Goal: Transaction & Acquisition: Book appointment/travel/reservation

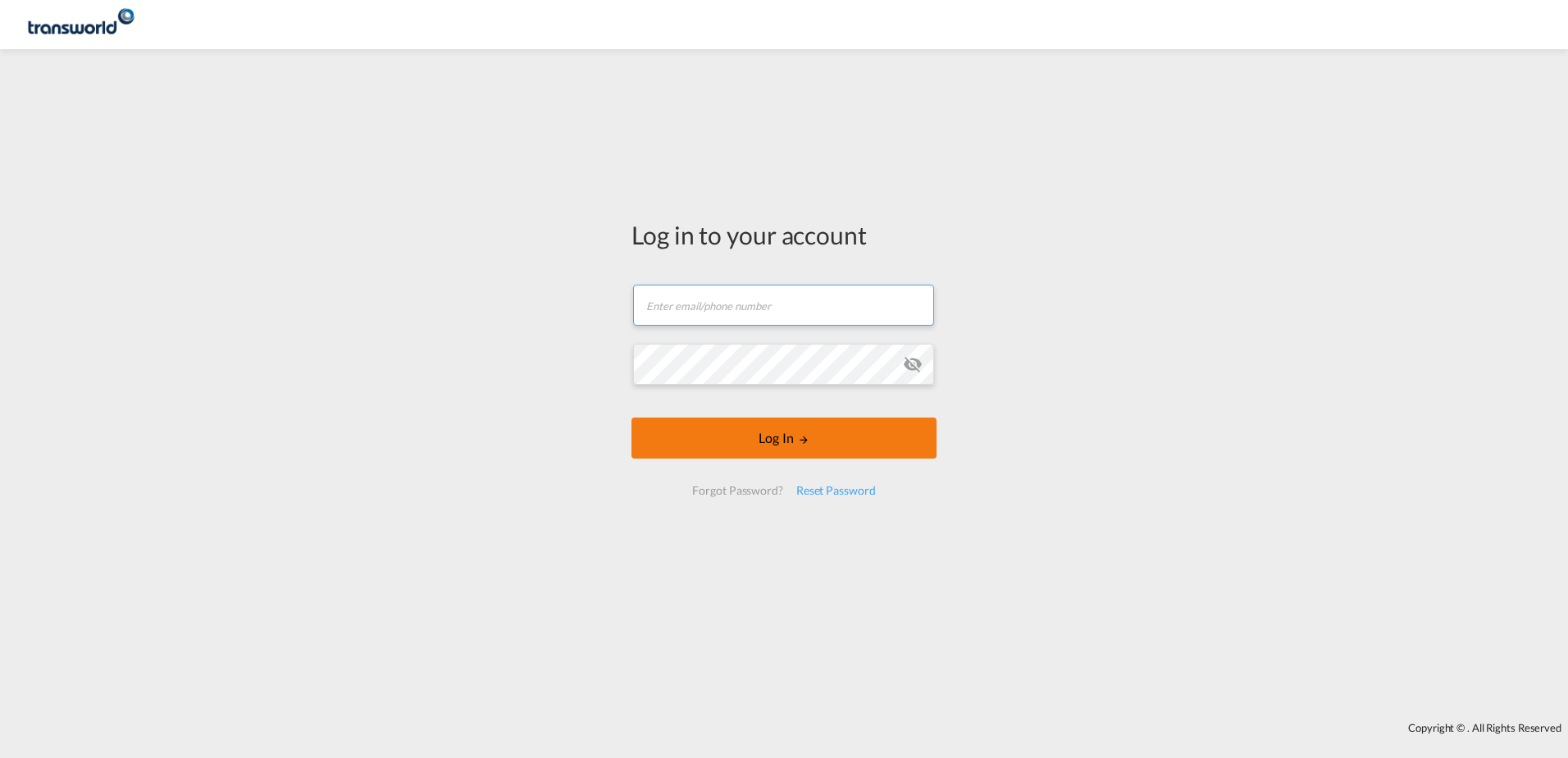
type input "[PERSON_NAME][EMAIL_ADDRESS][PERSON_NAME][DOMAIN_NAME]"
click at [781, 437] on button "Log In" at bounding box center [783, 438] width 305 height 41
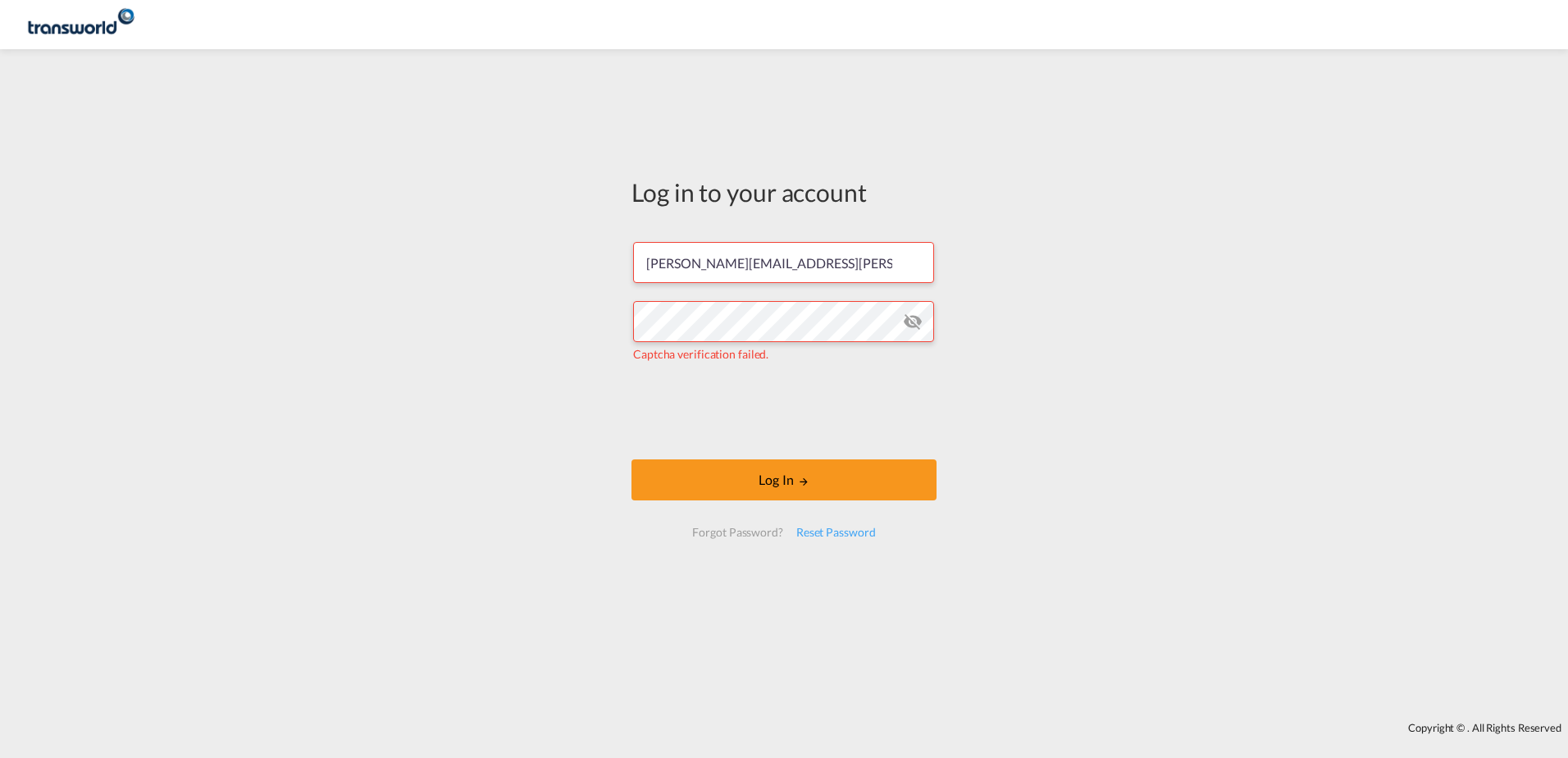
click at [916, 312] on md-icon "icon-eye-off" at bounding box center [912, 322] width 20 height 20
click at [338, 416] on div "Log in to your account [PERSON_NAME][EMAIL_ADDRESS][PERSON_NAME][DOMAIN_NAME] C…" at bounding box center [784, 386] width 1568 height 657
click at [595, 405] on div "Log in to your account [PERSON_NAME][EMAIL_ADDRESS][PERSON_NAME][DOMAIN_NAME] C…" at bounding box center [784, 386] width 1568 height 657
click at [655, 404] on form "[PERSON_NAME][EMAIL_ADDRESS][PERSON_NAME][DOMAIN_NAME] Captcha verification fai…" at bounding box center [783, 389] width 305 height 327
click at [663, 399] on iframe at bounding box center [783, 410] width 249 height 64
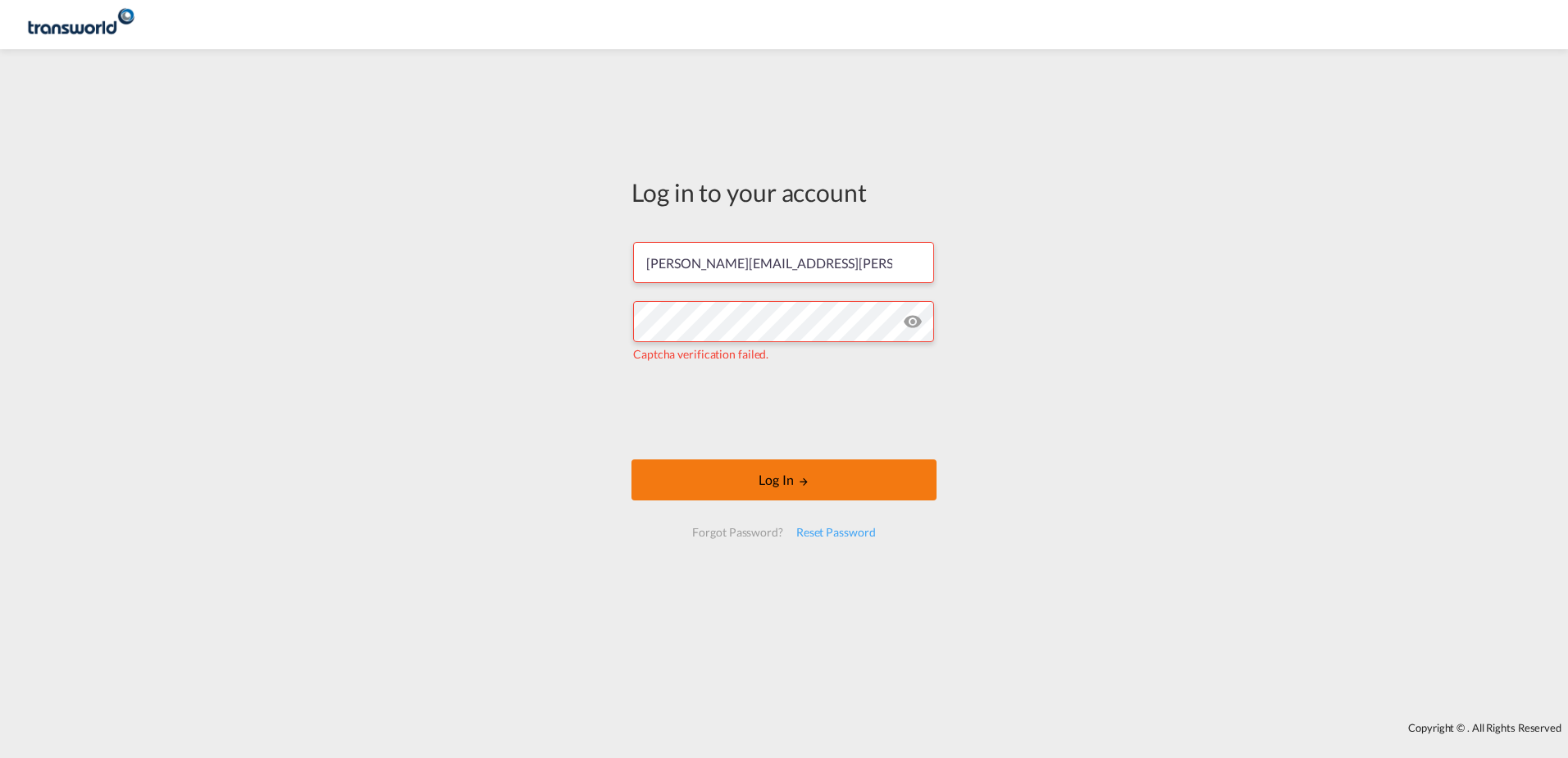
click at [794, 484] on button "Log In" at bounding box center [783, 479] width 305 height 41
click at [736, 490] on button "Log In" at bounding box center [783, 479] width 305 height 41
click at [777, 485] on button "Log In" at bounding box center [783, 479] width 305 height 41
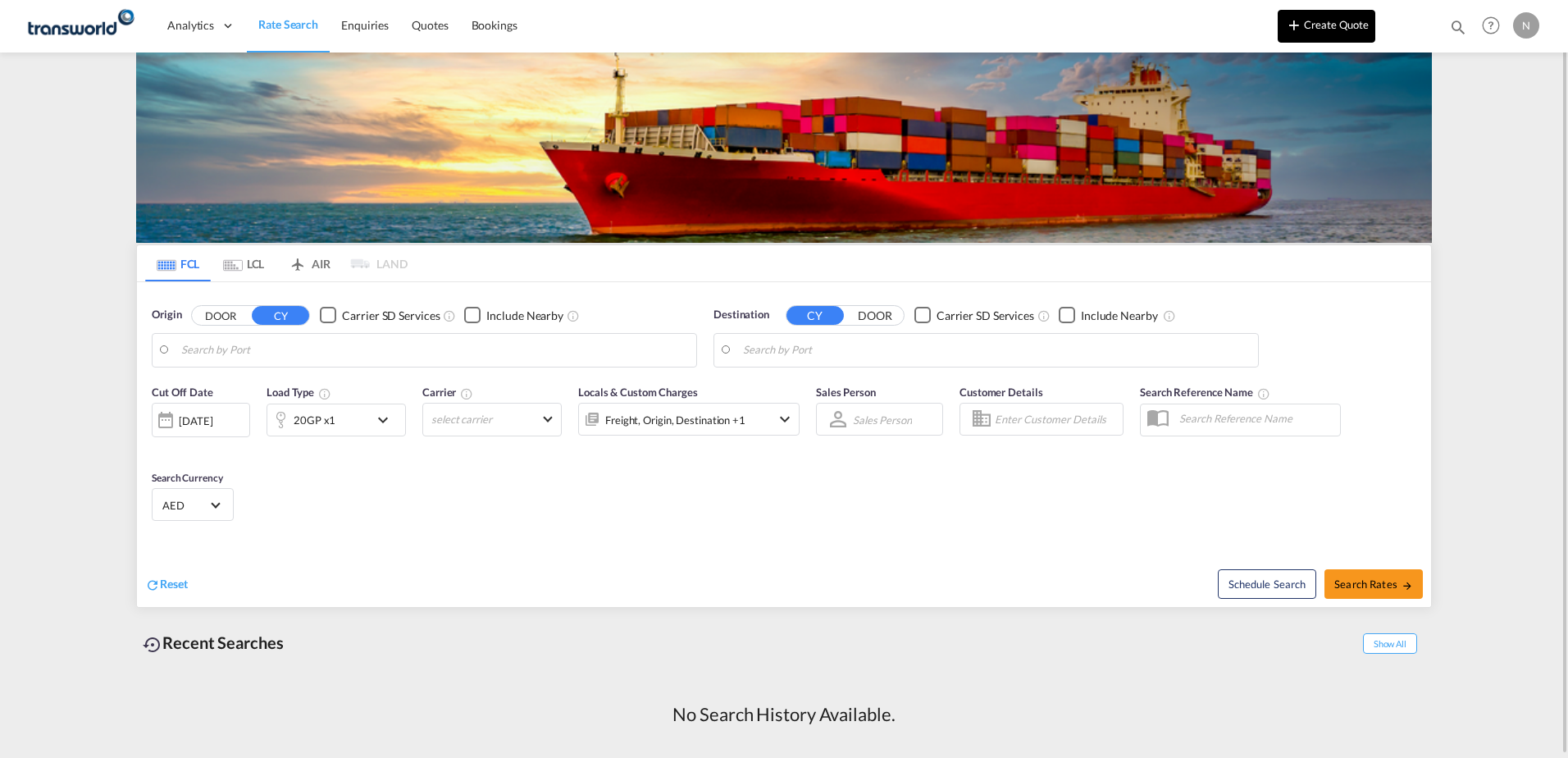
click at [1349, 23] on button "Create Quote" at bounding box center [1327, 26] width 98 height 33
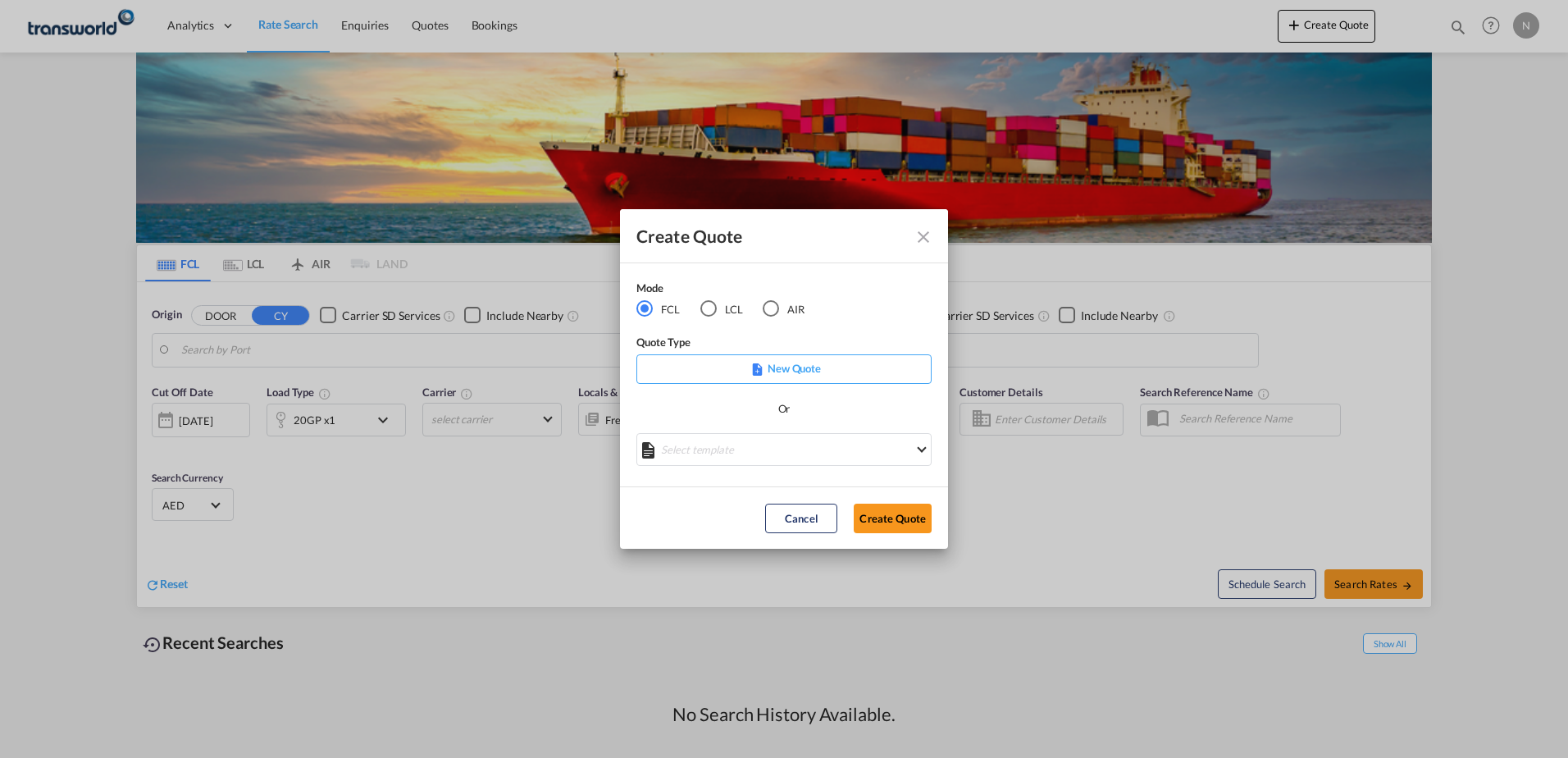
click at [771, 309] on div "AIR" at bounding box center [771, 308] width 17 height 17
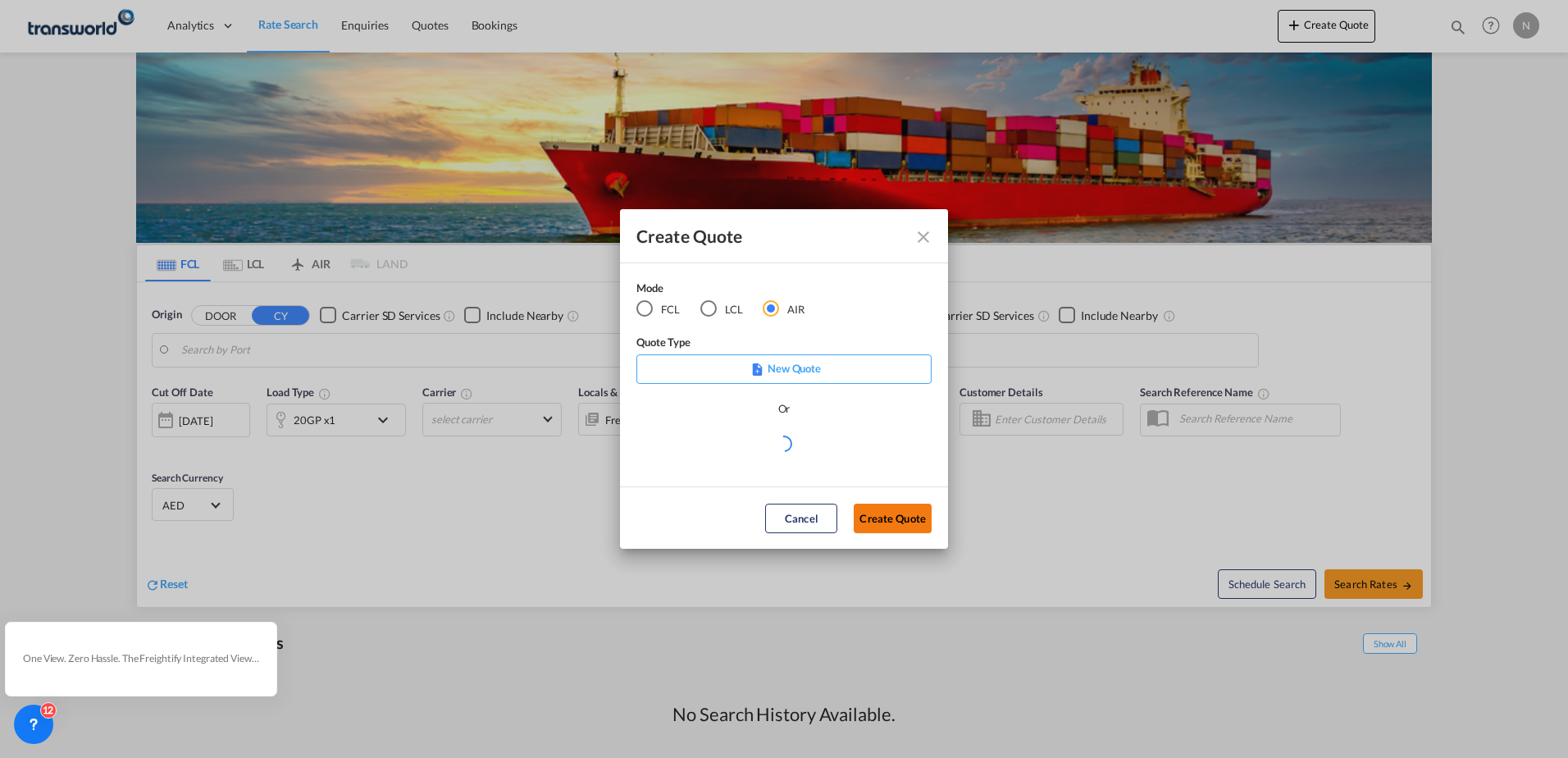
click at [885, 526] on button "Create Quote" at bounding box center [892, 518] width 78 height 30
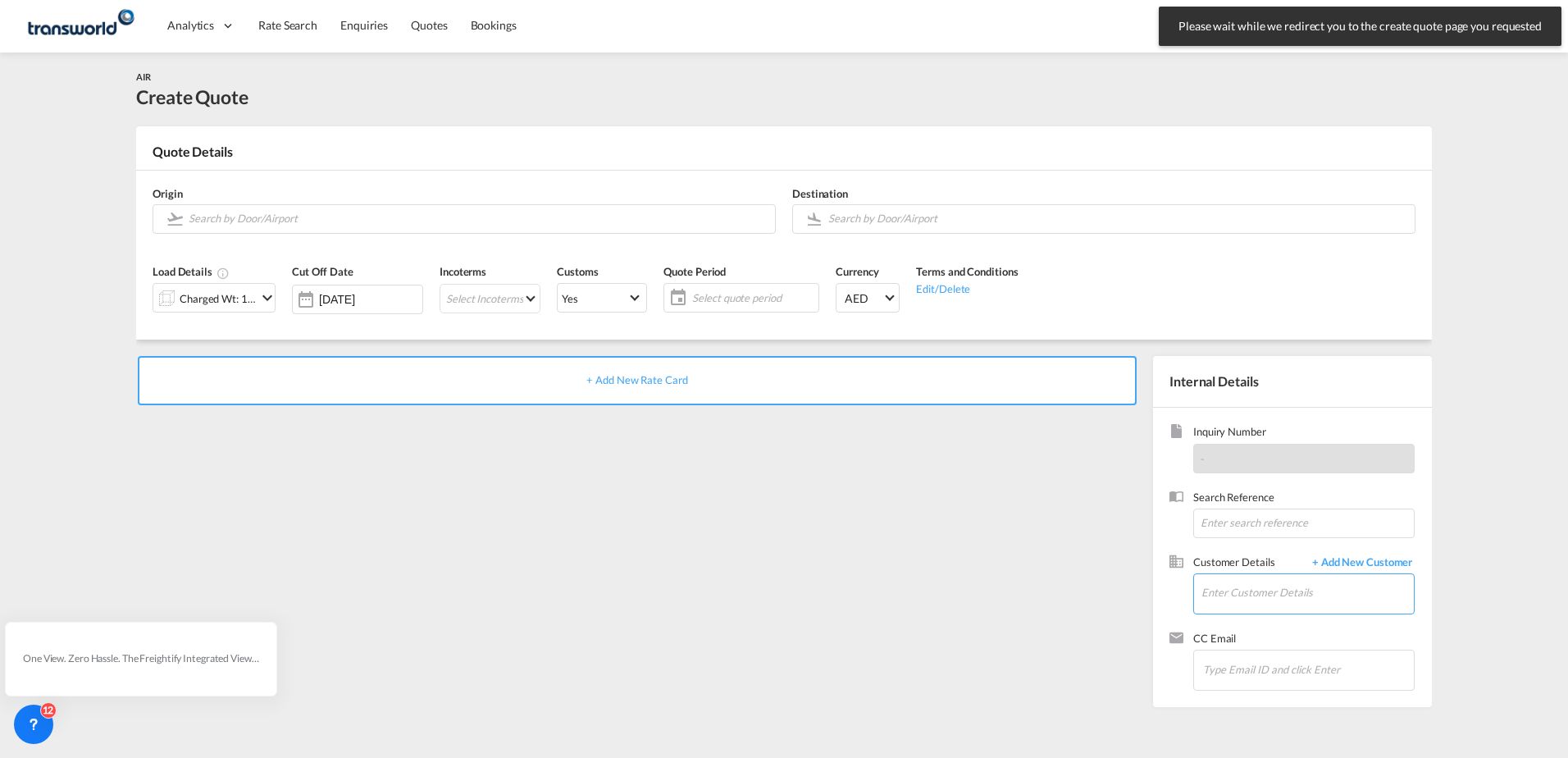
click at [1263, 592] on input "Enter Customer Details" at bounding box center [1308, 593] width 212 height 37
click at [1246, 592] on input "Enter Customer Details" at bounding box center [1308, 593] width 212 height 37
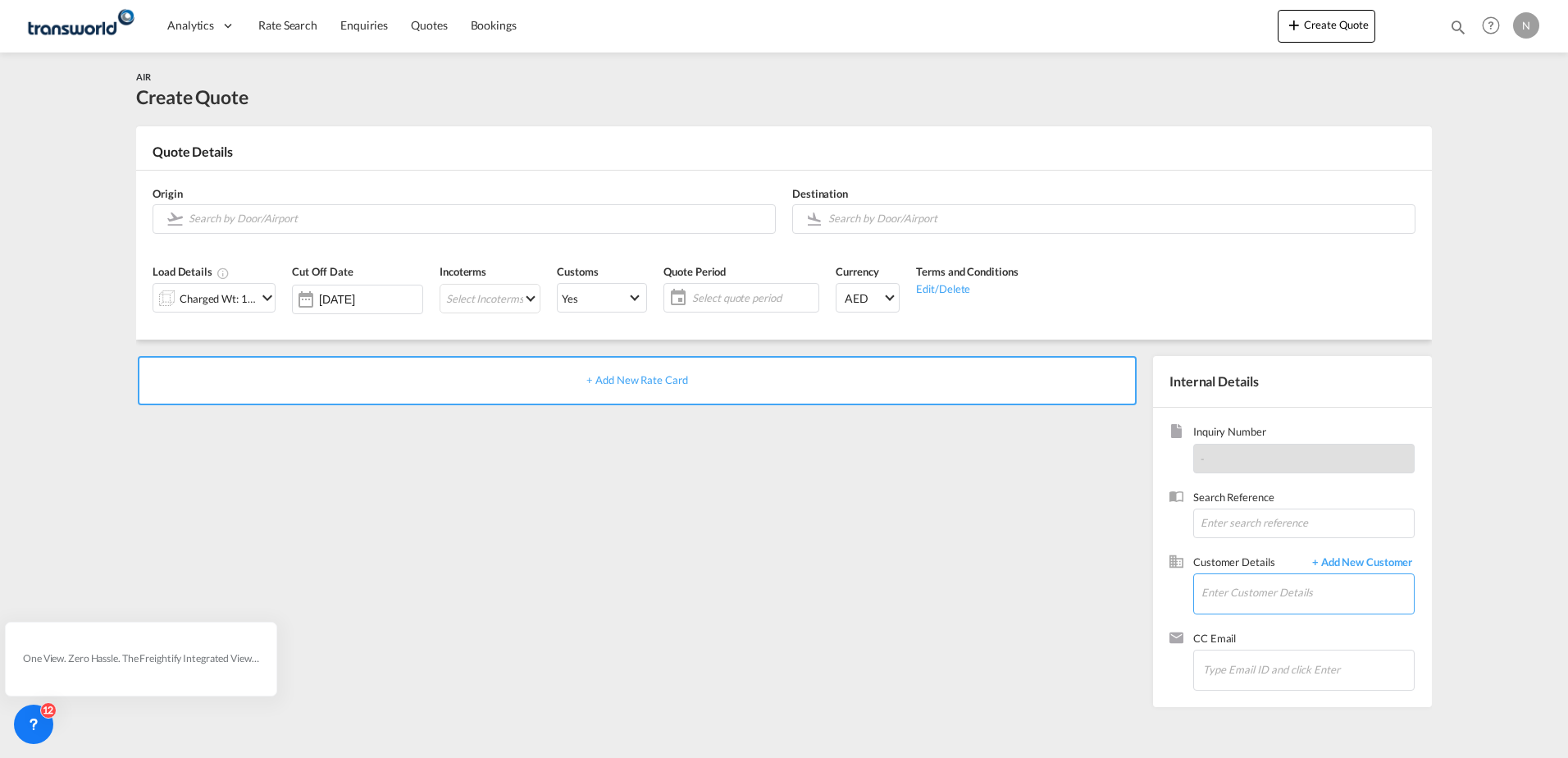
paste input "AL SHOMOUKH"
drag, startPoint x: 1336, startPoint y: 602, endPoint x: 427, endPoint y: 554, distance: 910.3
click at [541, 558] on div "+ Add New Rate Card Internal Details Inquiry Number - Search Reference Customer…" at bounding box center [784, 523] width 1295 height 367
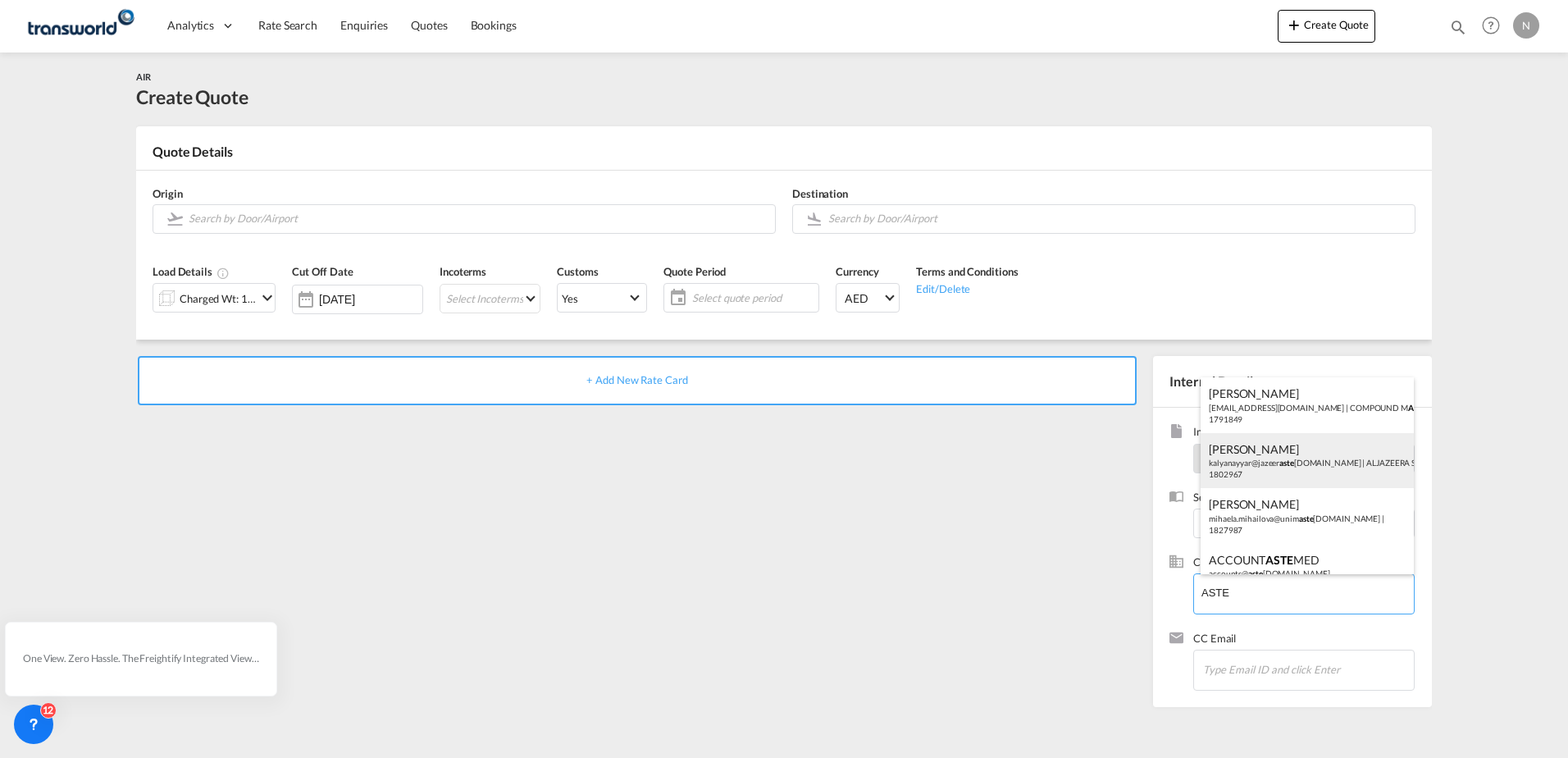
scroll to position [13, 0]
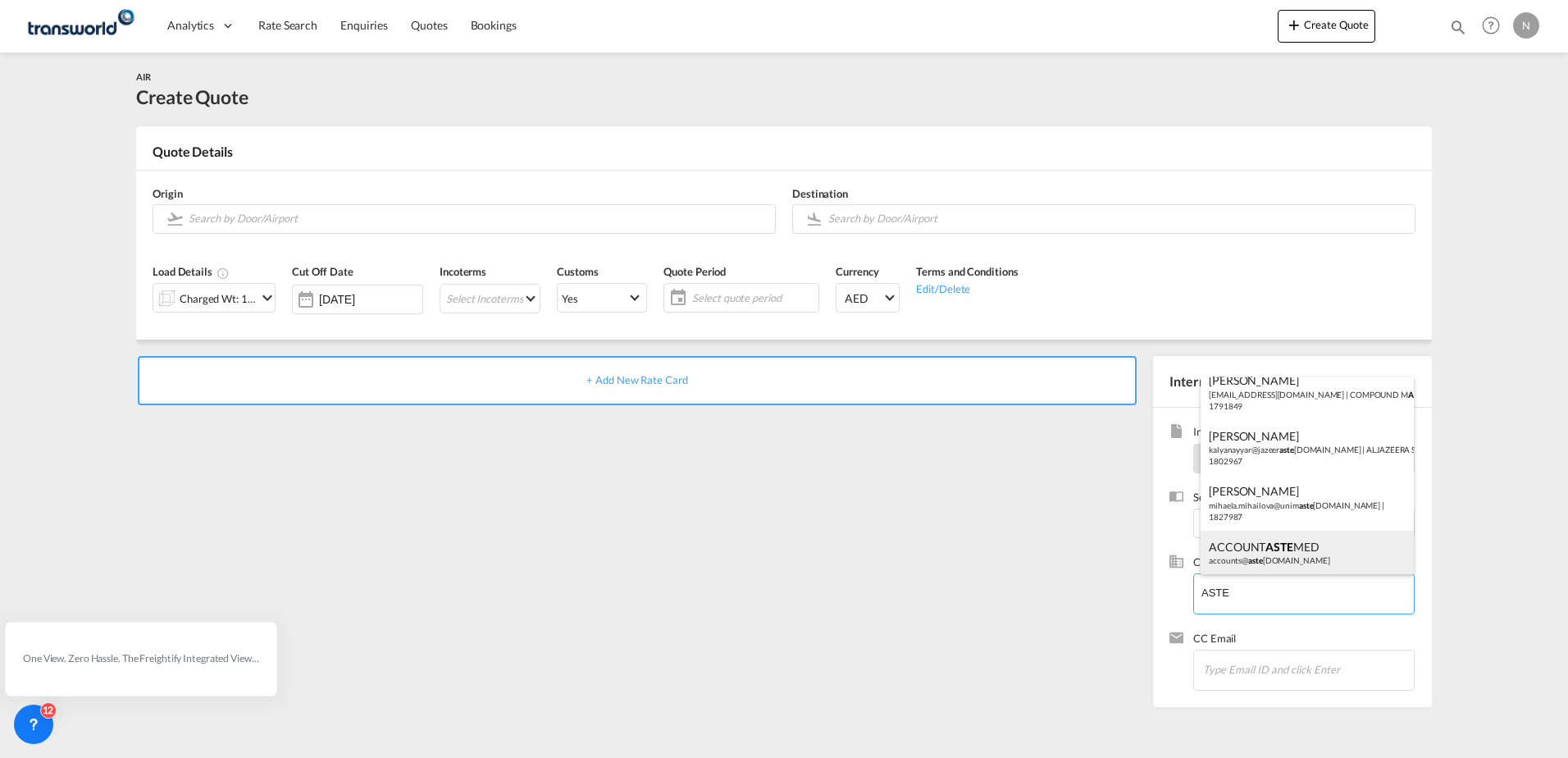
click at [1258, 556] on div "ACCOUNT ASTE MED accounts@ aste [DOMAIN_NAME]" at bounding box center [1308, 553] width 213 height 45
type input "ASTEMED, ACCOUNT ASTEMED, [EMAIL_ADDRESS][DOMAIN_NAME]"
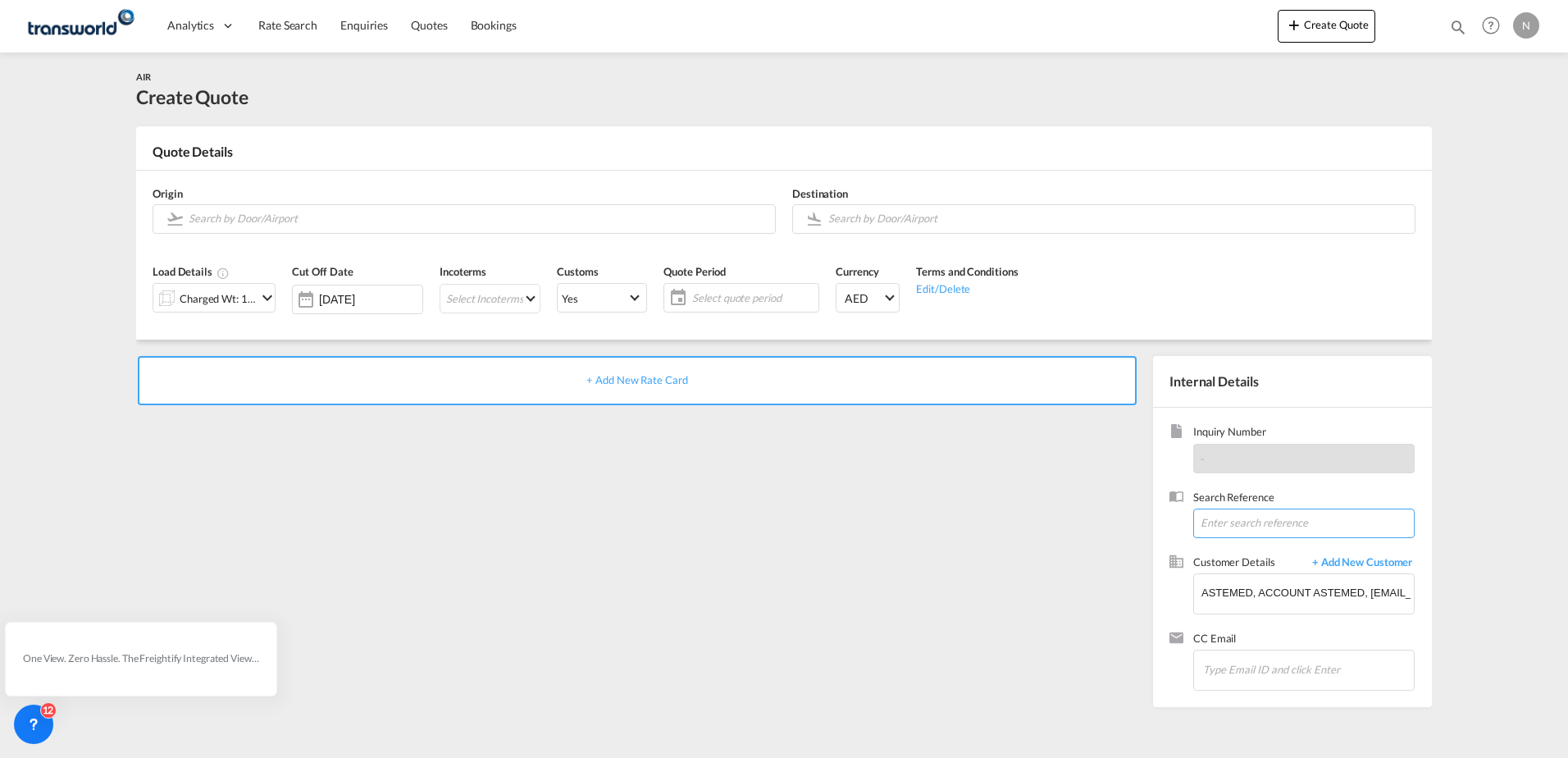
click at [1202, 523] on input at bounding box center [1303, 524] width 221 height 30
click at [1219, 518] on input at bounding box center [1303, 524] width 221 height 30
type input "twg"
click at [1262, 597] on input "ASTEMED, ACCOUNT ASTEMED, [EMAIL_ADDRESS][DOMAIN_NAME]" at bounding box center [1308, 593] width 212 height 37
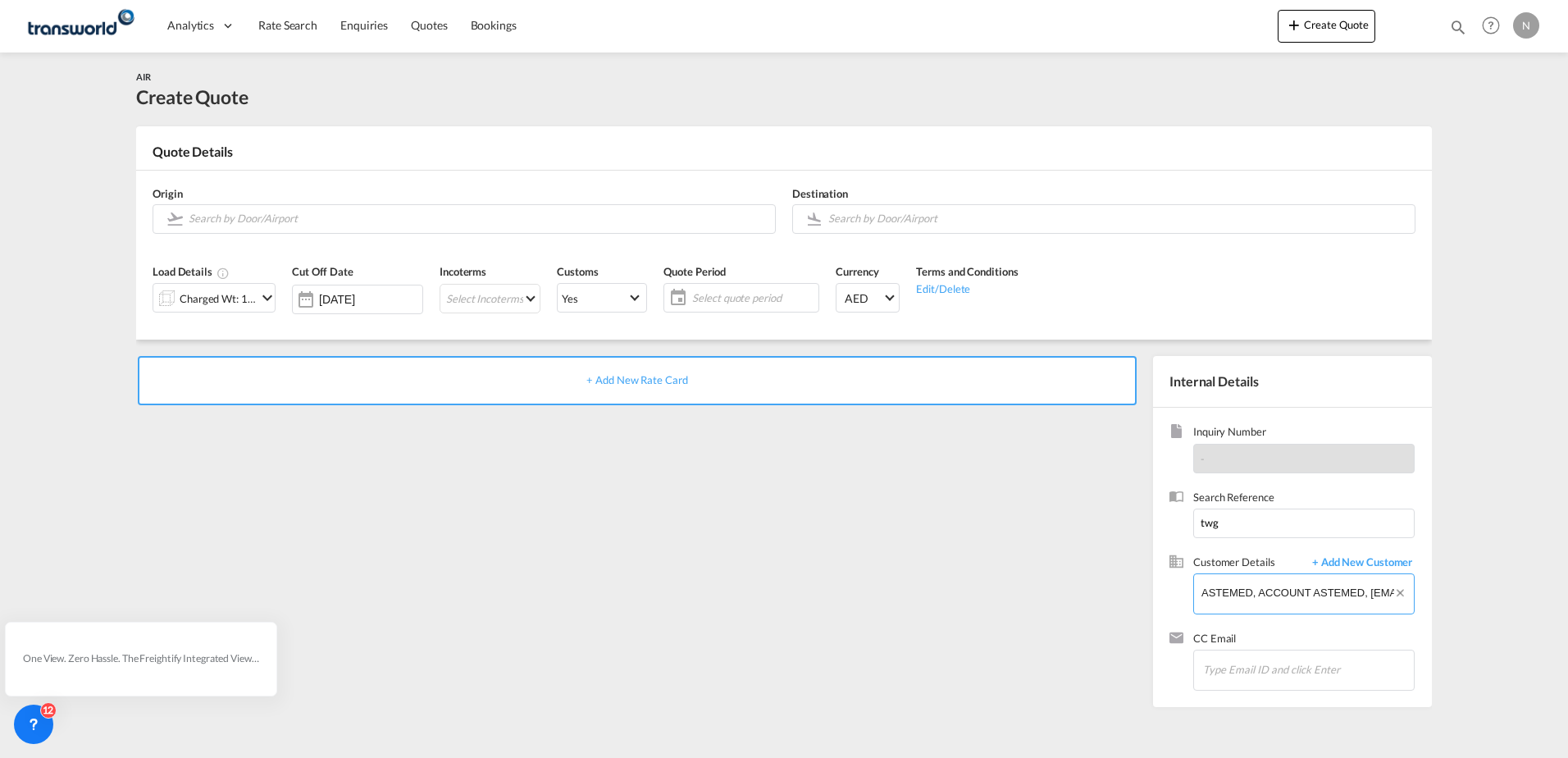
click at [1262, 597] on input "ASTEMED, ACCOUNT ASTEMED, [EMAIL_ADDRESS][DOMAIN_NAME]" at bounding box center [1308, 593] width 212 height 37
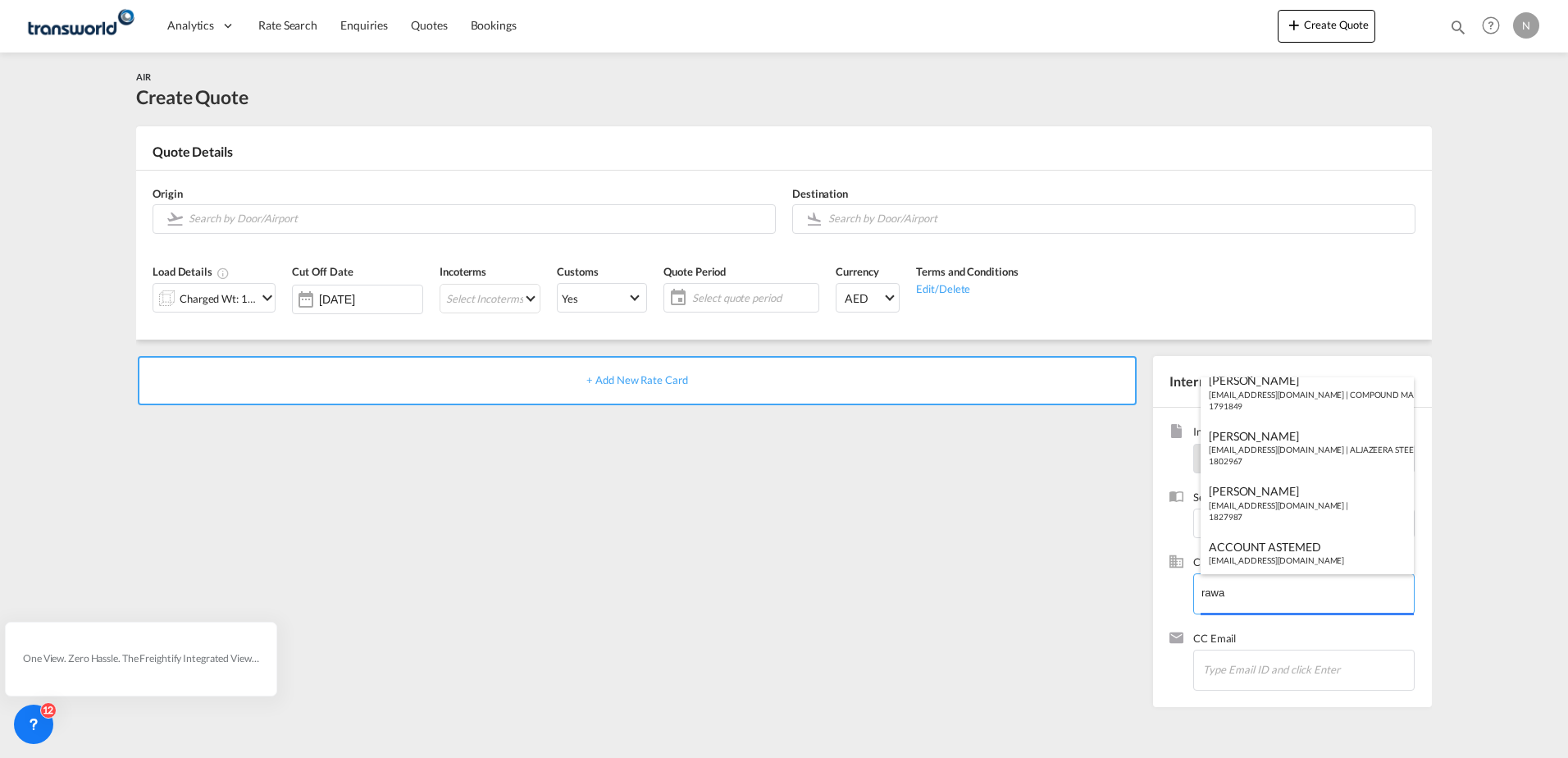
scroll to position [0, 0]
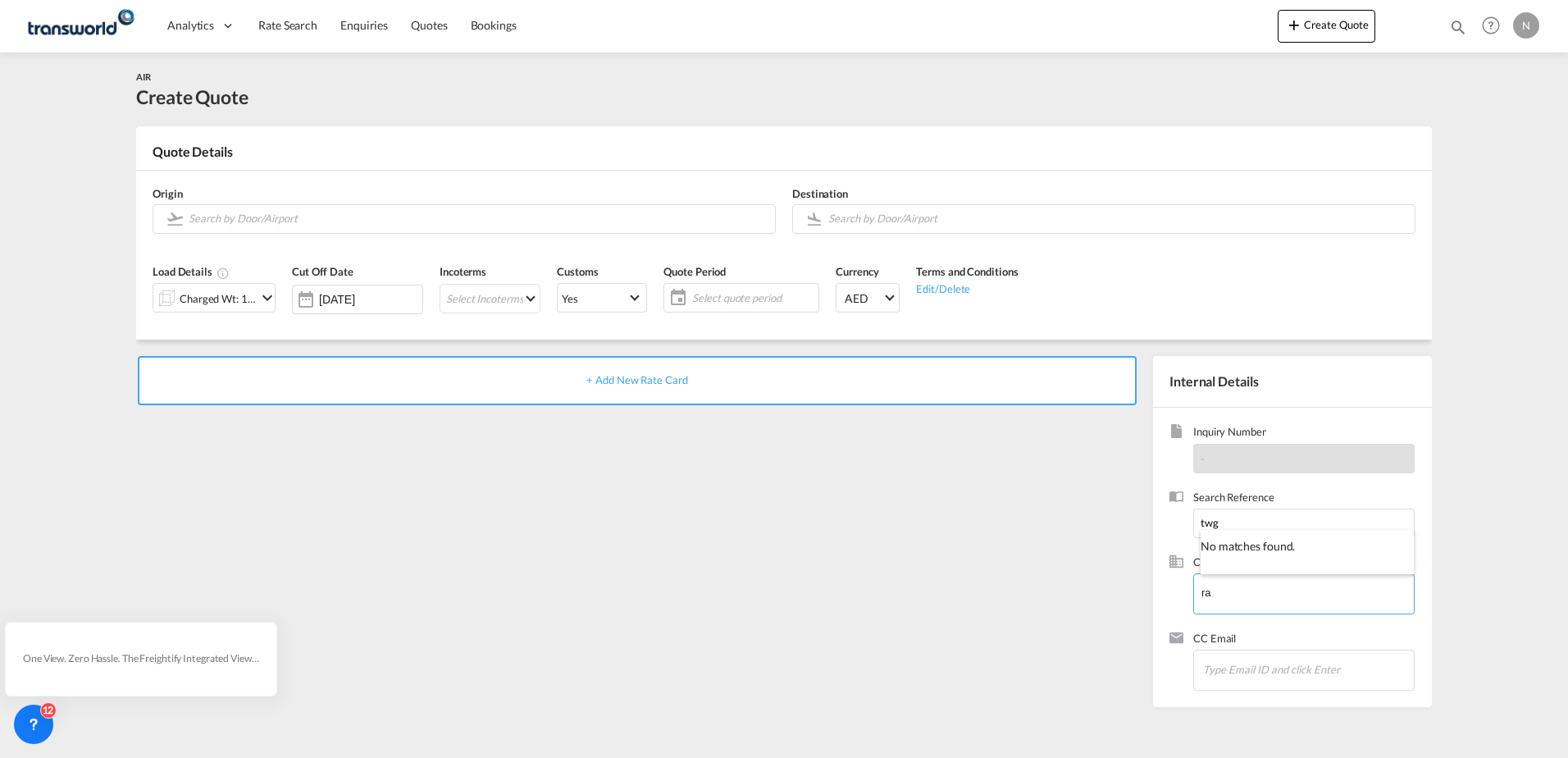
type input "r"
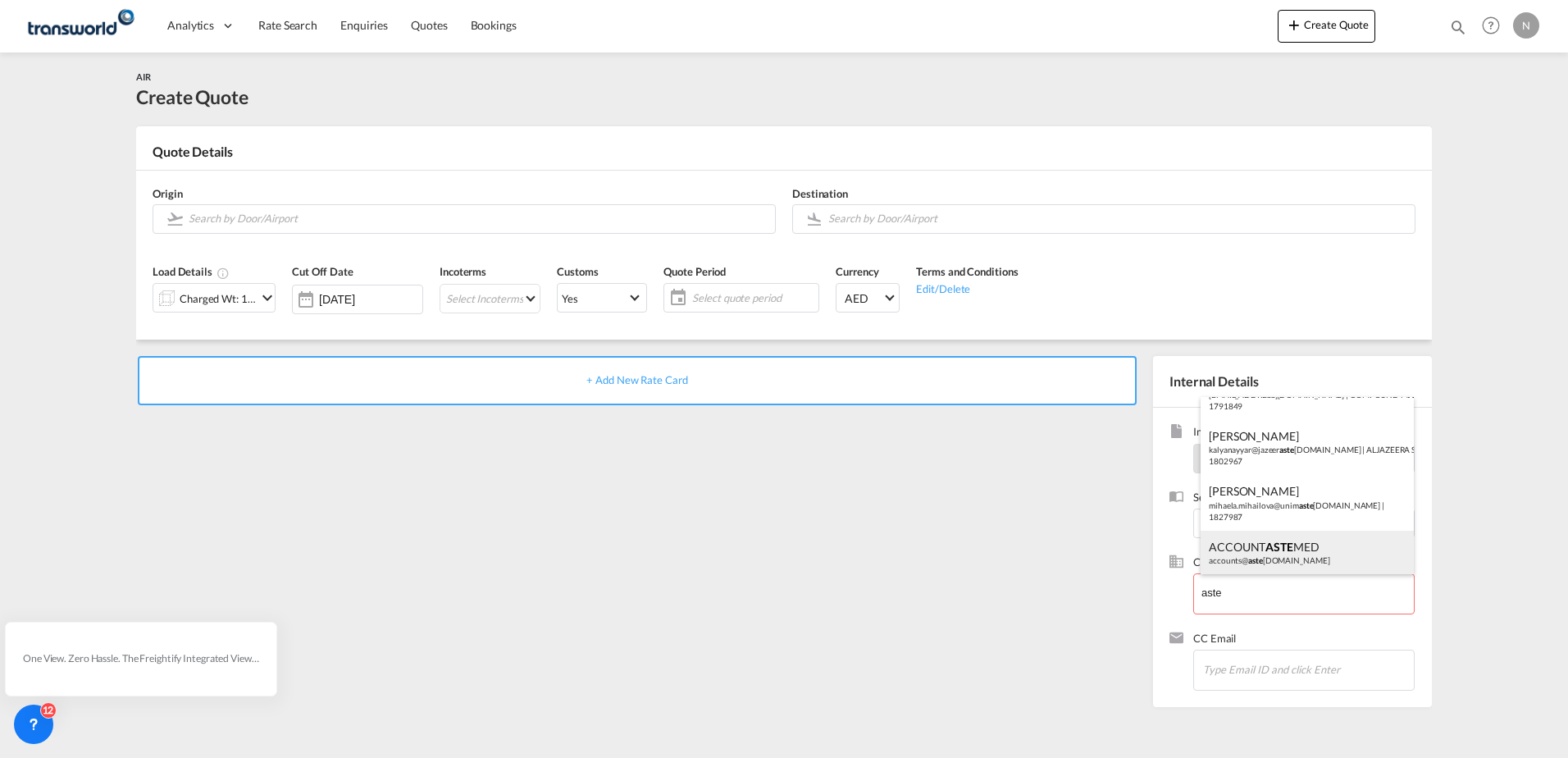
drag, startPoint x: 1258, startPoint y: 559, endPoint x: 1257, endPoint y: 571, distance: 12.0
click at [1259, 559] on div "ACCOUNT ASTE MED accounts@ aste [DOMAIN_NAME]" at bounding box center [1308, 553] width 213 height 45
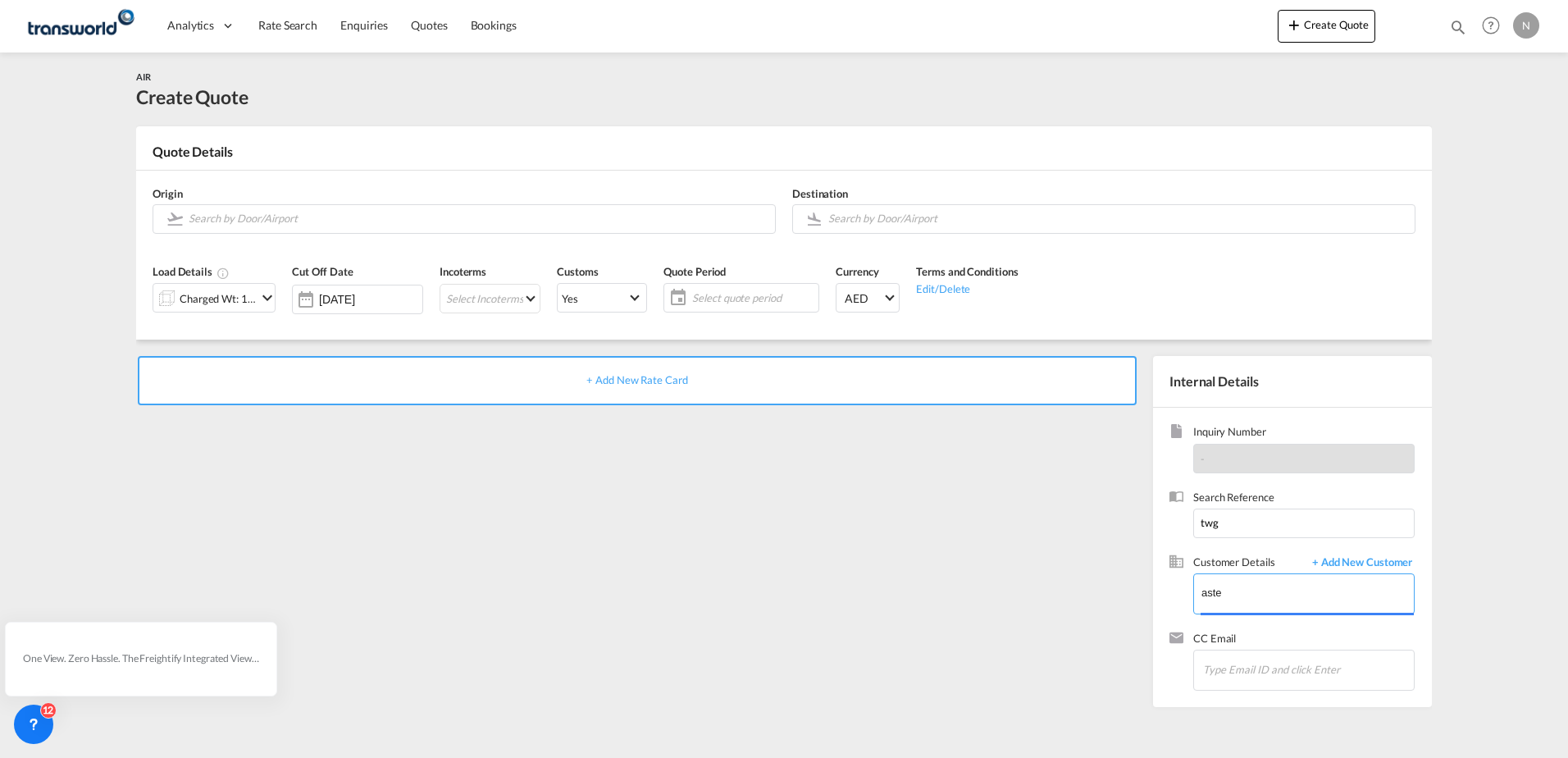
type input "ASTEMED, ACCOUNT ASTEMED, [EMAIL_ADDRESS][DOMAIN_NAME]"
drag, startPoint x: 1252, startPoint y: 524, endPoint x: 378, endPoint y: 572, distance: 875.3
click at [598, 572] on div "+ Add New Rate Card Internal Details Inquiry Number - Search Reference twg Cust…" at bounding box center [784, 523] width 1295 height 367
type input "TWG912"
drag, startPoint x: 713, startPoint y: 544, endPoint x: 627, endPoint y: 446, distance: 130.4
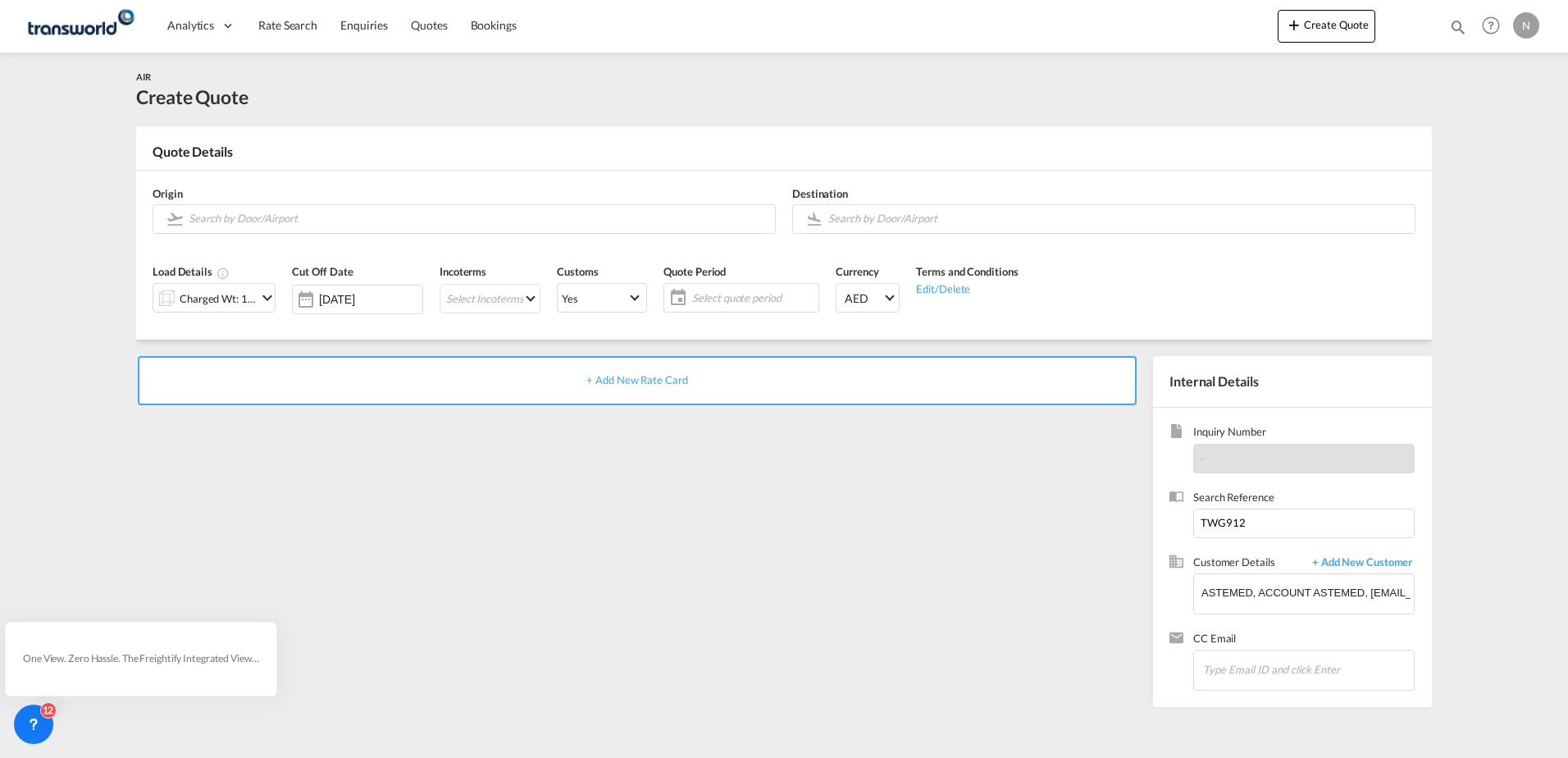
click at [712, 543] on div "+ Add New Rate Card" at bounding box center [641, 527] width 1009 height 343
click at [625, 381] on span "+ Add New Rate Card" at bounding box center [636, 379] width 101 height 13
click at [215, 213] on input "Search by Door/Airport" at bounding box center [477, 219] width 578 height 29
type input "D"
drag, startPoint x: 1255, startPoint y: 520, endPoint x: 559, endPoint y: 525, distance: 696.0
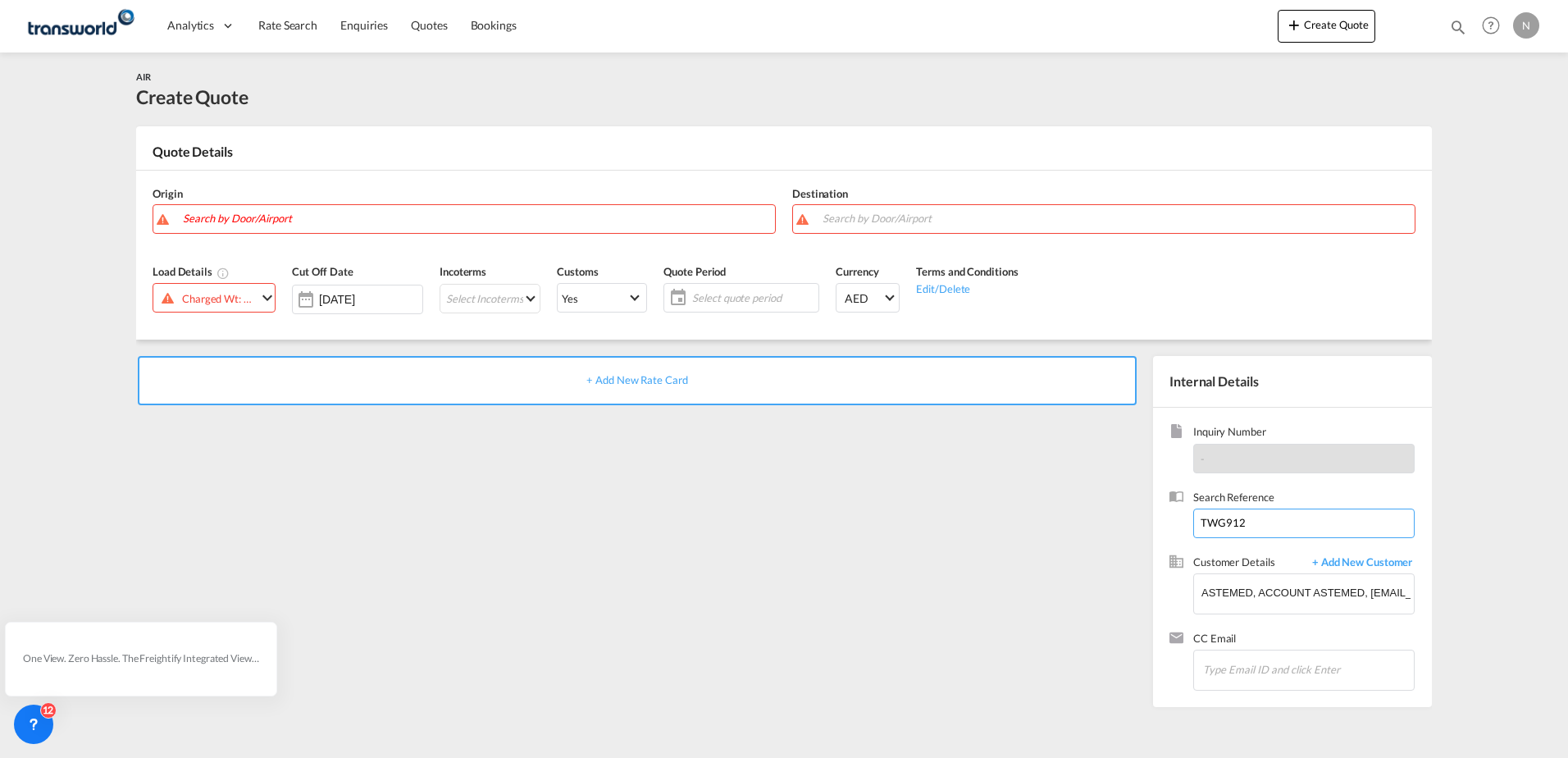
click at [723, 522] on div "+ Add New Rate Card Internal Details Inquiry Number - Search Reference TWG912 C…" at bounding box center [784, 523] width 1295 height 367
click at [298, 223] on body "Analytics Dashboard Rate Search Enquiries Quotes Bookings" at bounding box center [784, 379] width 1568 height 758
drag, startPoint x: 251, startPoint y: 251, endPoint x: 836, endPoint y: 169, distance: 590.7
click at [249, 250] on div "[PERSON_NAME] International [GEOGRAPHIC_DATA] , [GEOGRAPHIC_DATA] YYZ" at bounding box center [309, 254] width 312 height 49
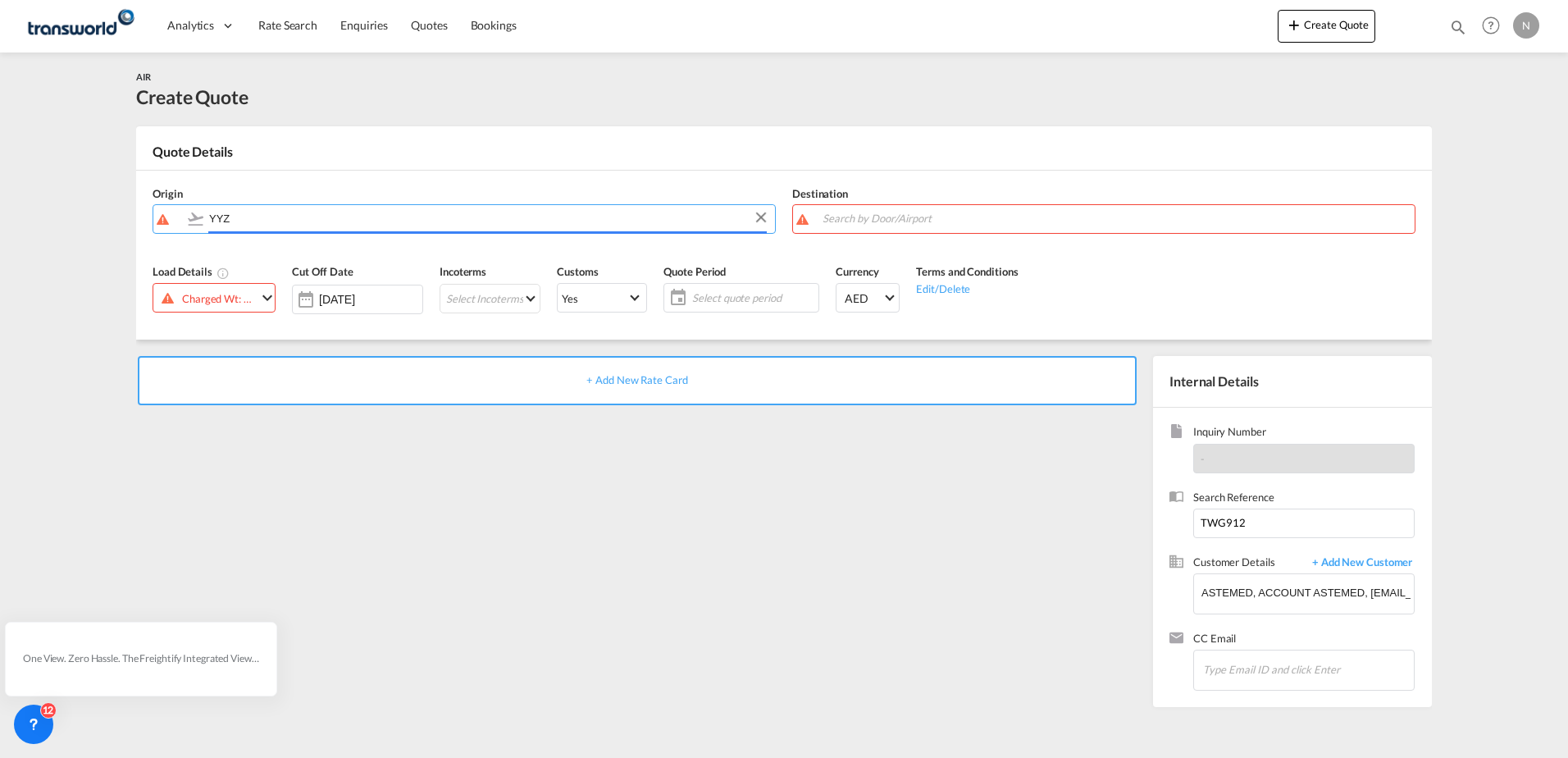
type input "[PERSON_NAME] International, [GEOGRAPHIC_DATA], YYZ"
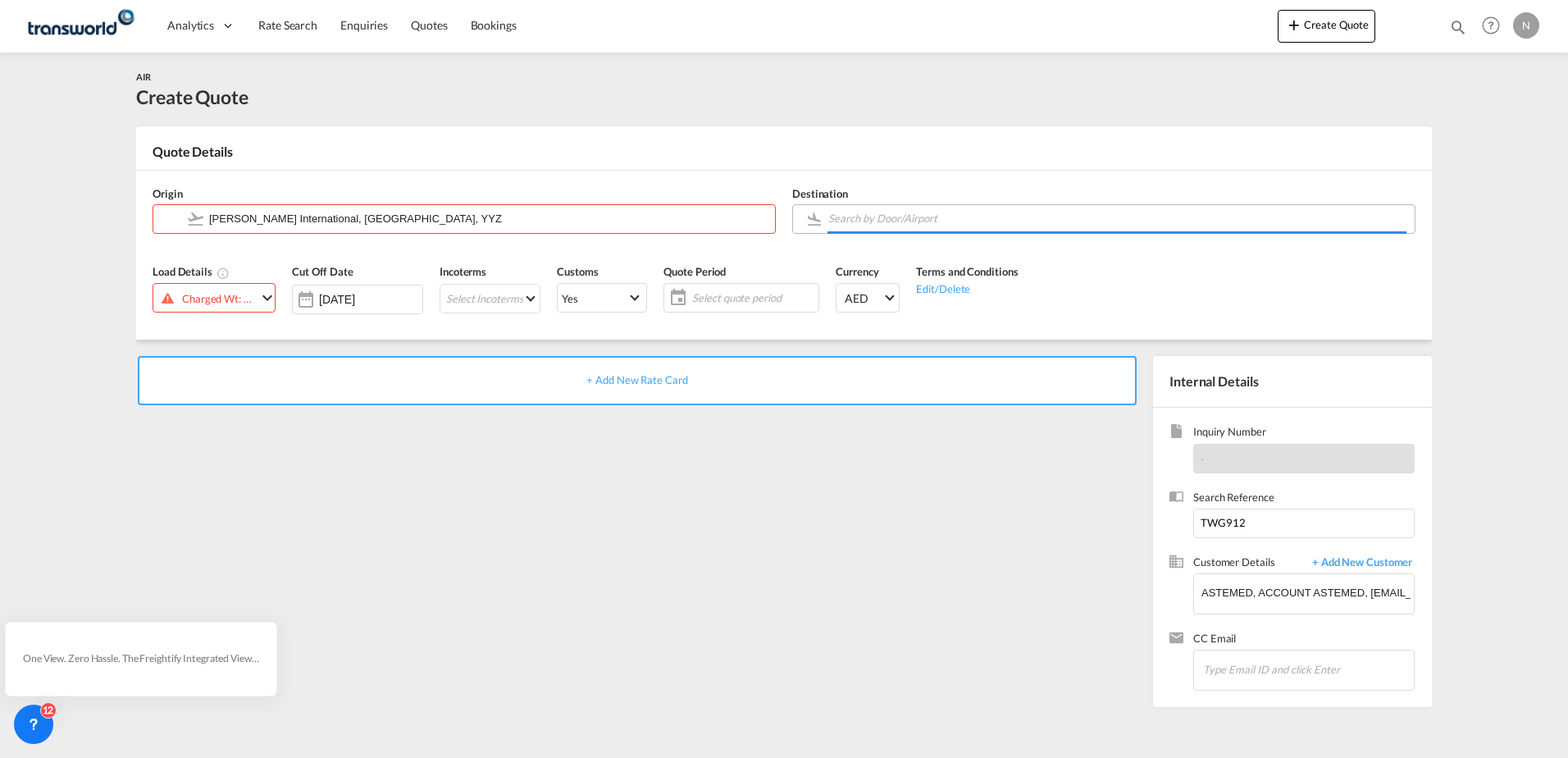
click at [877, 217] on input "Search by Door/Airport" at bounding box center [1117, 219] width 578 height 29
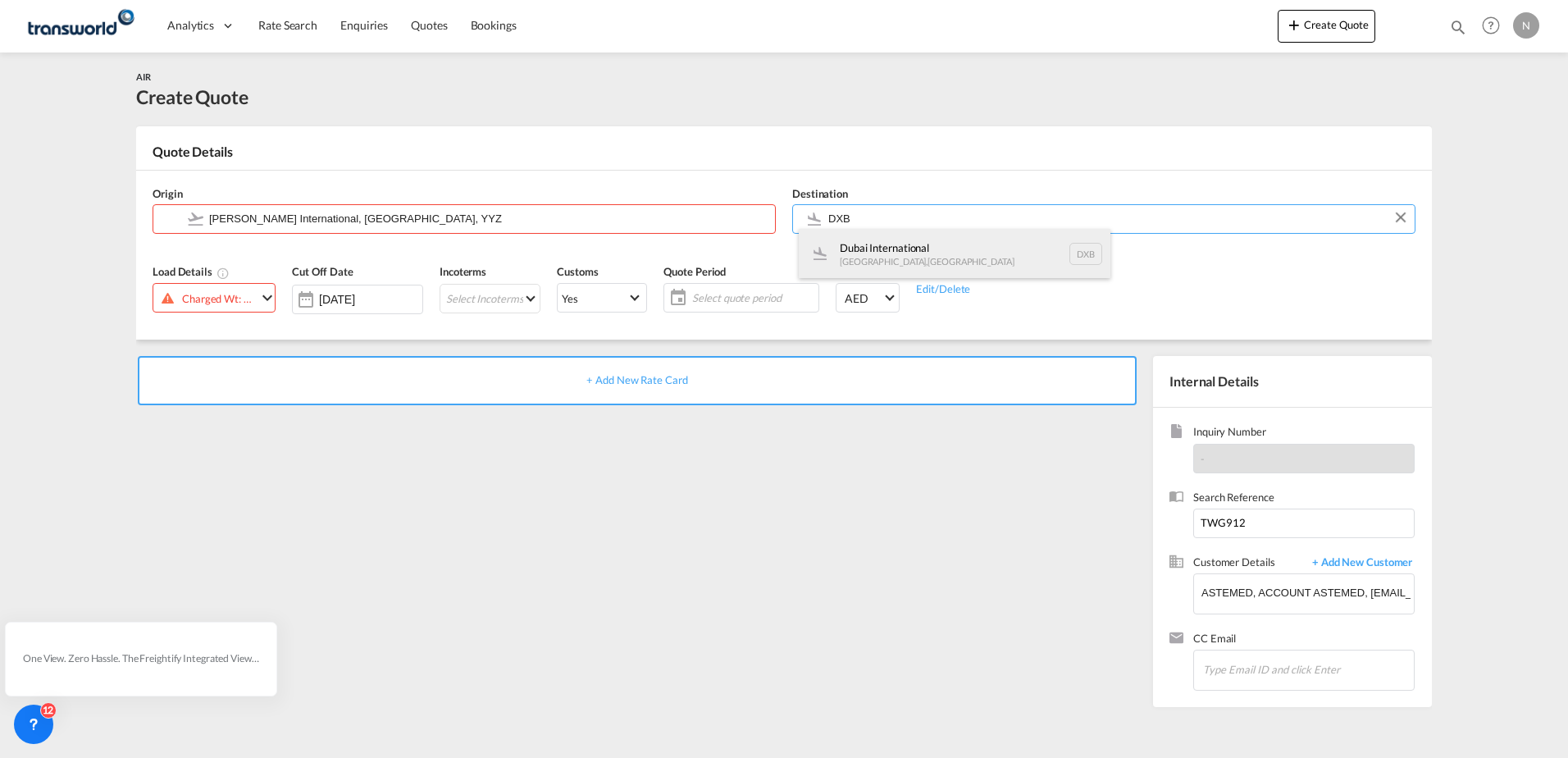
click at [878, 258] on div "Dubai International [GEOGRAPHIC_DATA] , [GEOGRAPHIC_DATA] DXB" at bounding box center [954, 254] width 312 height 49
type input "Dubai International, [GEOGRAPHIC_DATA], DXB"
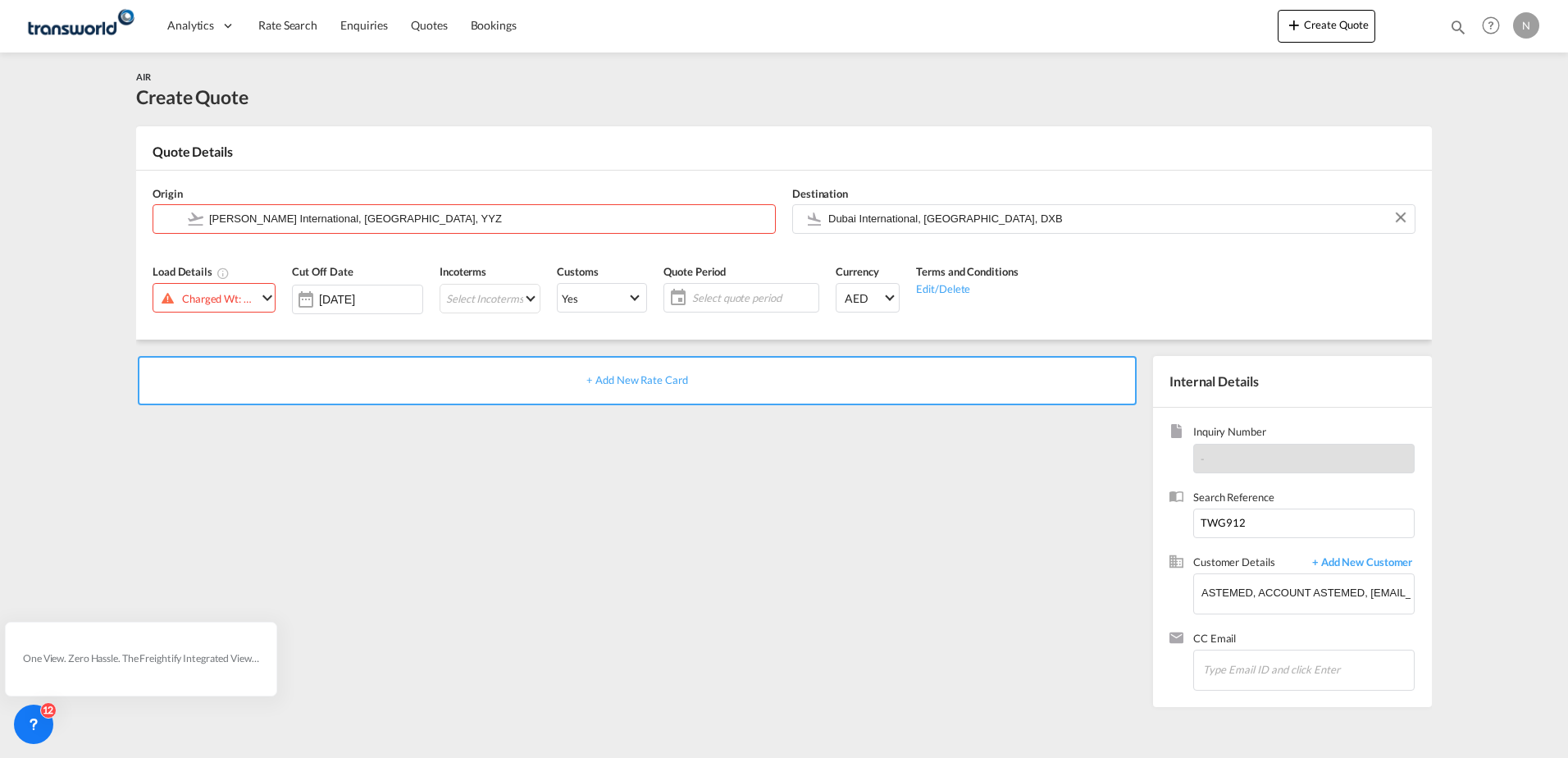
drag, startPoint x: 267, startPoint y: 293, endPoint x: 272, endPoint y: 331, distance: 38.3
click at [268, 293] on md-icon "icon-chevron-down" at bounding box center [267, 297] width 20 height 20
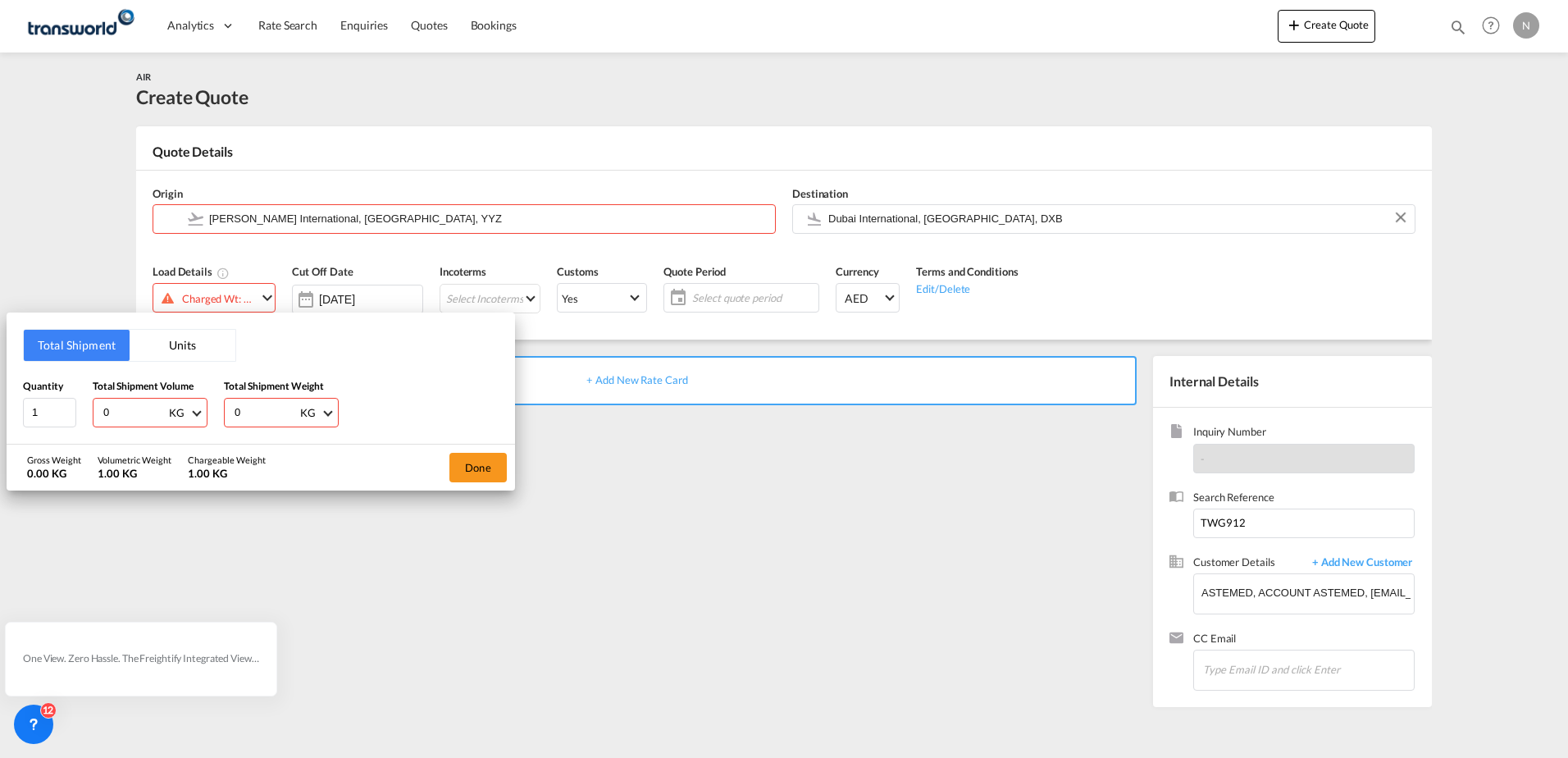
drag, startPoint x: 114, startPoint y: 413, endPoint x: 0, endPoint y: 413, distance: 114.0
click at [0, 411] on html "Analytics Dashboard Rate Search Enquiries Quotes Bookings Analytics" at bounding box center [784, 379] width 1568 height 758
type input "316"
drag, startPoint x: 253, startPoint y: 414, endPoint x: 6, endPoint y: 413, distance: 247.0
click at [59, 418] on div "Quantity 1 Total Shipment Volume 316 KG CBM CFT KG LB Total Shipment Weight 316…" at bounding box center [260, 403] width 475 height 49
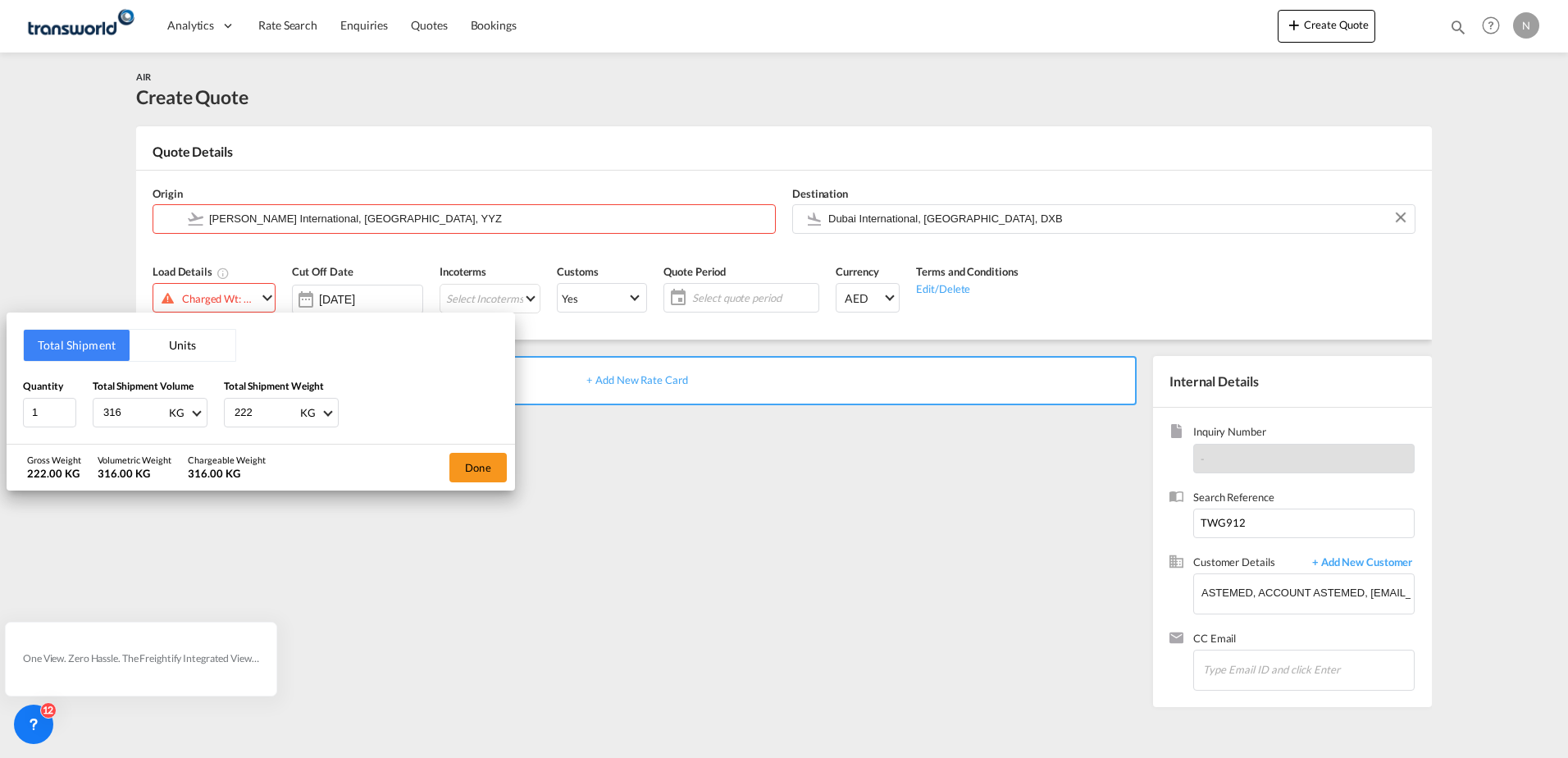
type input "222"
click at [493, 464] on button "Done" at bounding box center [478, 468] width 58 height 30
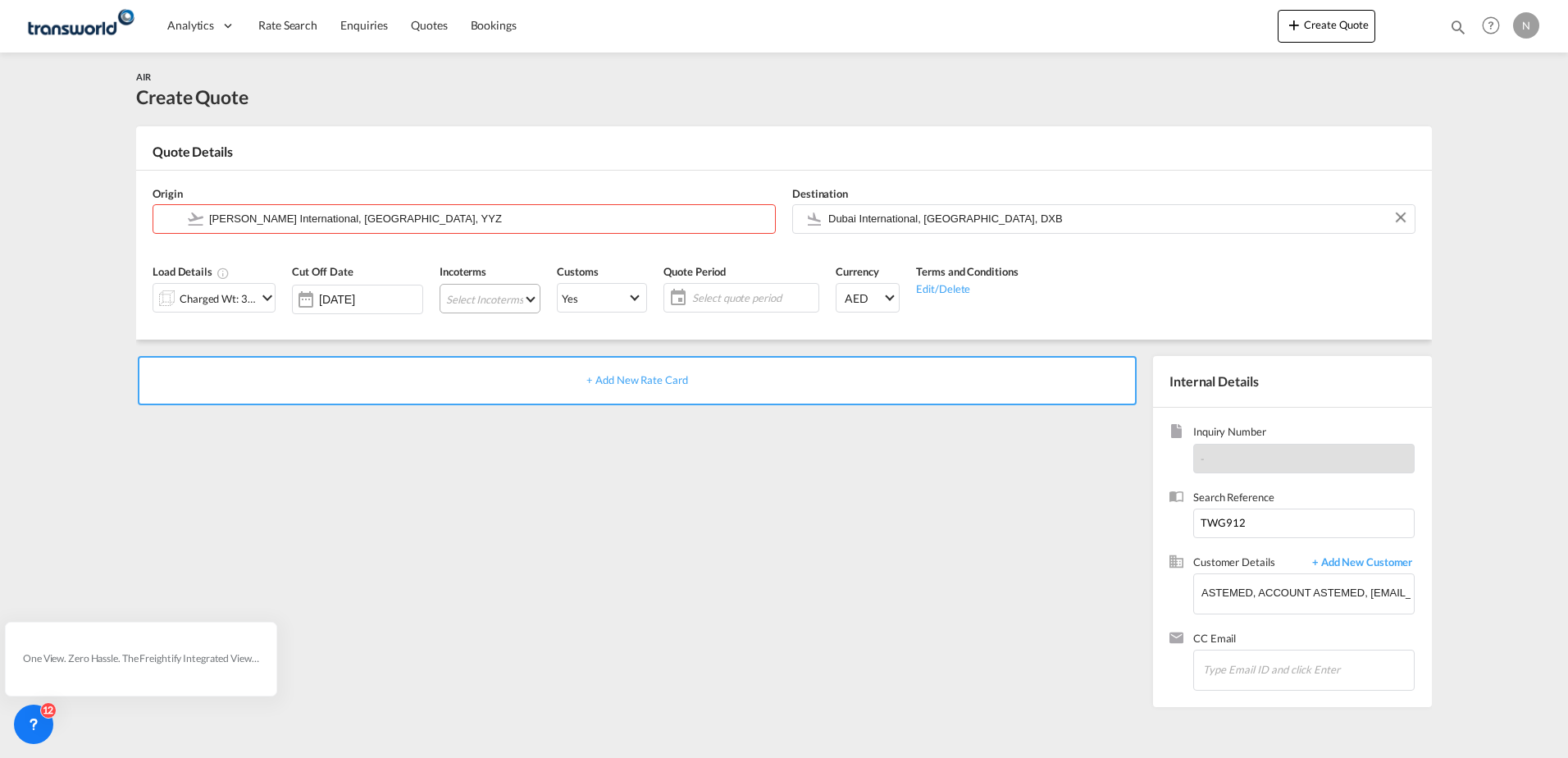
click at [485, 284] on md-select "Select Incoterms EXW - export Ex Works DPU - import Delivery at Place Unloaded …" at bounding box center [489, 299] width 101 height 30
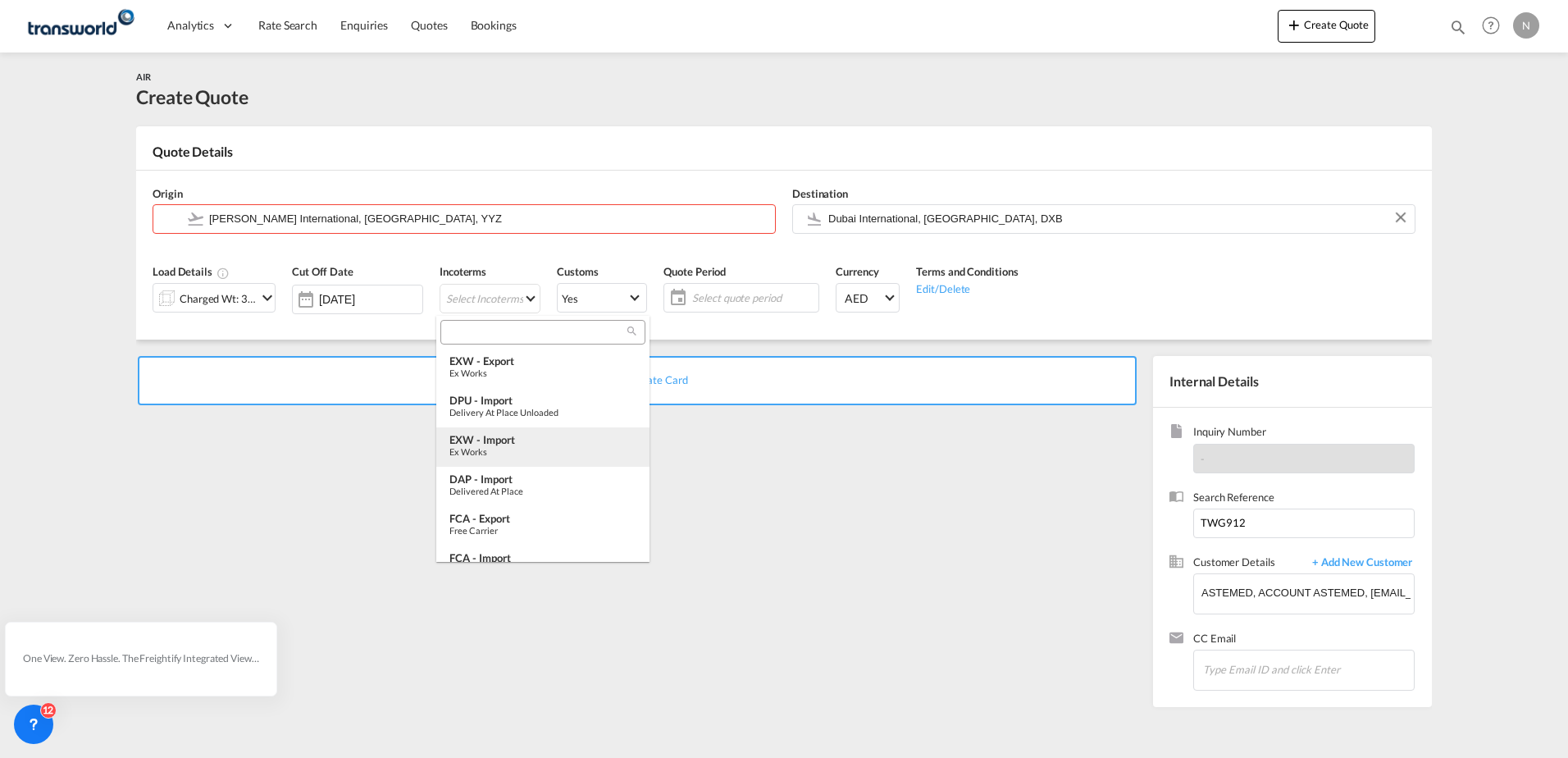
click at [500, 447] on div "Ex Works" at bounding box center [543, 451] width 187 height 10
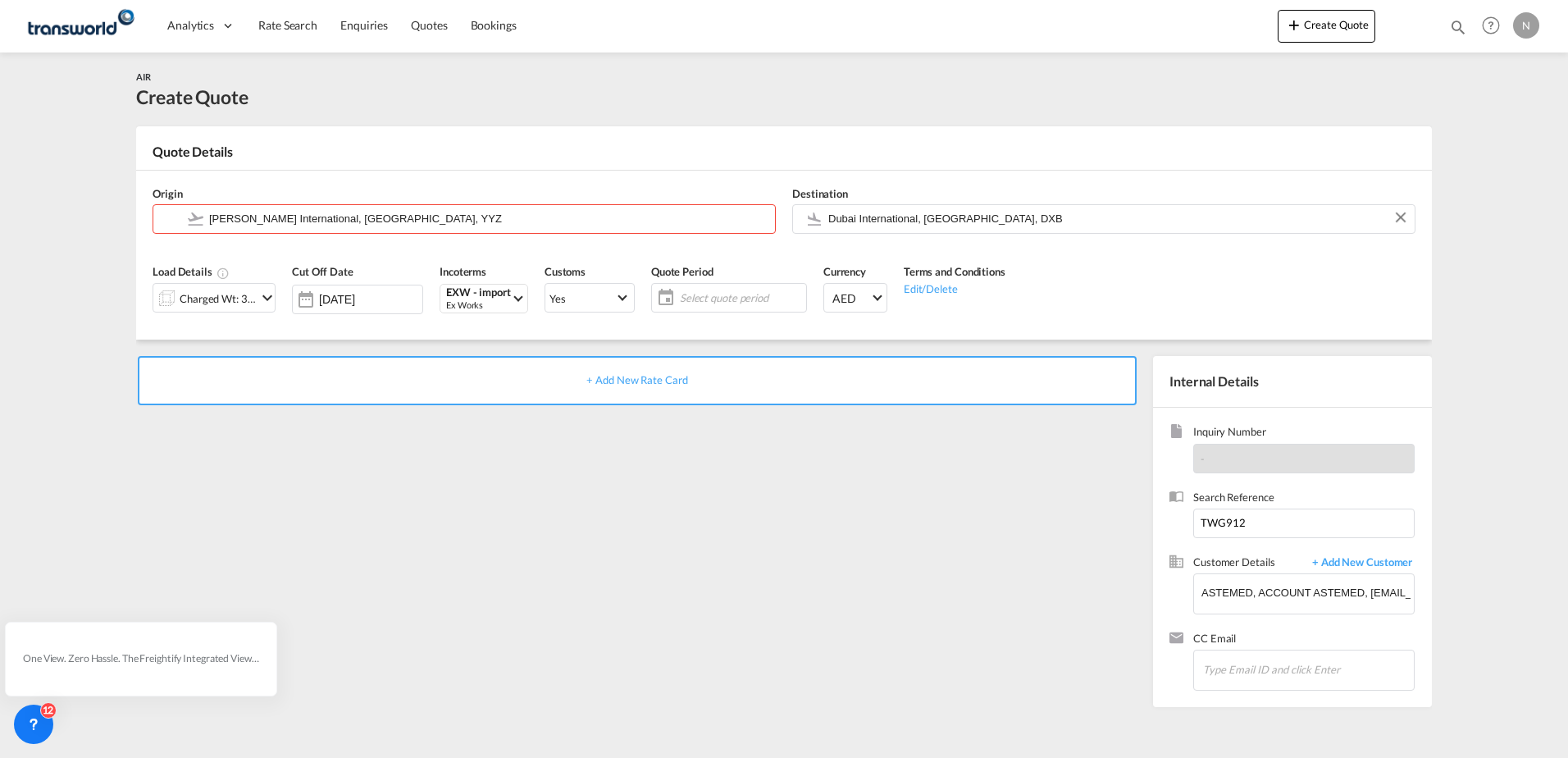
click at [698, 295] on span "Select quote period" at bounding box center [741, 297] width 122 height 15
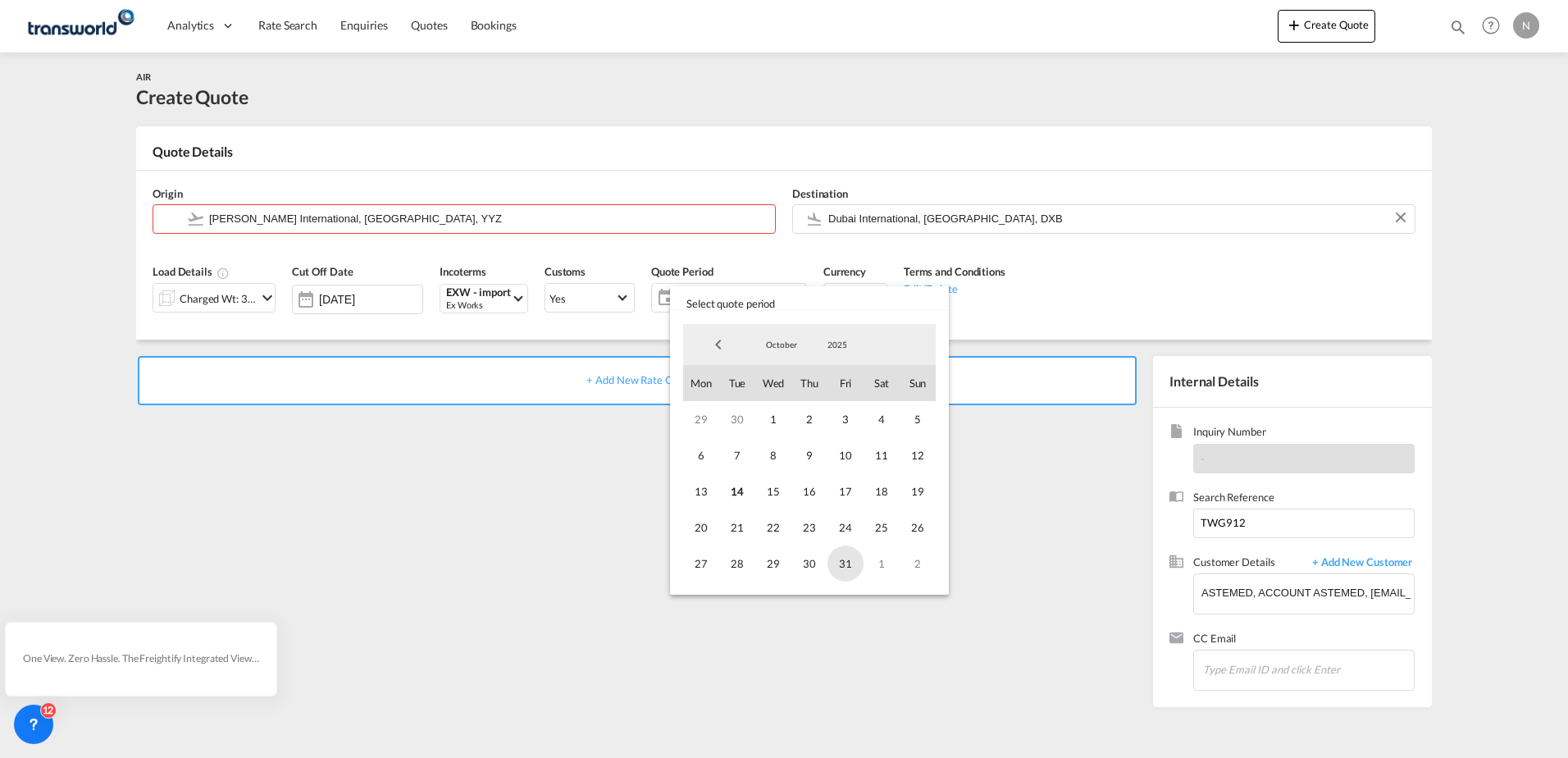
drag, startPoint x: 849, startPoint y: 560, endPoint x: 777, endPoint y: 475, distance: 111.4
click at [849, 561] on span "31" at bounding box center [845, 563] width 36 height 36
click at [850, 568] on span "31" at bounding box center [845, 563] width 36 height 36
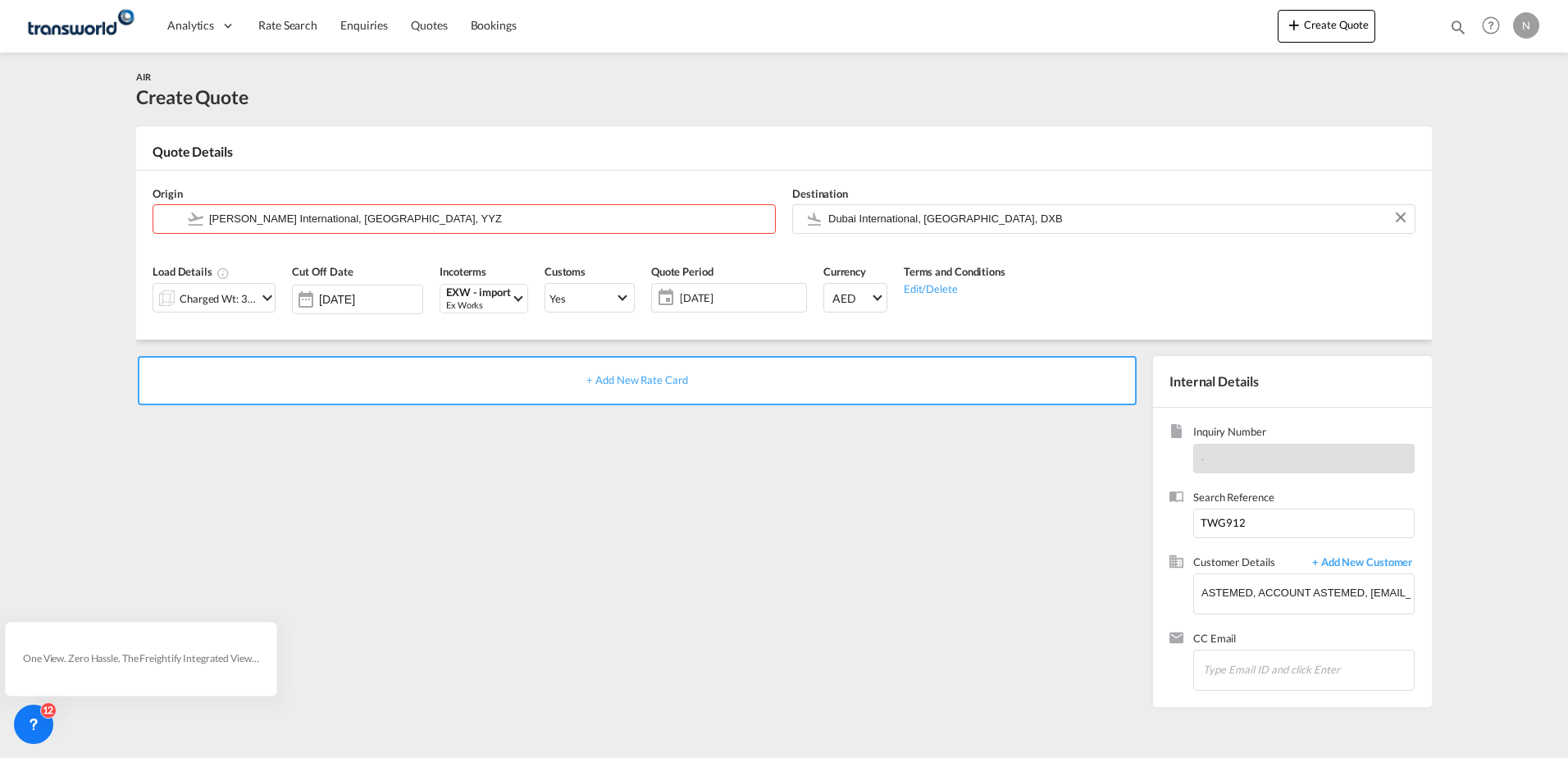
click at [672, 377] on span "+ Add New Rate Card" at bounding box center [636, 379] width 101 height 13
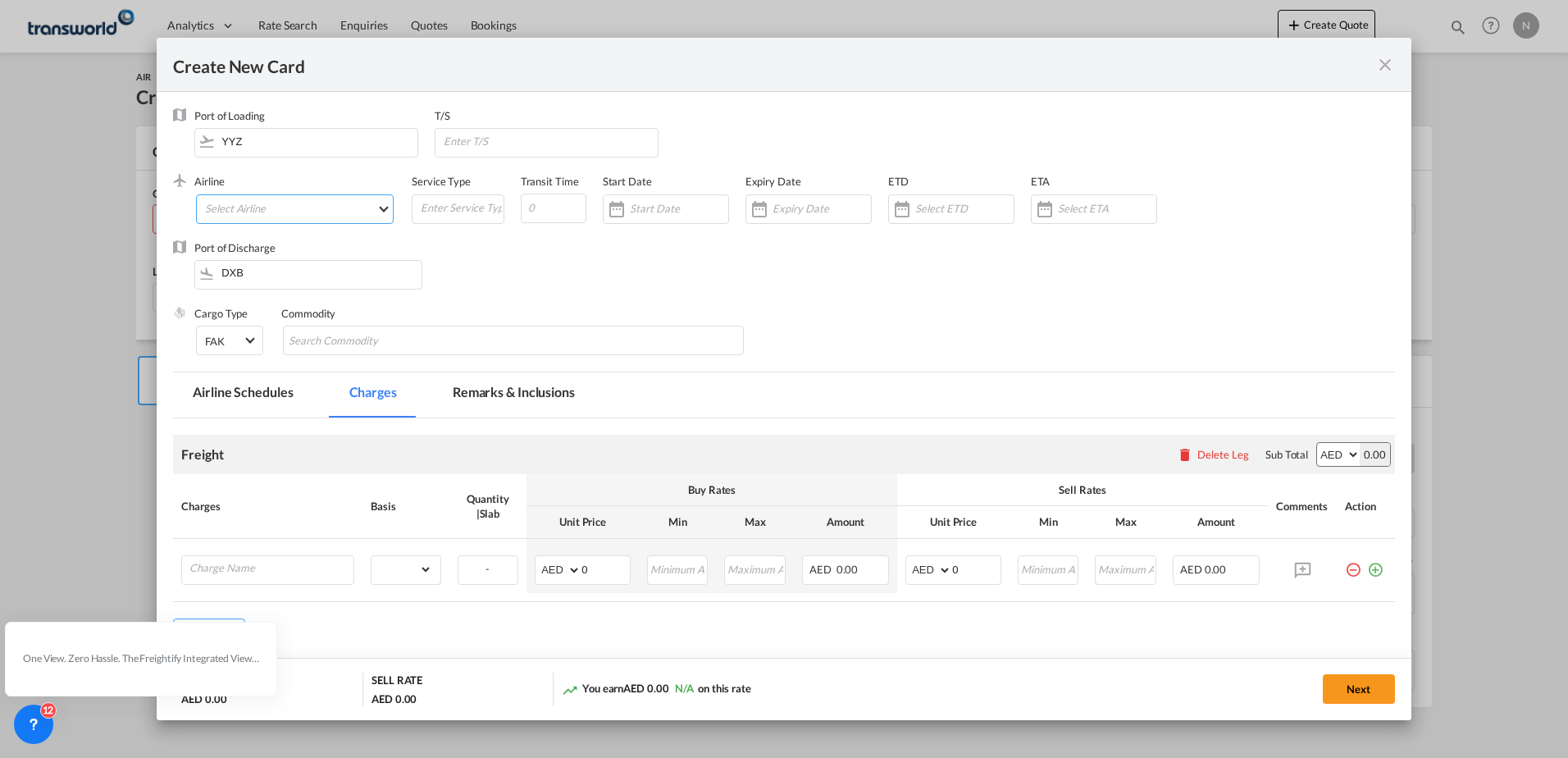
click at [282, 206] on md-select "Select Airline" at bounding box center [295, 209] width 198 height 30
type md-option "1166-"
click at [269, 209] on div "AIR EXPRESS S.A. (1166- / -)" at bounding box center [273, 208] width 135 height 13
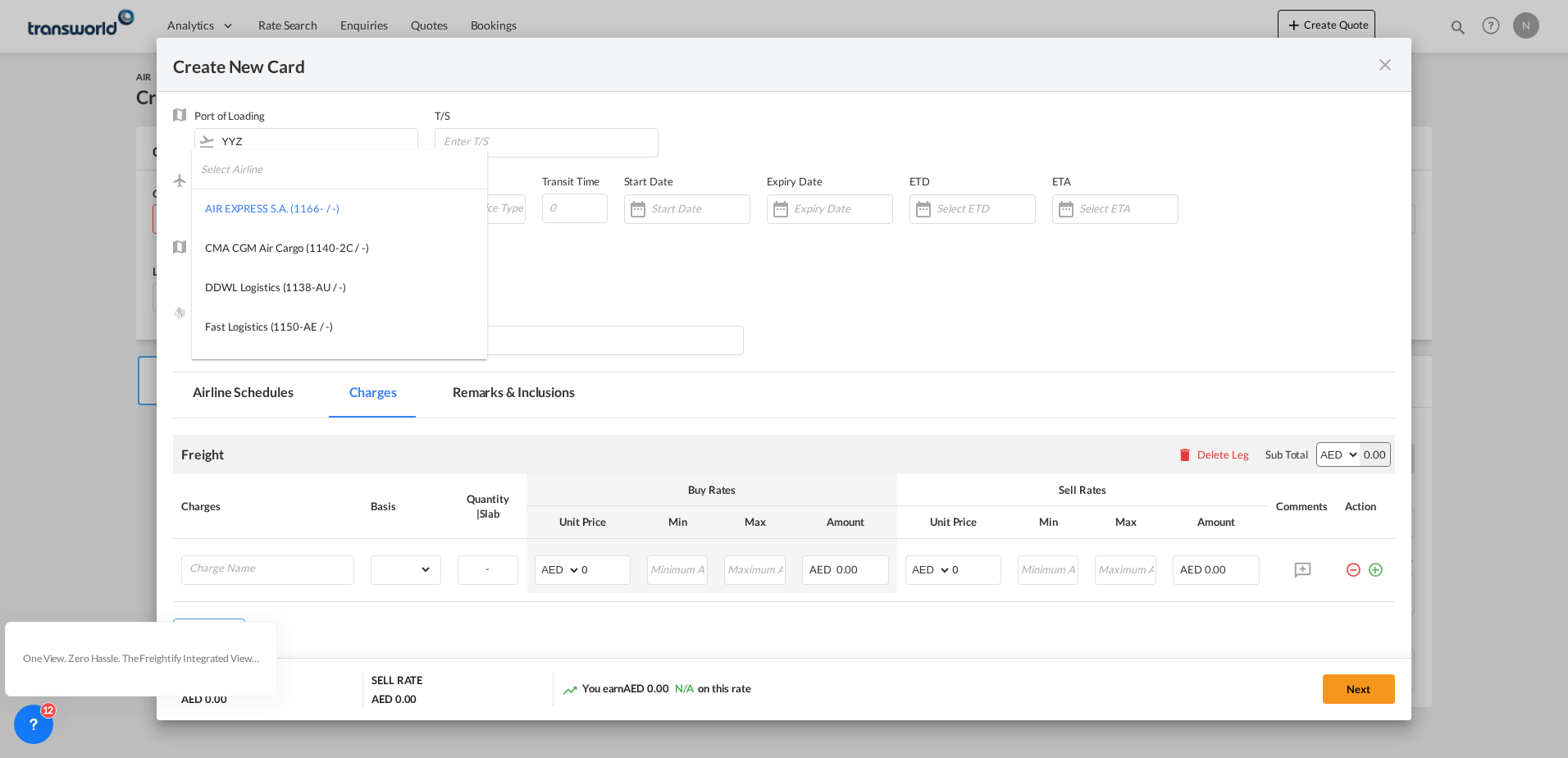
click at [265, 171] on input "search" at bounding box center [343, 169] width 286 height 39
drag, startPoint x: 205, startPoint y: 190, endPoint x: 0, endPoint y: 215, distance: 206.5
click at [0, 215] on html "Analytics Dashboard Rate Search Enquiries Quotes Bookings Analytics" at bounding box center [784, 379] width 1568 height 758
type input "EMIRA"
click at [316, 285] on div "Emirates SkyCargo (1168-EK / -)" at bounding box center [282, 287] width 155 height 15
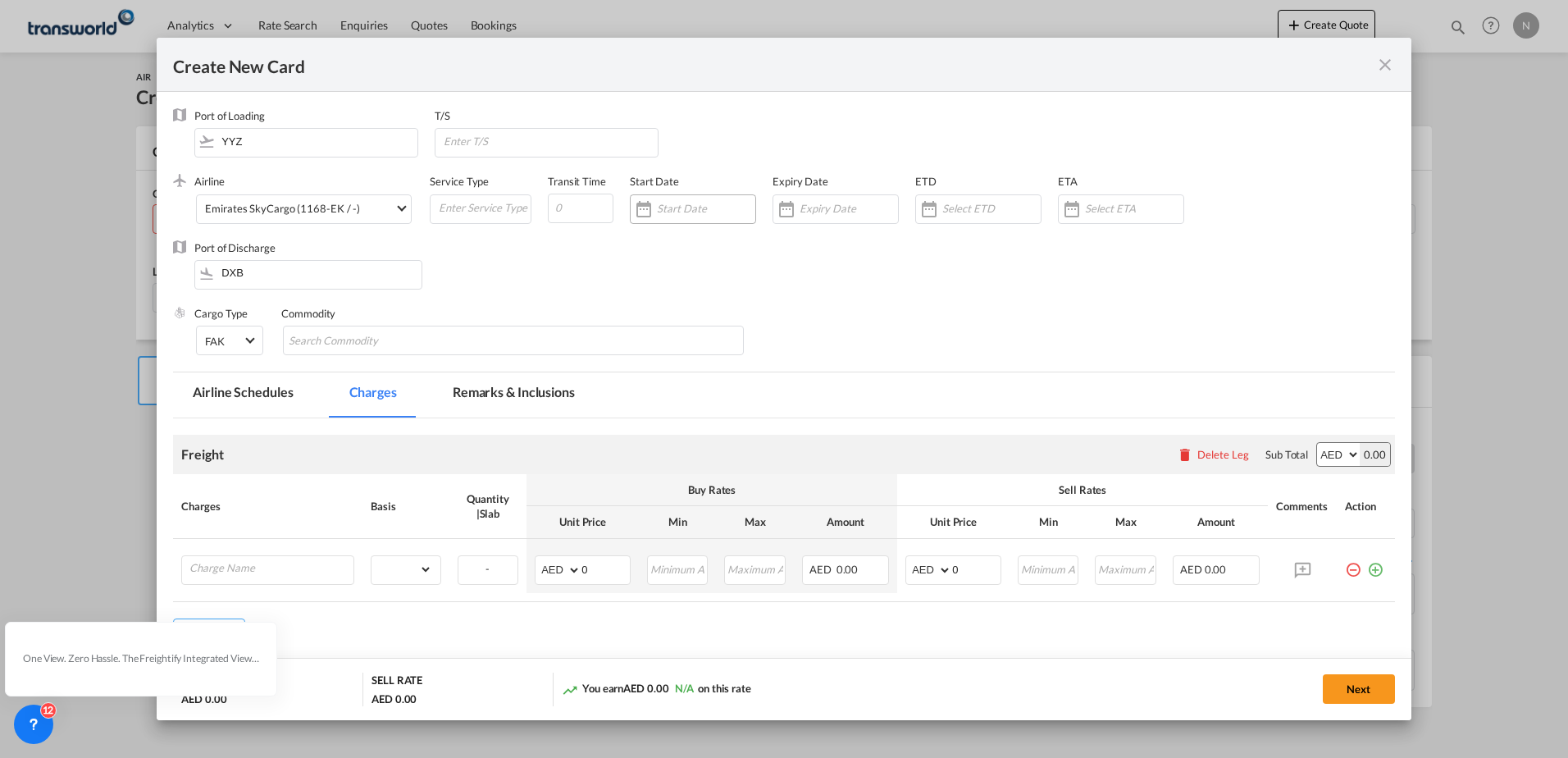
click at [672, 204] on input "Create New CardPort ..." at bounding box center [706, 208] width 99 height 13
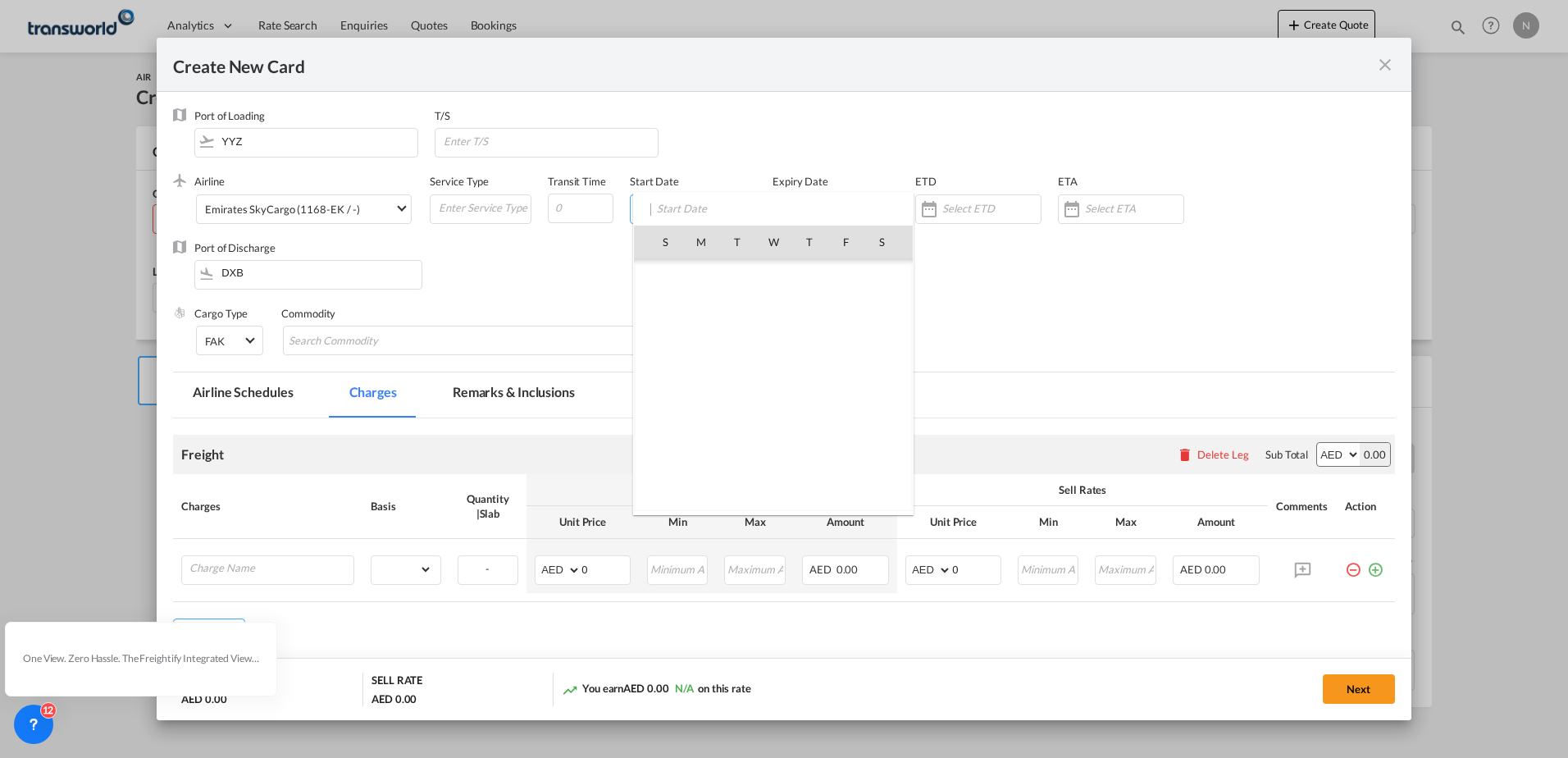
scroll to position [380190, 0]
click at [901, 206] on div "S M T W T F S [DATE] 1 2 3 4 5 6 7 8 9 10 11 12 13 14 15 16 17 18 19 20 21 22 2…" at bounding box center [773, 354] width 281 height 323
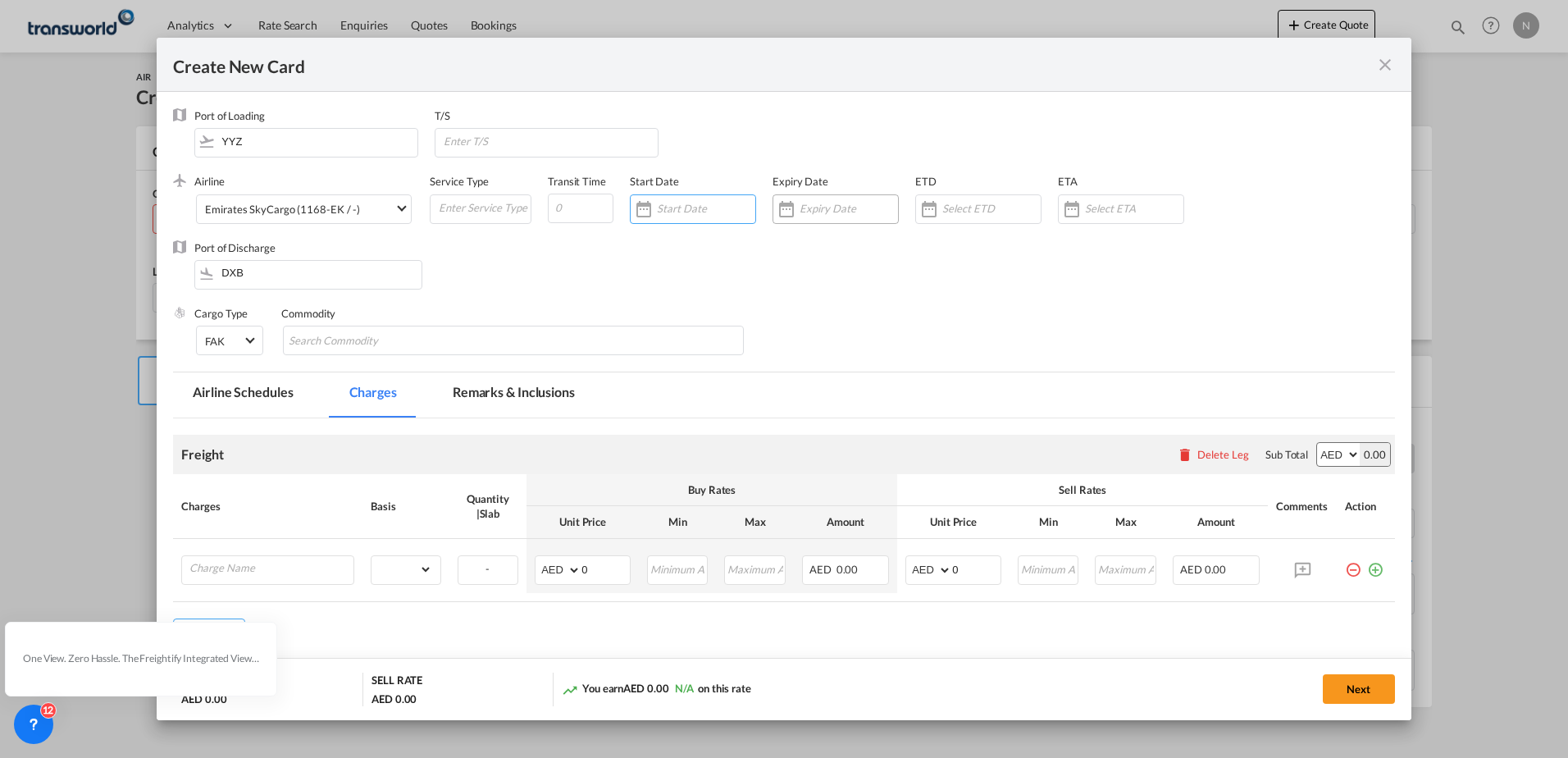
drag, startPoint x: 890, startPoint y: 264, endPoint x: 834, endPoint y: 213, distance: 75.7
click at [885, 262] on div "Port of Discharge DXB" at bounding box center [784, 273] width 1222 height 66
click at [816, 189] on div "Expiry Date" at bounding box center [843, 206] width 142 height 66
click at [822, 207] on input "Create New CardPort ..." at bounding box center [849, 208] width 99 height 13
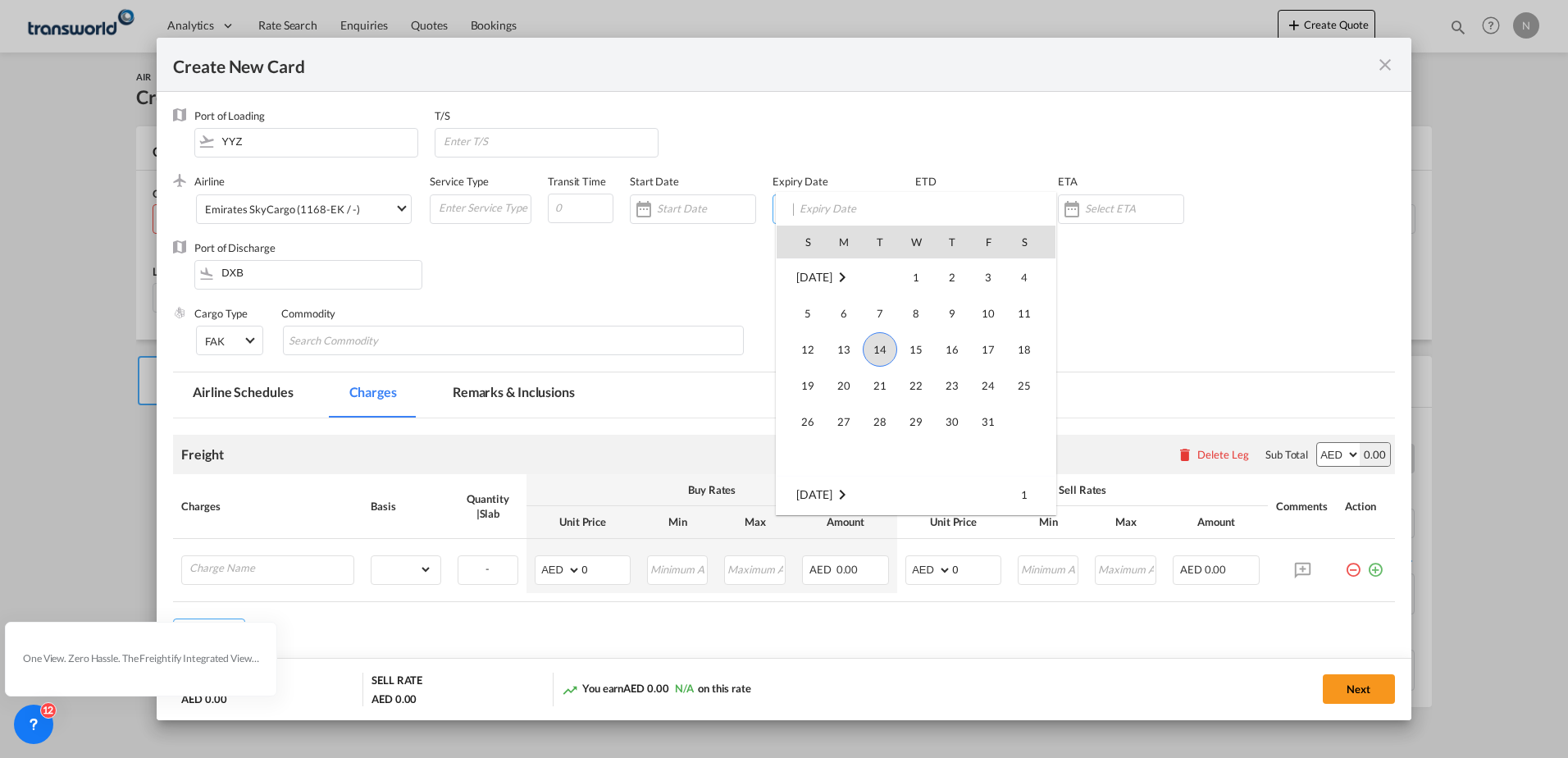
click at [994, 417] on span "31" at bounding box center [989, 421] width 33 height 33
type input "[DATE]"
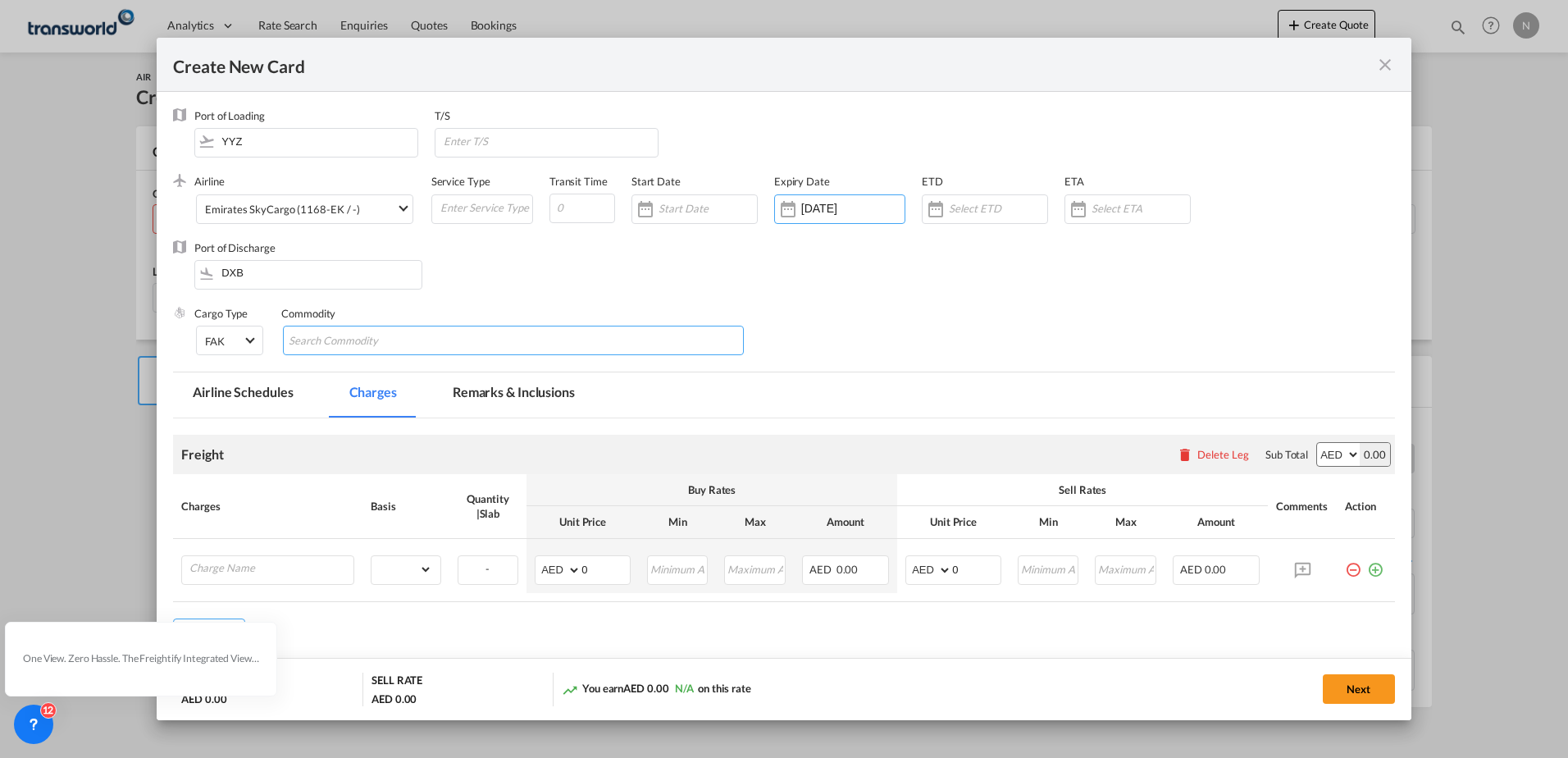
click at [338, 340] on input "Search Commodity" at bounding box center [364, 341] width 150 height 26
type input "GENERAL CARGO"
click at [567, 286] on div "Port of Discharge DXB" at bounding box center [784, 273] width 1222 height 66
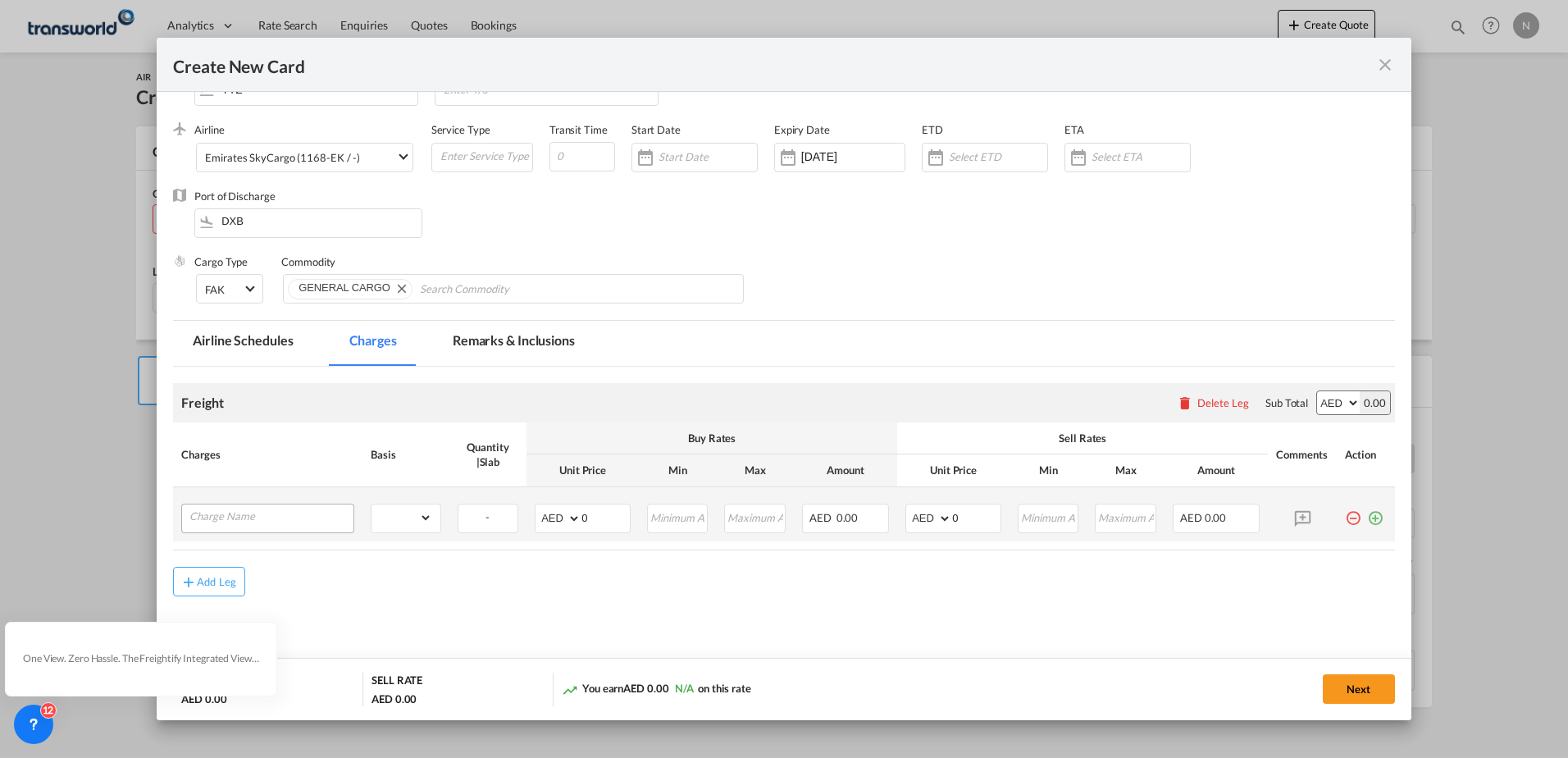
scroll to position [80, 0]
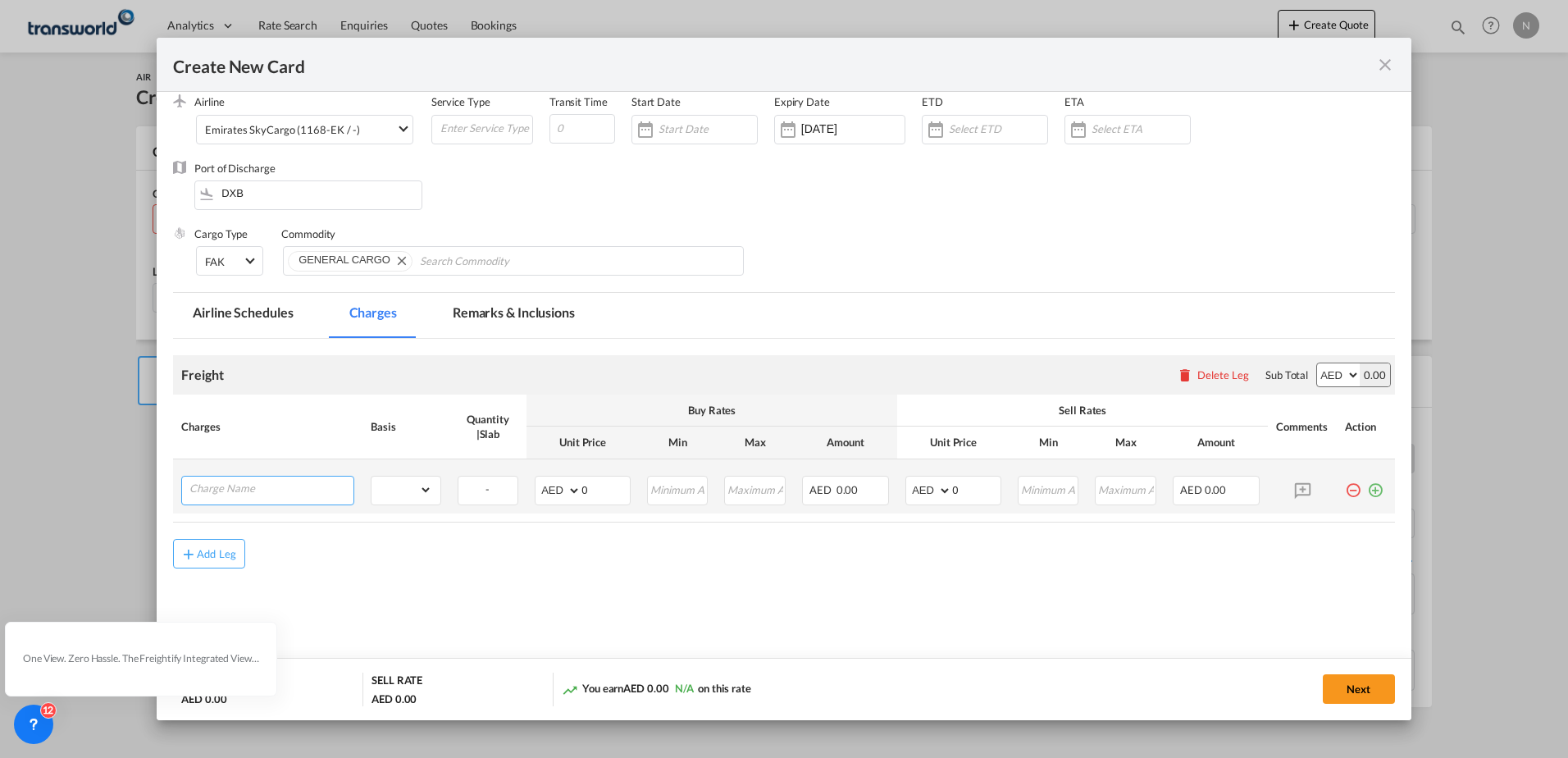
click at [254, 489] on input "Charge Name" at bounding box center [272, 489] width 164 height 24
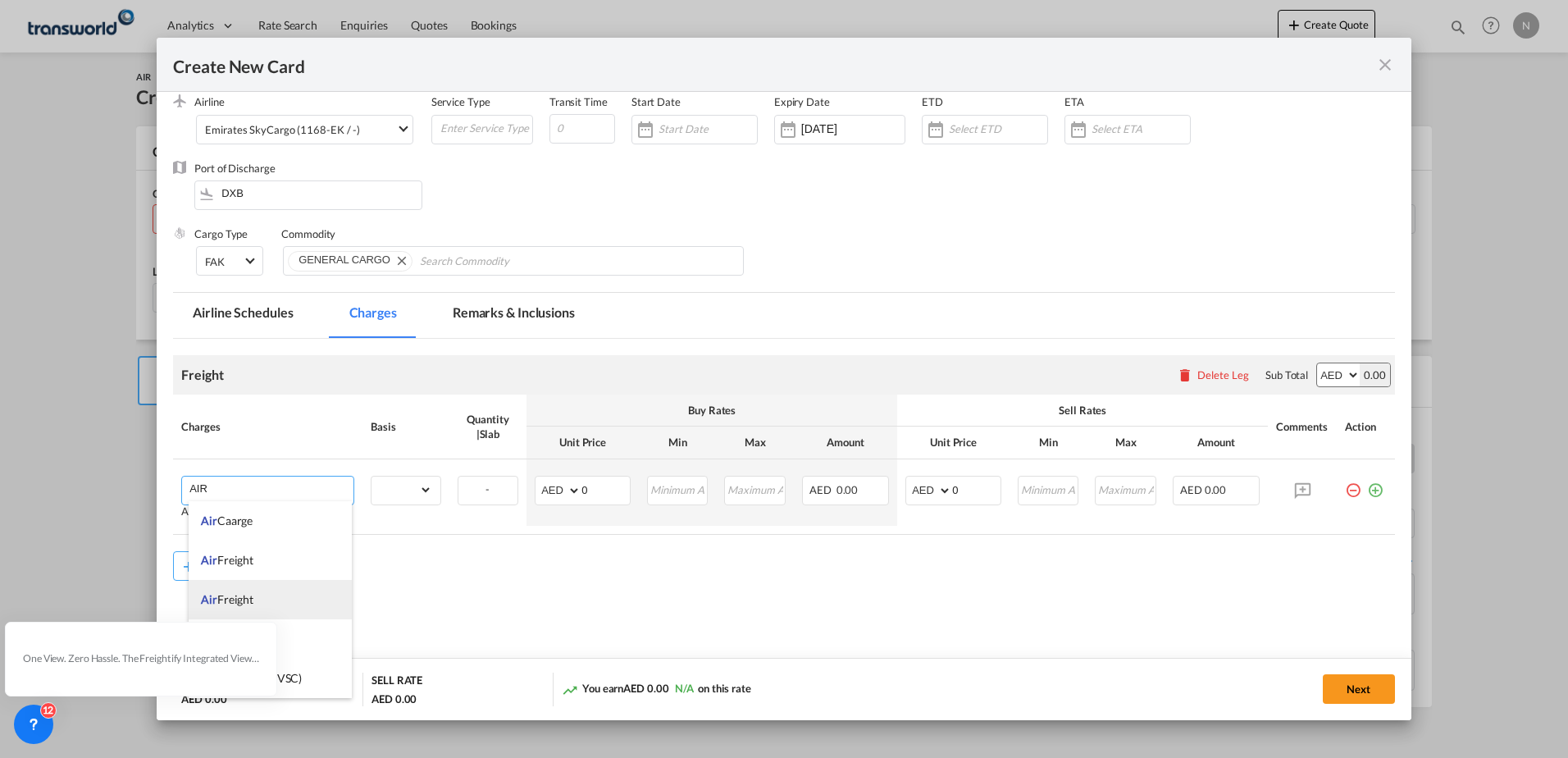
click at [259, 603] on li "Air Freight" at bounding box center [270, 599] width 163 height 39
type input "Air Freight"
drag, startPoint x: 419, startPoint y: 485, endPoint x: 435, endPoint y: 524, distance: 42.2
click at [419, 485] on select "gross_weight volumetric_weight per_shipment per_bl per_km % on air freight per_…" at bounding box center [401, 490] width 59 height 26
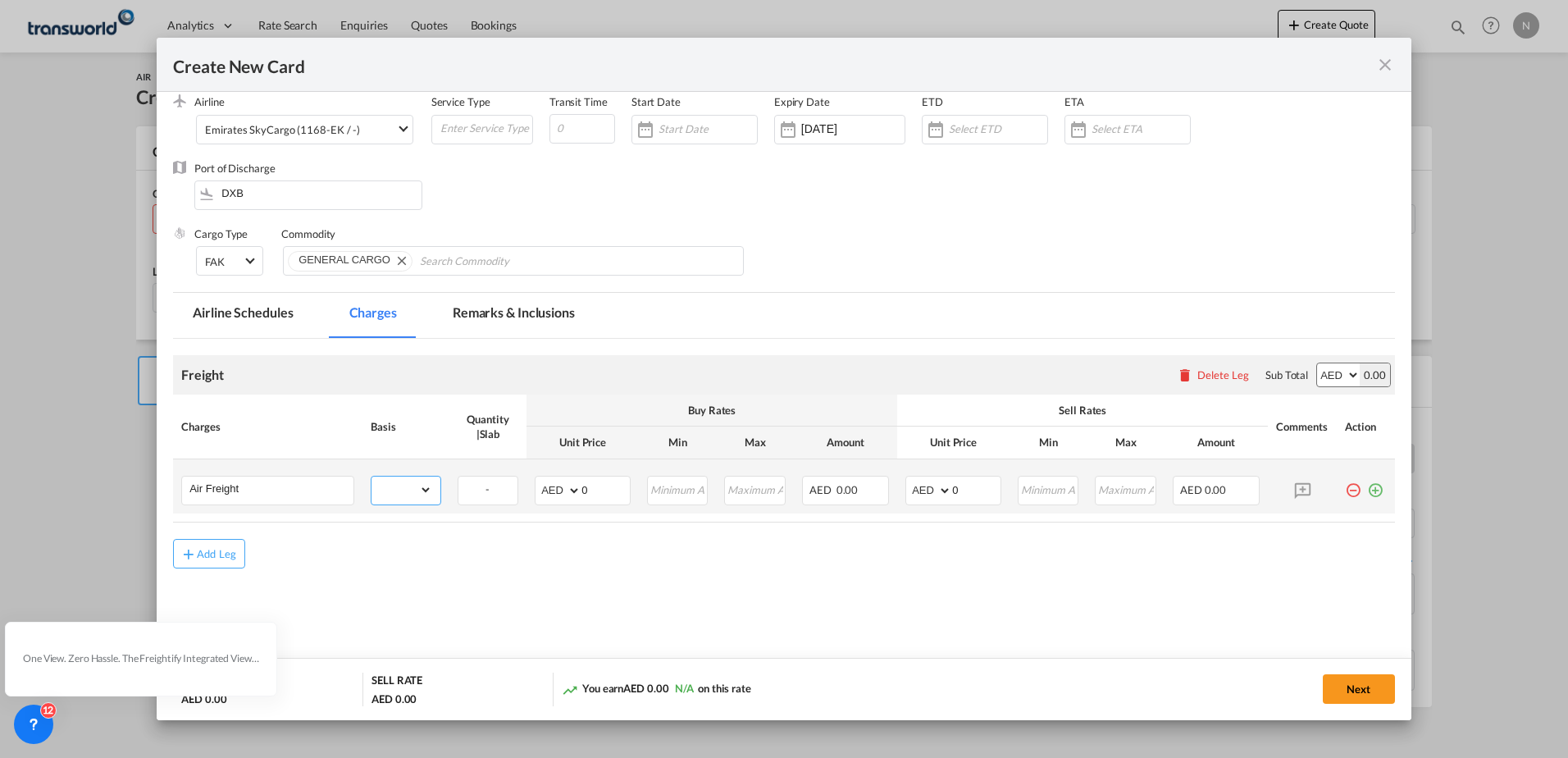
select select "per_shipment"
click at [371, 476] on select "gross_weight volumetric_weight per_shipment per_bl per_km % on air freight per_…" at bounding box center [401, 490] width 59 height 26
drag, startPoint x: 976, startPoint y: 496, endPoint x: 561, endPoint y: 495, distance: 415.0
click at [697, 495] on tr "Air Freight Please Enter Already Exists gross_weight volumetric_weight per_ship…" at bounding box center [784, 486] width 1222 height 54
type input "4500"
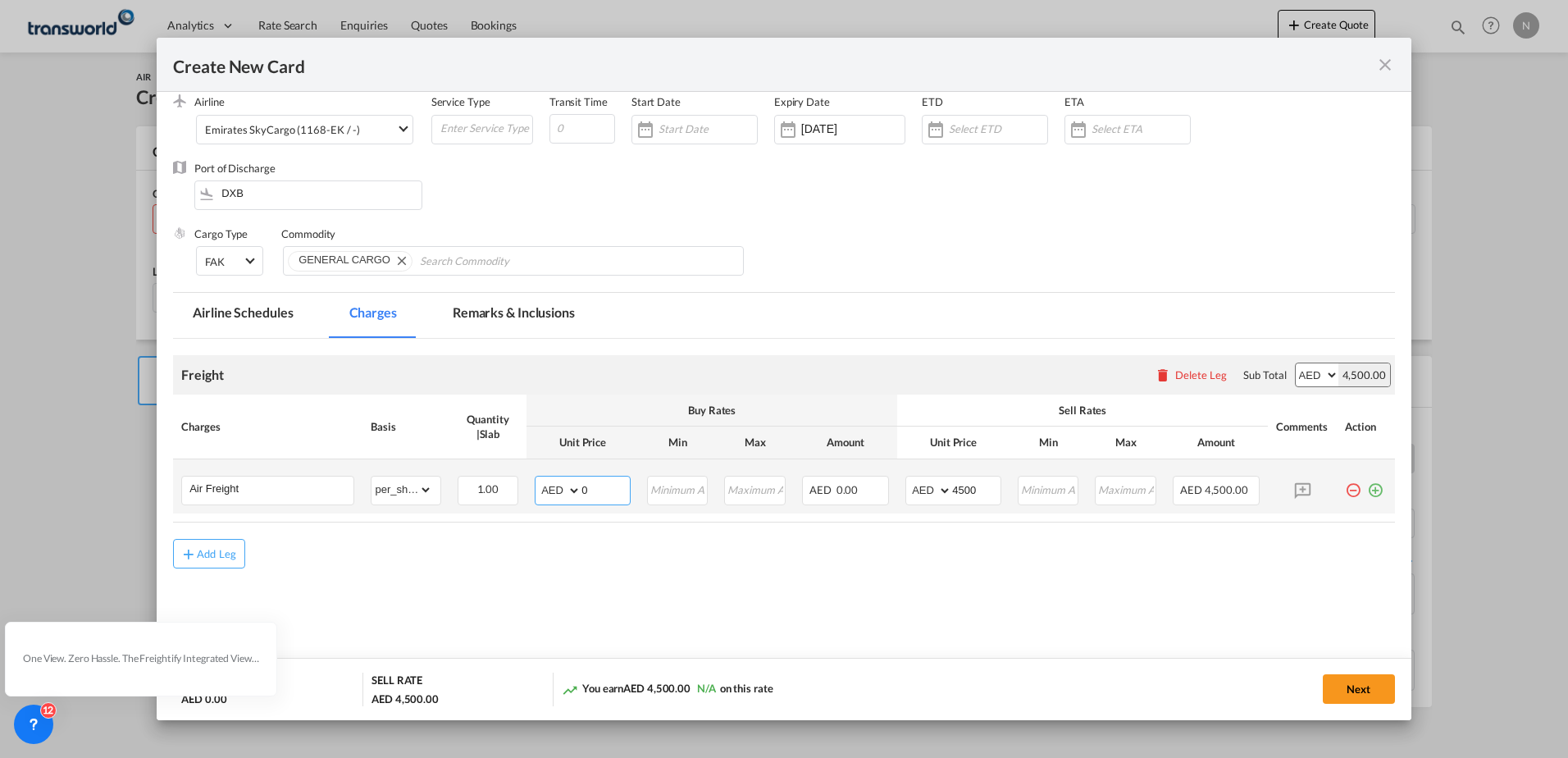
drag, startPoint x: 598, startPoint y: 500, endPoint x: 414, endPoint y: 473, distance: 186.0
click at [432, 473] on tr "Air Freight Please Enter Already Exists gross_weight volumetric_weight per_ship…" at bounding box center [784, 486] width 1222 height 54
type input "3800"
click at [1030, 585] on md-content "Freight Please enter leg name Leg Name Already Exists Delete Leg Sub Total AED …" at bounding box center [784, 496] width 1222 height 315
click at [1353, 685] on button "Next" at bounding box center [1358, 689] width 73 height 30
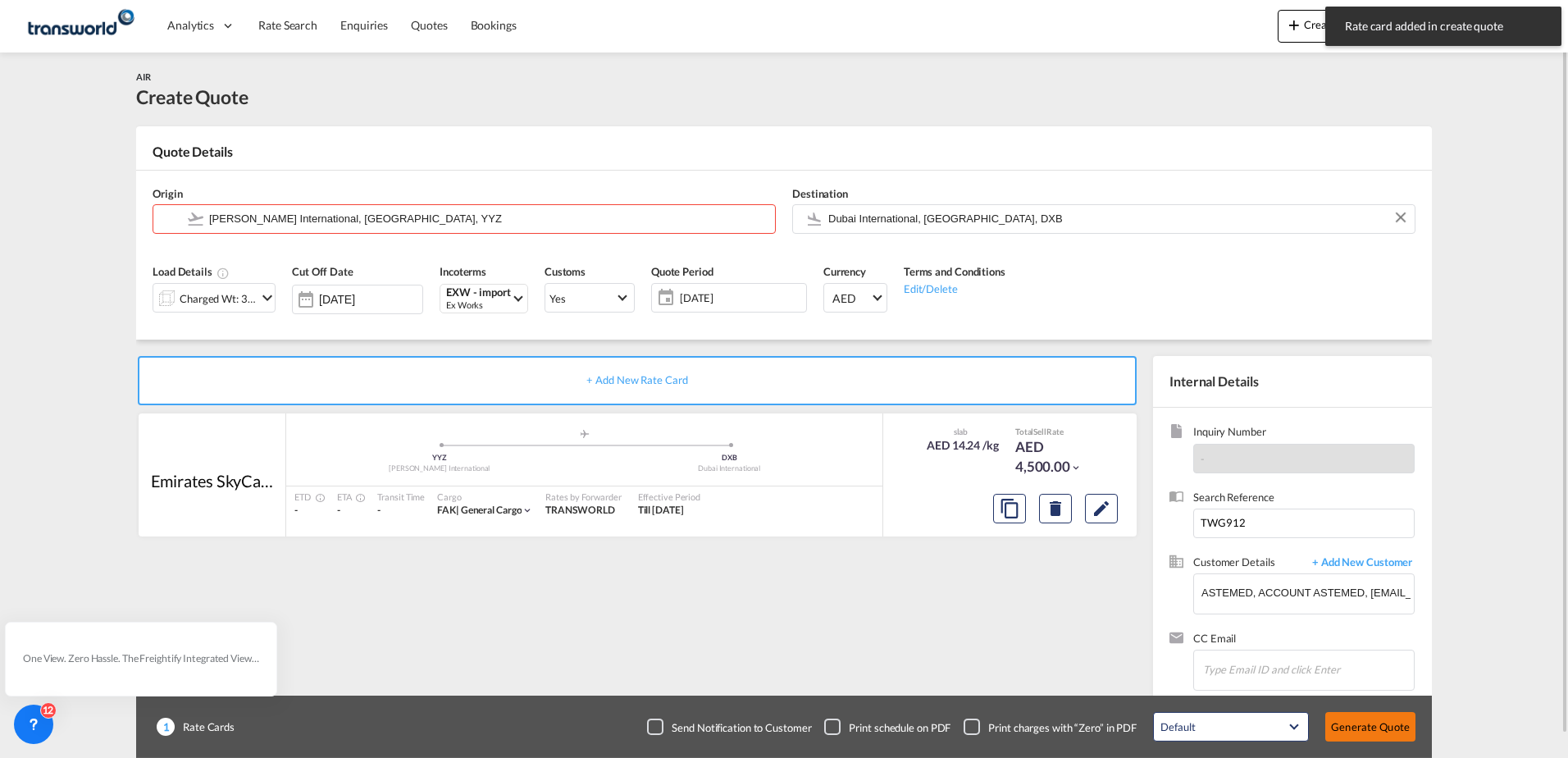
click at [1378, 727] on button "Generate Quote" at bounding box center [1370, 727] width 90 height 30
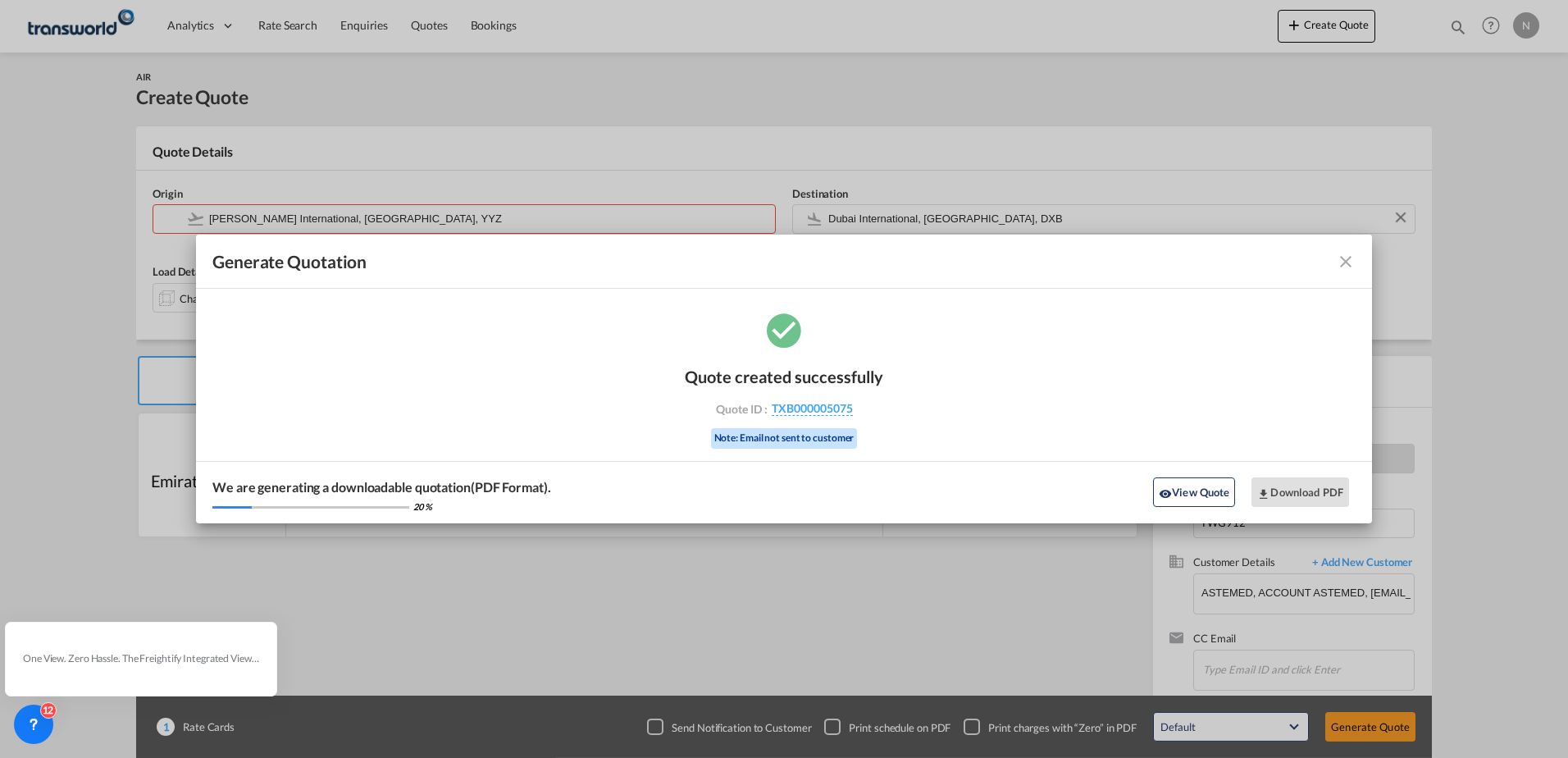
drag, startPoint x: 794, startPoint y: 405, endPoint x: 618, endPoint y: 419, distance: 176.6
click at [795, 405] on span "TXB000005075" at bounding box center [812, 408] width 81 height 15
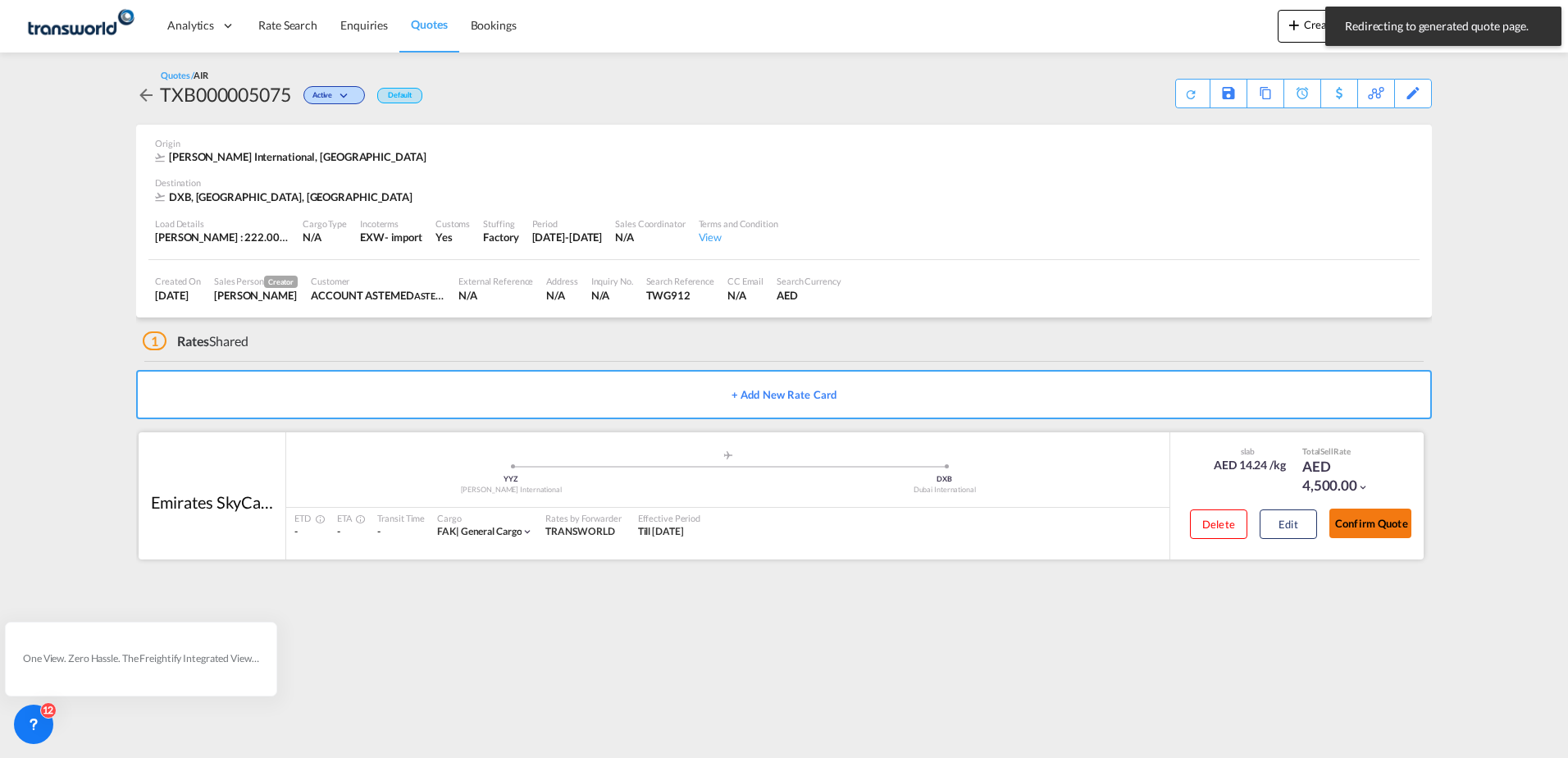
click at [1361, 528] on button "Confirm Quote" at bounding box center [1370, 524] width 82 height 30
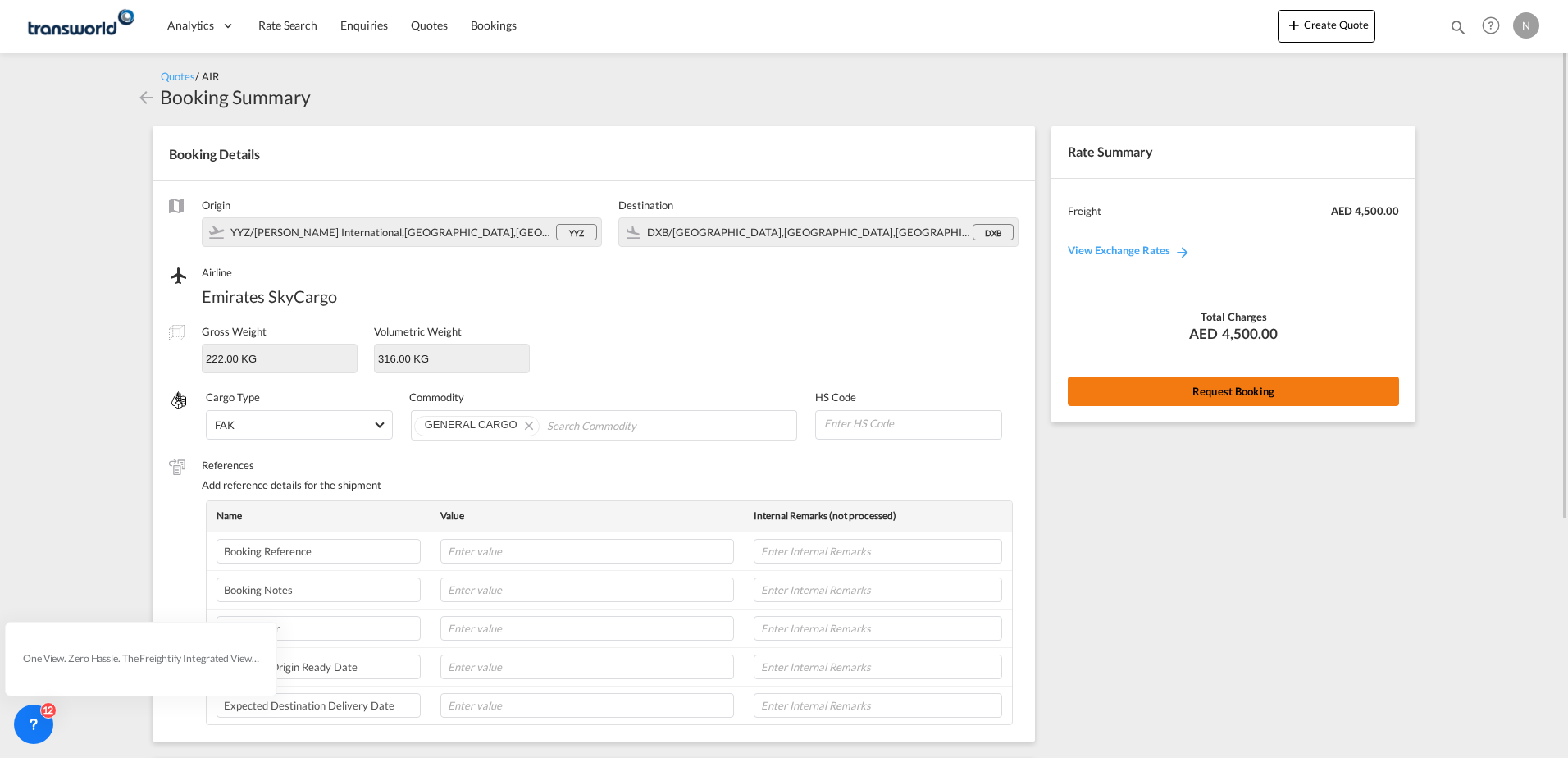
click at [1189, 396] on button "Request Booking" at bounding box center [1233, 392] width 331 height 30
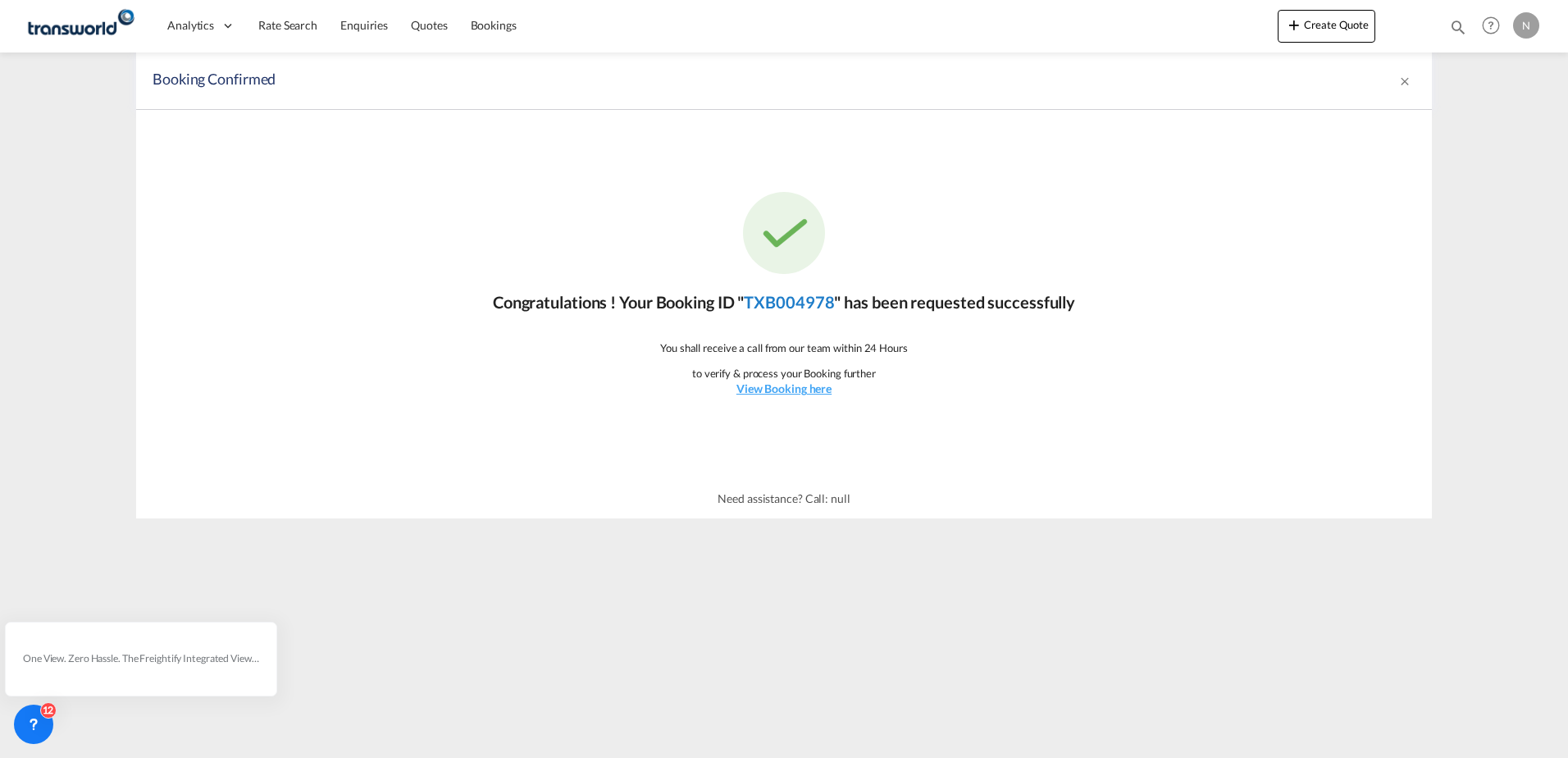
click at [790, 296] on link "TXB004978" at bounding box center [788, 302] width 90 height 20
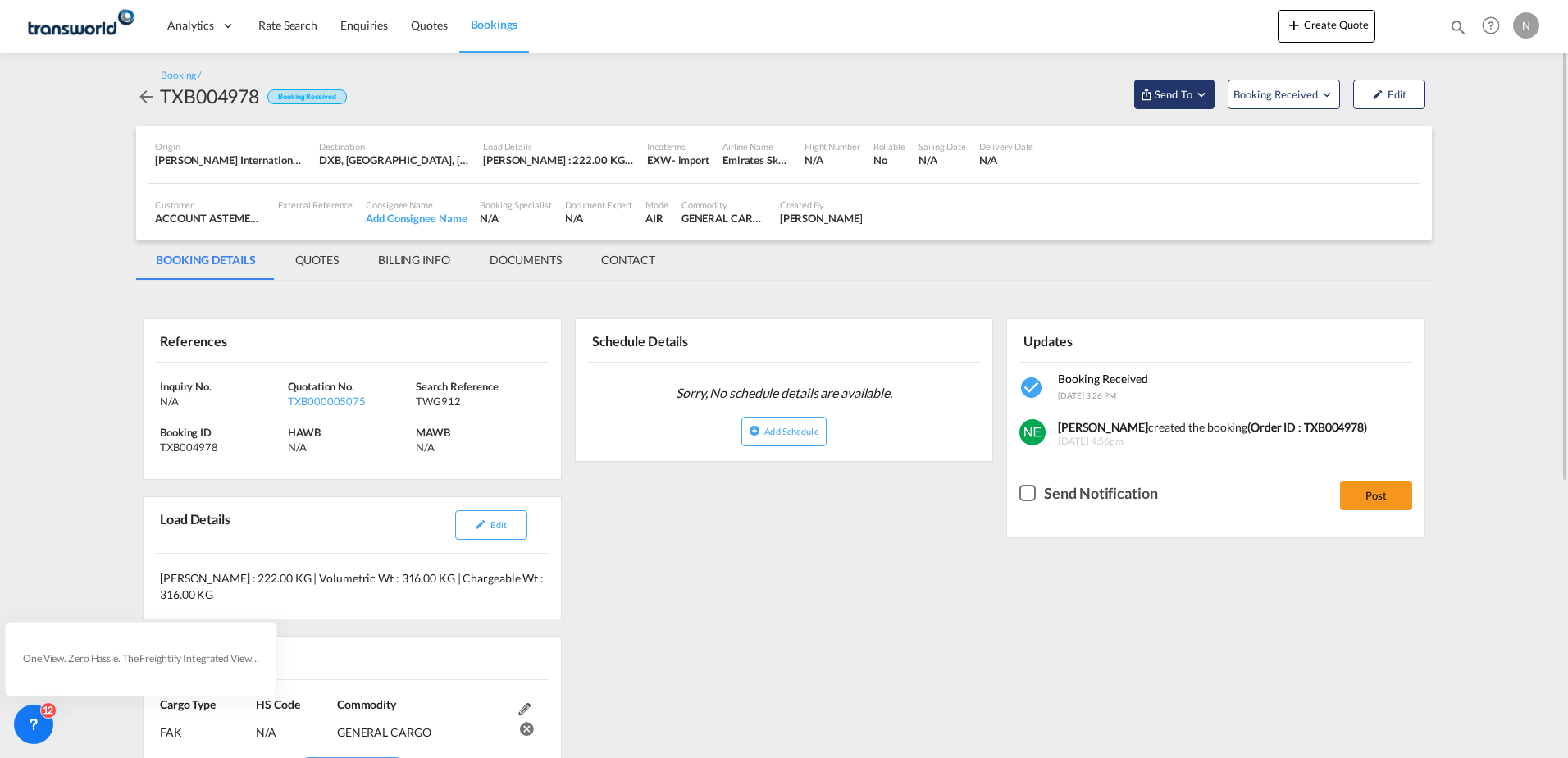
click at [1189, 93] on span "Send To" at bounding box center [1173, 94] width 41 height 17
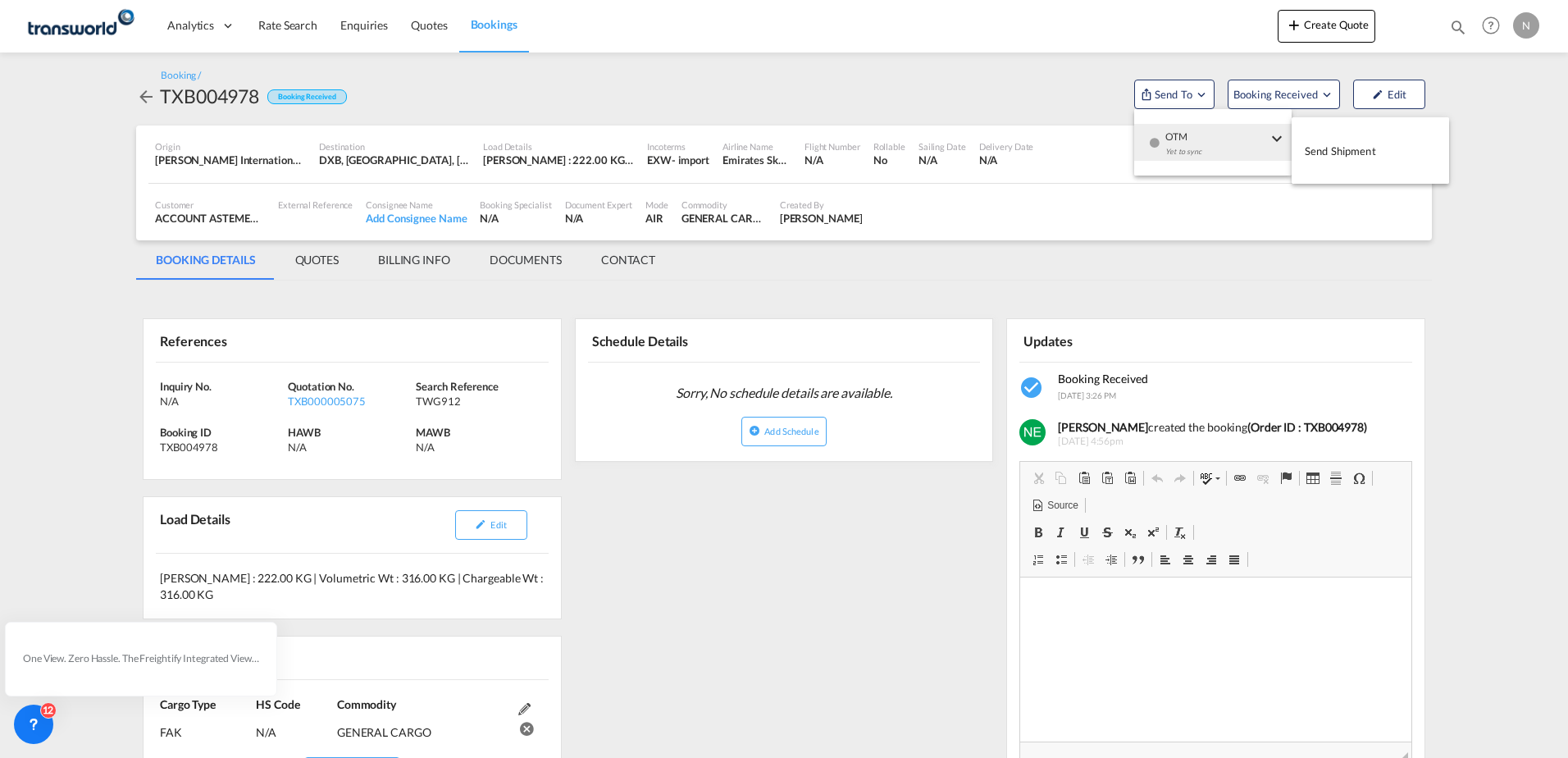
click at [1194, 141] on div "Yet to sync" at bounding box center [1216, 156] width 101 height 34
drag, startPoint x: 1335, startPoint y: 160, endPoint x: 1224, endPoint y: 166, distance: 111.2
click at [1336, 161] on span "Send Shipment" at bounding box center [1341, 151] width 72 height 26
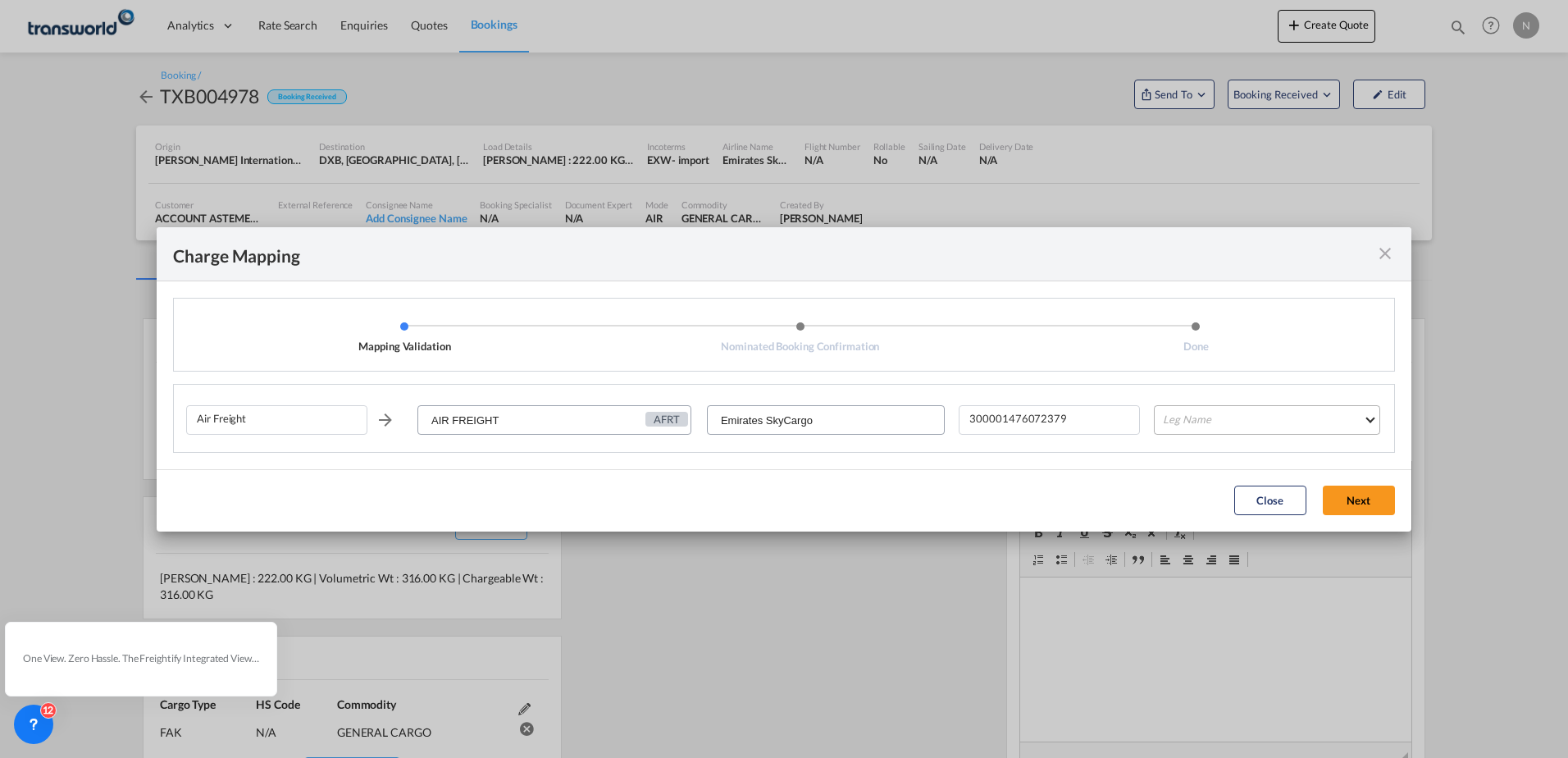
click at [1207, 412] on md-select "Leg Name HANDLING ORIGIN HANDLING DESTINATION OTHERS TL PICK UP CUSTOMS ORIGIN …" at bounding box center [1266, 420] width 226 height 30
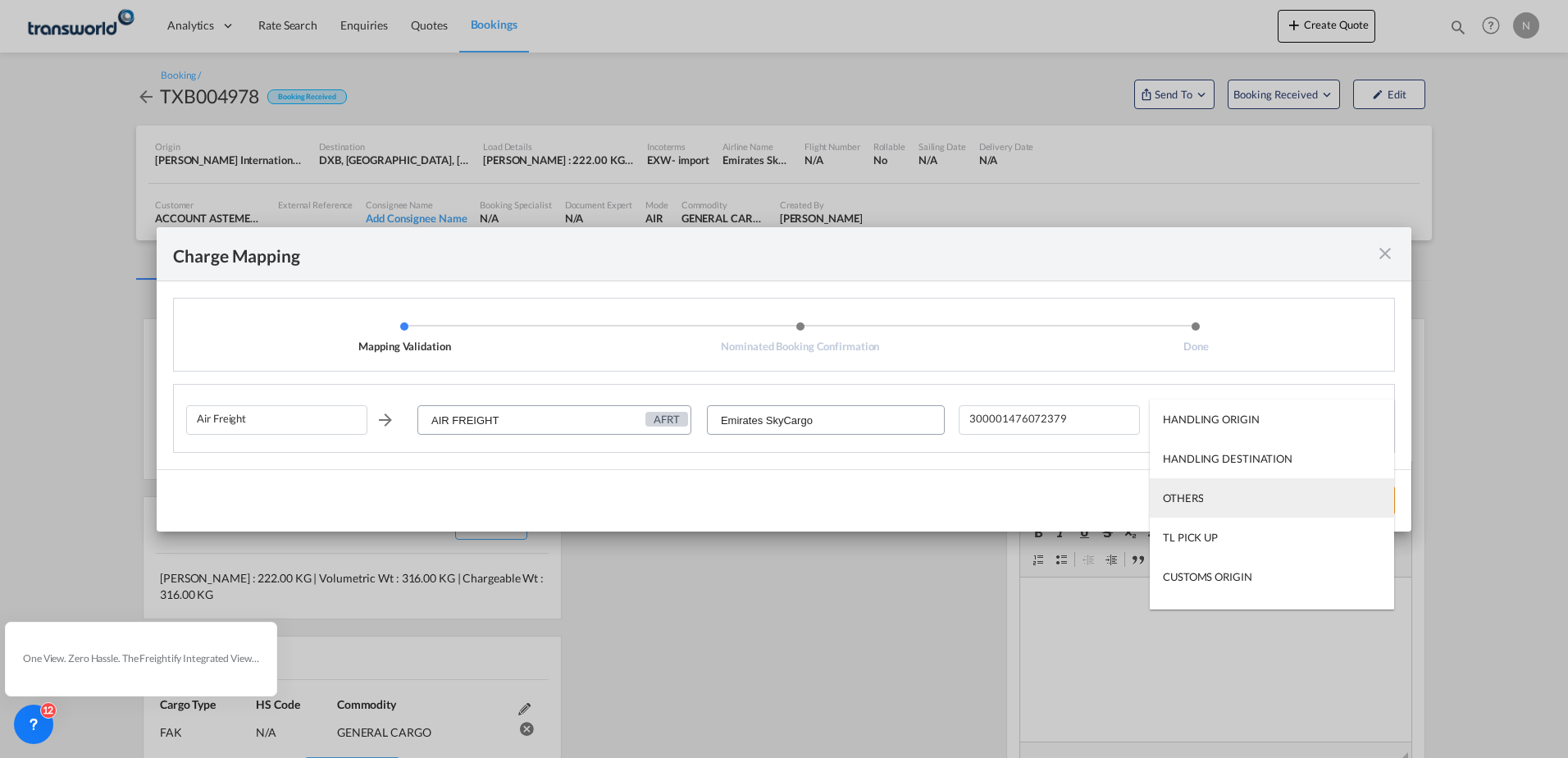
scroll to position [105, 0]
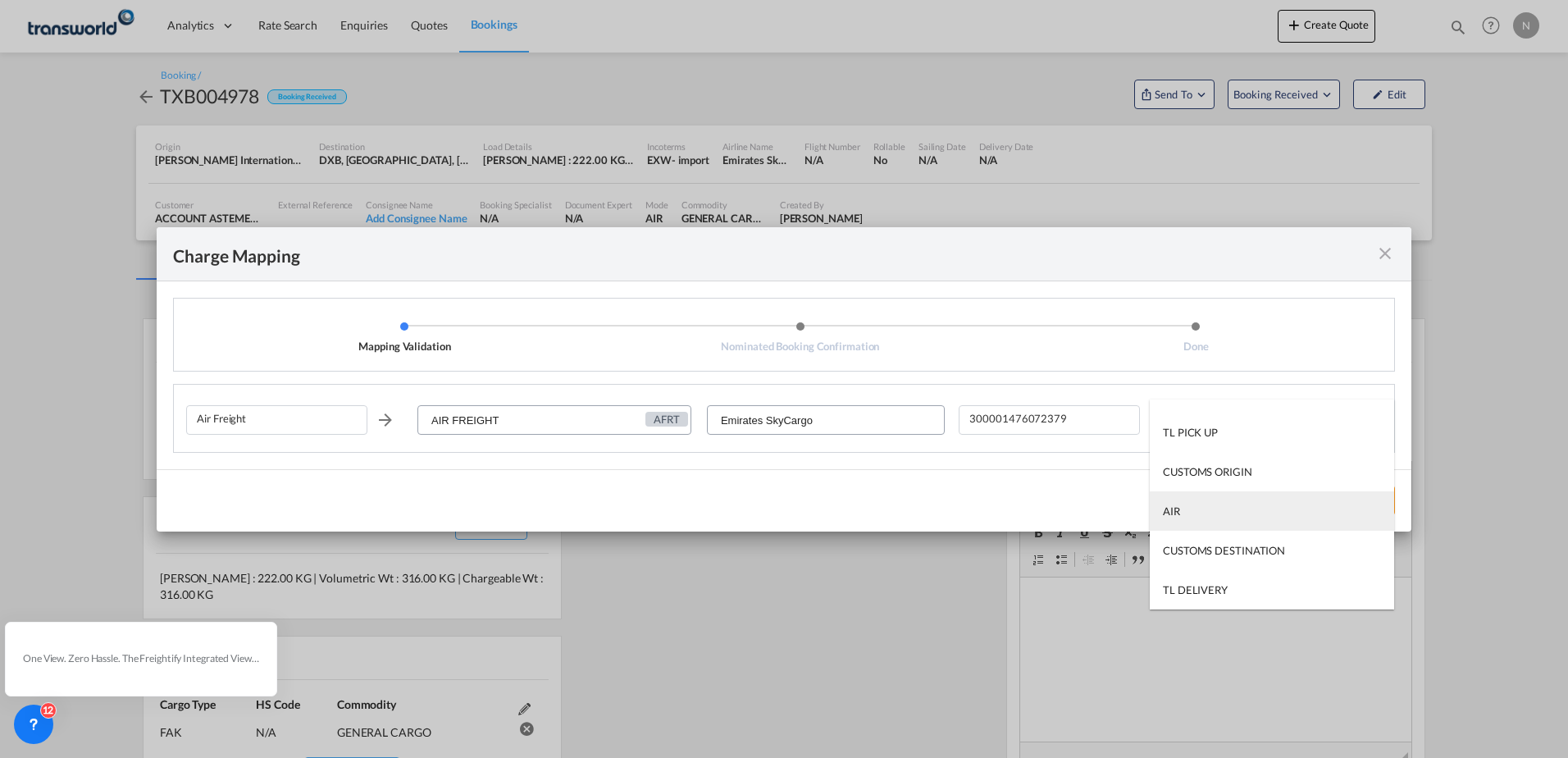
drag, startPoint x: 1193, startPoint y: 506, endPoint x: 1183, endPoint y: 507, distance: 10.0
click at [1190, 506] on md-option "AIR" at bounding box center [1272, 511] width 245 height 39
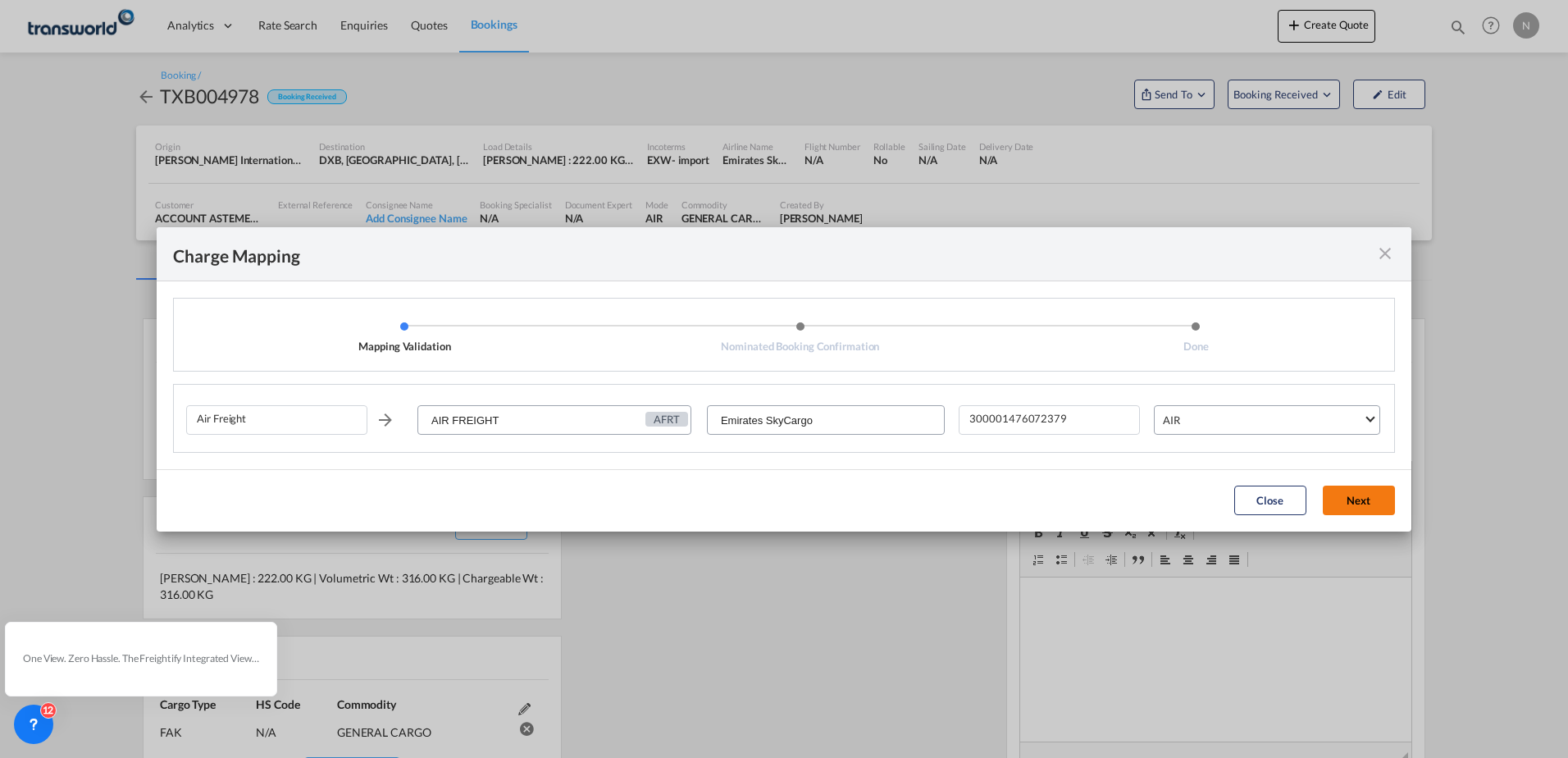
click at [1370, 499] on button "Next" at bounding box center [1358, 500] width 73 height 30
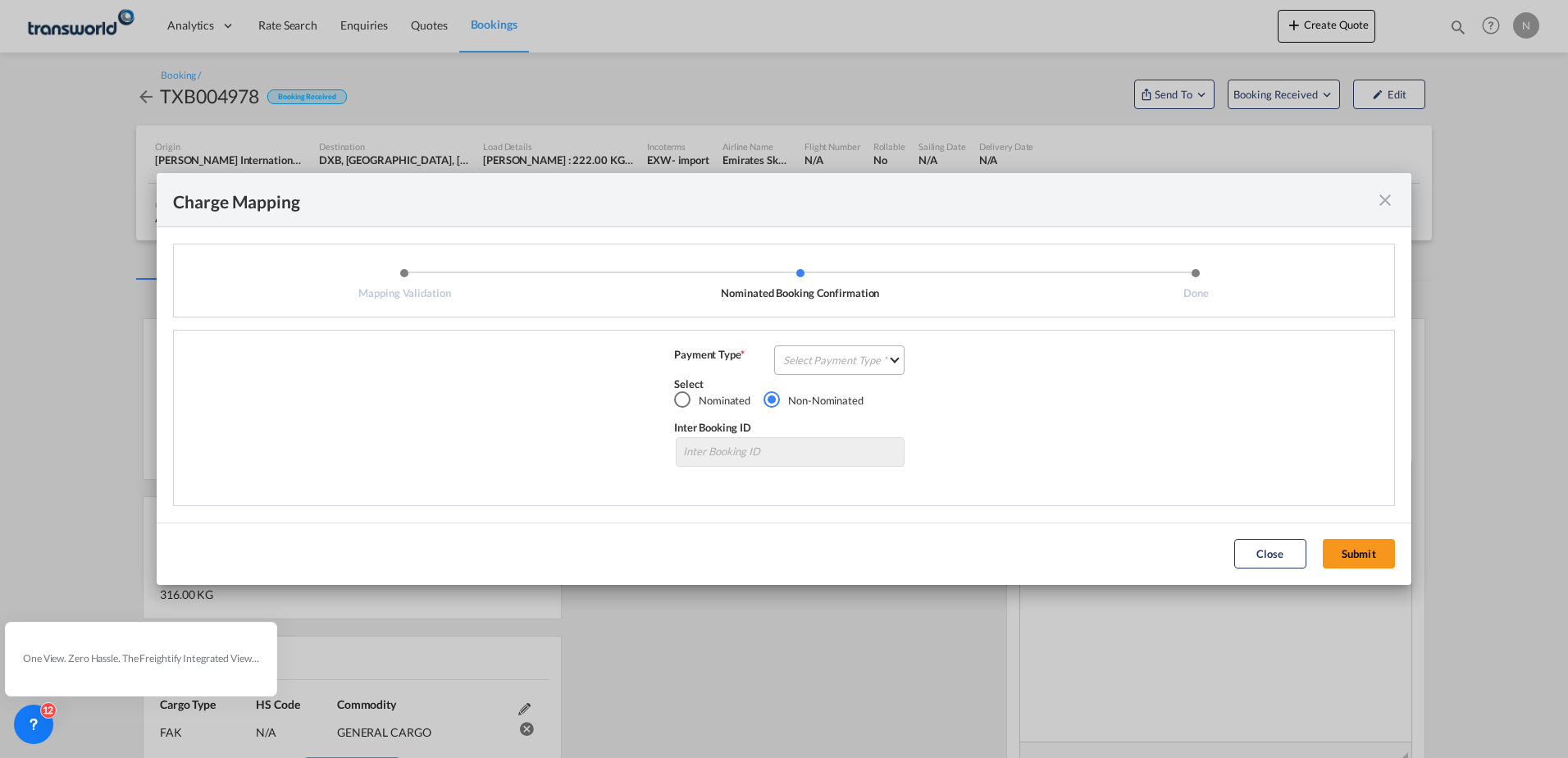
click at [871, 361] on md-select "Select Payment Type COLLECT PREPAID" at bounding box center [839, 360] width 130 height 30
click at [818, 361] on div "COLLECT" at bounding box center [808, 359] width 46 height 15
click at [1350, 551] on button "Submit" at bounding box center [1358, 553] width 73 height 30
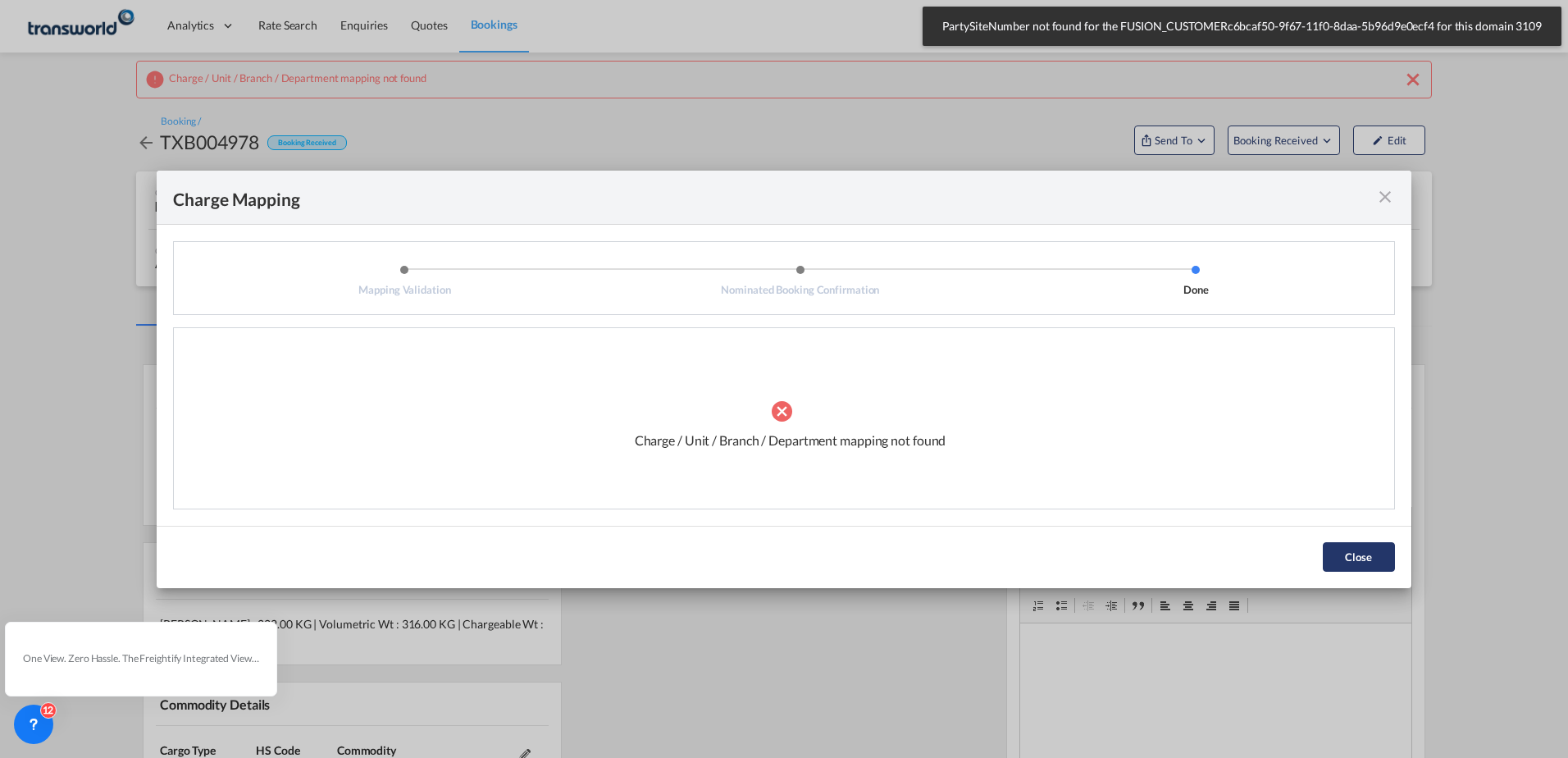
click at [1378, 557] on button "Close" at bounding box center [1358, 557] width 73 height 30
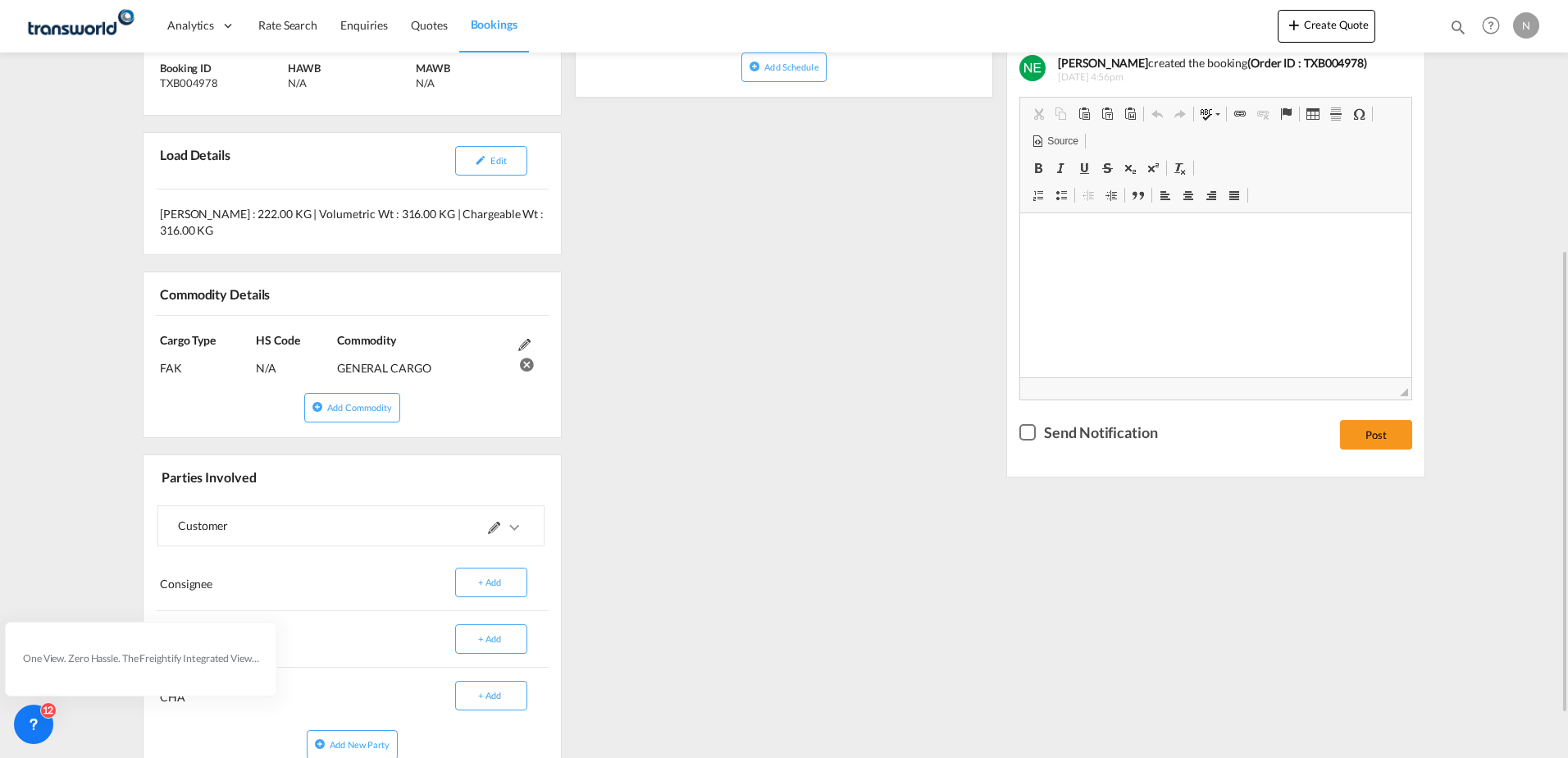
scroll to position [482, 0]
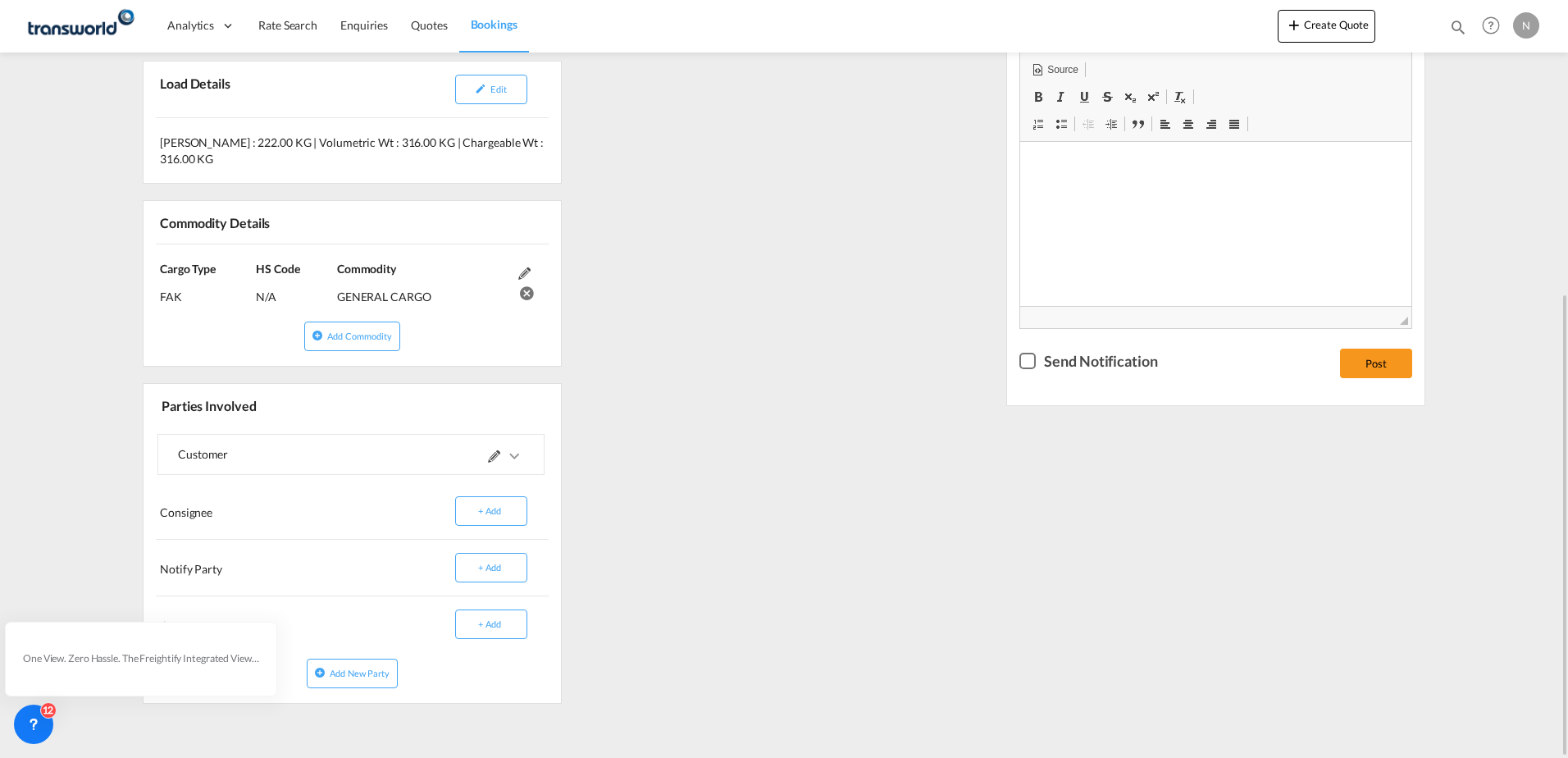
click at [492, 455] on md-icon at bounding box center [494, 456] width 12 height 12
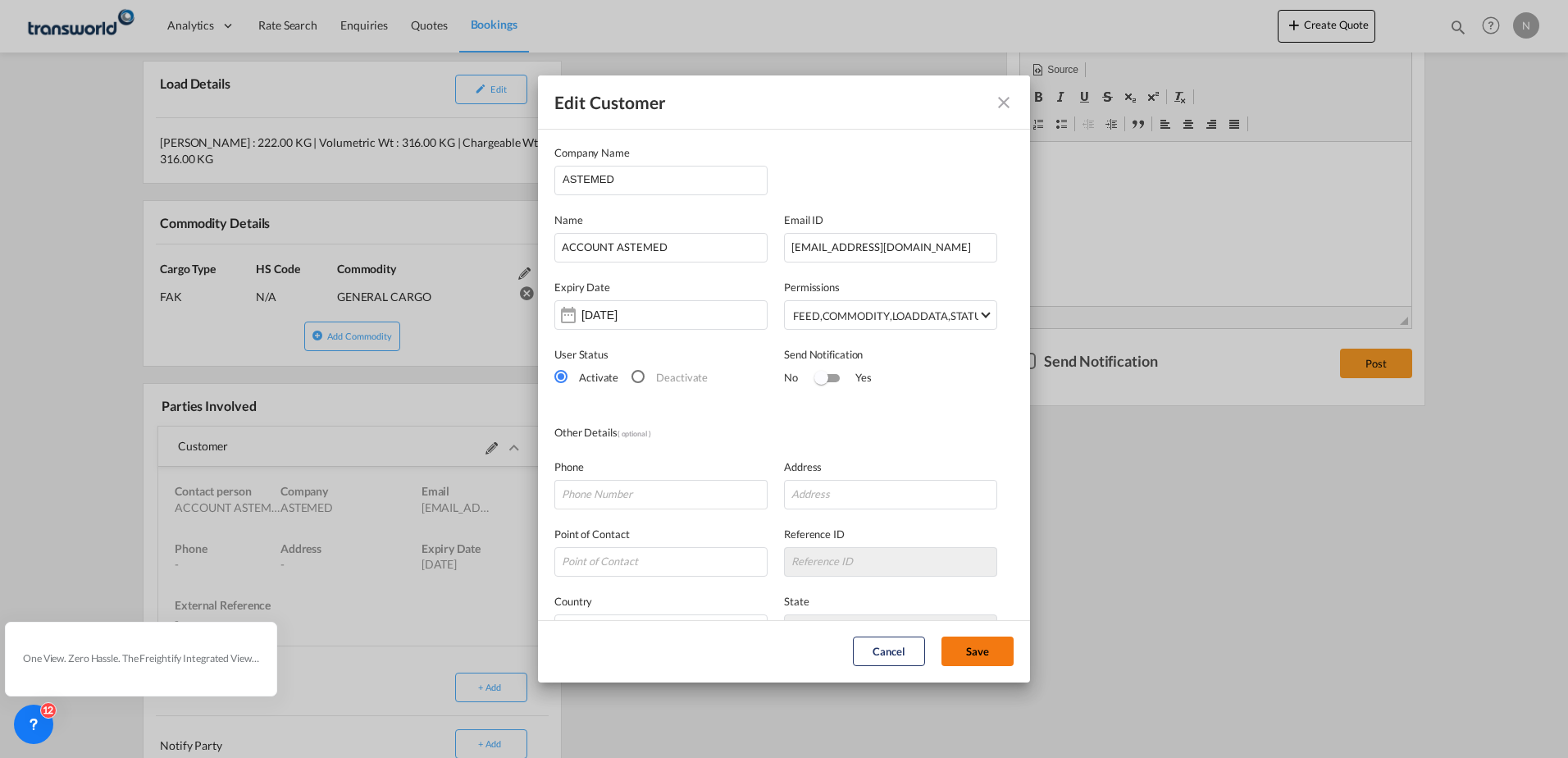
click at [965, 656] on button "Save" at bounding box center [977, 651] width 73 height 30
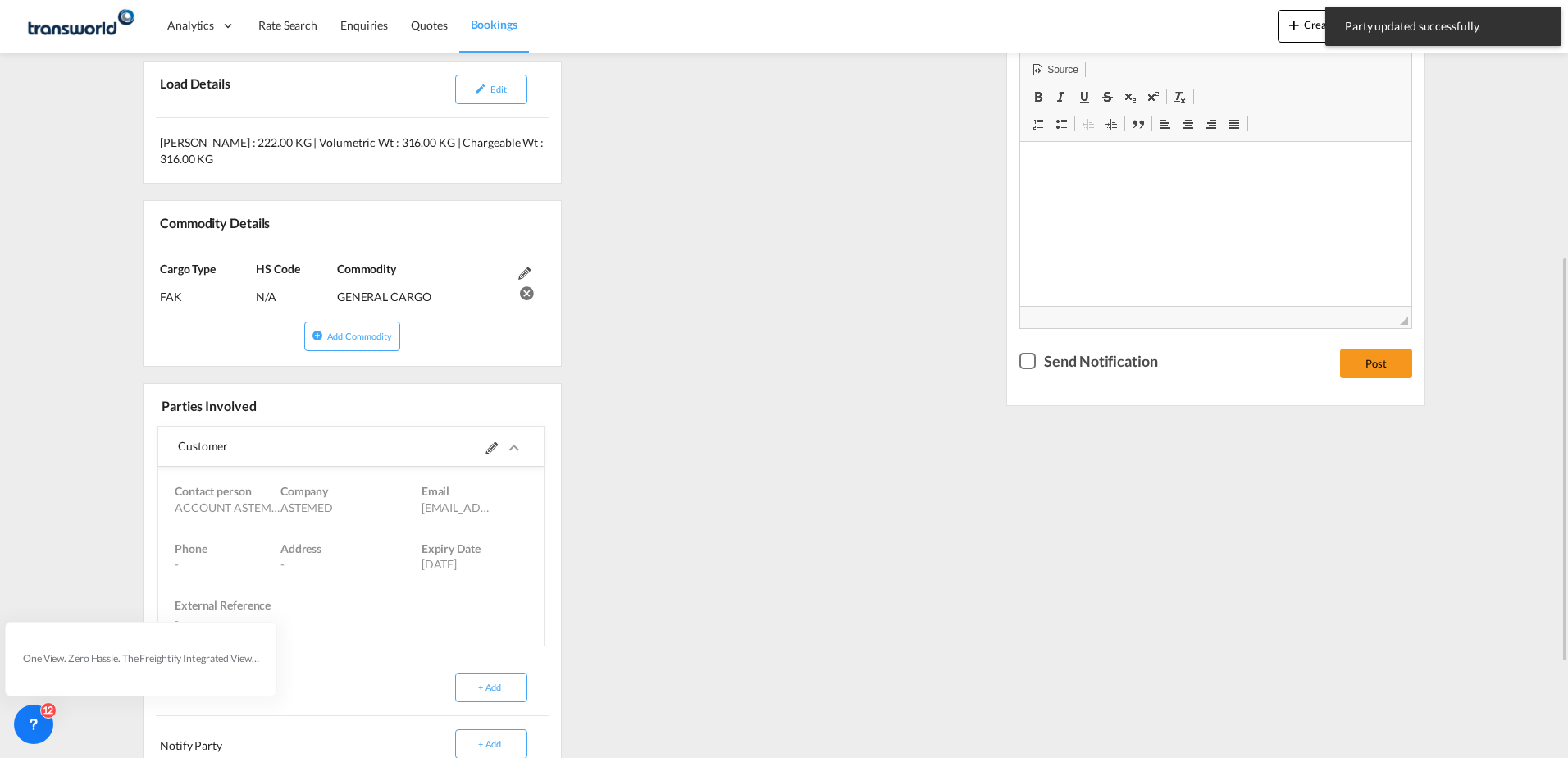
click at [702, 493] on div "References Inquiry No. N/A Quotation No. TXB000005075 Search Reference TWG912 B…" at bounding box center [784, 373] width 1295 height 1040
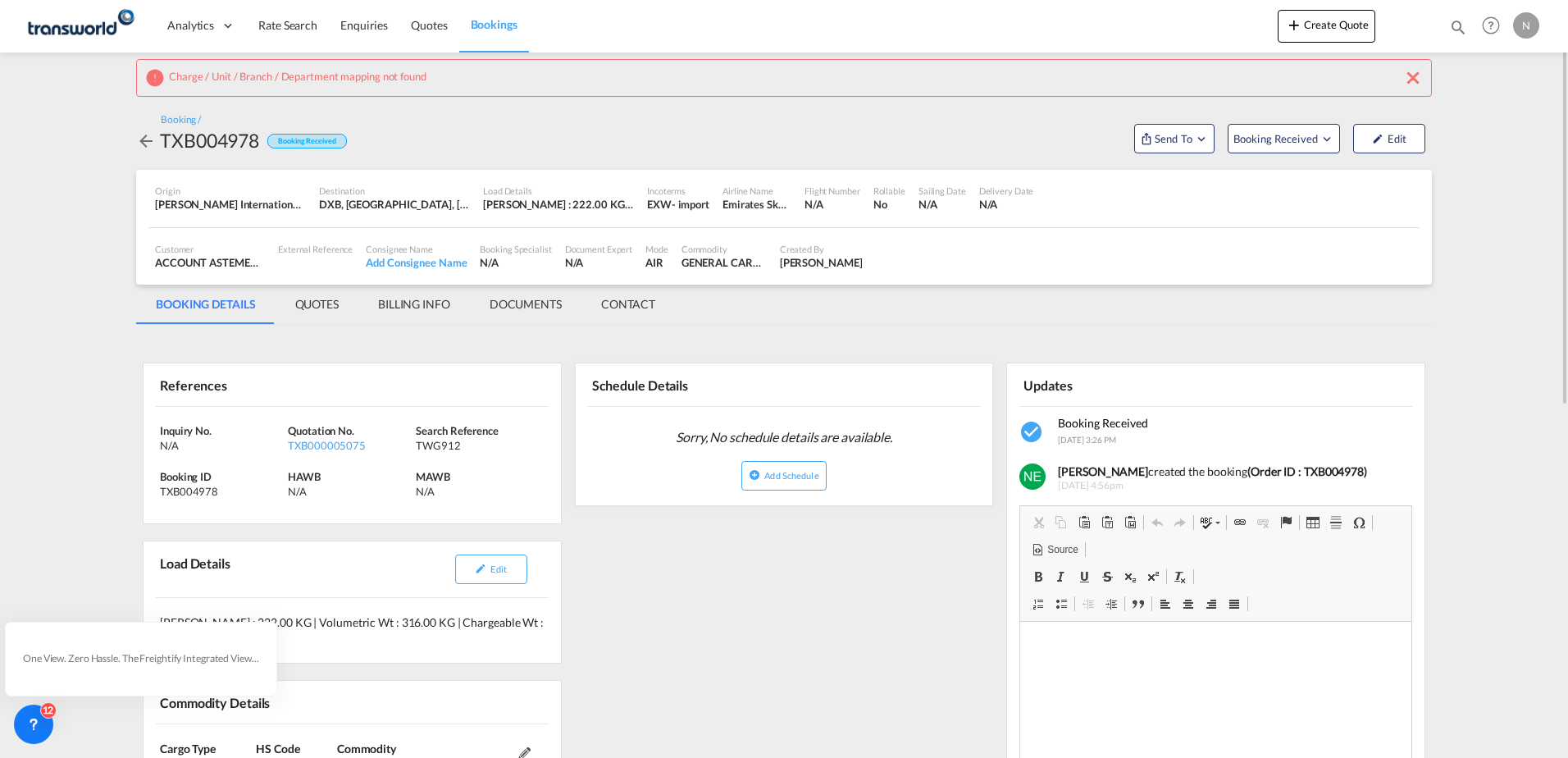
scroll to position [0, 0]
click at [1163, 144] on span "Send To" at bounding box center [1173, 140] width 41 height 17
click at [1166, 187] on div "Yet to sync" at bounding box center [1216, 201] width 101 height 34
click at [1405, 202] on button "Send Shipment" at bounding box center [1370, 197] width 157 height 37
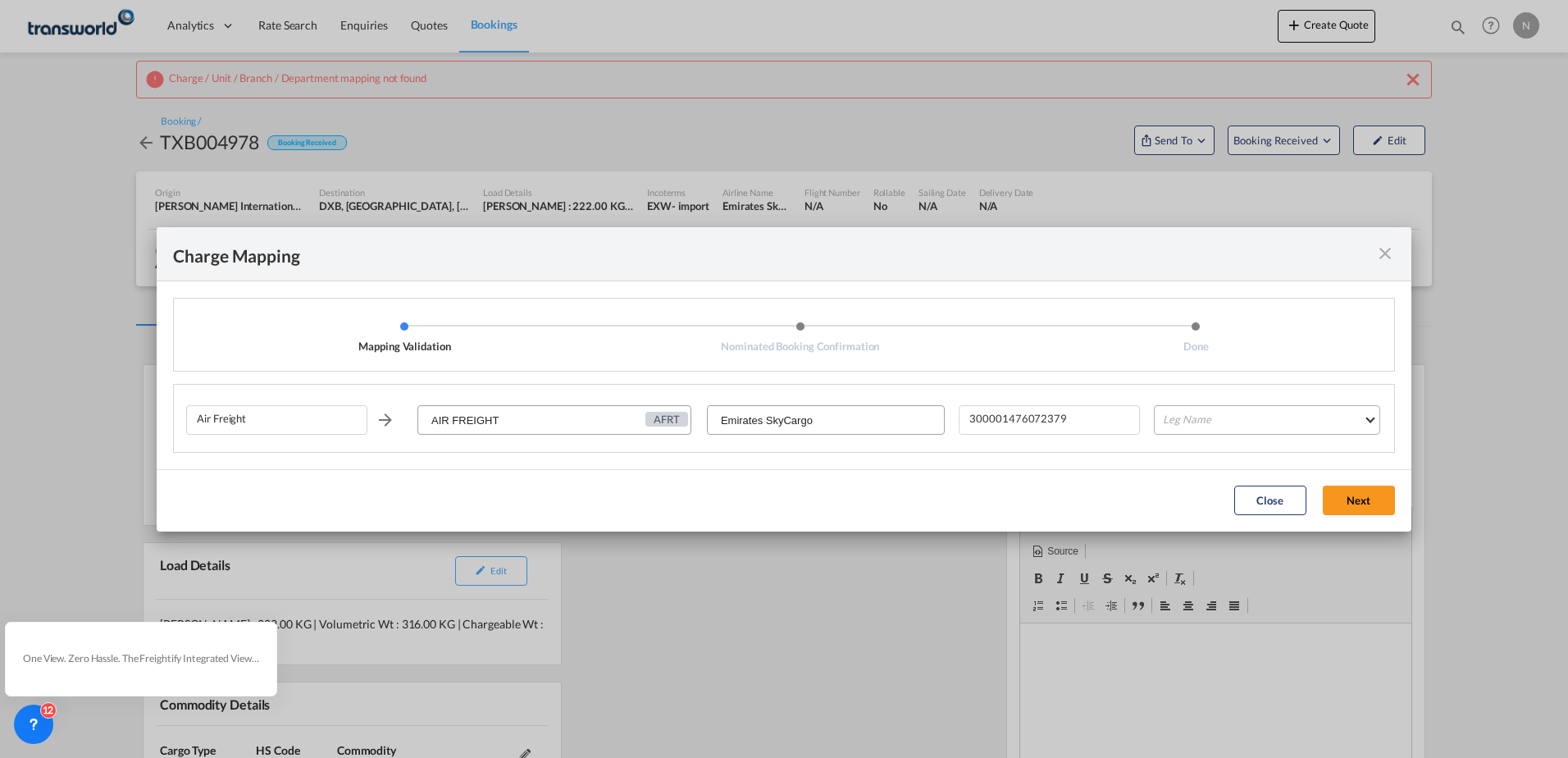
click at [1277, 419] on md-select "Leg Name HANDLING ORIGIN HANDLING DESTINATION OTHERS TL PICK UP CUSTOMS ORIGIN …" at bounding box center [1266, 420] width 226 height 30
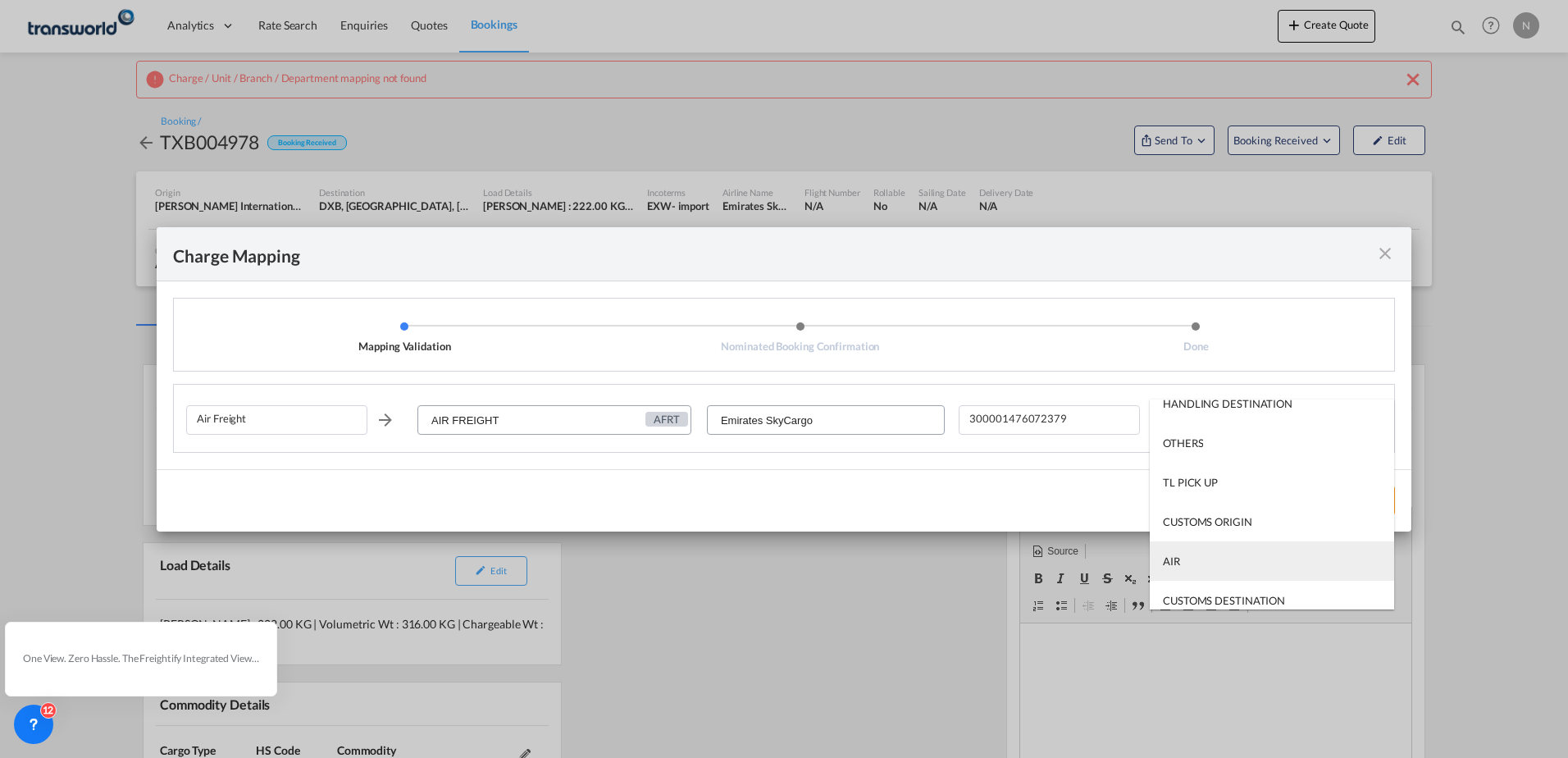
scroll to position [105, 0]
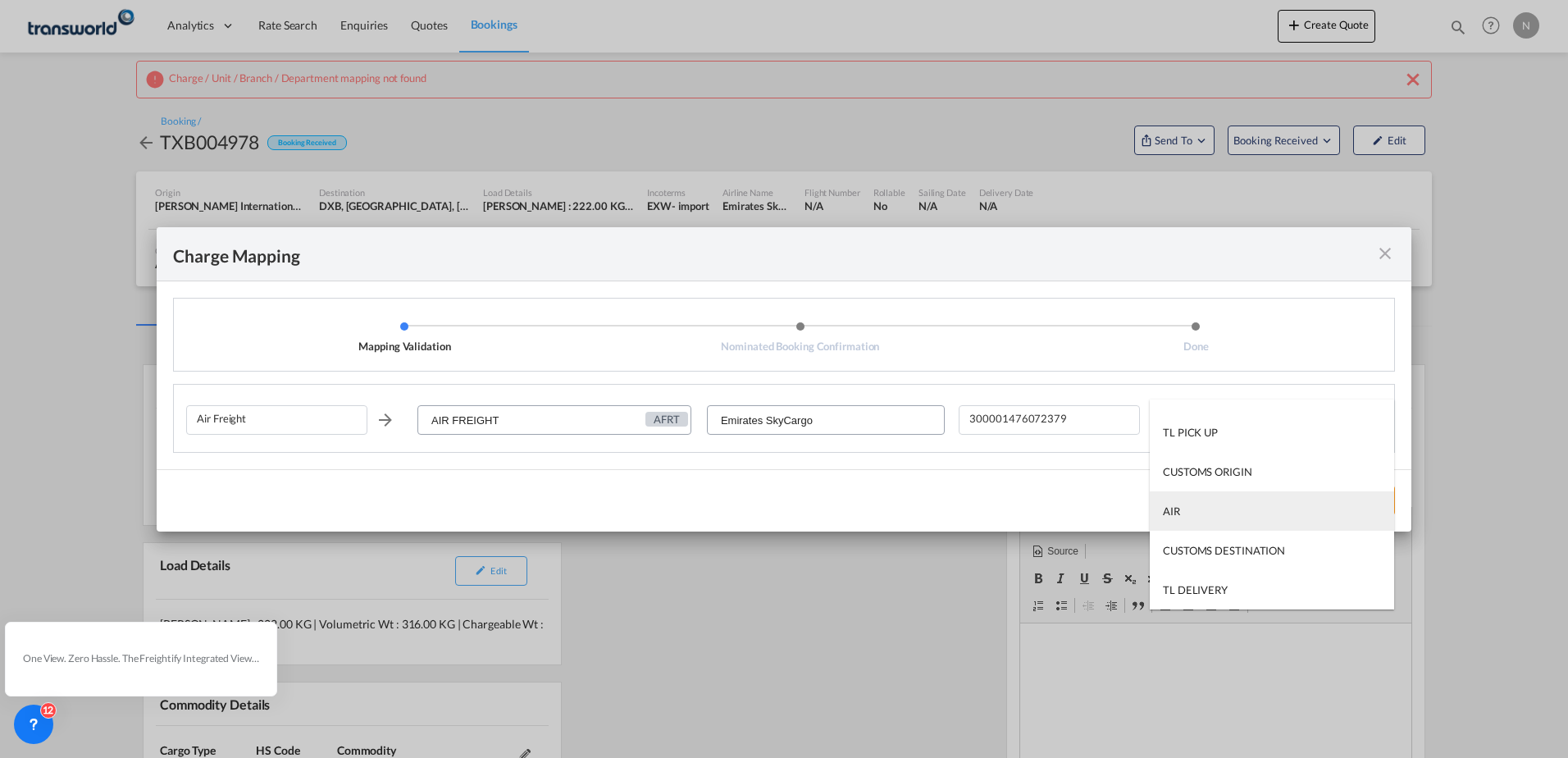
click at [1198, 506] on md-option "AIR" at bounding box center [1272, 511] width 245 height 39
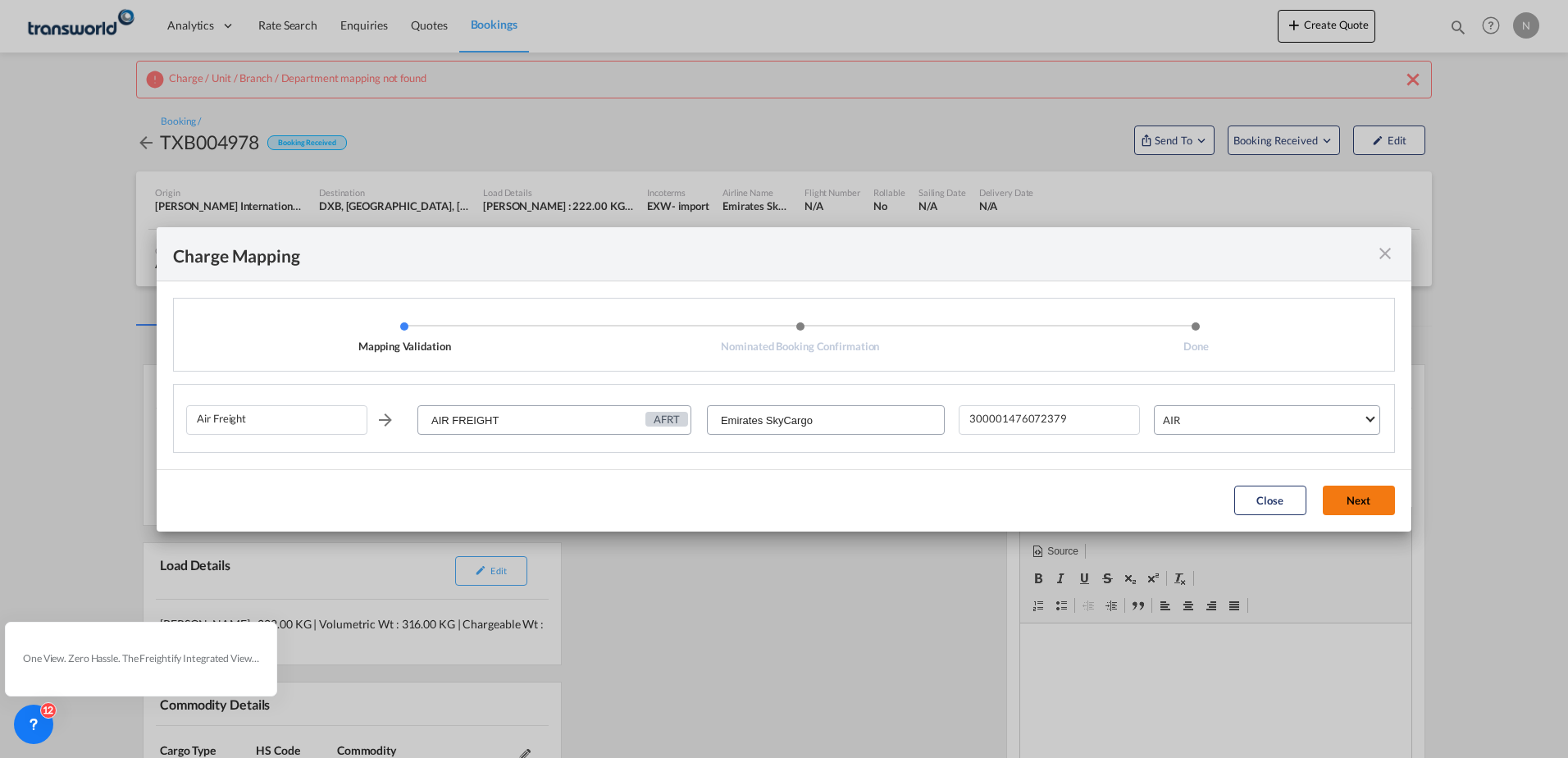
click at [1339, 504] on button "Next" at bounding box center [1358, 500] width 73 height 30
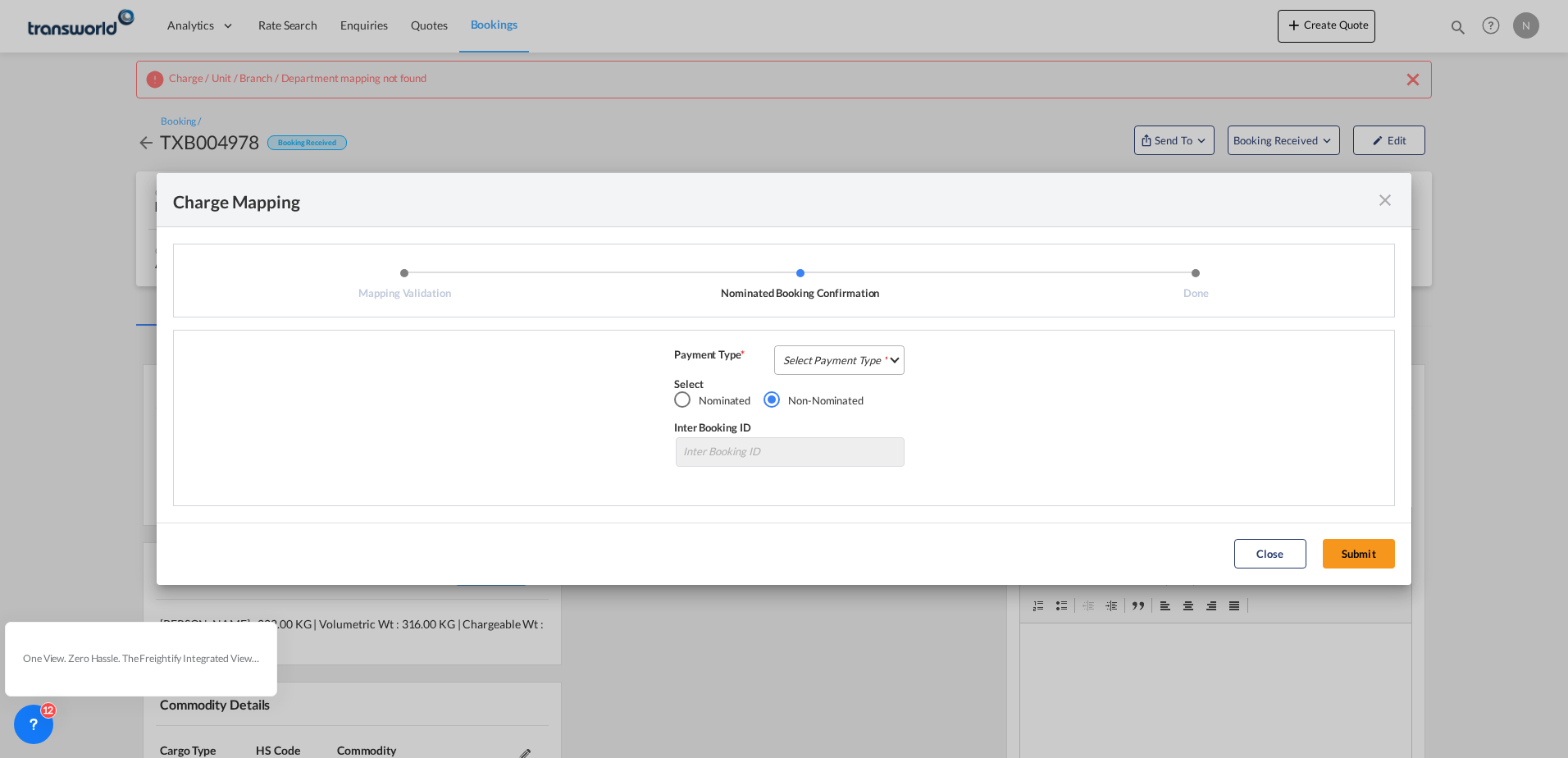
click at [831, 367] on md-select "Select Payment Type COLLECT PREPAID" at bounding box center [839, 360] width 130 height 30
click at [812, 359] on div "COLLECT" at bounding box center [808, 359] width 46 height 15
click at [1374, 552] on button "Submit" at bounding box center [1358, 553] width 73 height 30
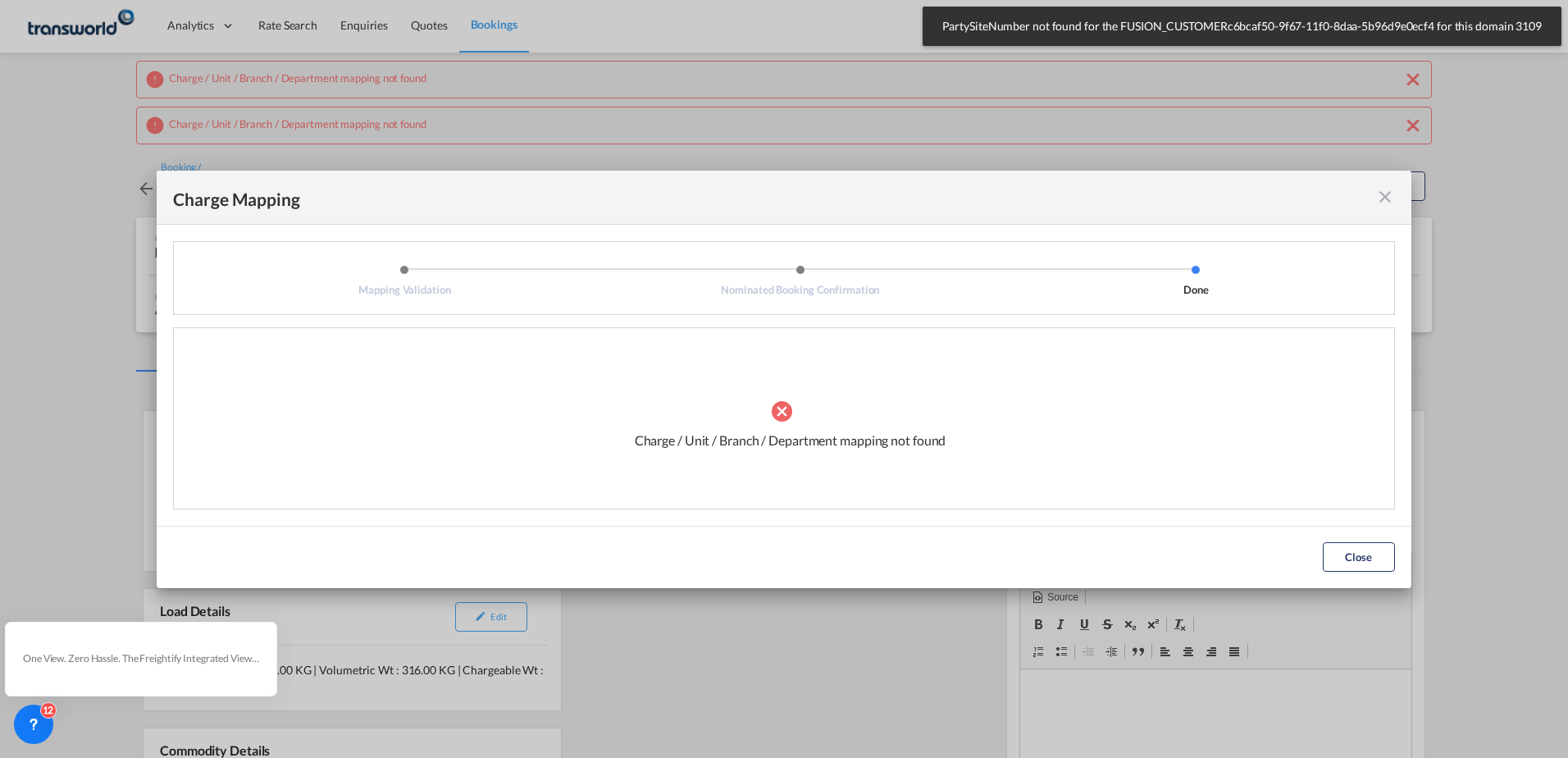
drag, startPoint x: 1353, startPoint y: 554, endPoint x: 859, endPoint y: 555, distance: 494.0
click at [1352, 554] on button "Close" at bounding box center [1358, 557] width 73 height 30
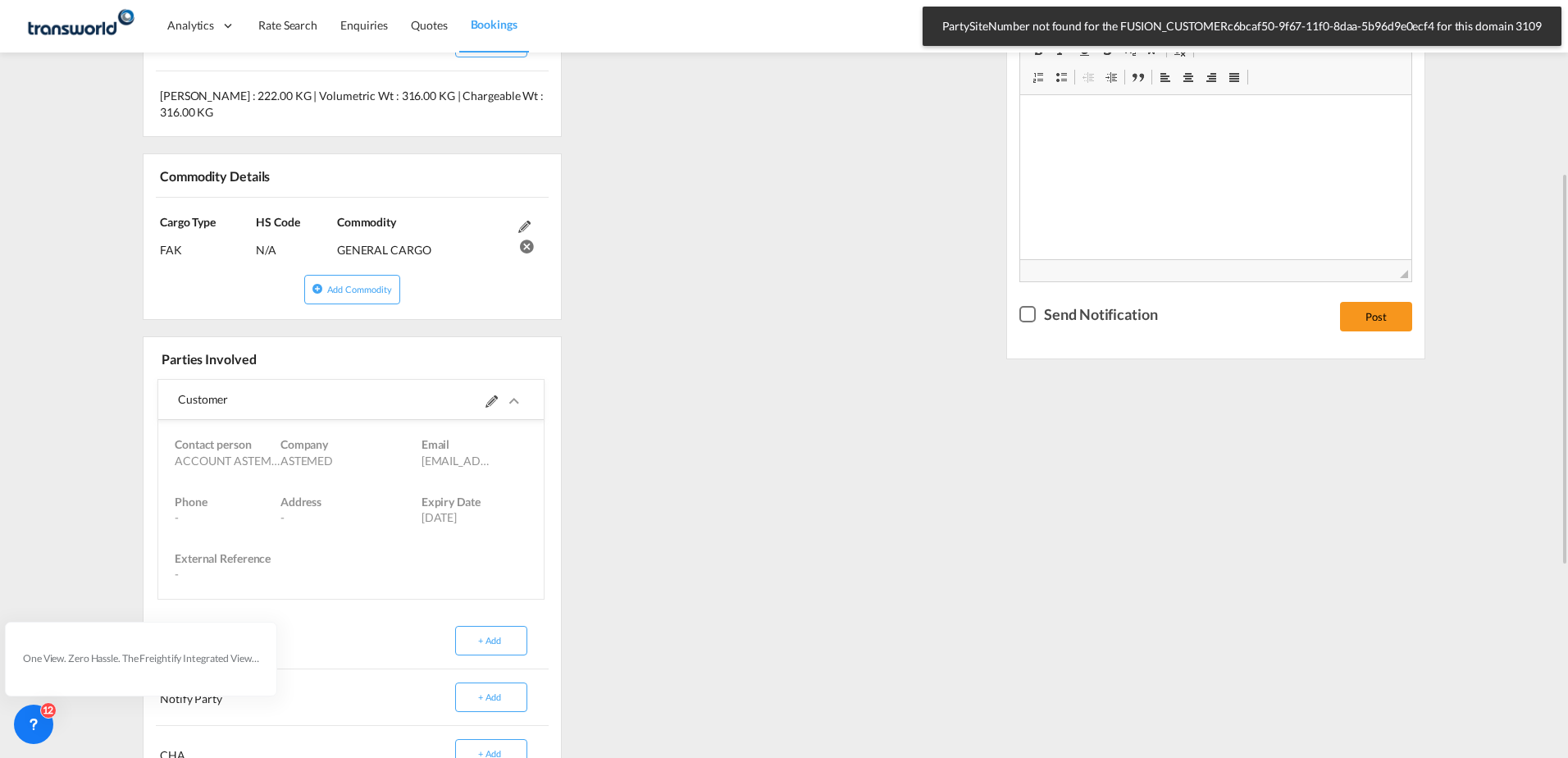
scroll to position [657, 0]
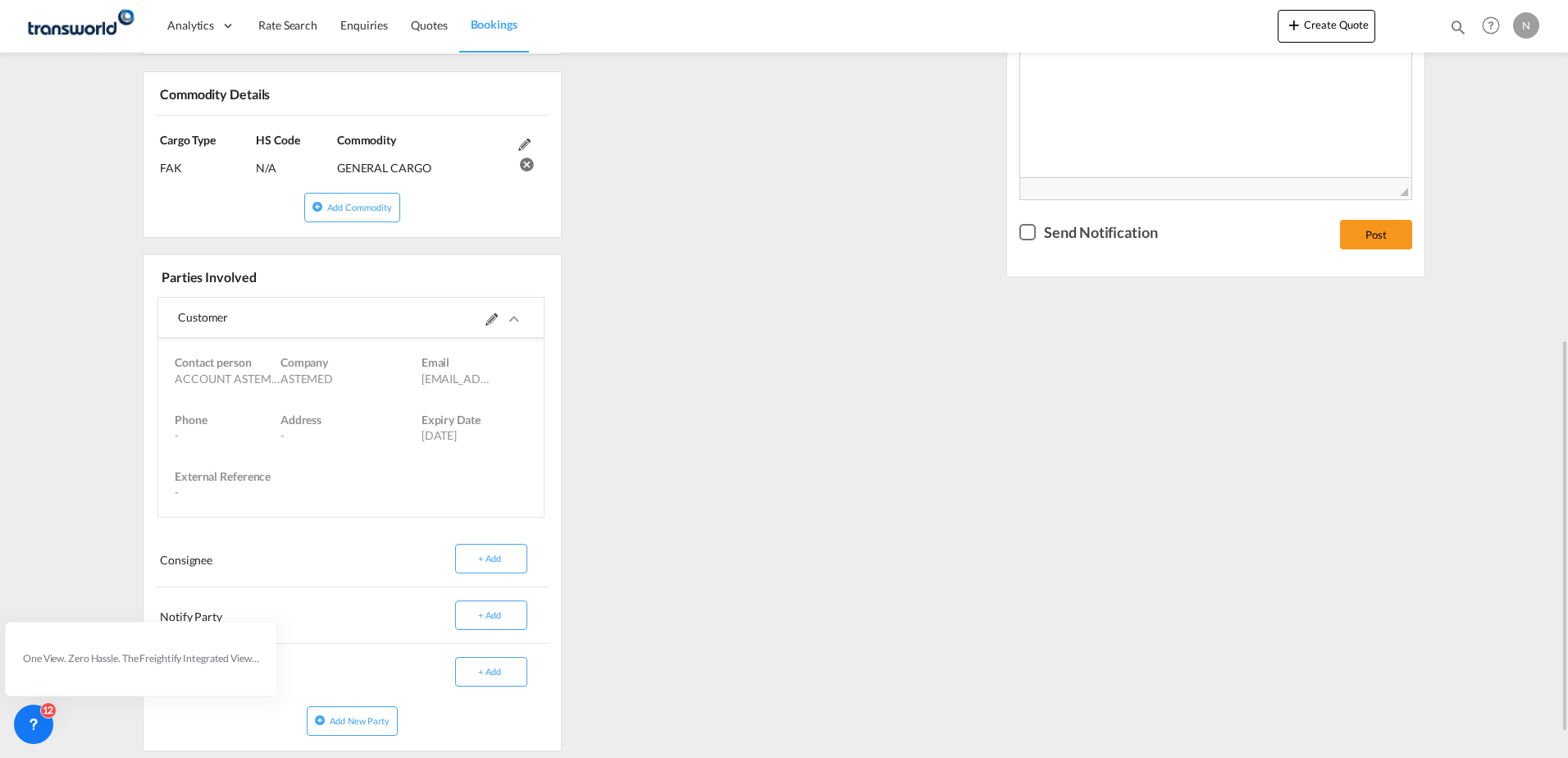
click at [678, 530] on div "References Inquiry No. N/A Quotation No. TXB000005075 Search Reference TWG912 B…" at bounding box center [784, 245] width 1295 height 1040
drag, startPoint x: 956, startPoint y: 488, endPoint x: 927, endPoint y: 529, distance: 50.2
click at [956, 490] on div "References Inquiry No. N/A Quotation No. TXB000005075 Search Reference TWG912 B…" at bounding box center [784, 245] width 1295 height 1040
drag, startPoint x: 1357, startPoint y: 483, endPoint x: 857, endPoint y: 438, distance: 502.0
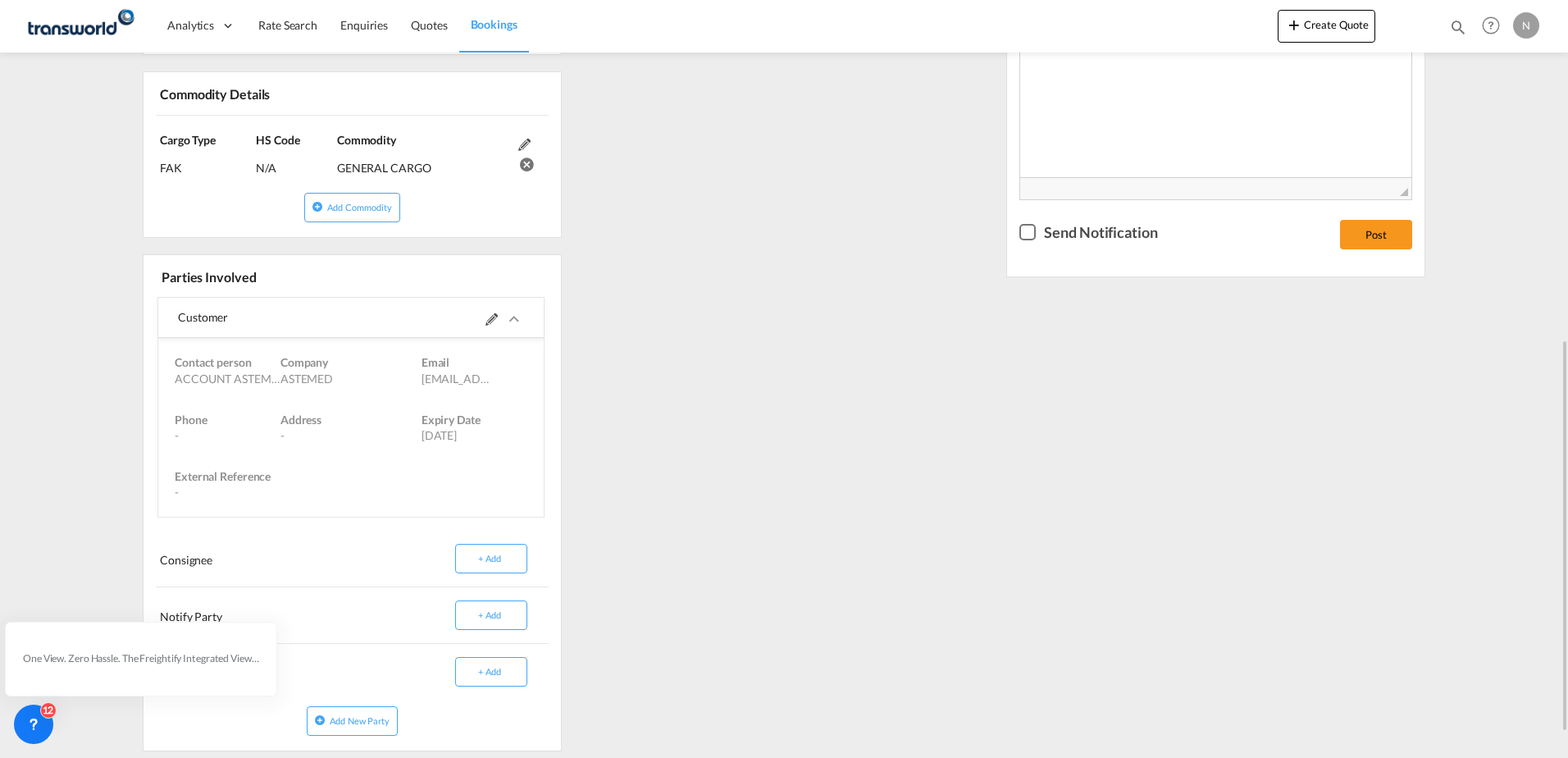
click at [1350, 498] on div "Updates Booking Received [DATE] 3:26 PM [PERSON_NAME] created the booking (Orde…" at bounding box center [1216, 244] width 432 height 1027
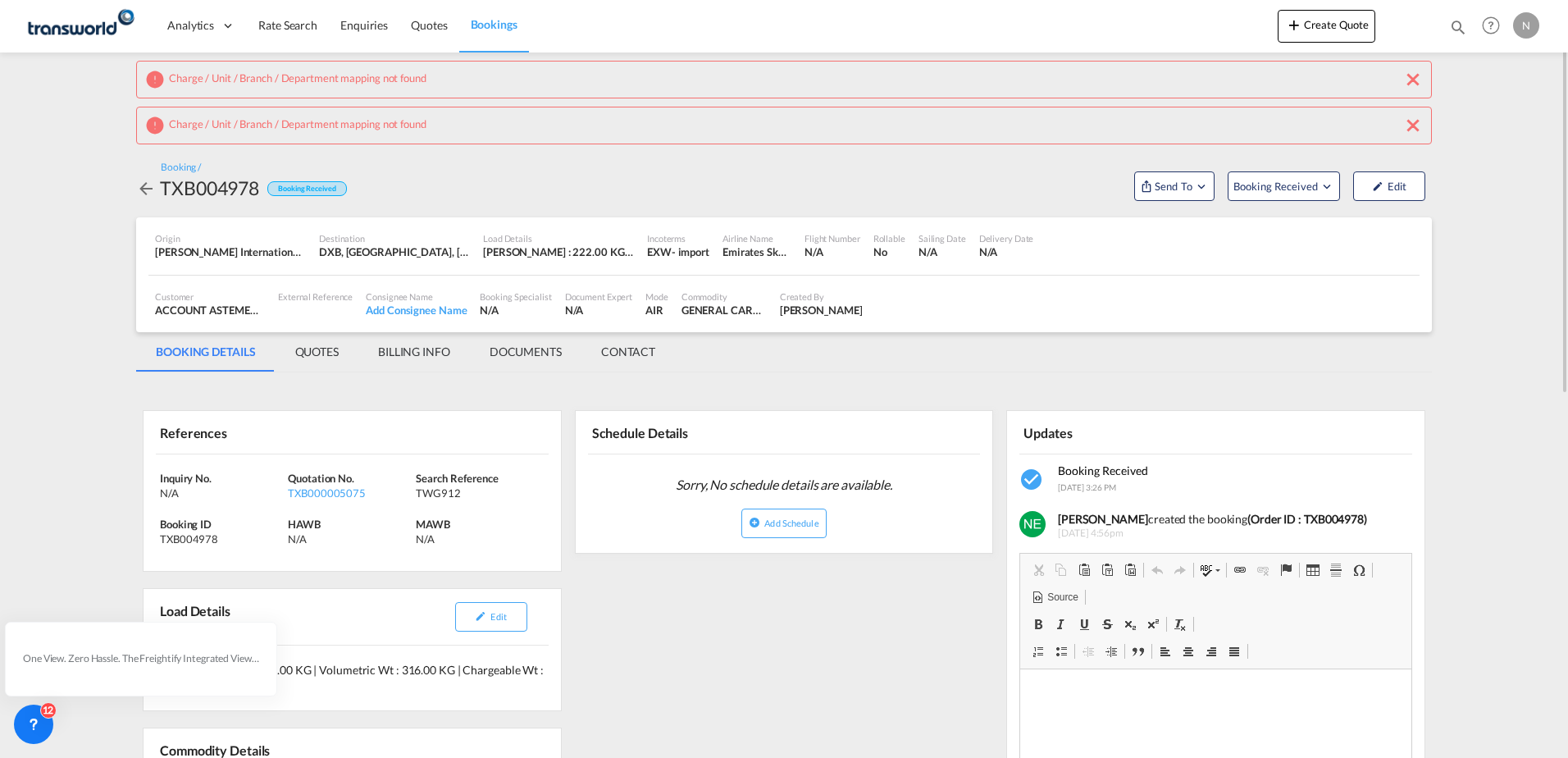
scroll to position [82, 0]
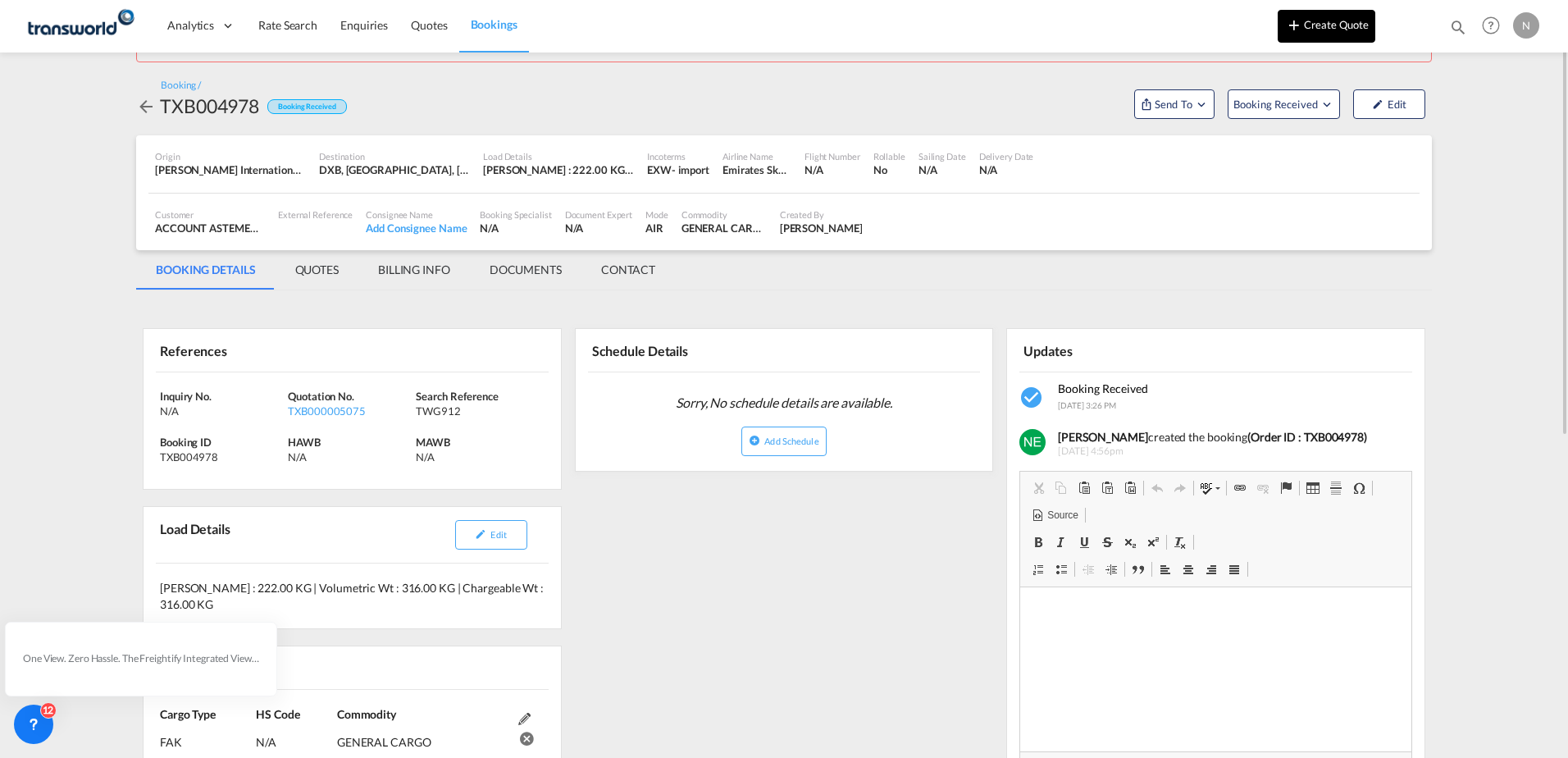
click at [1303, 29] on button "Create Quote" at bounding box center [1327, 26] width 98 height 33
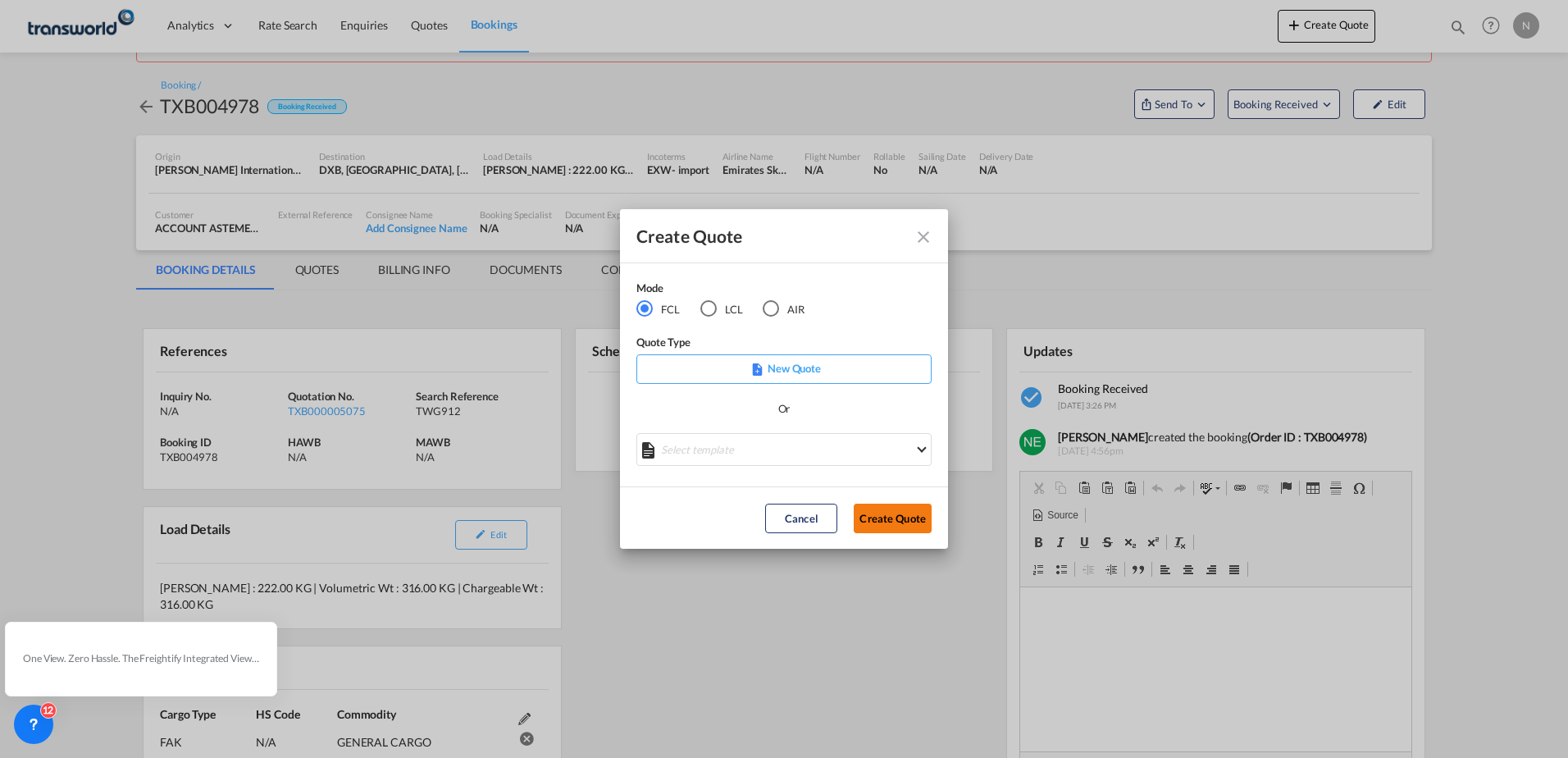
click at [914, 511] on button "Create Quote" at bounding box center [892, 518] width 78 height 30
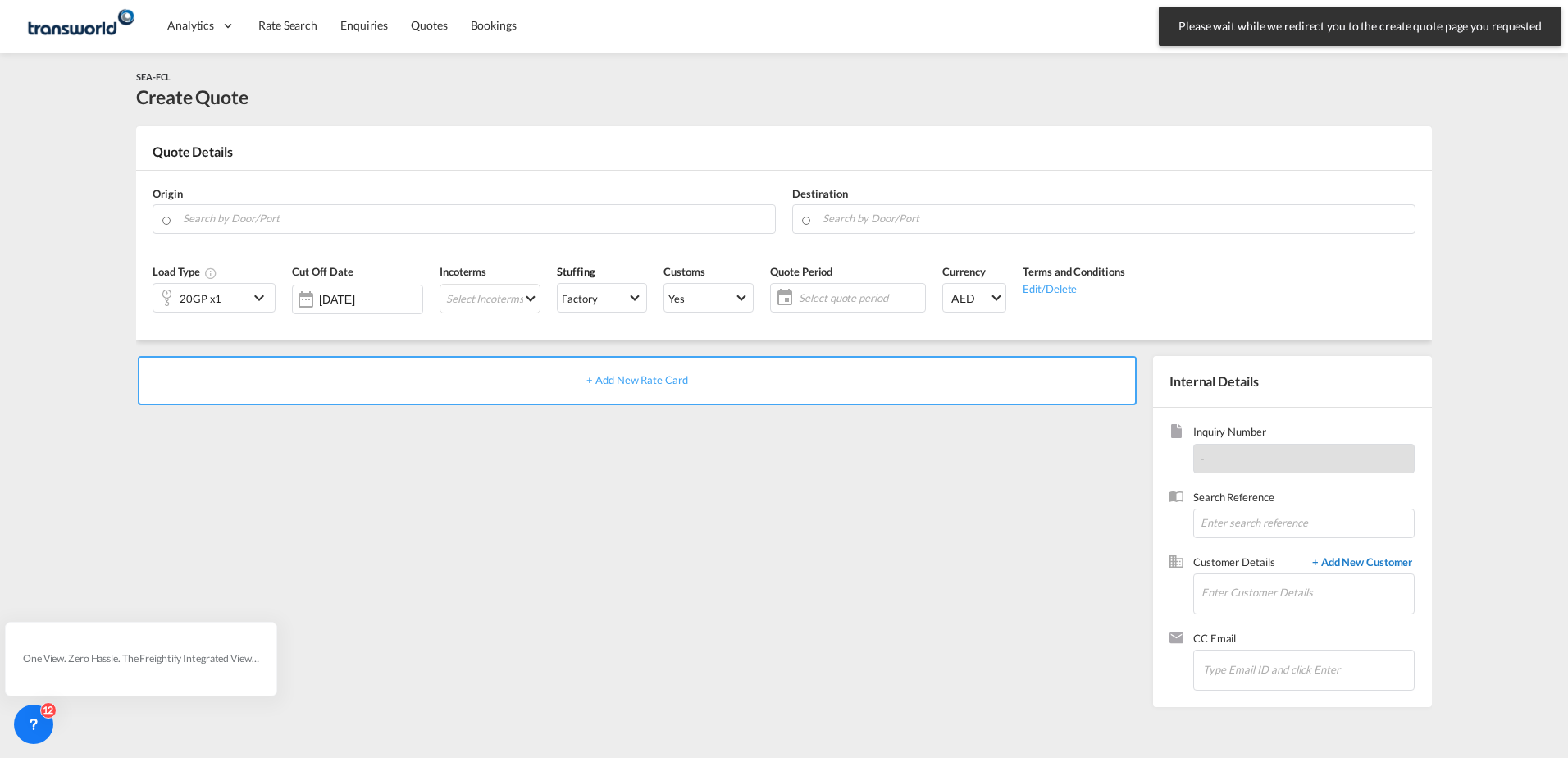
click at [1341, 557] on span "+ Add New Customer" at bounding box center [1359, 564] width 111 height 19
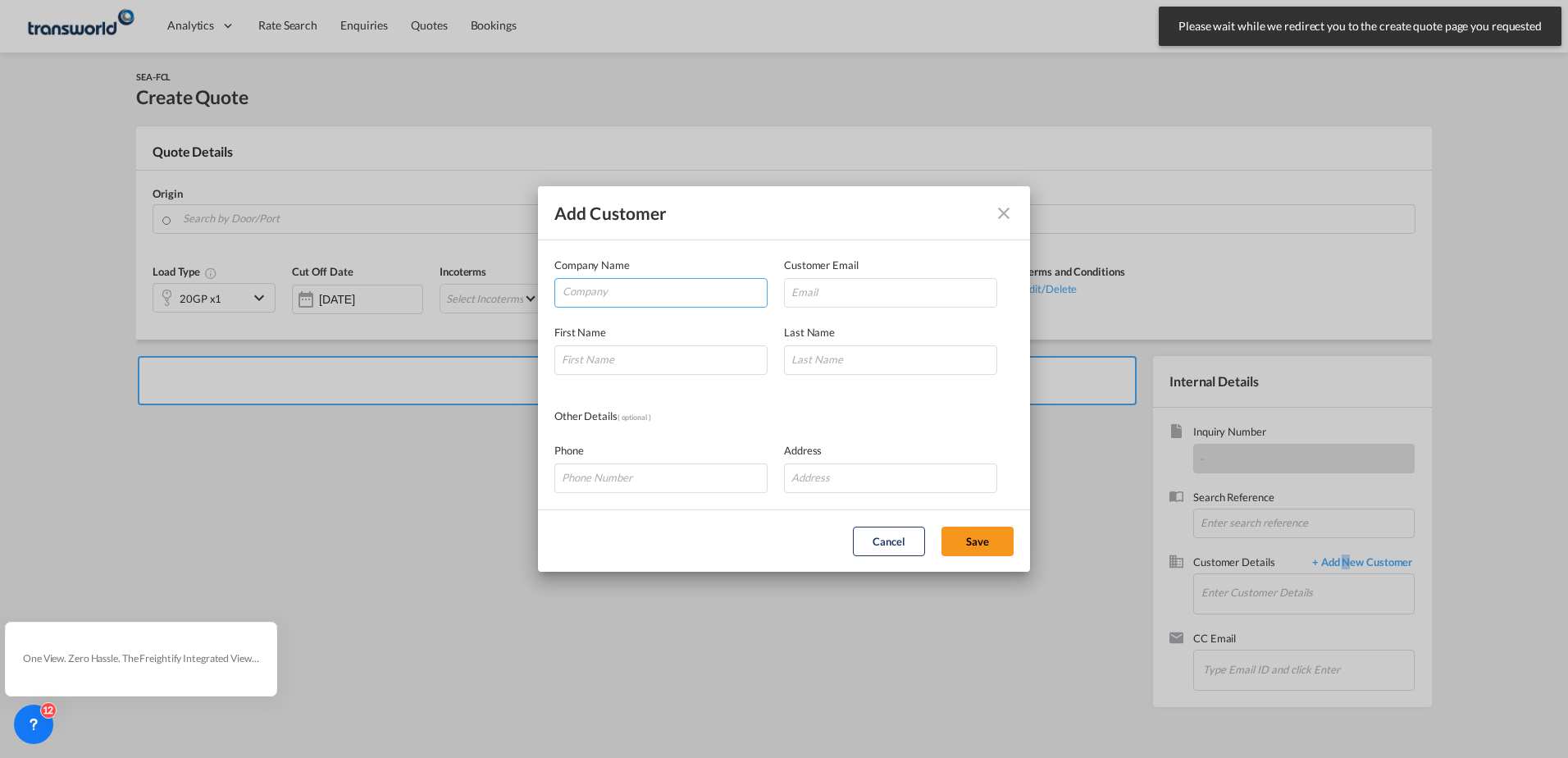
click at [611, 291] on input "Company" at bounding box center [665, 291] width 205 height 24
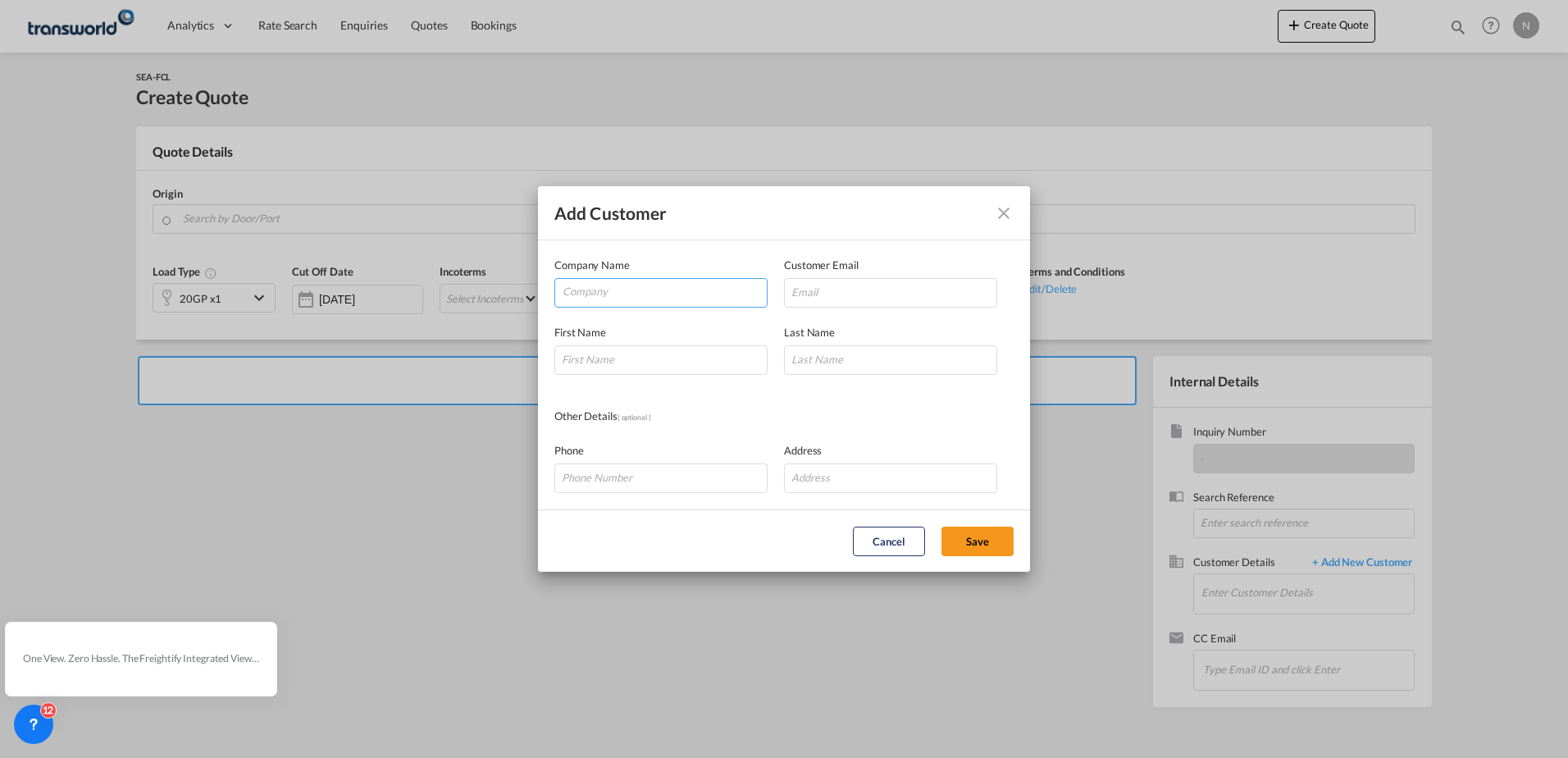
click at [625, 299] on input "Company" at bounding box center [665, 291] width 205 height 24
paste input "AL SHOMOUKH TRADING FOR TECHNICAL & MEDIAL SUPPLIES"
type input "AL SHOMOUKH TRADING FOR TECHNICAL & MEDIAL SUPPLIES"
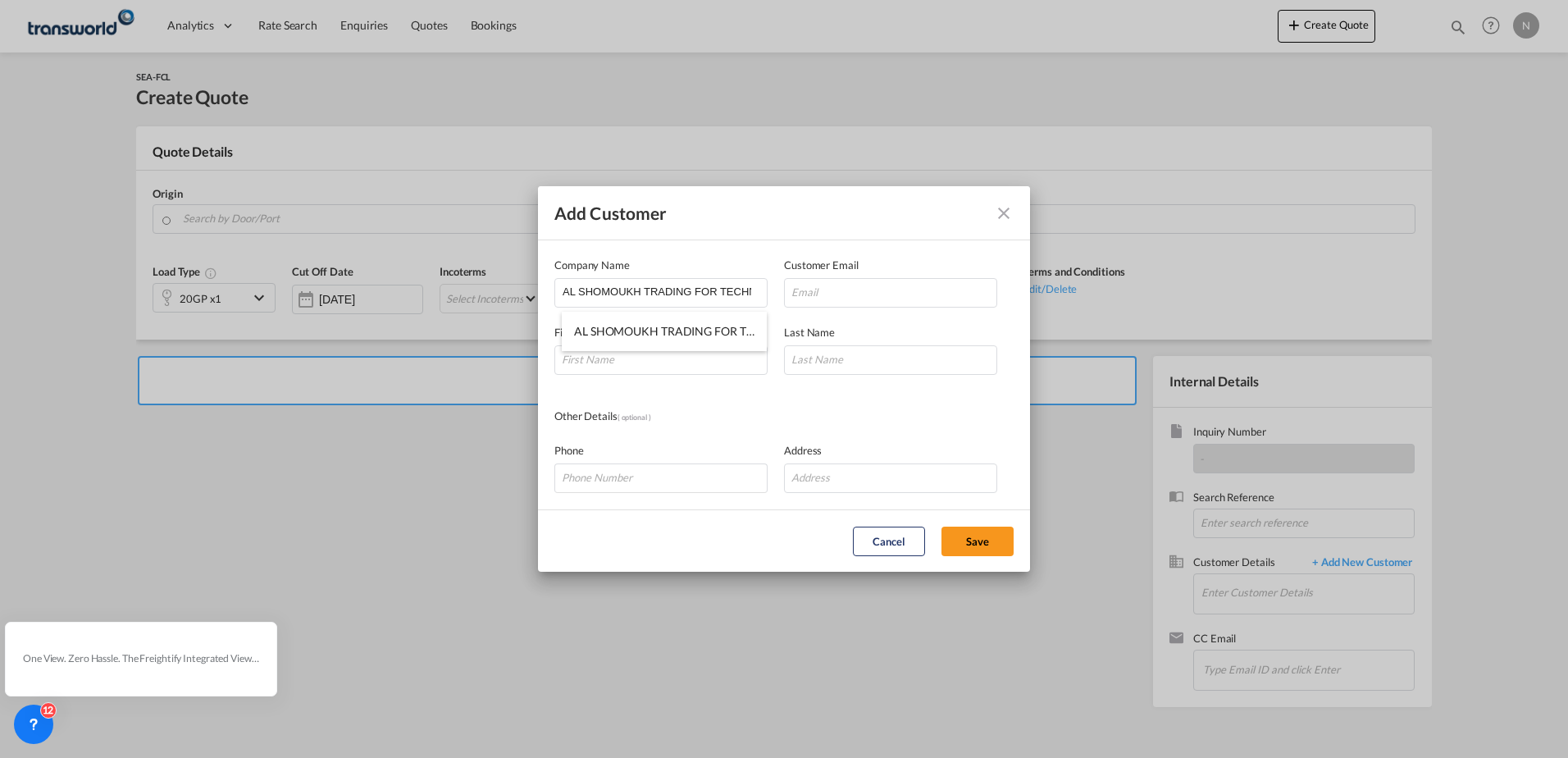
click at [757, 435] on div "Phone Address" at bounding box center [783, 459] width 459 height 67
click at [815, 295] on input "Add Customer Company ..." at bounding box center [891, 293] width 213 height 30
click at [764, 445] on div "Phone" at bounding box center [669, 468] width 230 height 51
click at [842, 293] on input "Add Customer Company ..." at bounding box center [891, 293] width 213 height 30
paste input "[EMAIL_ADDRESS][DOMAIN_NAME]"
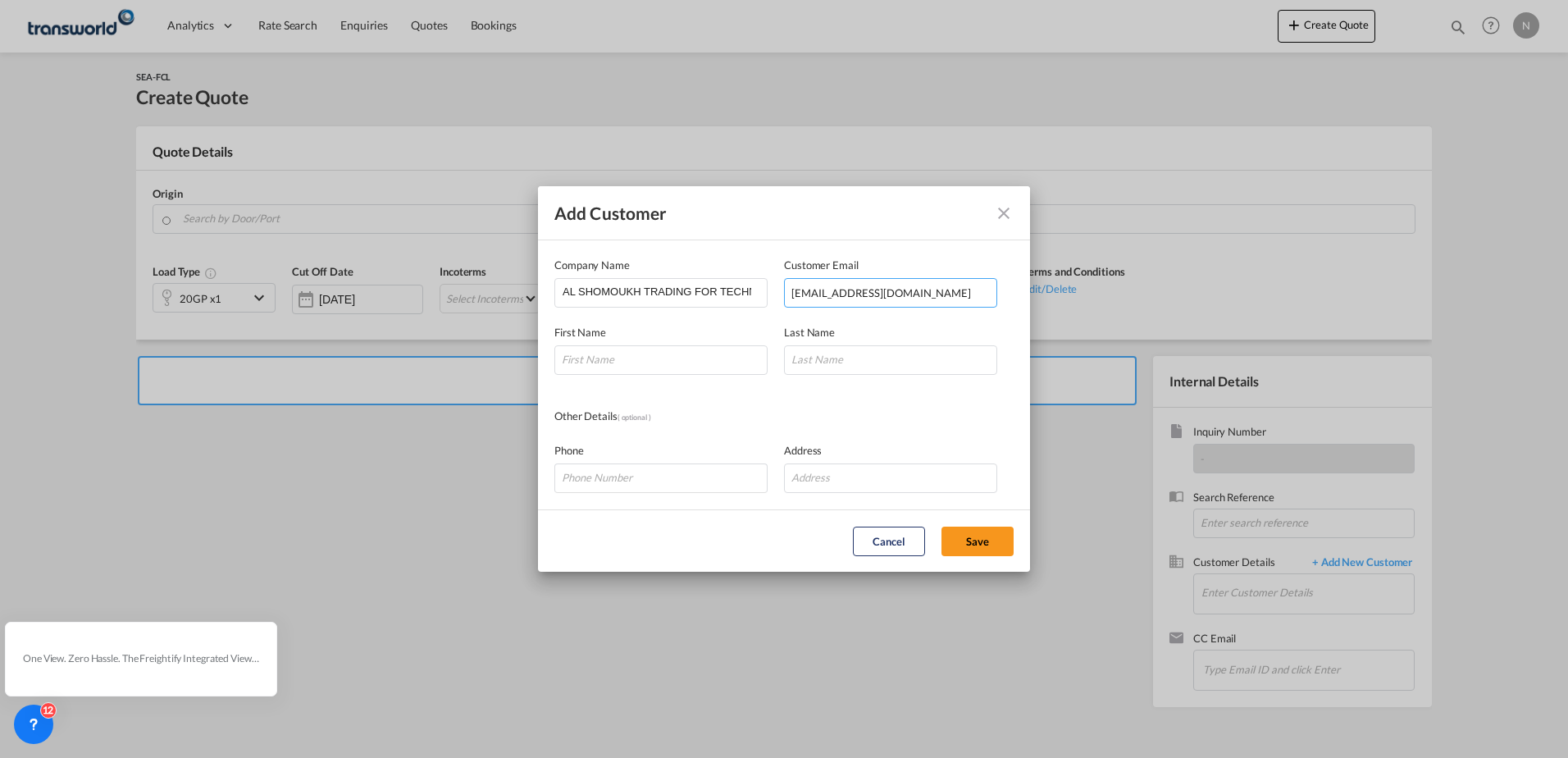
type input "[EMAIL_ADDRESS][DOMAIN_NAME]"
click at [621, 359] on input "Add Customer Company ..." at bounding box center [661, 360] width 213 height 30
paste input "Rawaha"
type input "Rawaha"
click at [733, 414] on div "Other Details ( optional )" at bounding box center [669, 416] width 230 height 18
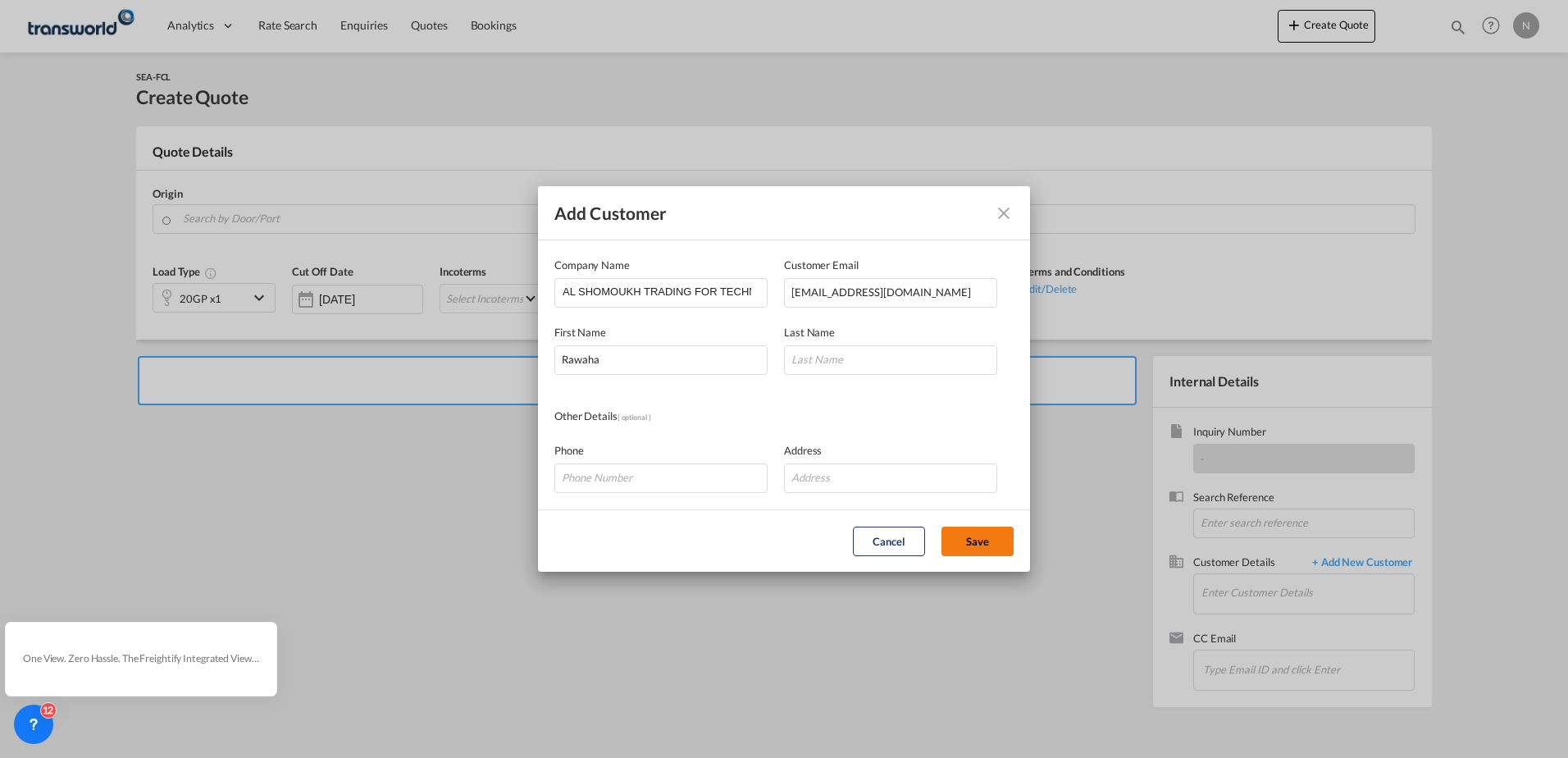
drag, startPoint x: 994, startPoint y: 546, endPoint x: 962, endPoint y: 520, distance: 41.2
click at [993, 546] on button "Save" at bounding box center [977, 541] width 73 height 30
drag, startPoint x: 846, startPoint y: 365, endPoint x: 815, endPoint y: 358, distance: 31.8
click at [846, 365] on input "Add Customer Company ..." at bounding box center [891, 360] width 213 height 30
drag, startPoint x: 656, startPoint y: 363, endPoint x: 312, endPoint y: 381, distance: 344.5
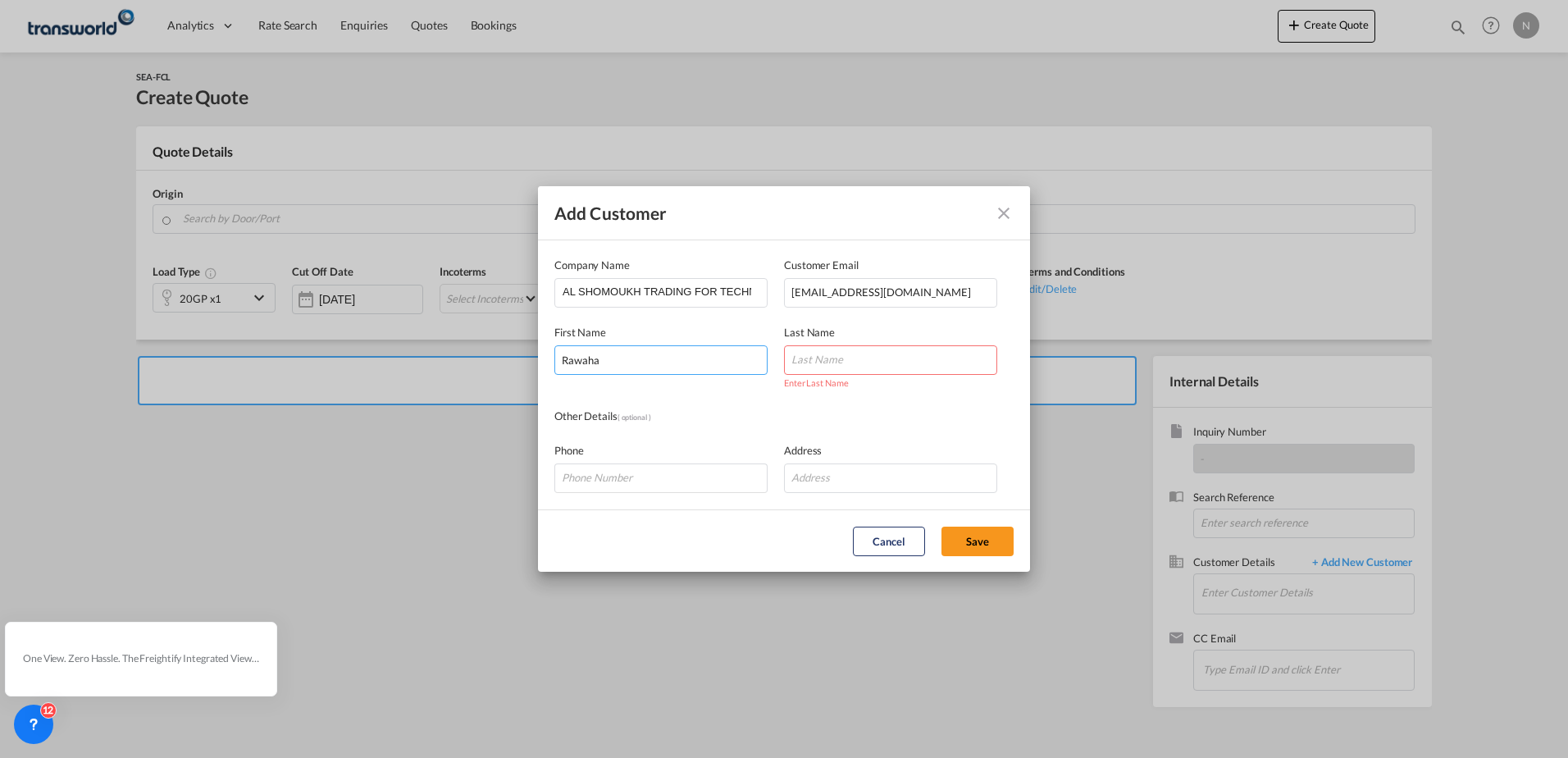
click at [316, 381] on div "Add Customer Company Name AL SHOMOUKH TRADING FOR TECHNICAL & MEDIAL SUPPLIES C…" at bounding box center [784, 379] width 1568 height 758
drag, startPoint x: 802, startPoint y: 364, endPoint x: 830, endPoint y: 368, distance: 28.3
click at [802, 364] on input "Add Customer Company ..." at bounding box center [891, 360] width 213 height 30
paste input "Rawaha"
type input "Rawaha"
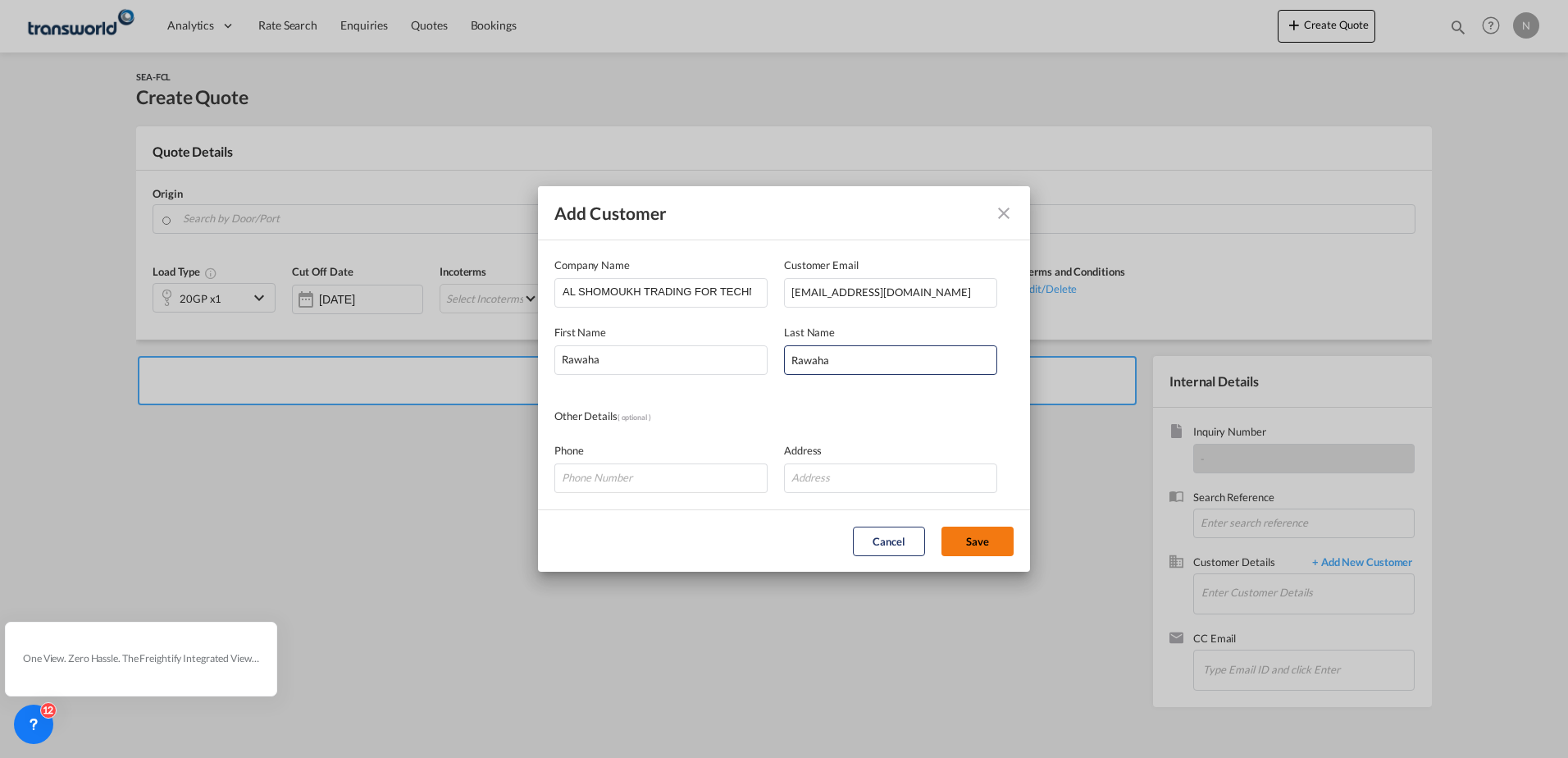
click at [967, 536] on button "Save" at bounding box center [977, 541] width 73 height 30
type input "AL SHOMOUKH TRADING FOR TECHNICAL & MEDIAL SUPPLIES, [GEOGRAPHIC_DATA], [EMAIL_…"
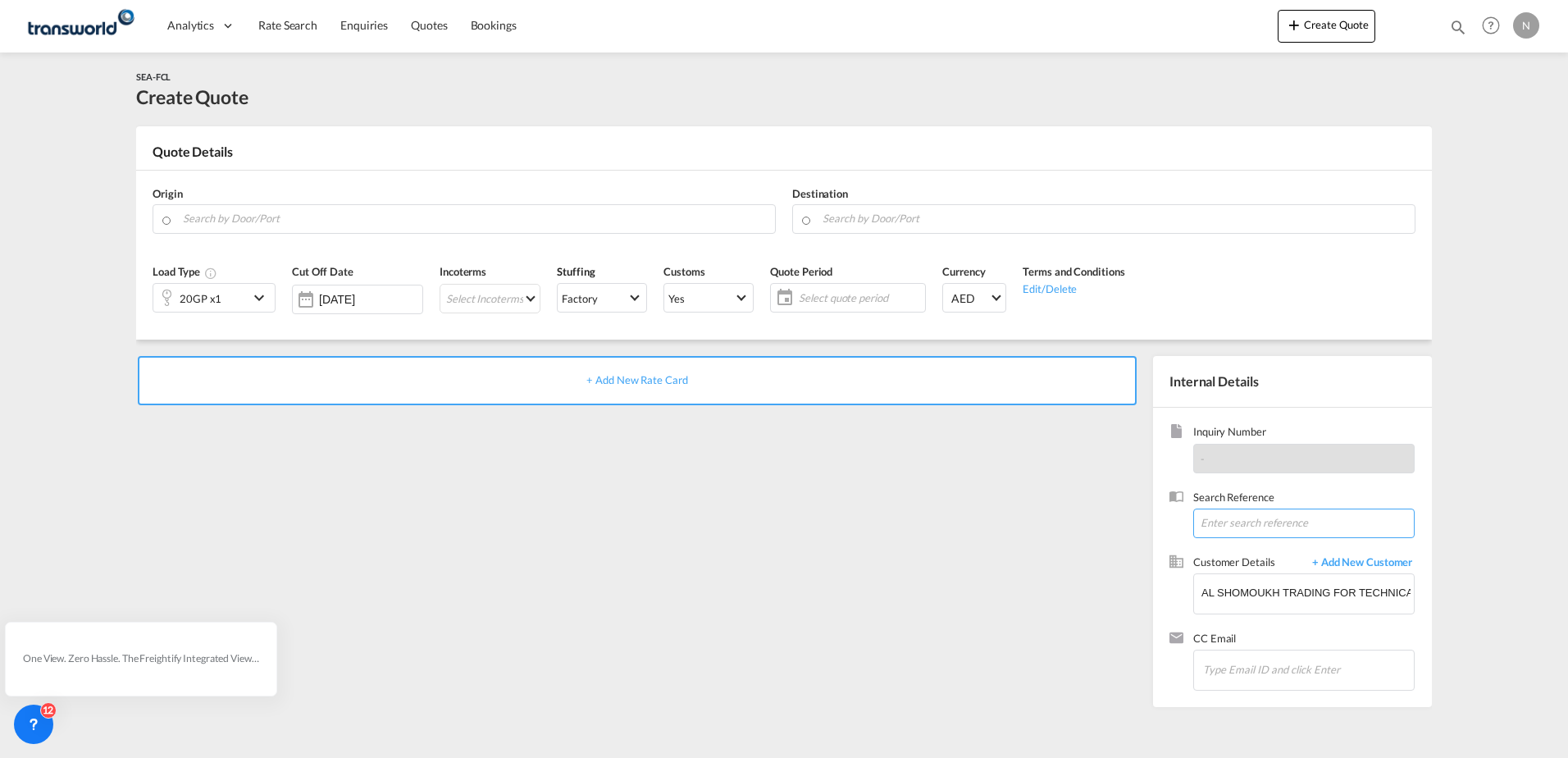
click at [1229, 524] on input at bounding box center [1303, 524] width 221 height 30
type input "TWG912"
click at [1281, 554] on span "Customer Details" at bounding box center [1248, 564] width 111 height 19
click at [731, 394] on div "+ Add New Rate Card" at bounding box center [637, 380] width 999 height 49
click at [454, 215] on input "Search by Door/Port" at bounding box center [475, 219] width 584 height 29
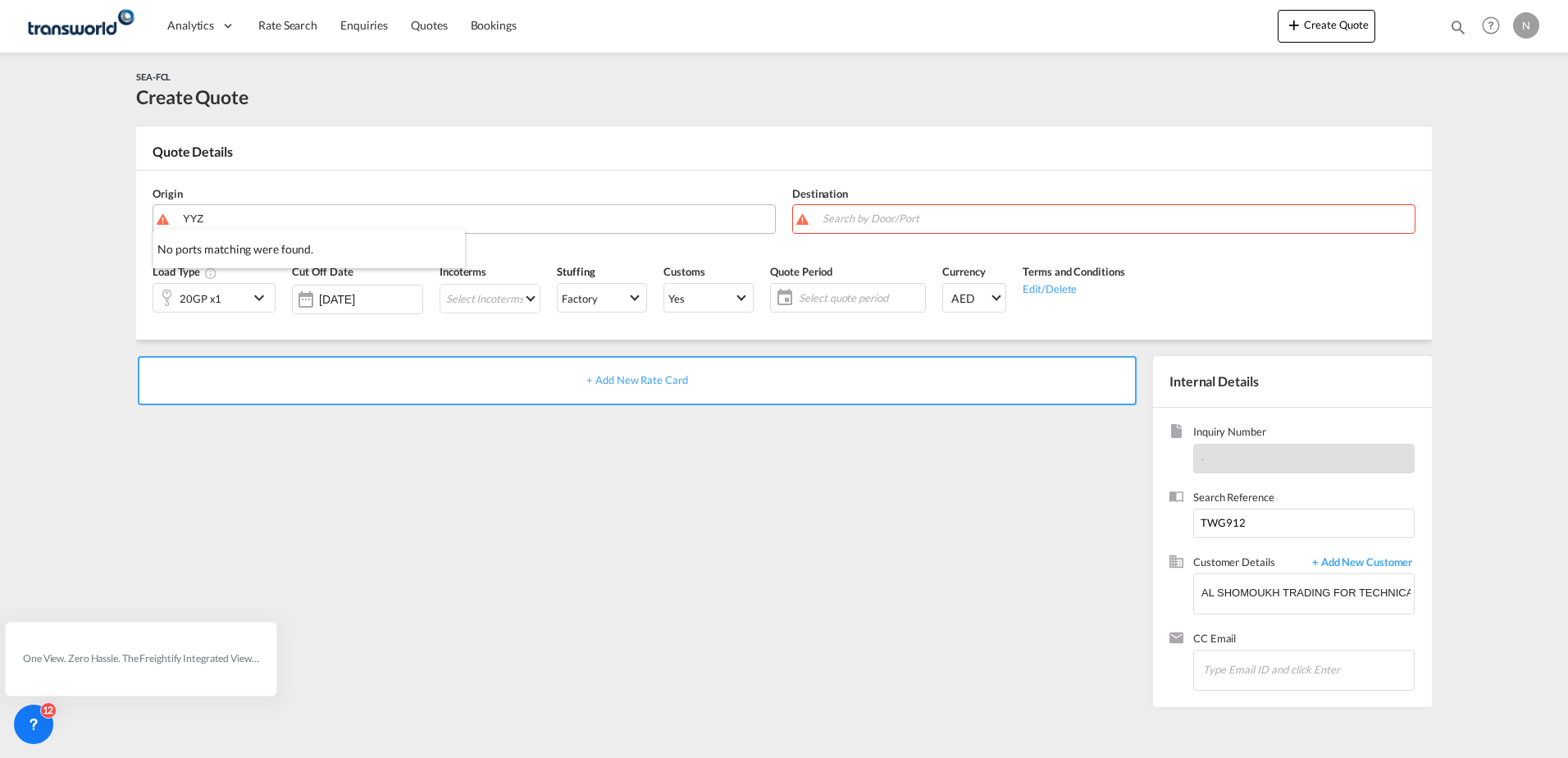
type input "YYZ"
click at [1319, 24] on button "Create Quote" at bounding box center [1327, 26] width 98 height 33
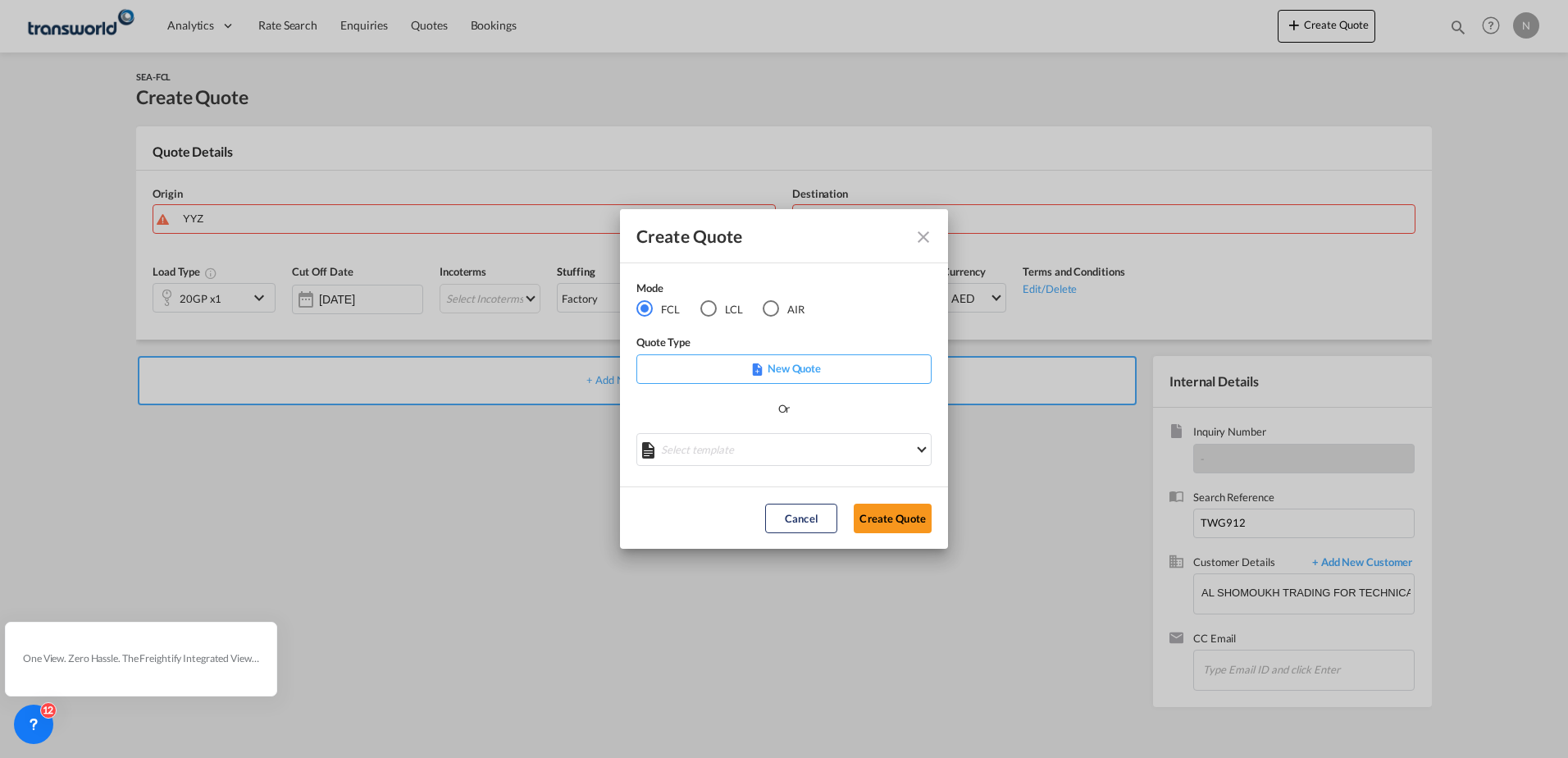
click at [777, 303] on div "AIR" at bounding box center [771, 308] width 17 height 17
click at [901, 518] on button "Create Quote" at bounding box center [892, 518] width 78 height 30
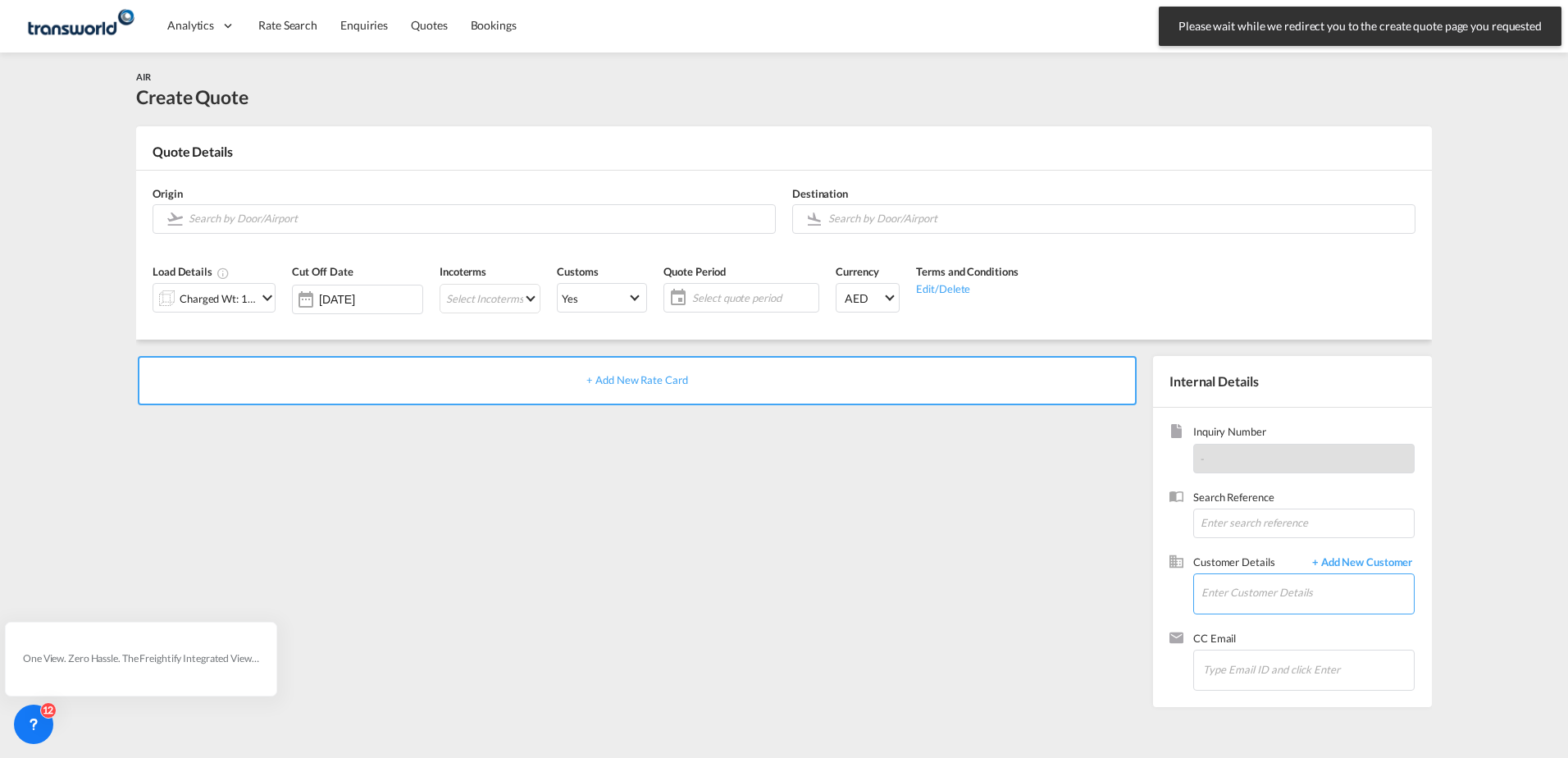
click at [1276, 601] on input "Enter Customer Details" at bounding box center [1308, 593] width 212 height 37
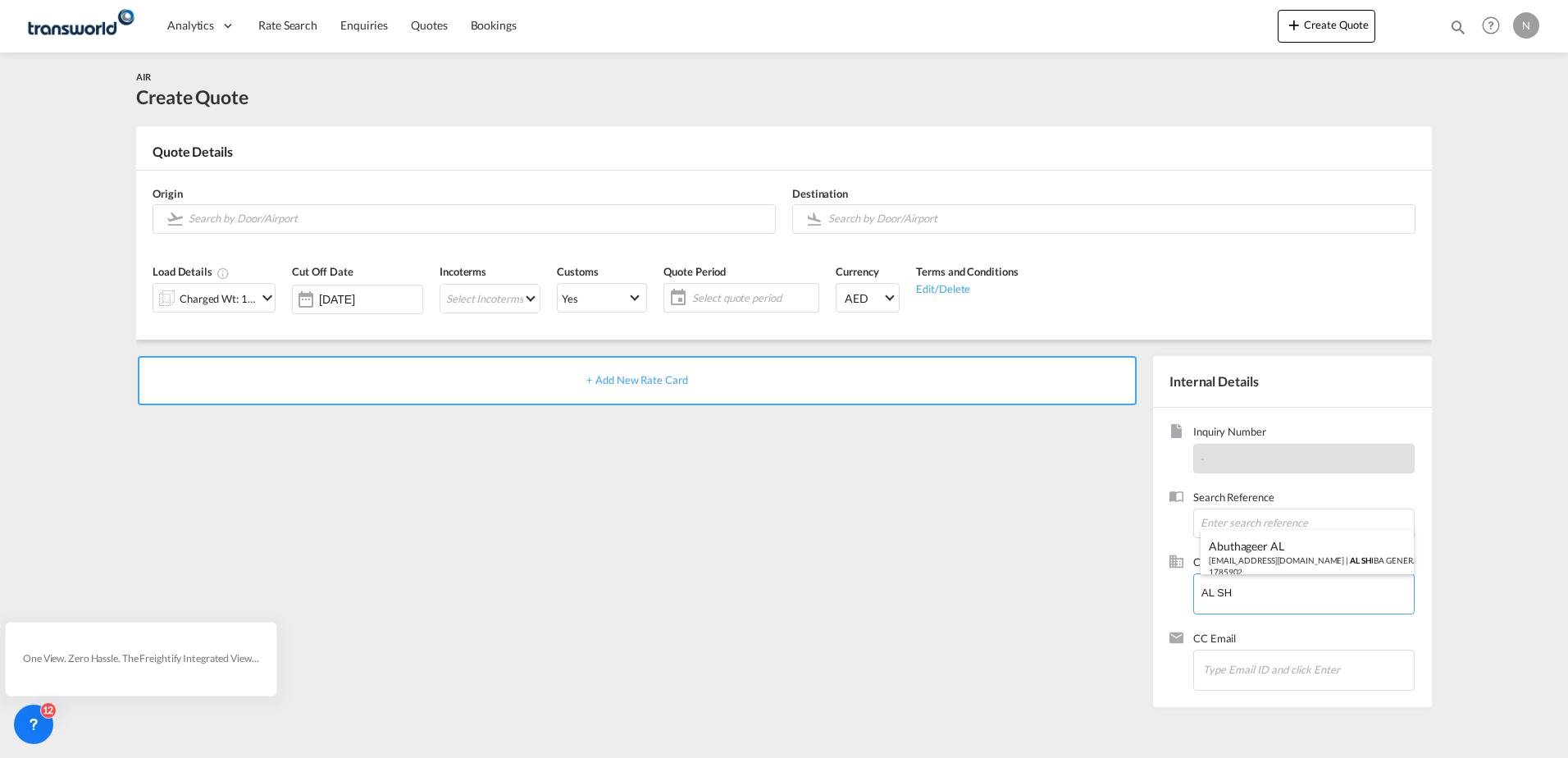
type input "AL SH"
click at [1350, 554] on span "+ Add New Customer" at bounding box center [1359, 564] width 111 height 19
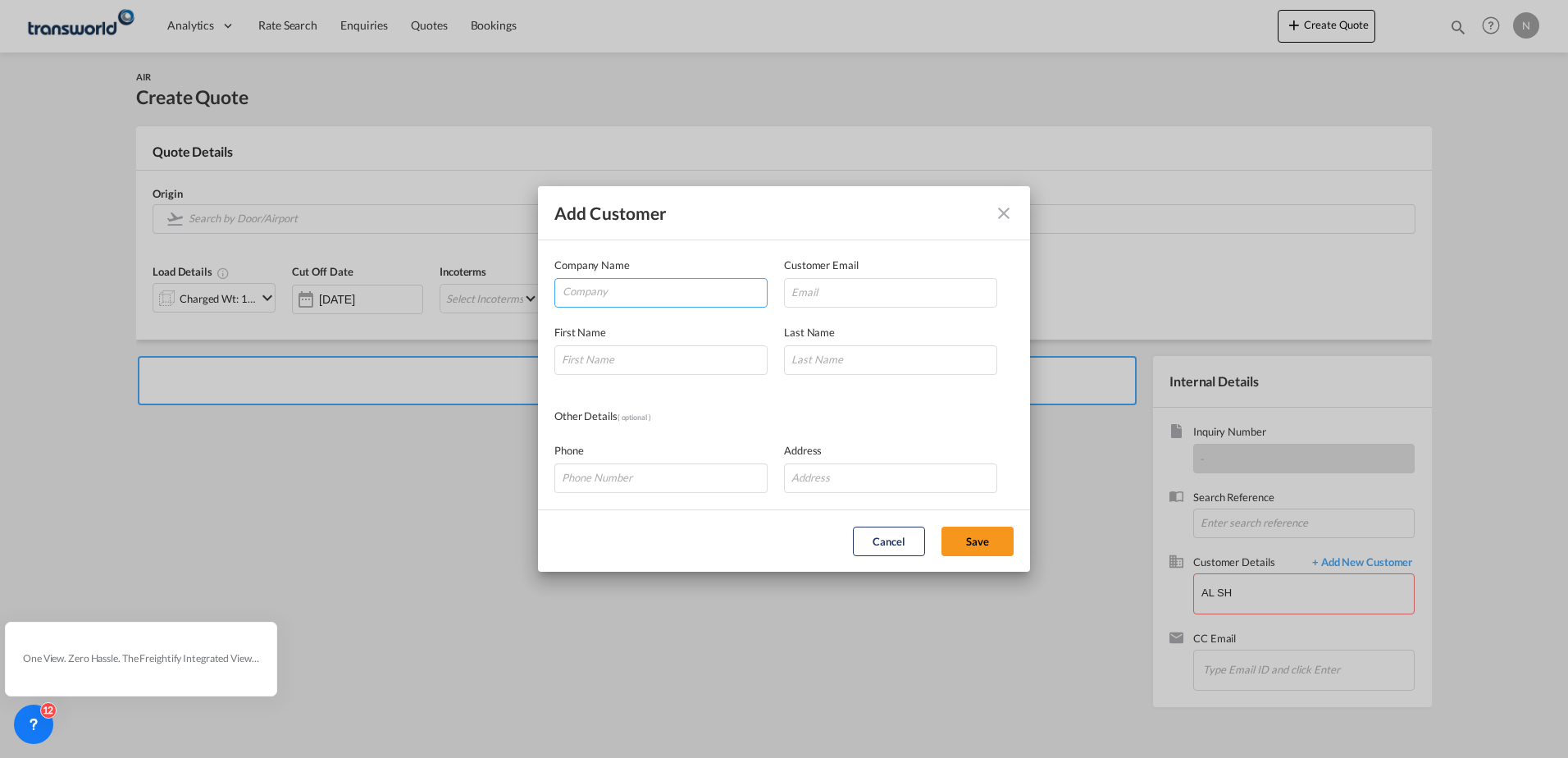
click at [617, 295] on input "Company" at bounding box center [665, 291] width 205 height 24
paste input "Rawaha"
type input "Rawaha"
drag, startPoint x: 647, startPoint y: 295, endPoint x: 134, endPoint y: 295, distance: 513.0
click at [150, 295] on div "Add Customer Company Name Rawaha Customer Email First Name Last Name Other Deta…" at bounding box center [784, 379] width 1568 height 758
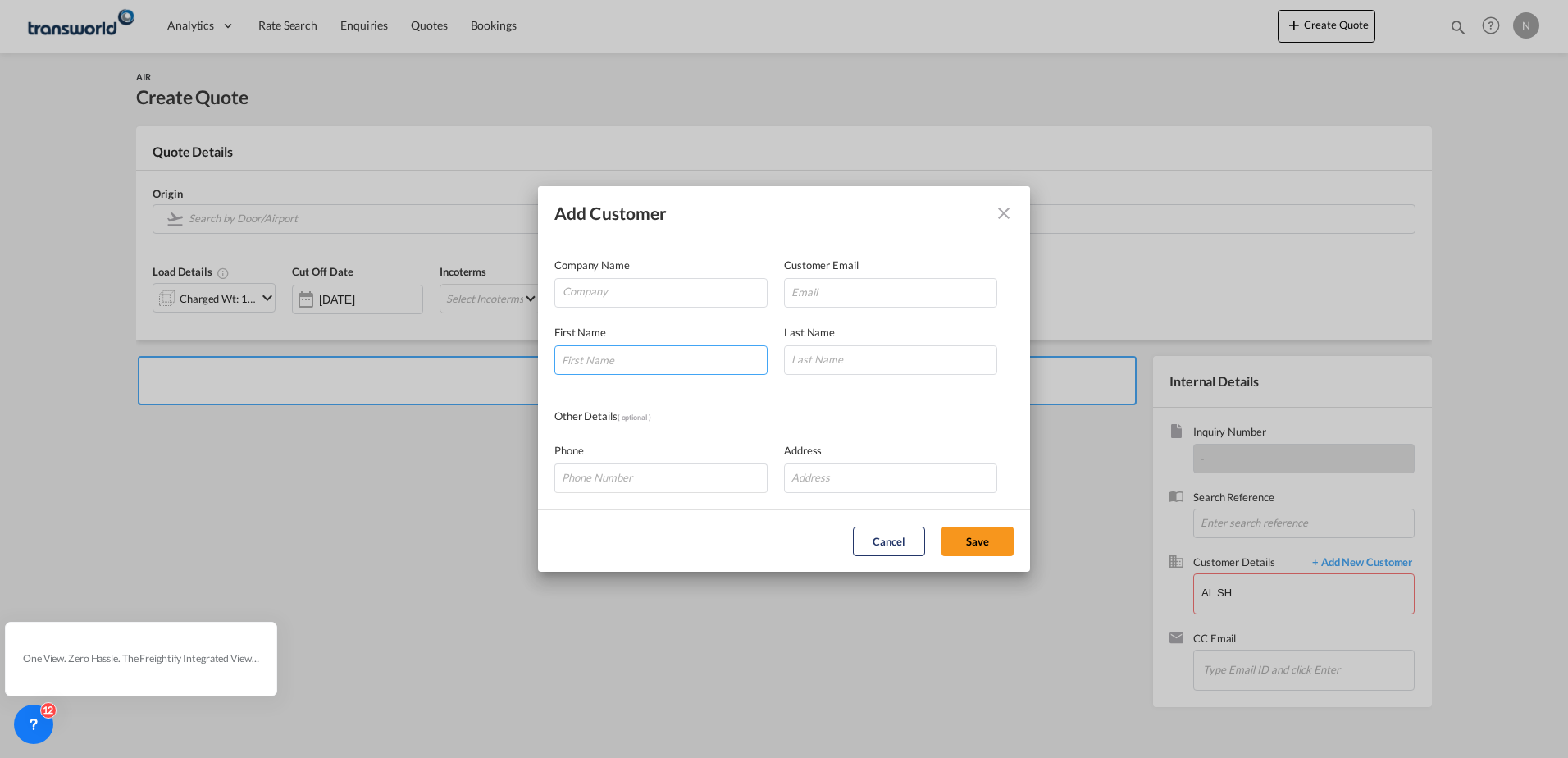
drag, startPoint x: 646, startPoint y: 354, endPoint x: 781, endPoint y: 358, distance: 135.1
click at [644, 354] on input "Add Customer Company ..." at bounding box center [661, 360] width 213 height 30
paste input "Rawaha"
type input "Rawaha"
click at [884, 358] on input "Add Customer Company ..." at bounding box center [891, 360] width 213 height 30
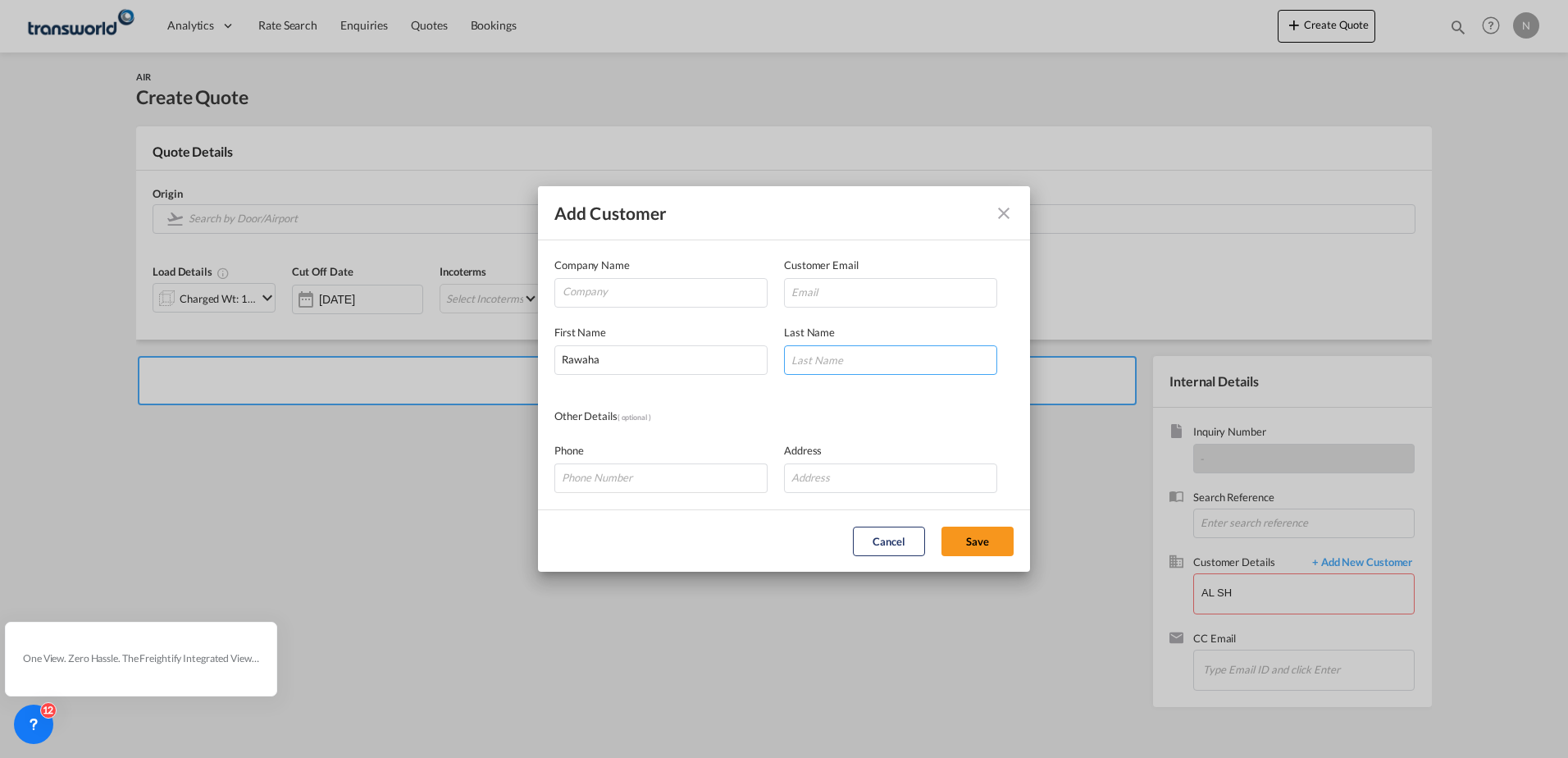
paste input "Rawaha"
type input "Rawaha"
click at [634, 295] on input "Company" at bounding box center [665, 291] width 205 height 24
paste input "AL SHOMOUKH TRADING FOR TECHNICAL & MEDIAL SUPPLIES"
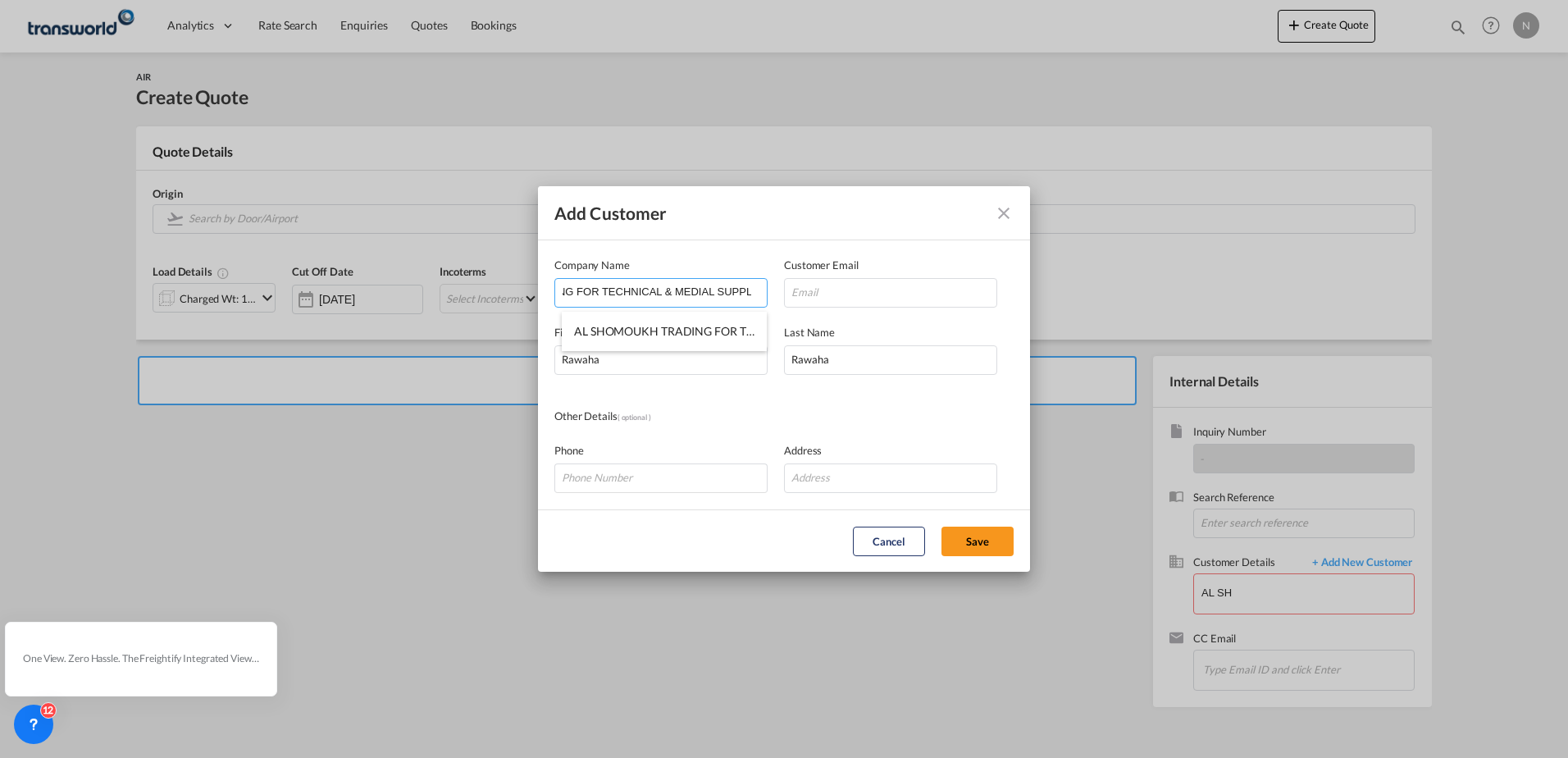
type input "AL SHOMOUKH TRADING FOR TECHNICAL & MEDIAL SUPPLIES"
click at [640, 300] on input "AL SHOMOUKH TRADING FOR TECHNICAL & MEDIAL SUPPLIES" at bounding box center [665, 291] width 205 height 24
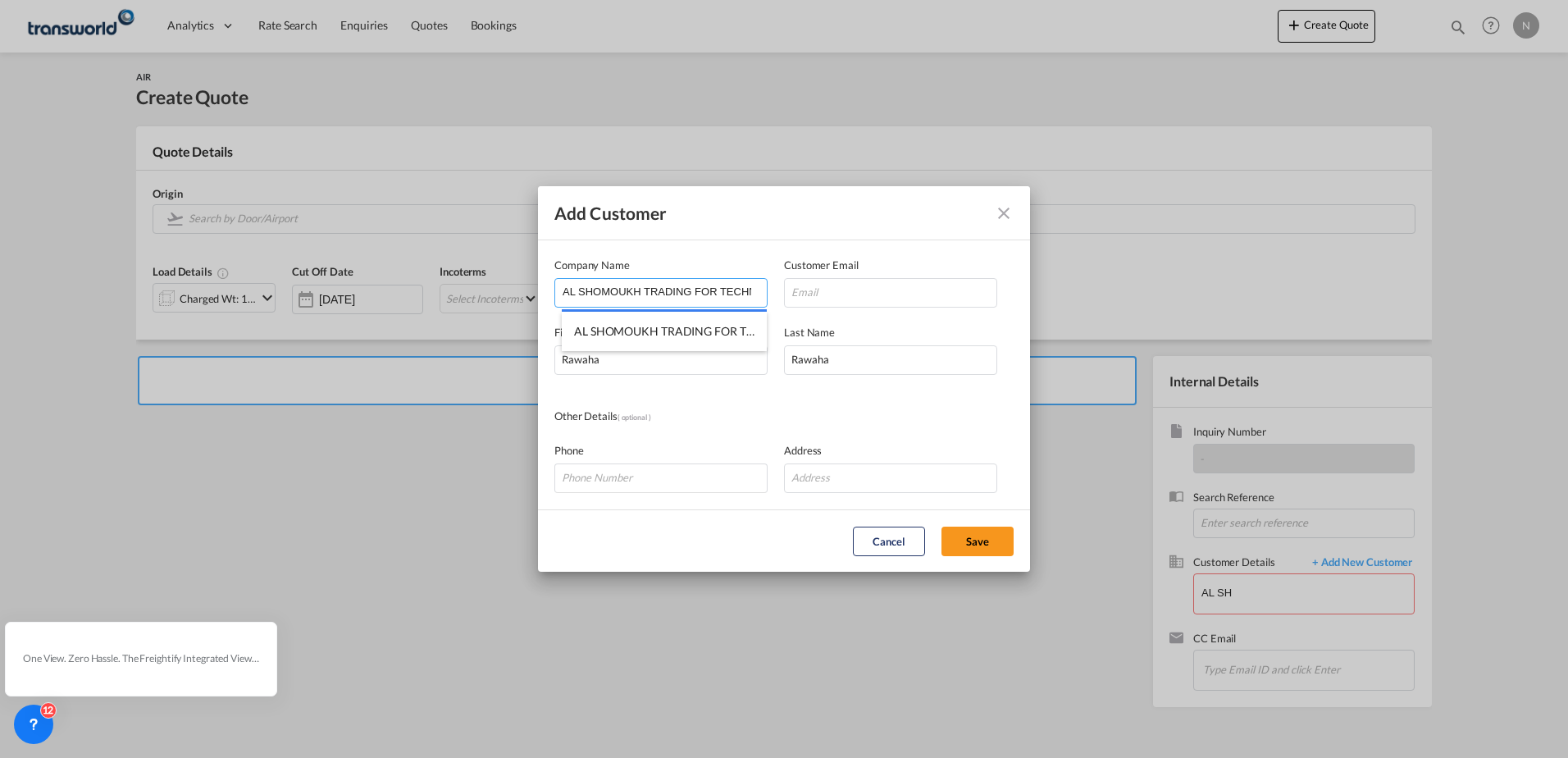
click at [640, 300] on input "AL SHOMOUKH TRADING FOR TECHNICAL & MEDIAL SUPPLIES" at bounding box center [665, 291] width 205 height 24
paste input "AL SHOMOUKH TRADING FOR TECHNICAL & MEDIAL SUPPLIES - ASTEMED LLC"
type input "AL SHOMOUKH TRADING FOR TECHNICAL & MEDIAL SUPPLIES - ASTEMED LLC"
click at [687, 426] on div "Phone Address" at bounding box center [783, 459] width 459 height 67
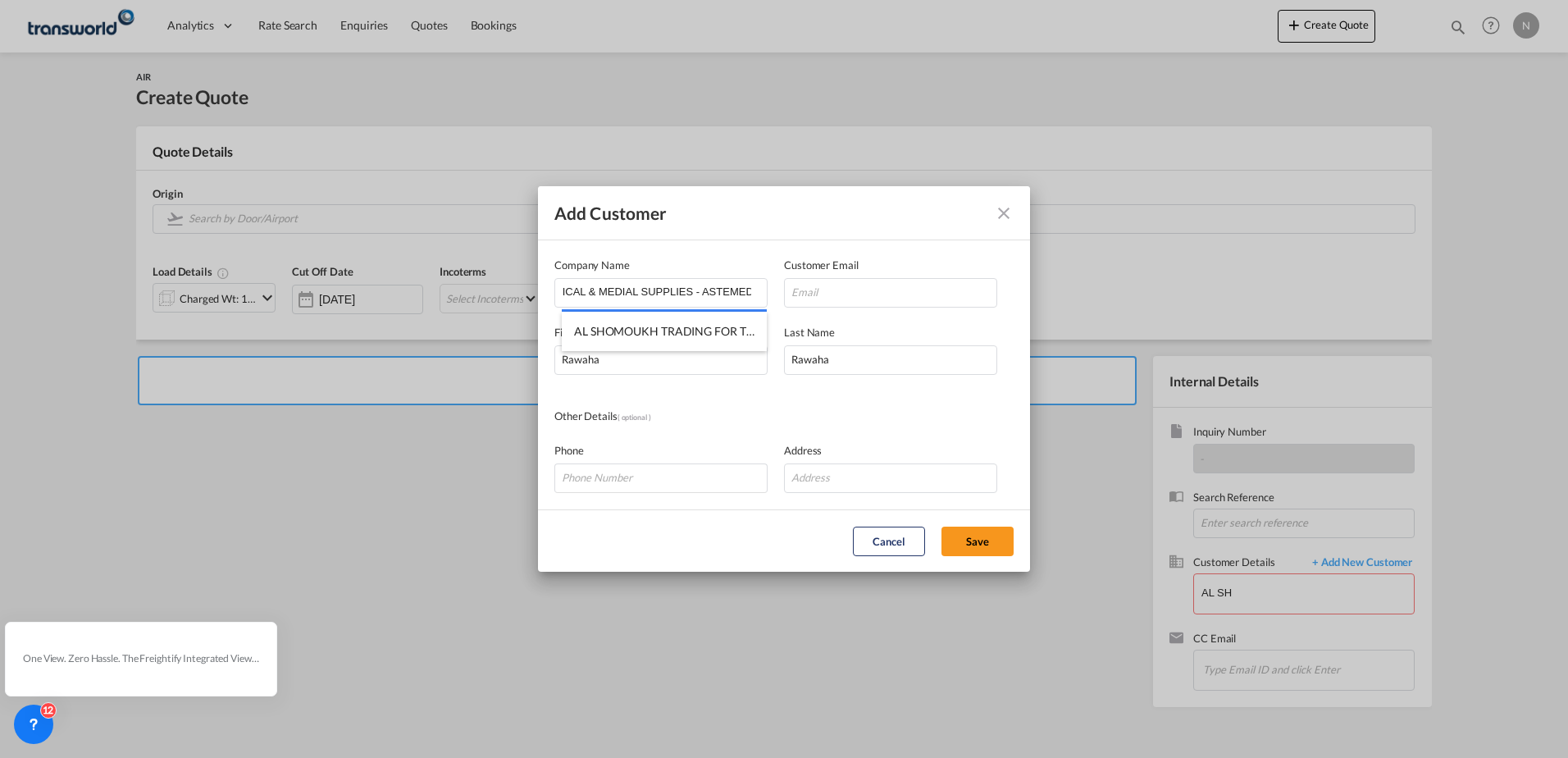
scroll to position [0, 0]
click at [651, 487] on input "Add Customer Company ..." at bounding box center [661, 478] width 213 height 30
paste input "[EMAIL_ADDRESS][DOMAIN_NAME]"
type input "[EMAIL_ADDRESS][DOMAIN_NAME]"
drag, startPoint x: 633, startPoint y: 480, endPoint x: 10, endPoint y: 478, distance: 623.0
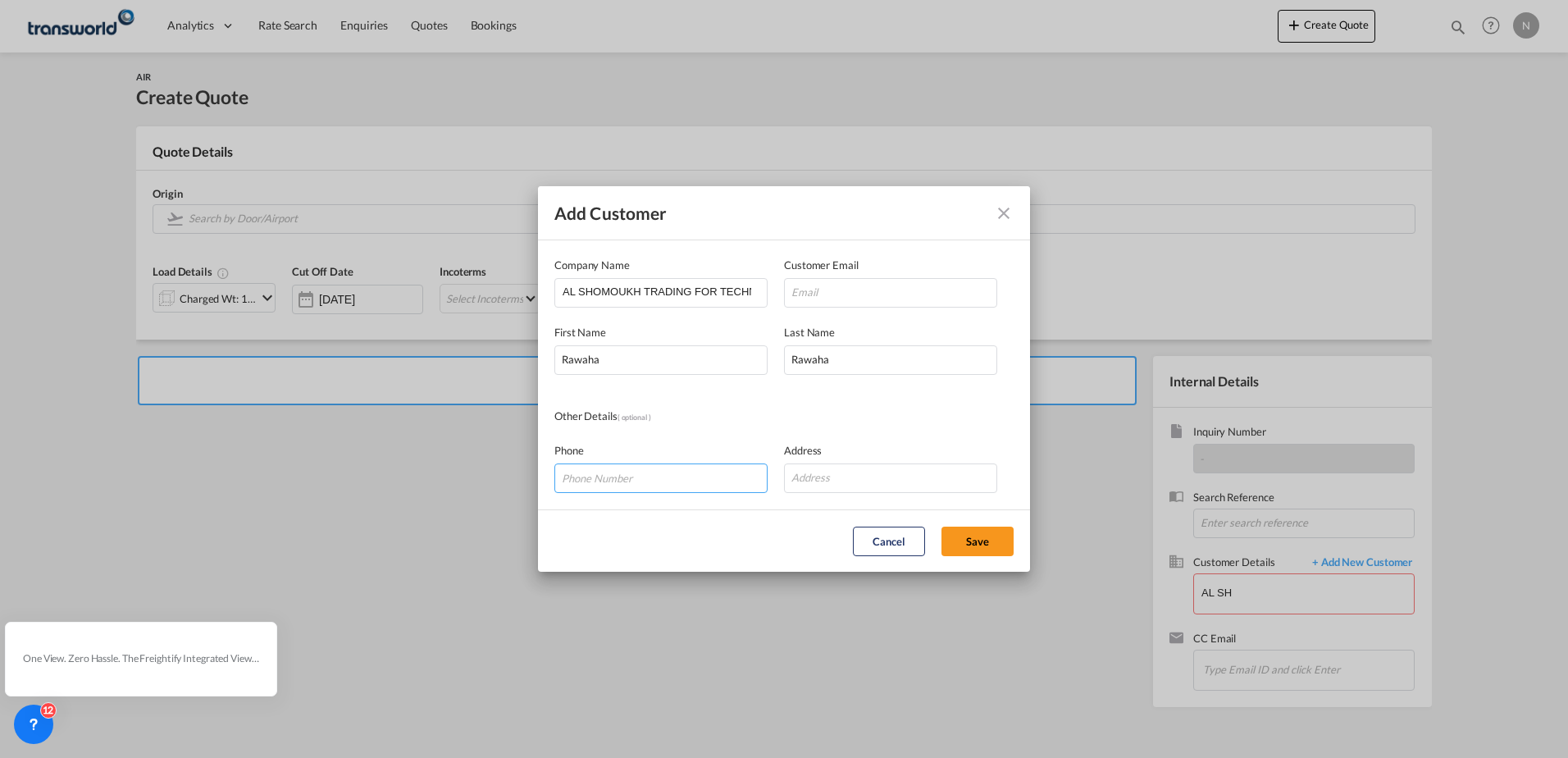
click at [10, 478] on div "Add Customer Company Name AL SHOMOUKH TRADING FOR TECHNICAL & MEDIAL SUPPLIES -…" at bounding box center [784, 379] width 1568 height 758
click at [856, 299] on input "Add Customer Company ..." at bounding box center [891, 293] width 213 height 30
paste input "[EMAIL_ADDRESS][DOMAIN_NAME]"
type input "[EMAIL_ADDRESS][DOMAIN_NAME]"
click at [992, 544] on button "Save" at bounding box center [977, 541] width 73 height 30
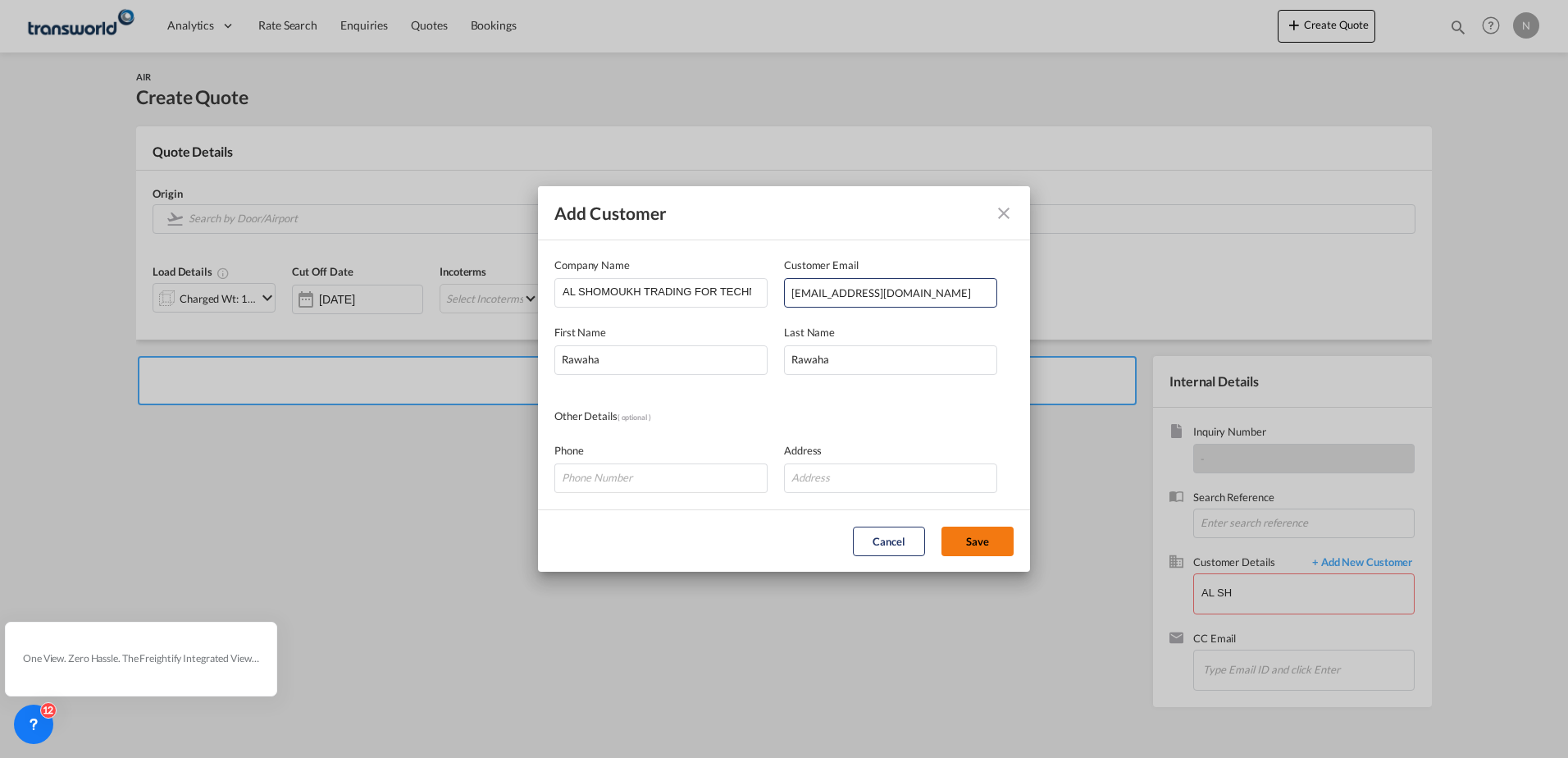
type input "AL SHOMOUKH TRADING FOR TECHNICAL & MEDIAL SUPPLIES - ASTEMED LLC, [GEOGRAPHIC_…"
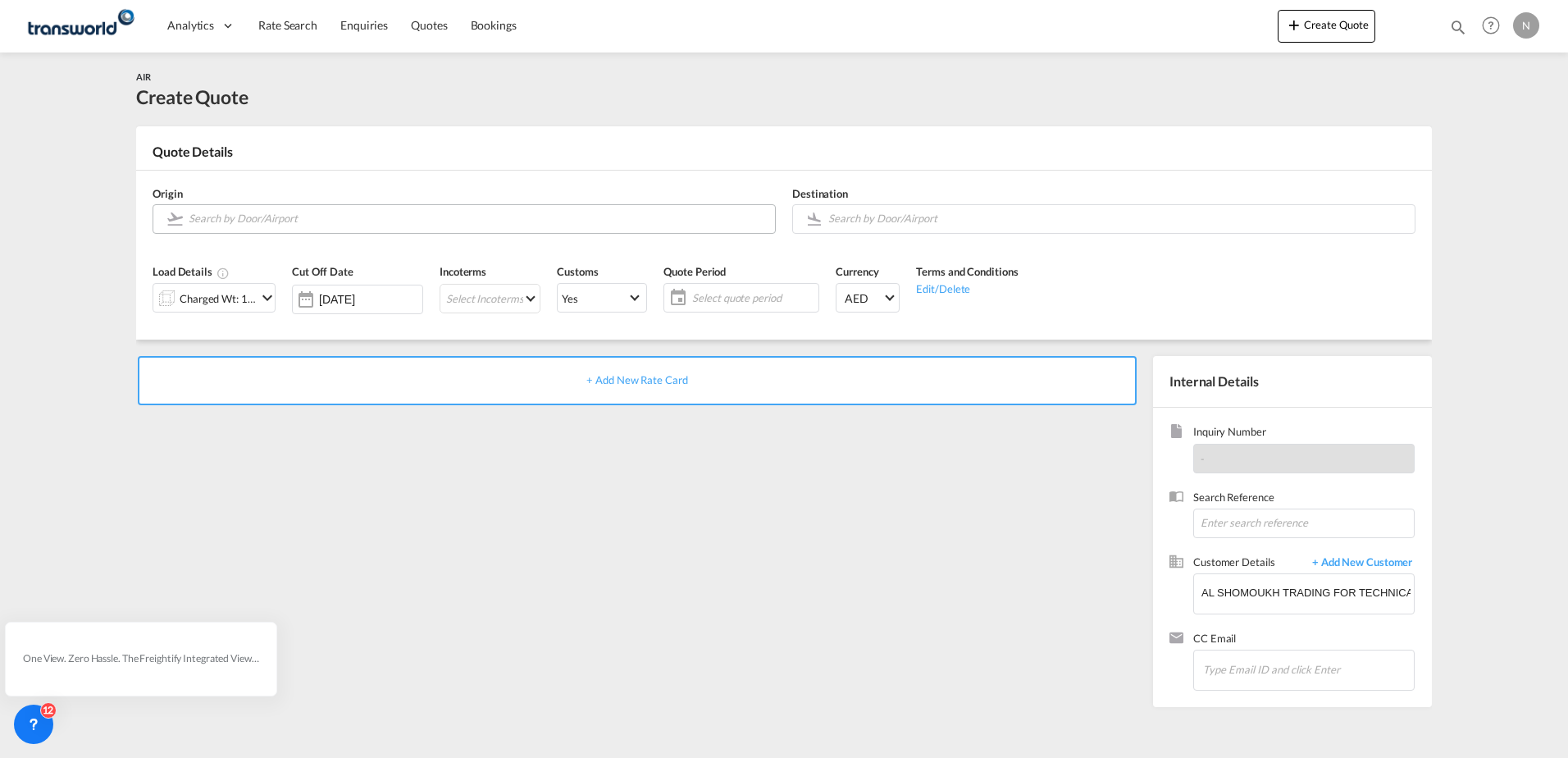
click at [454, 214] on input "Search by Door/Airport" at bounding box center [477, 219] width 578 height 29
click at [230, 254] on div "[PERSON_NAME] International [GEOGRAPHIC_DATA] , [GEOGRAPHIC_DATA] YYZ" at bounding box center [315, 254] width 312 height 49
type input "[PERSON_NAME] International, [GEOGRAPHIC_DATA], YYZ"
click at [884, 209] on input "Search by Door/Airport" at bounding box center [1117, 219] width 578 height 29
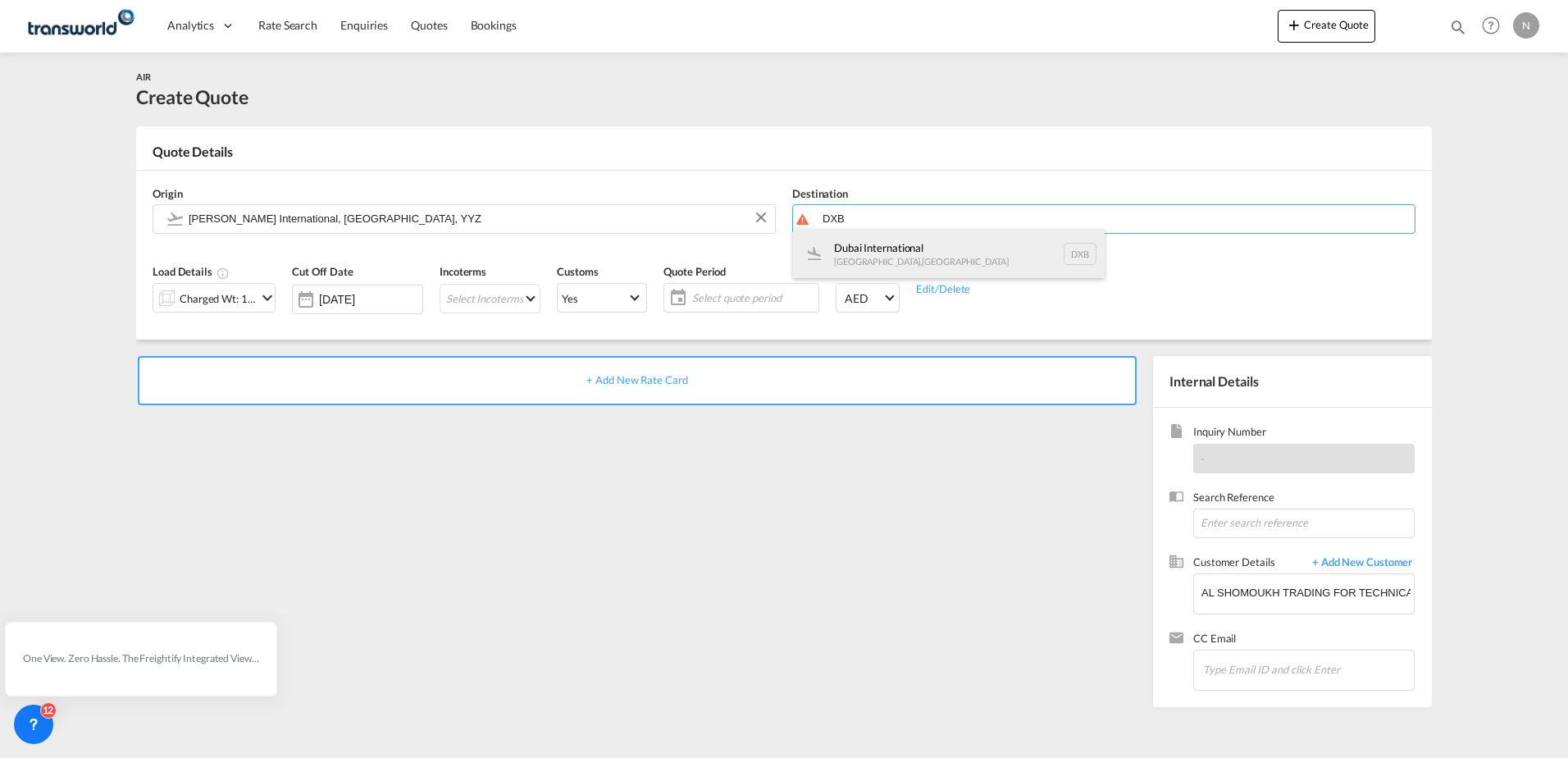
drag, startPoint x: 854, startPoint y: 246, endPoint x: 516, endPoint y: 252, distance: 338.1
click at [855, 246] on div "Dubai International [GEOGRAPHIC_DATA] , [GEOGRAPHIC_DATA] DXB" at bounding box center [948, 254] width 312 height 49
type input "Dubai International, [GEOGRAPHIC_DATA], DXB"
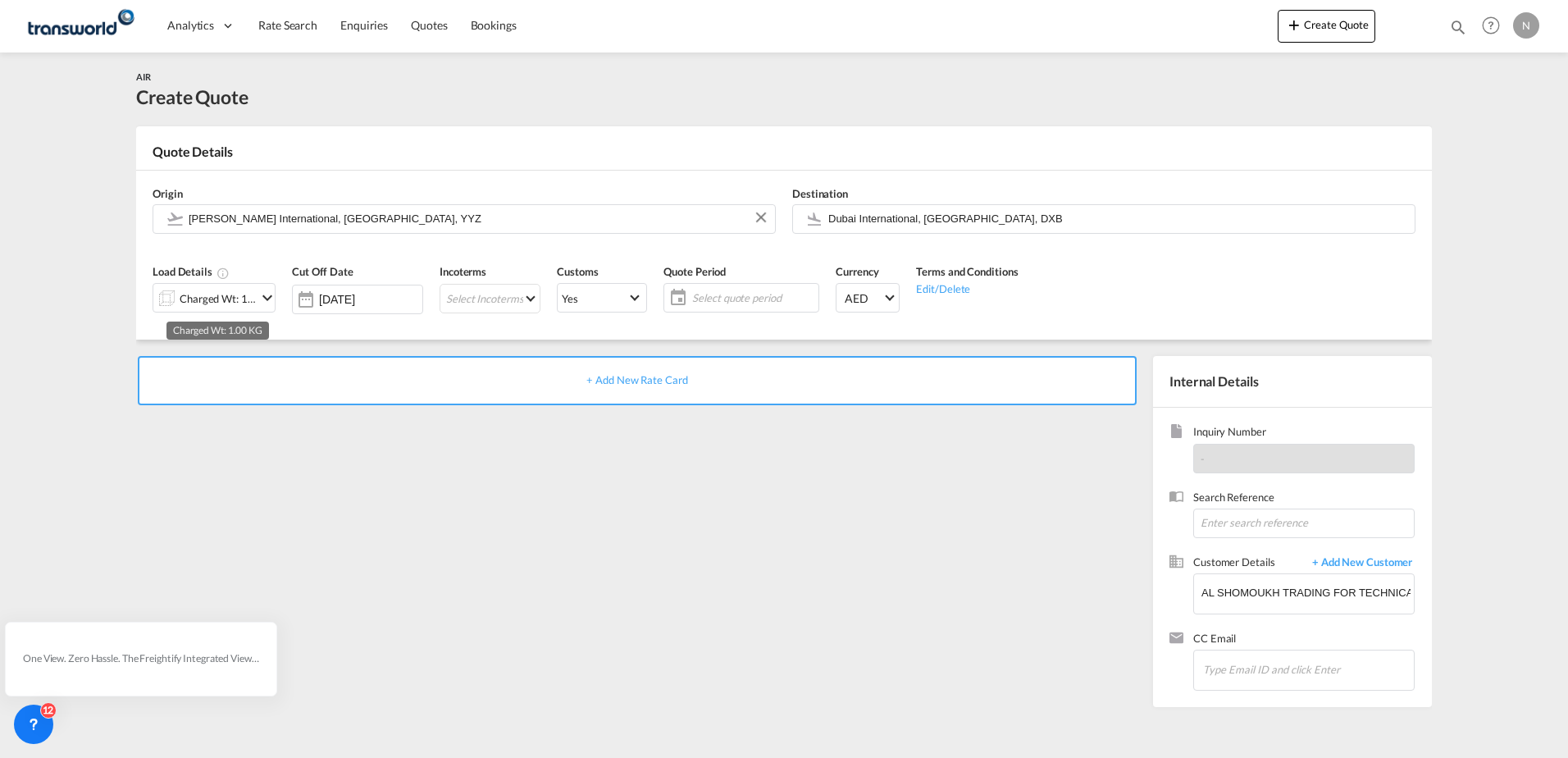
click at [222, 295] on div "Charged Wt: 1.00 KG" at bounding box center [218, 298] width 77 height 23
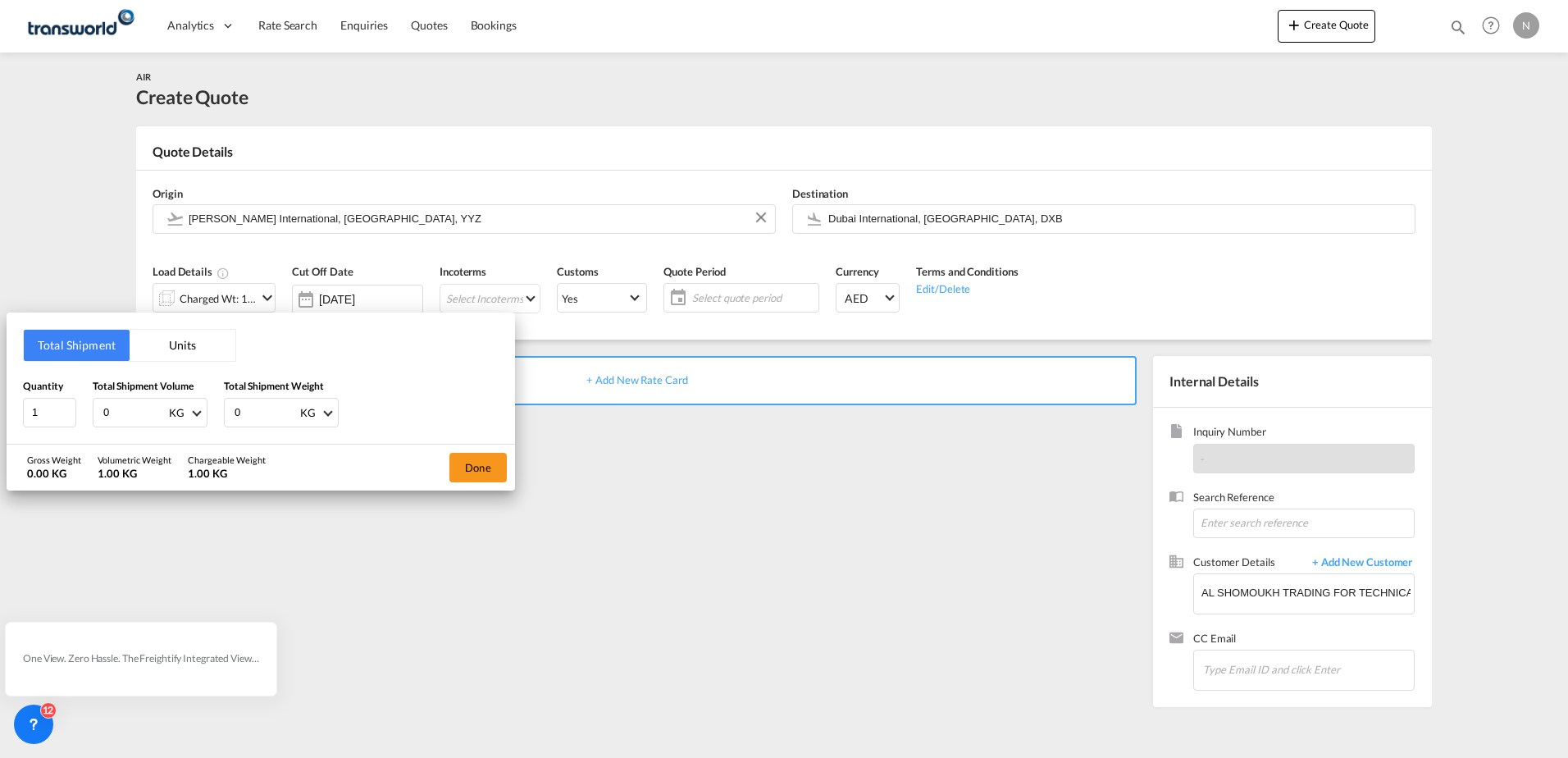
drag, startPoint x: 114, startPoint y: 410, endPoint x: 0, endPoint y: 395, distance: 115.0
click at [0, 416] on html "Analytics Dashboard Rate Search Enquiries Quotes Bookings Analytics" at bounding box center [784, 379] width 1568 height 758
type input "316"
type input "222"
click at [471, 470] on button "Done" at bounding box center [478, 468] width 58 height 30
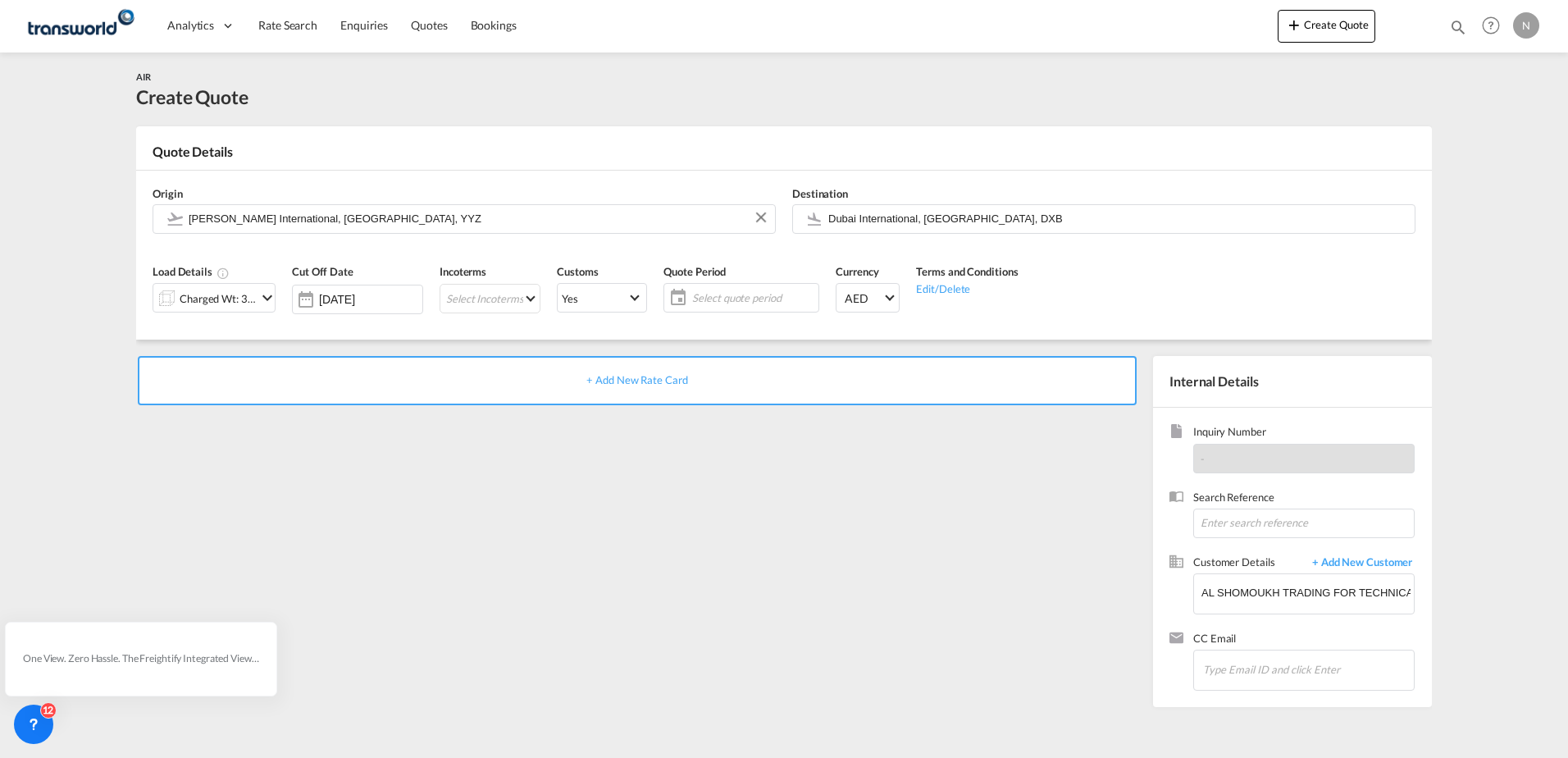
click at [655, 380] on span "+ Add New Rate Card" at bounding box center [636, 379] width 101 height 13
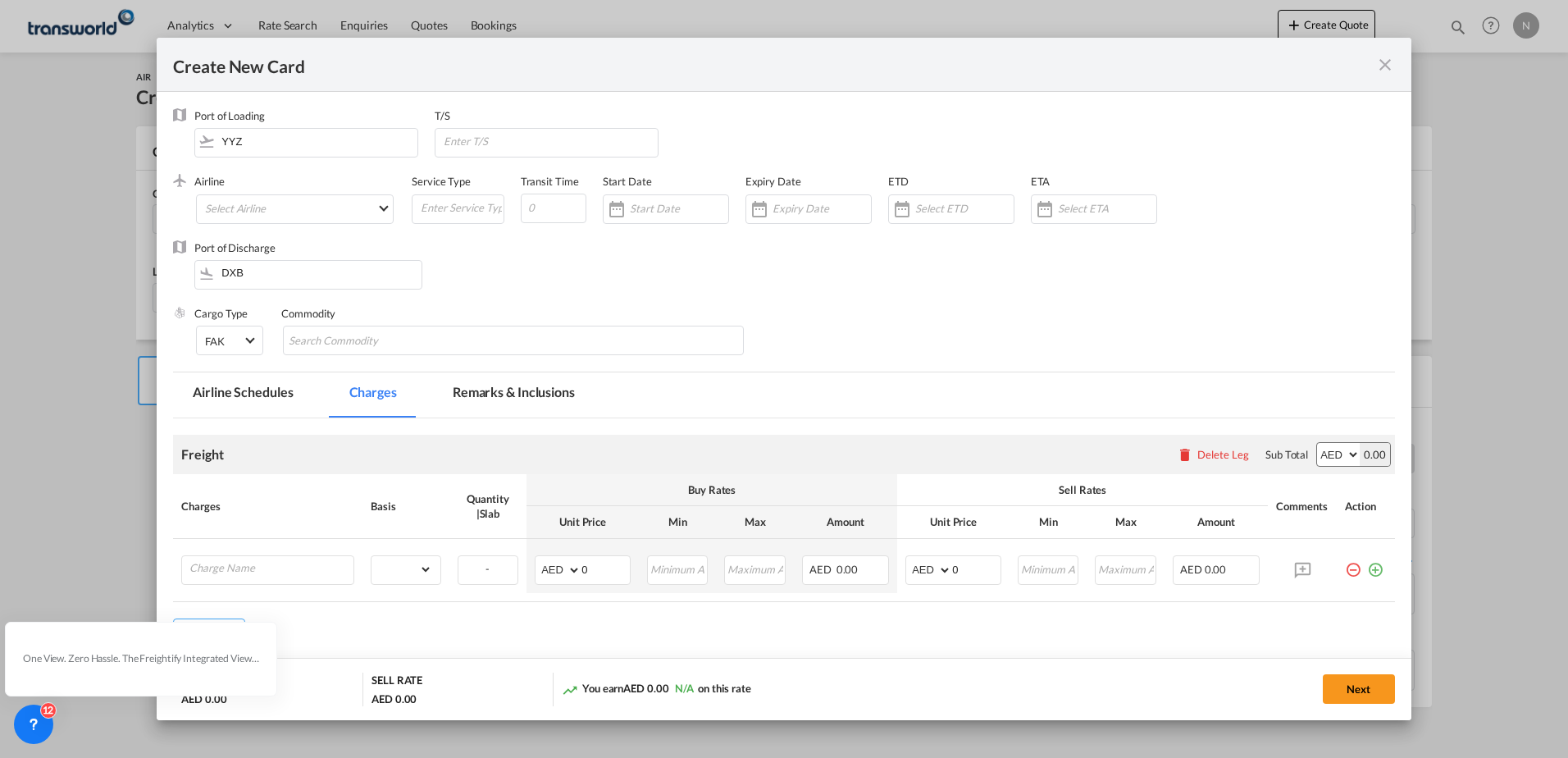
click at [1381, 65] on md-icon "icon-close fg-AAA8AD m-0 pointer" at bounding box center [1384, 65] width 20 height 20
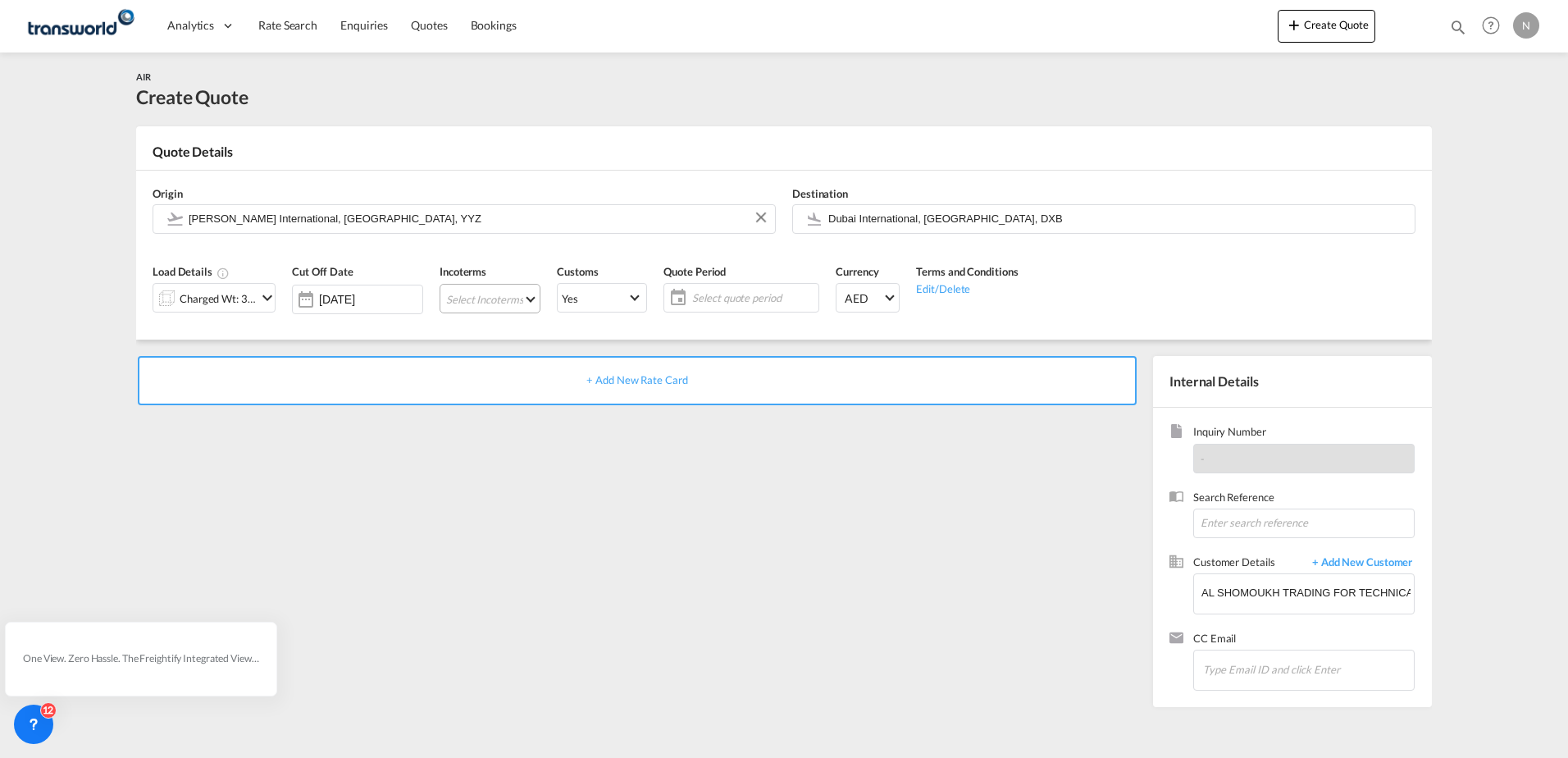
click at [513, 296] on md-select "Select Incoterms EXW - export Ex Works DPU - import Delivery at Place Unloaded …" at bounding box center [489, 299] width 101 height 30
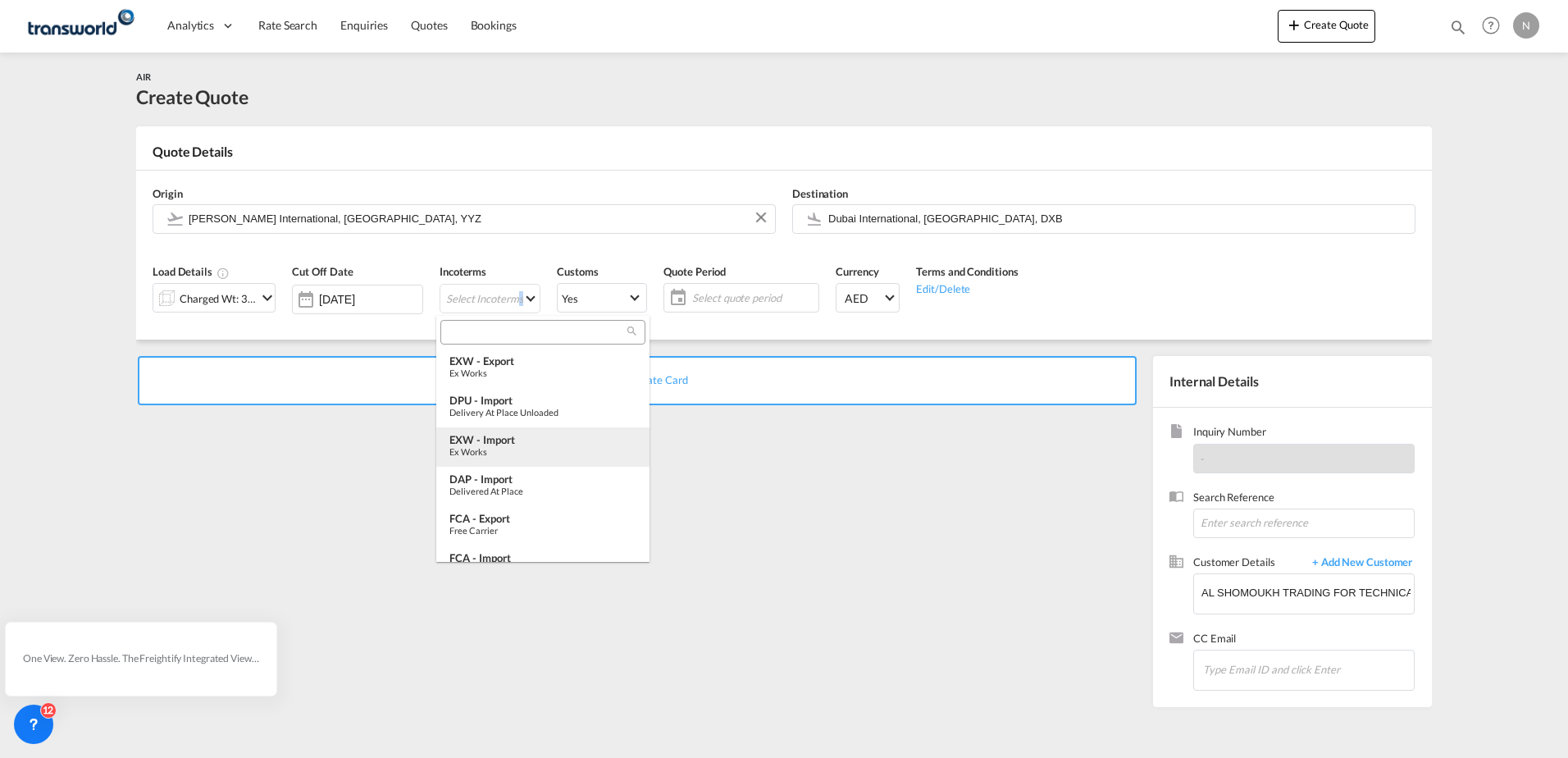
click at [485, 447] on div "Ex Works" at bounding box center [543, 451] width 187 height 10
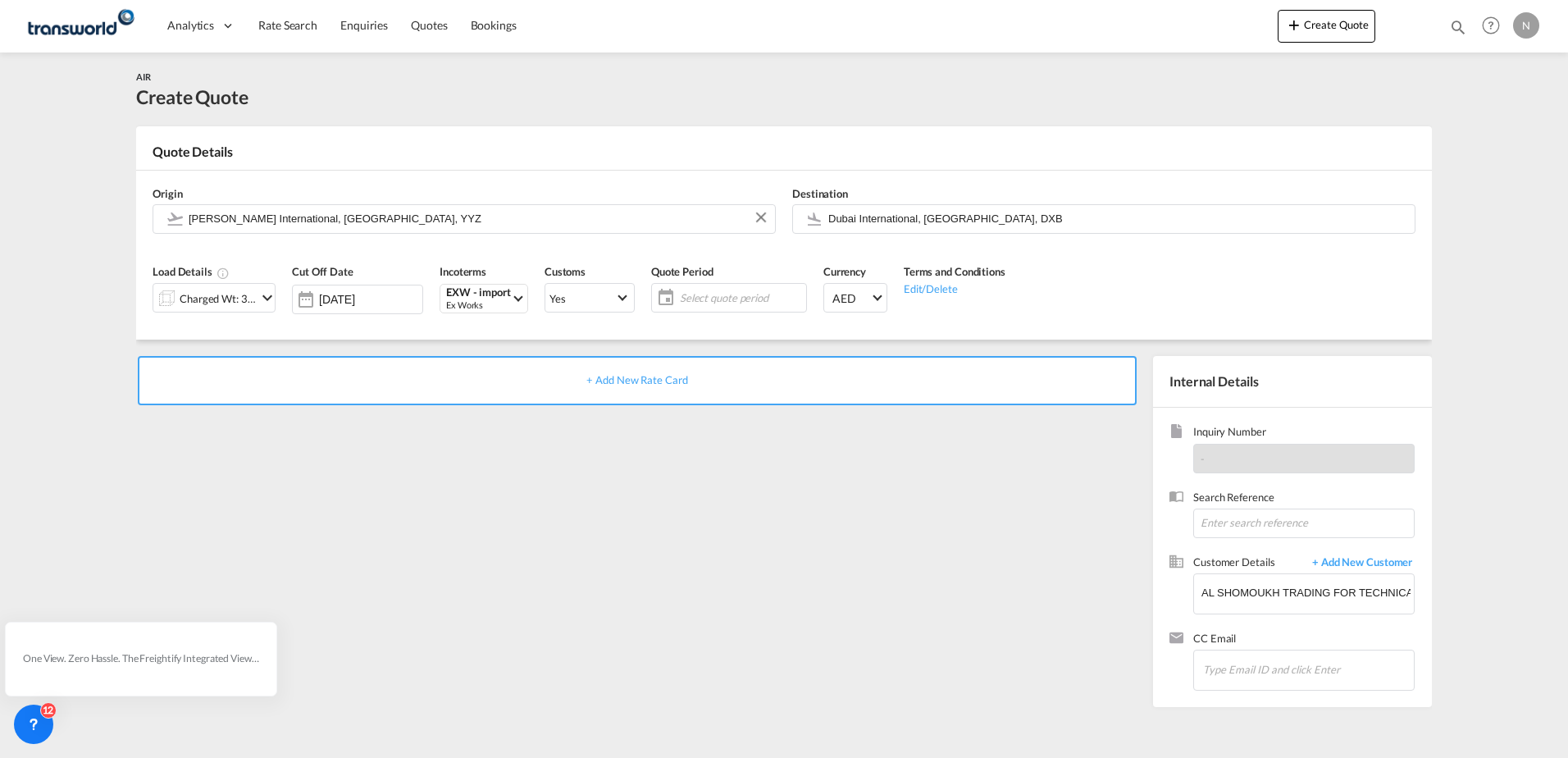
click at [704, 289] on span "Select quote period" at bounding box center [740, 297] width 130 height 23
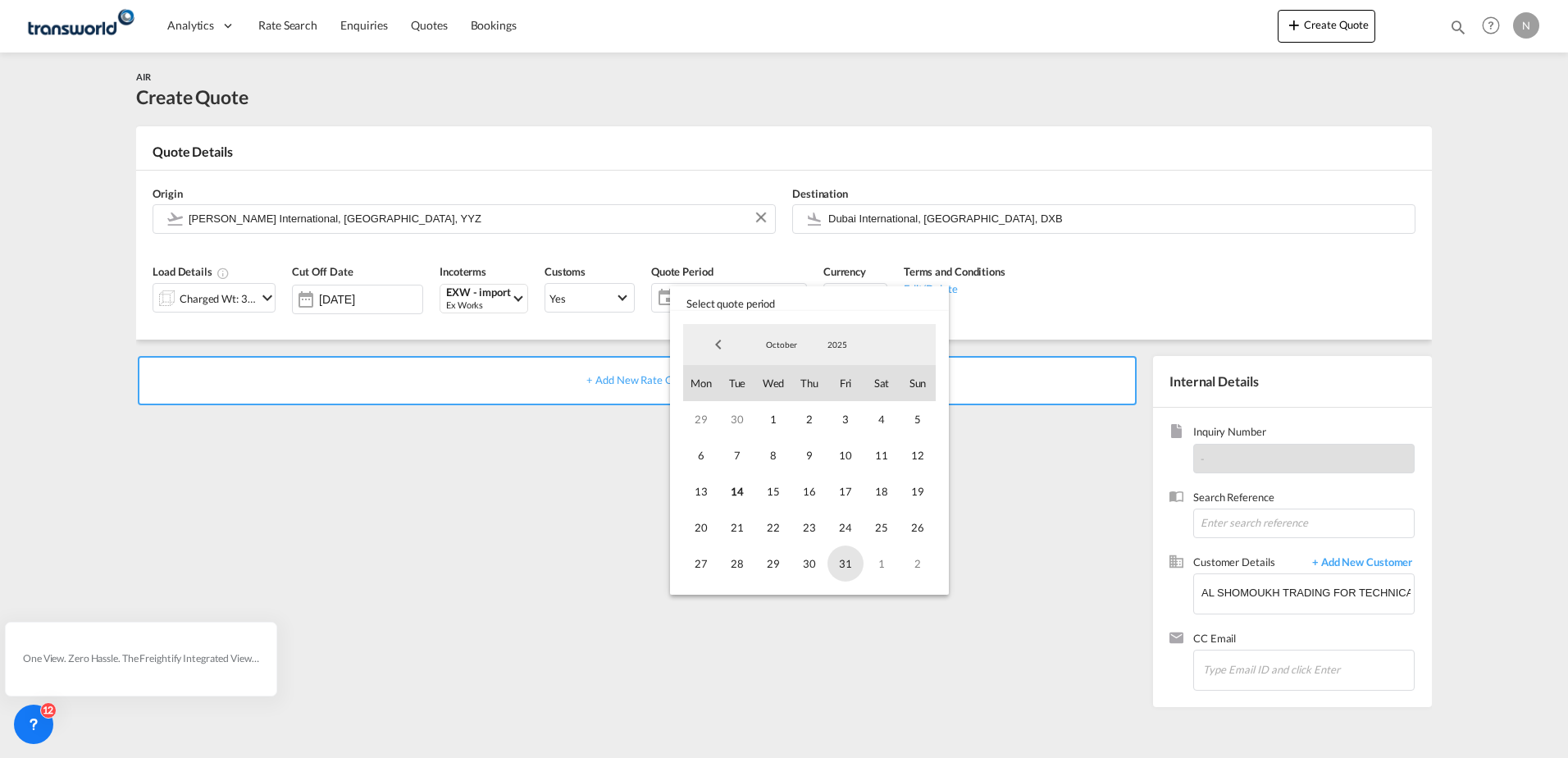
drag, startPoint x: 842, startPoint y: 562, endPoint x: 519, endPoint y: 326, distance: 400.0
click at [840, 561] on span "31" at bounding box center [845, 563] width 36 height 36
click at [607, 374] on md-backdrop at bounding box center [784, 379] width 1568 height 758
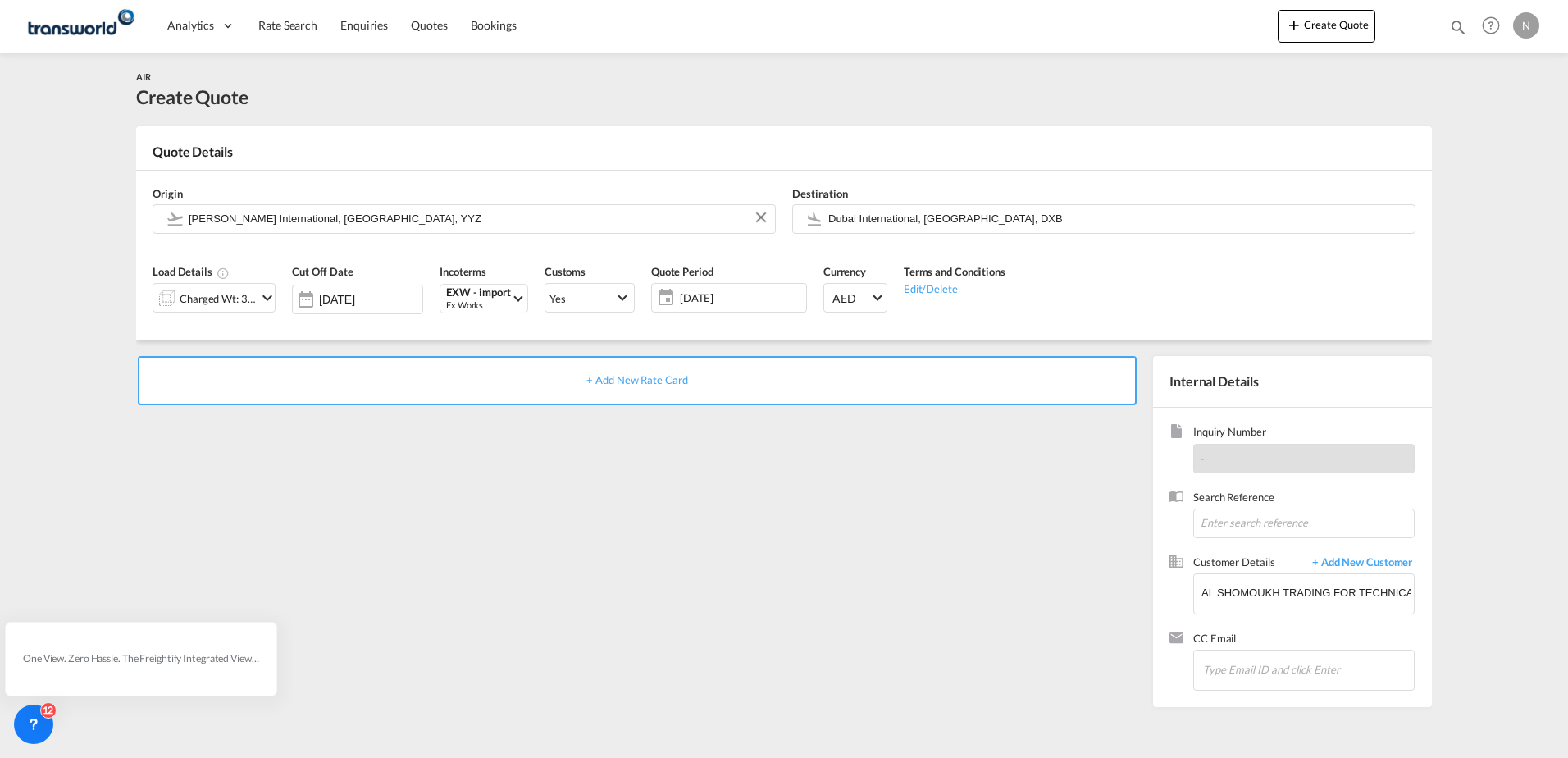
click at [627, 384] on span "+ Add New Rate Card" at bounding box center [636, 379] width 101 height 13
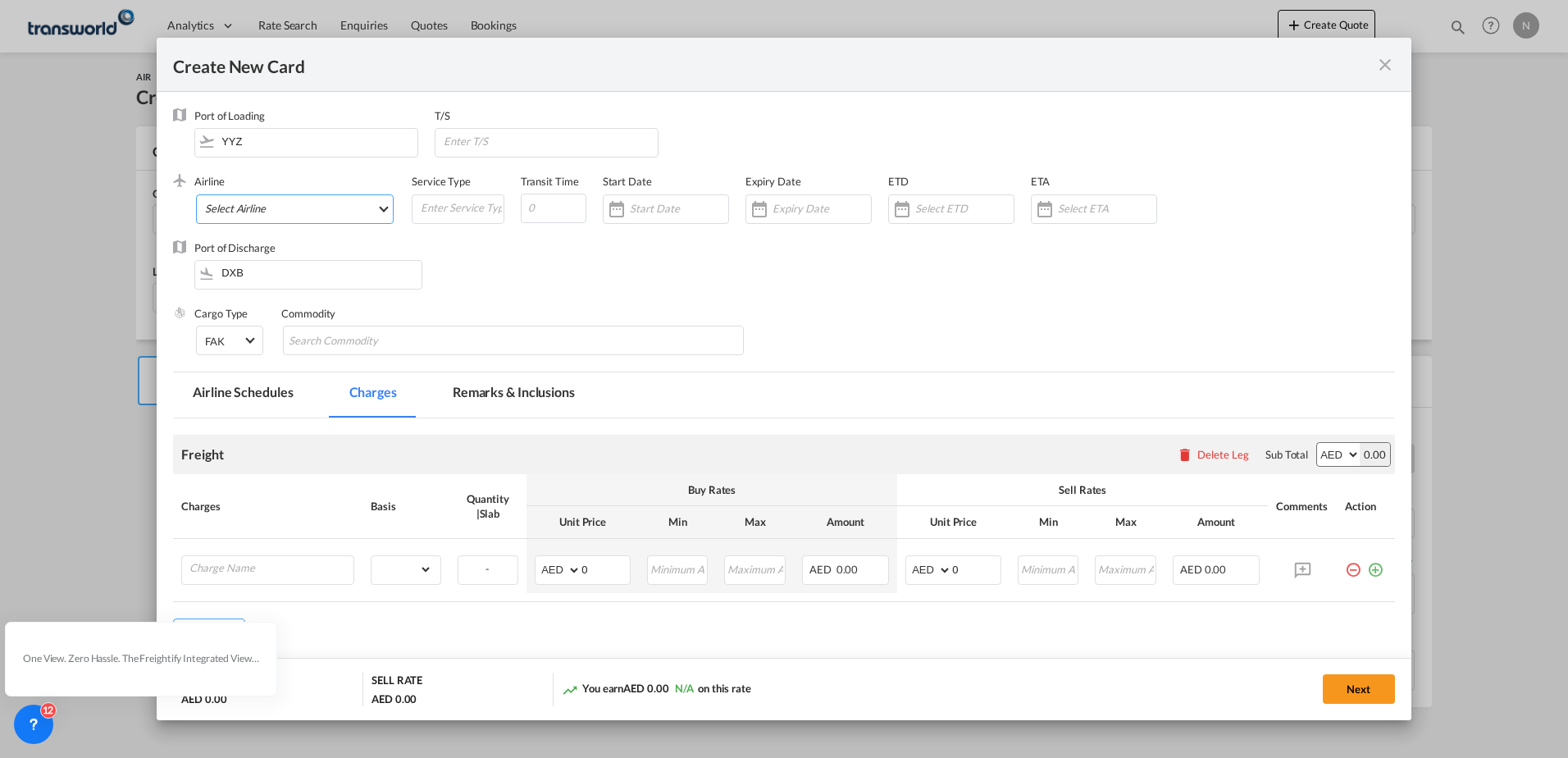
click at [260, 197] on md-select "Select Airline AIR EXPRESS S.A. (1166- / -) CMA CGM Air Cargo (1140-2C / -) DDW…" at bounding box center [295, 209] width 198 height 30
type md-option "1166-"
click at [243, 165] on input "search" at bounding box center [343, 169] width 286 height 39
type input "EMIRA"
click at [267, 250] on div "Emirates SkyCargo (1168-EK / -)" at bounding box center [282, 247] width 155 height 15
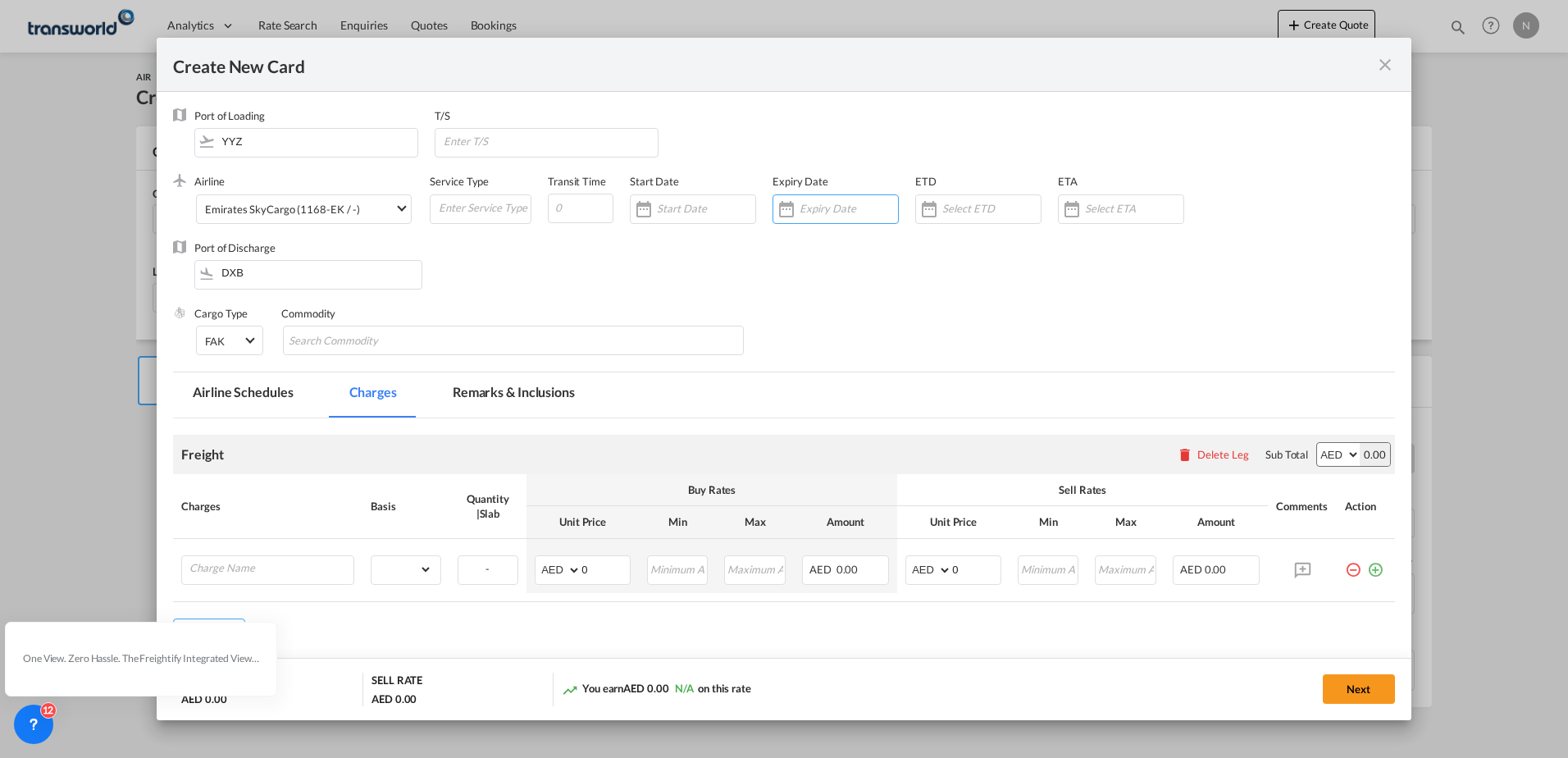
drag, startPoint x: 802, startPoint y: 202, endPoint x: 814, endPoint y: 261, distance: 60.2
click at [803, 202] on input "Create New Card ..." at bounding box center [849, 208] width 99 height 13
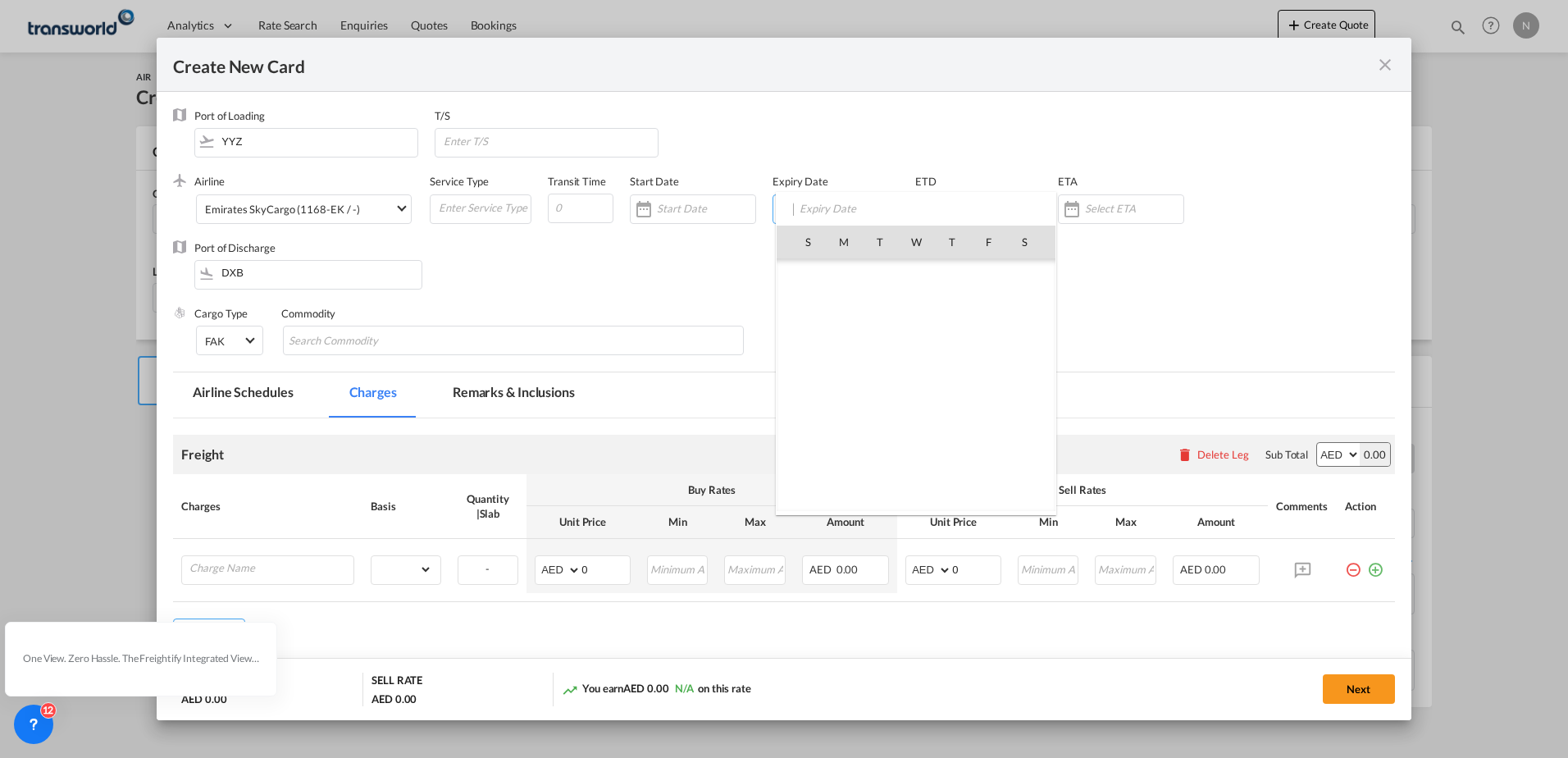
scroll to position [380190, 0]
click at [983, 424] on span "31" at bounding box center [989, 421] width 33 height 33
type input "[DATE]"
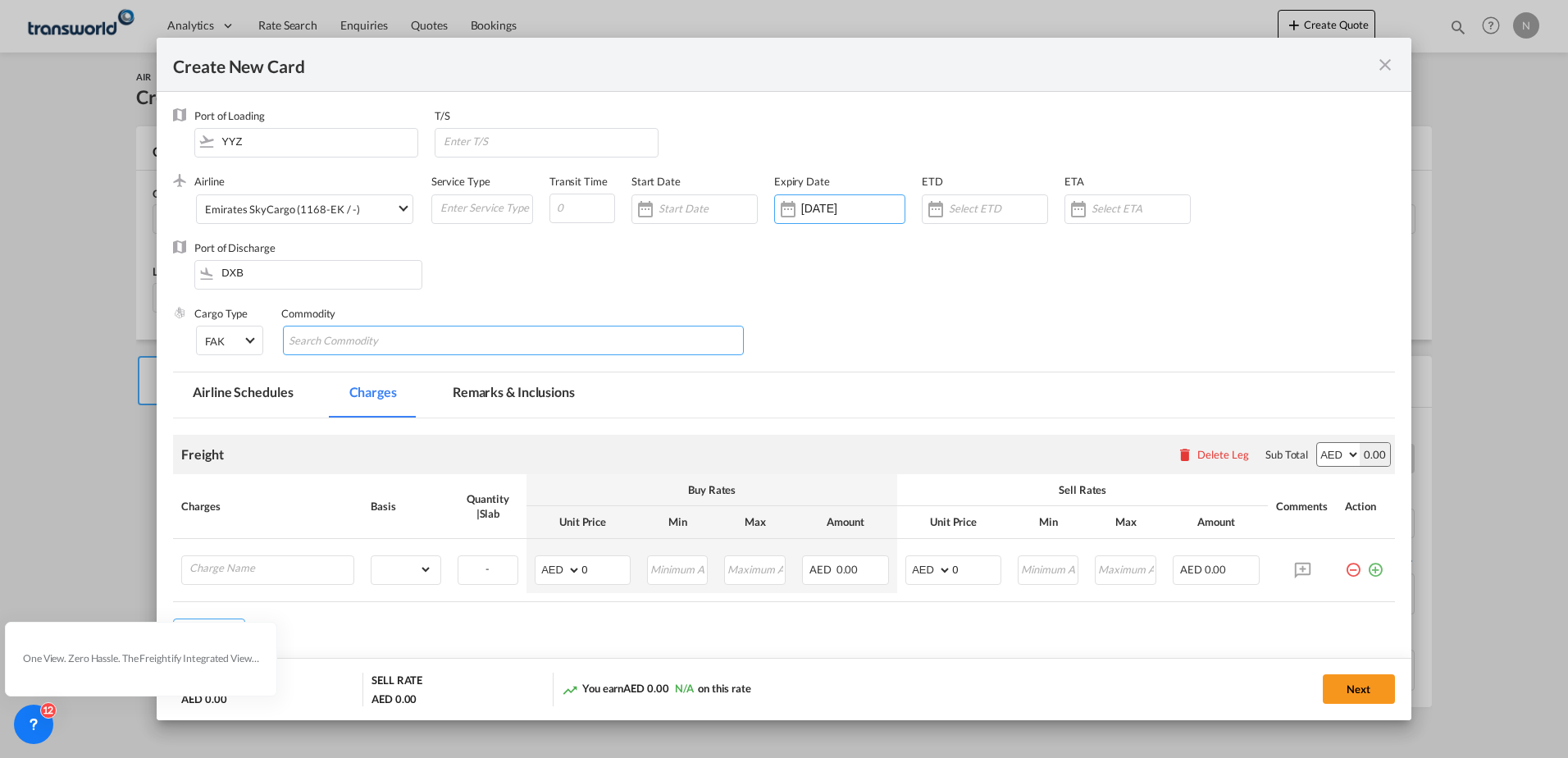
click at [327, 341] on input "Search Commodity" at bounding box center [364, 341] width 150 height 26
type input "GENRAL CARGO"
click at [212, 580] on div "Create New Card ..." at bounding box center [267, 570] width 173 height 30
click at [271, 564] on input "Charge Name" at bounding box center [272, 568] width 164 height 24
click at [286, 570] on input "Charge Name" at bounding box center [272, 568] width 164 height 24
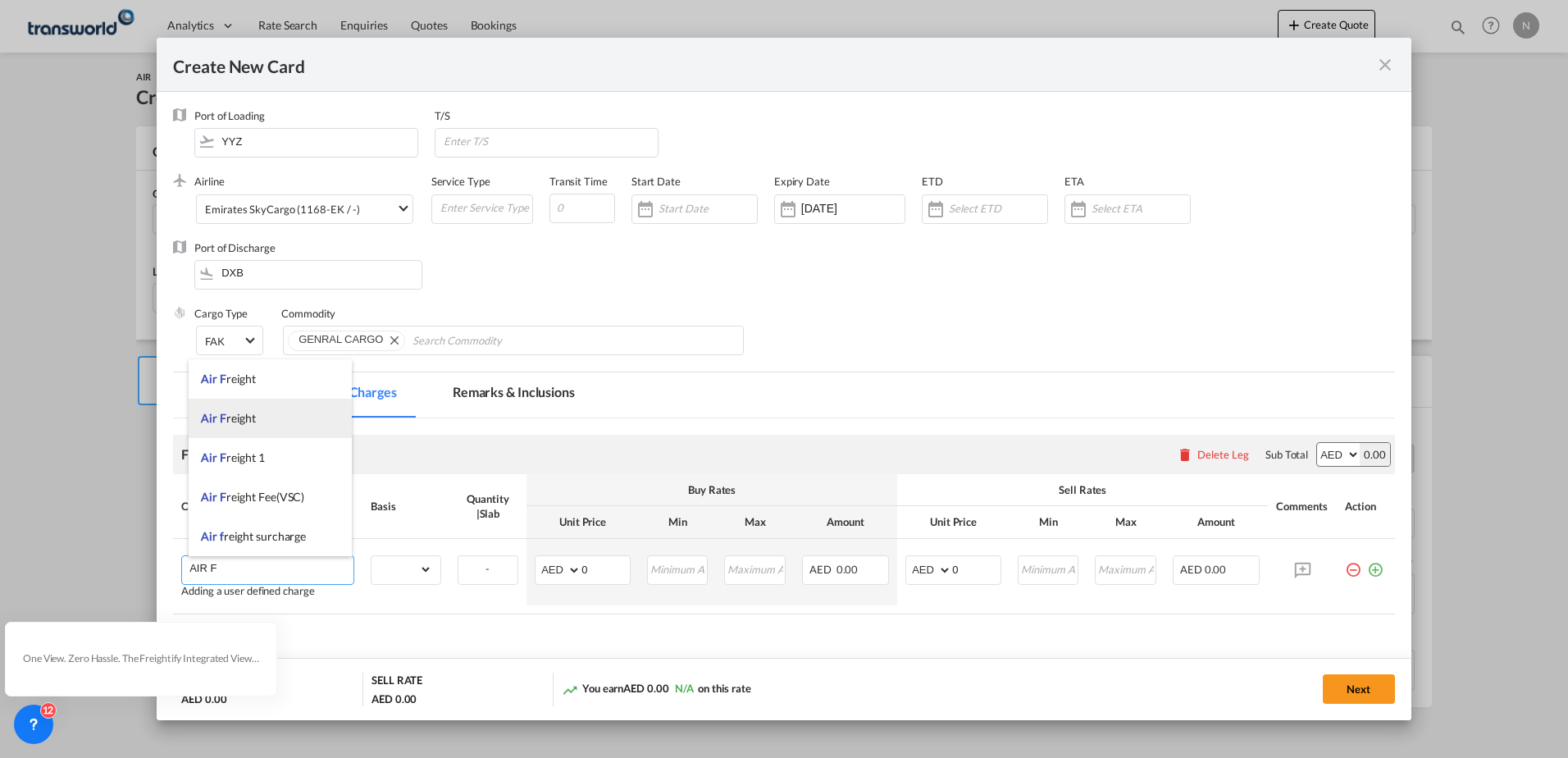
click at [274, 429] on li "Air F reight" at bounding box center [270, 418] width 163 height 39
type input "Air Freight"
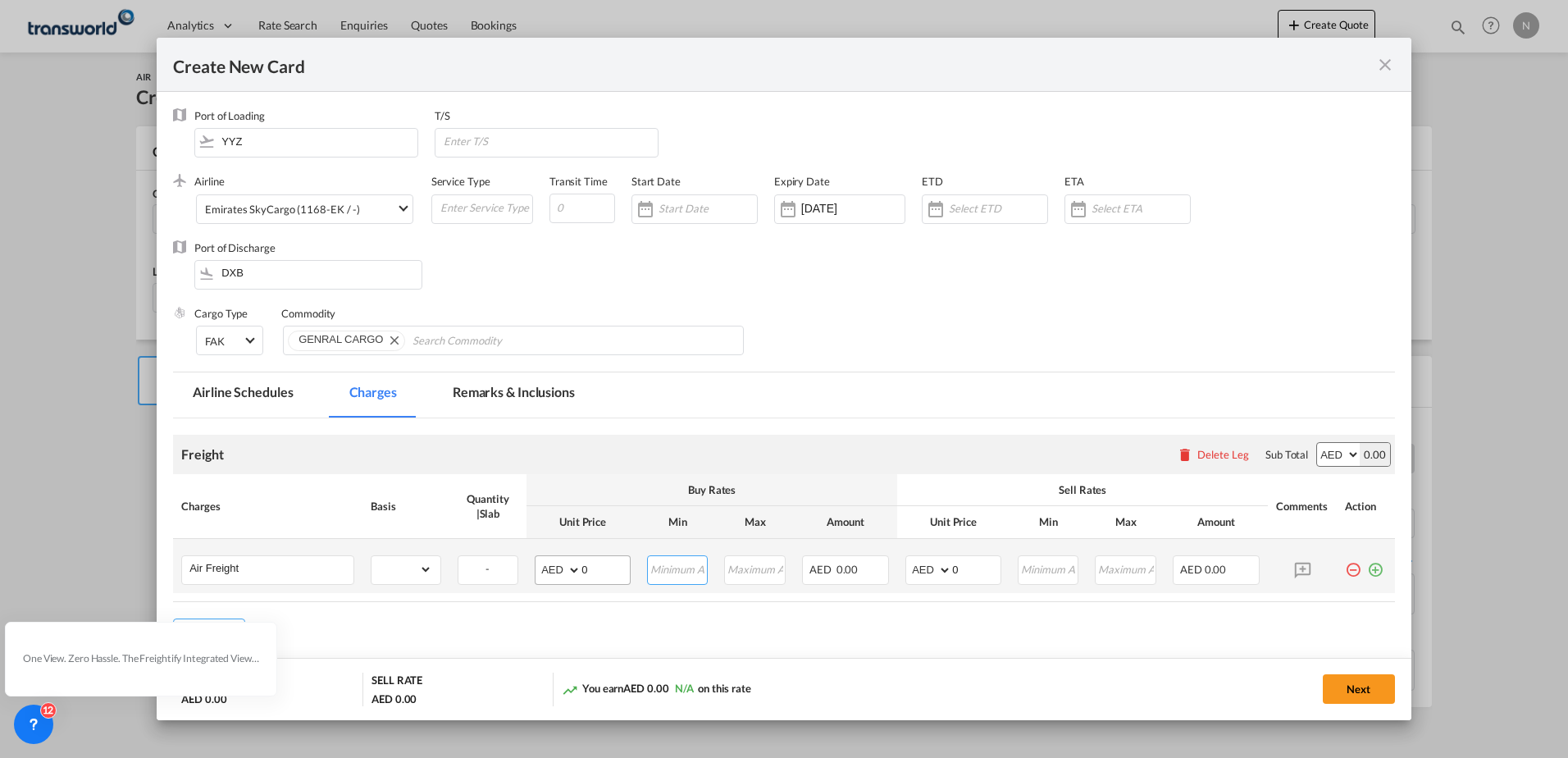
drag, startPoint x: 667, startPoint y: 565, endPoint x: 626, endPoint y: 574, distance: 42.0
click at [668, 565] on input "Create New Card ..." at bounding box center [678, 568] width 59 height 24
drag, startPoint x: 593, startPoint y: 573, endPoint x: 559, endPoint y: 564, distance: 35.2
click at [545, 564] on md-input-container "AED AFN ALL AMD ANG AOA ARS AUD AWG AZN BAM BBD BDT BGN BHD BIF BMD BND BOB BRL…" at bounding box center [583, 570] width 96 height 30
click at [572, 568] on select "AED AFN ALL AMD ANG AOA ARS AUD AWG AZN BAM BBD BDT BGN BHD BIF BMD BND [PERSON…" at bounding box center [559, 570] width 43 height 23
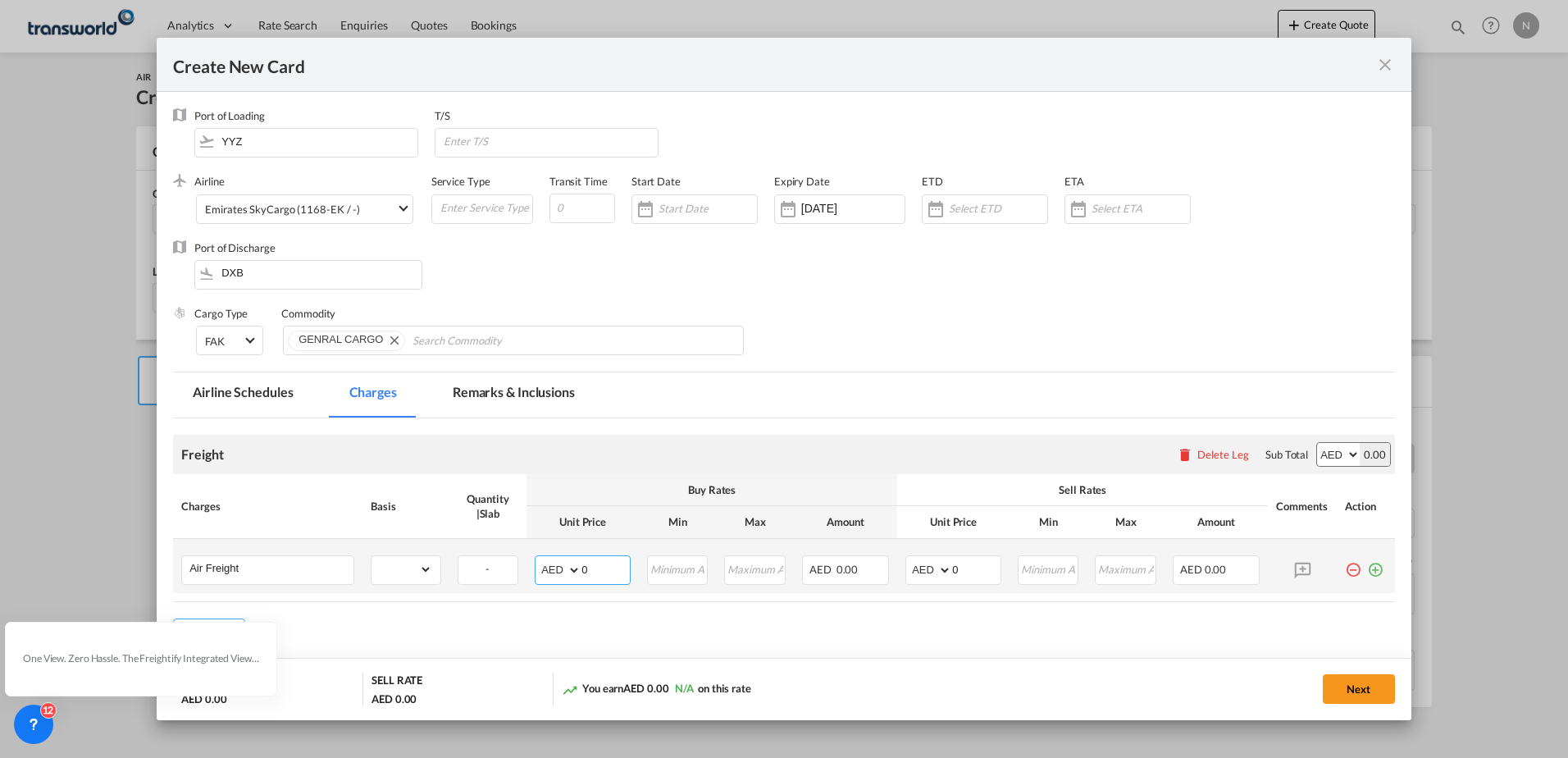
drag, startPoint x: 572, startPoint y: 568, endPoint x: 600, endPoint y: 569, distance: 28.0
click at [572, 568] on select "AED AFN ALL AMD ANG AOA ARS AUD AWG AZN BAM BBD BDT BGN BHD BIF BMD BND [PERSON…" at bounding box center [559, 570] width 43 height 23
click at [668, 569] on input "Create New Card ..." at bounding box center [678, 568] width 59 height 24
type input "3800"
type input "4500"
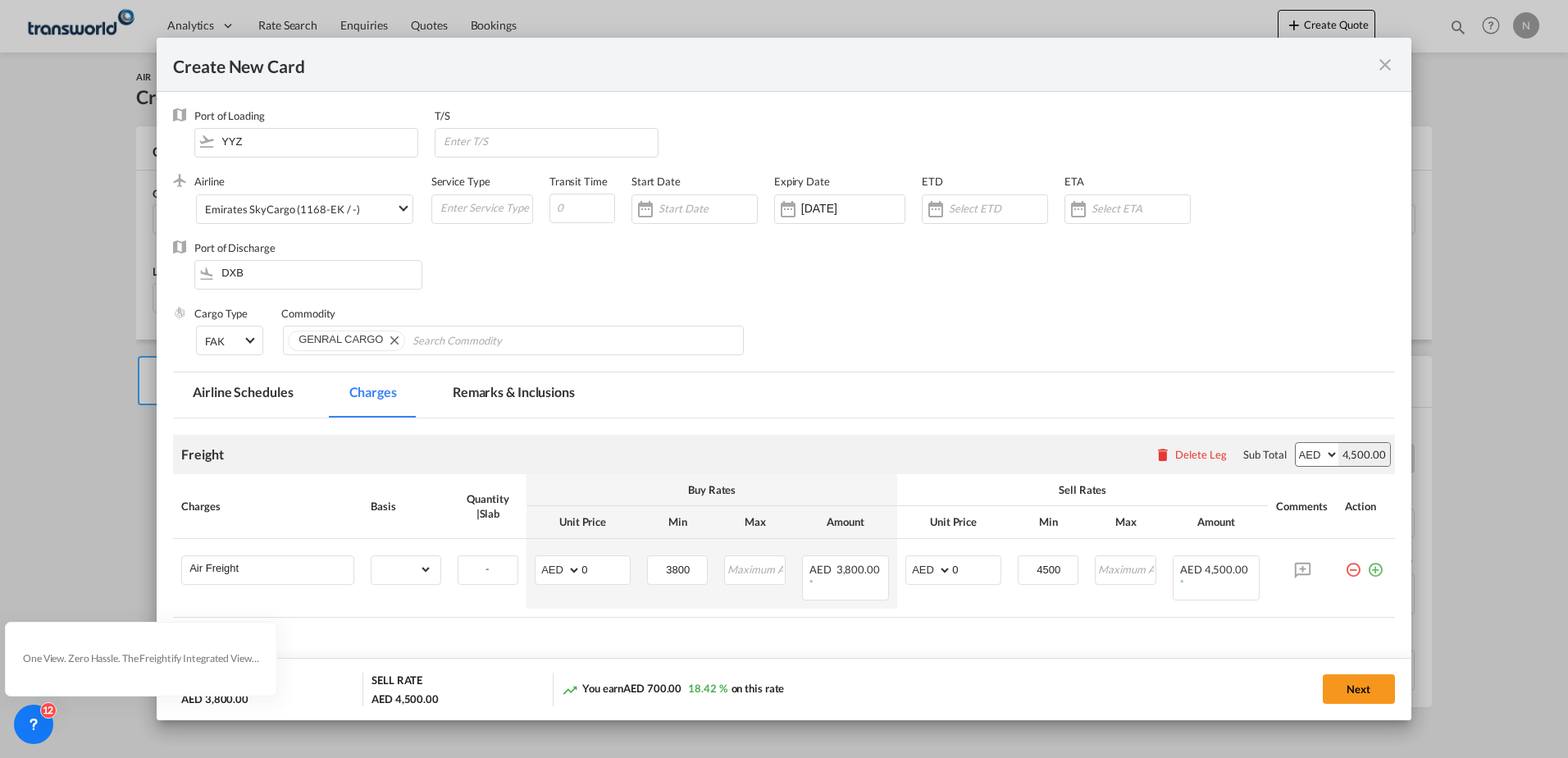
click at [1016, 634] on div "Add Leg" at bounding box center [784, 649] width 1222 height 30
click at [1368, 688] on button "Next" at bounding box center [1358, 689] width 73 height 30
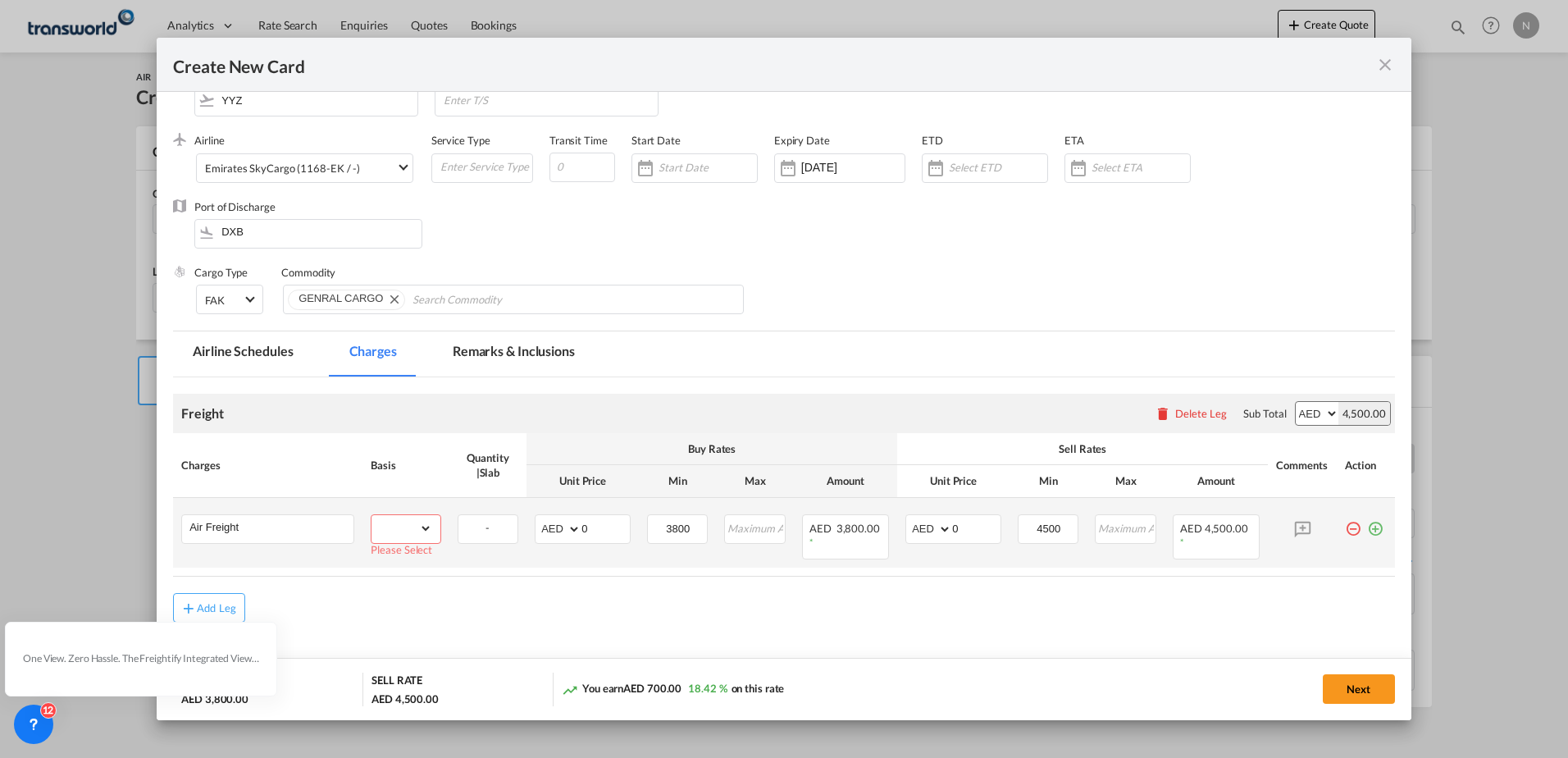
scroll to position [80, 0]
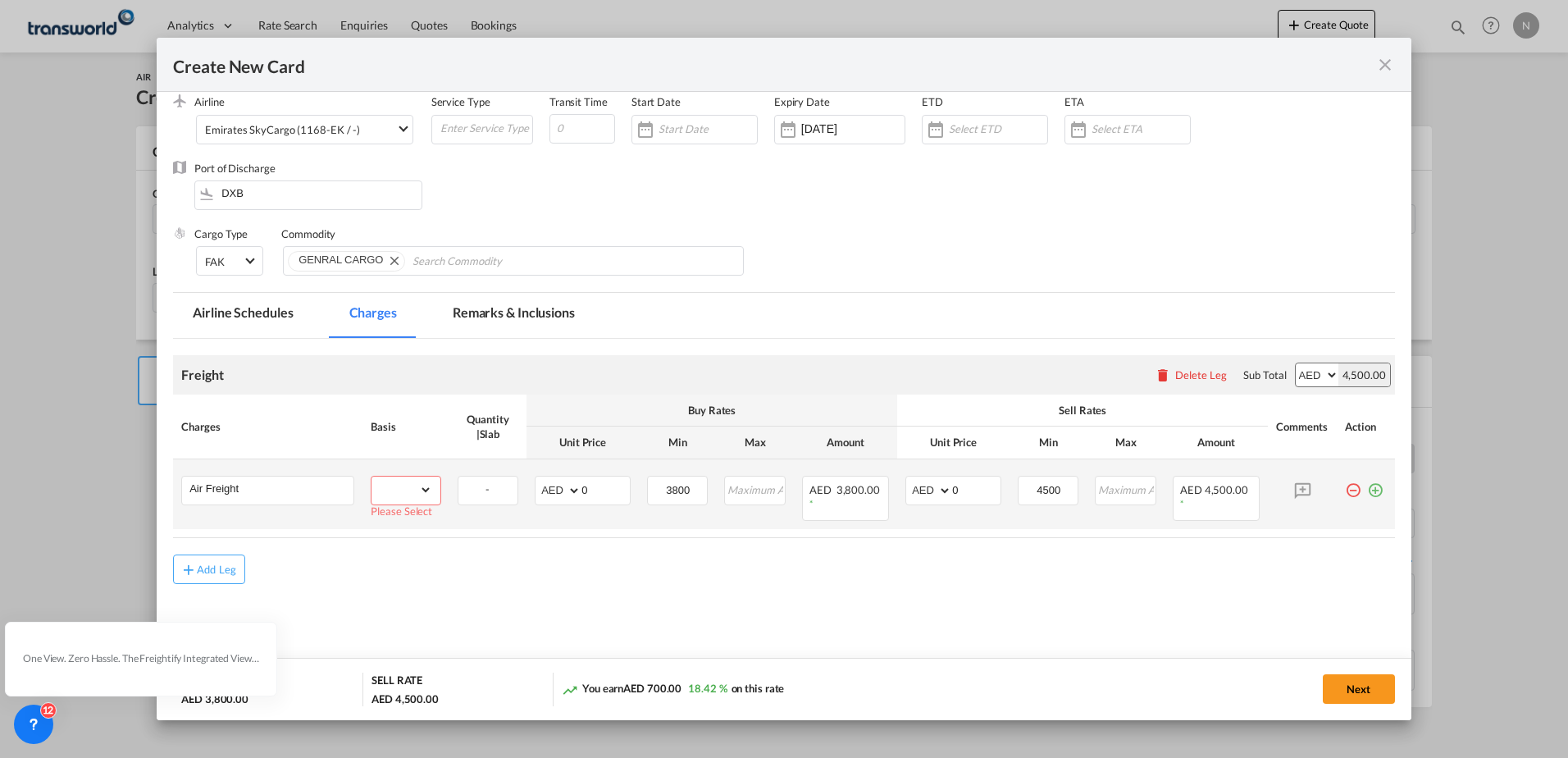
click at [434, 476] on md-input-container "gross_weight volumetric_weight per_shipment per_bl per_km % on air freight per_…" at bounding box center [406, 490] width 68 height 26
click at [426, 483] on select "gross_weight volumetric_weight per_shipment per_bl per_km % on air freight per_…" at bounding box center [401, 490] width 59 height 26
select select "per_shipment"
click at [371, 476] on select "gross_weight volumetric_weight per_shipment per_bl per_km % on air freight per_…" at bounding box center [401, 490] width 59 height 26
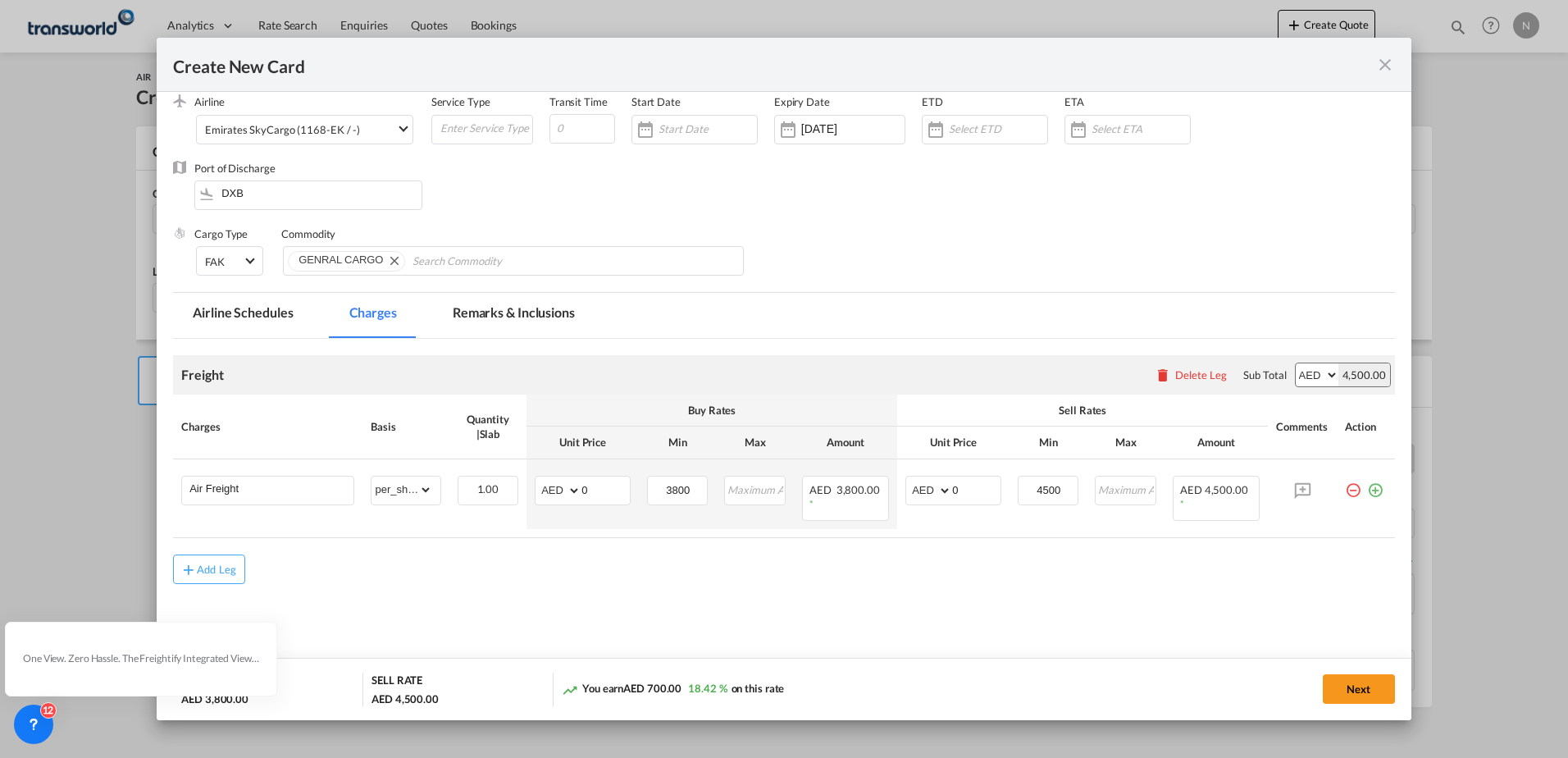
click at [1390, 688] on button "Next" at bounding box center [1358, 689] width 73 height 30
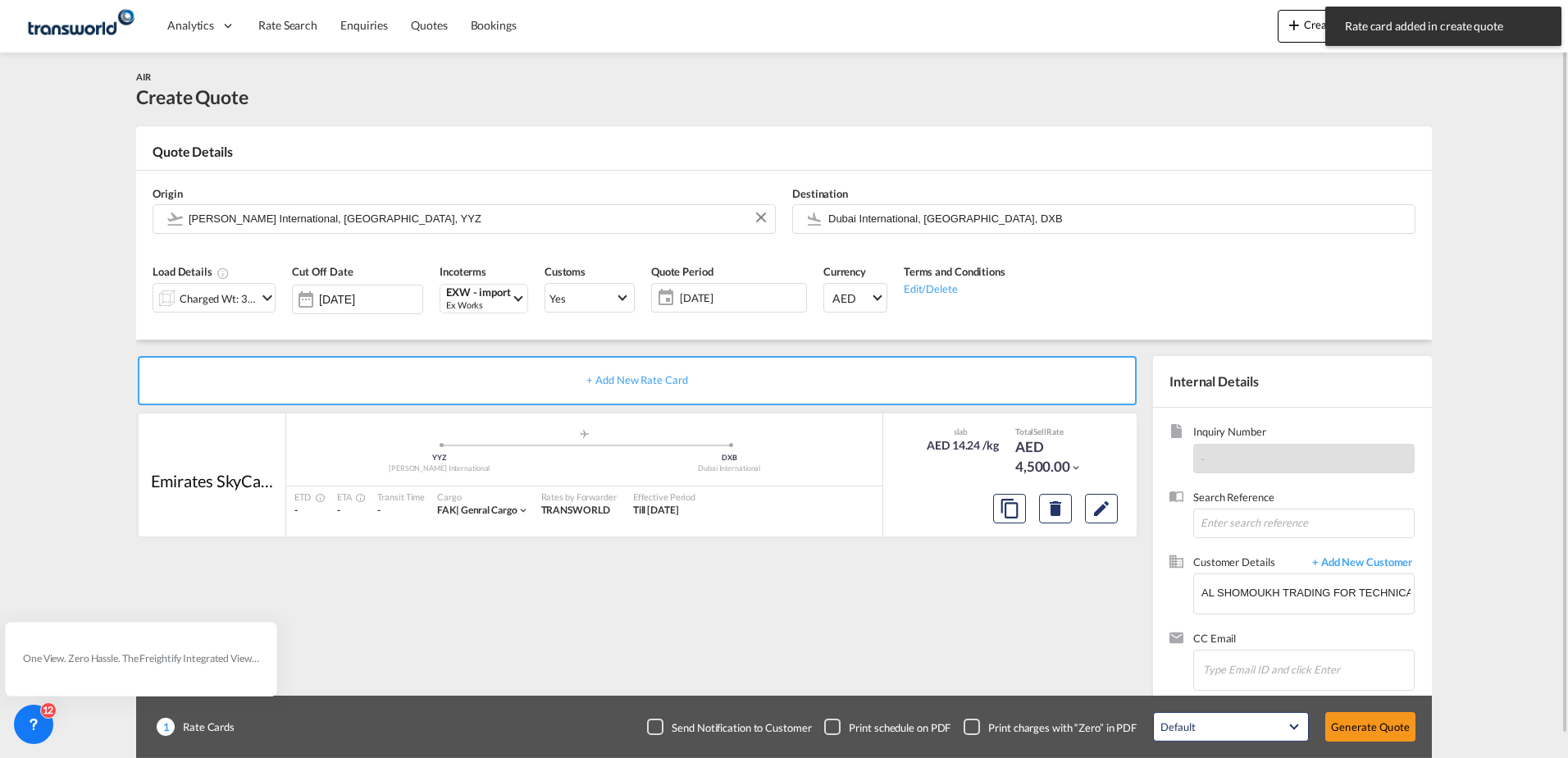
scroll to position [24, 0]
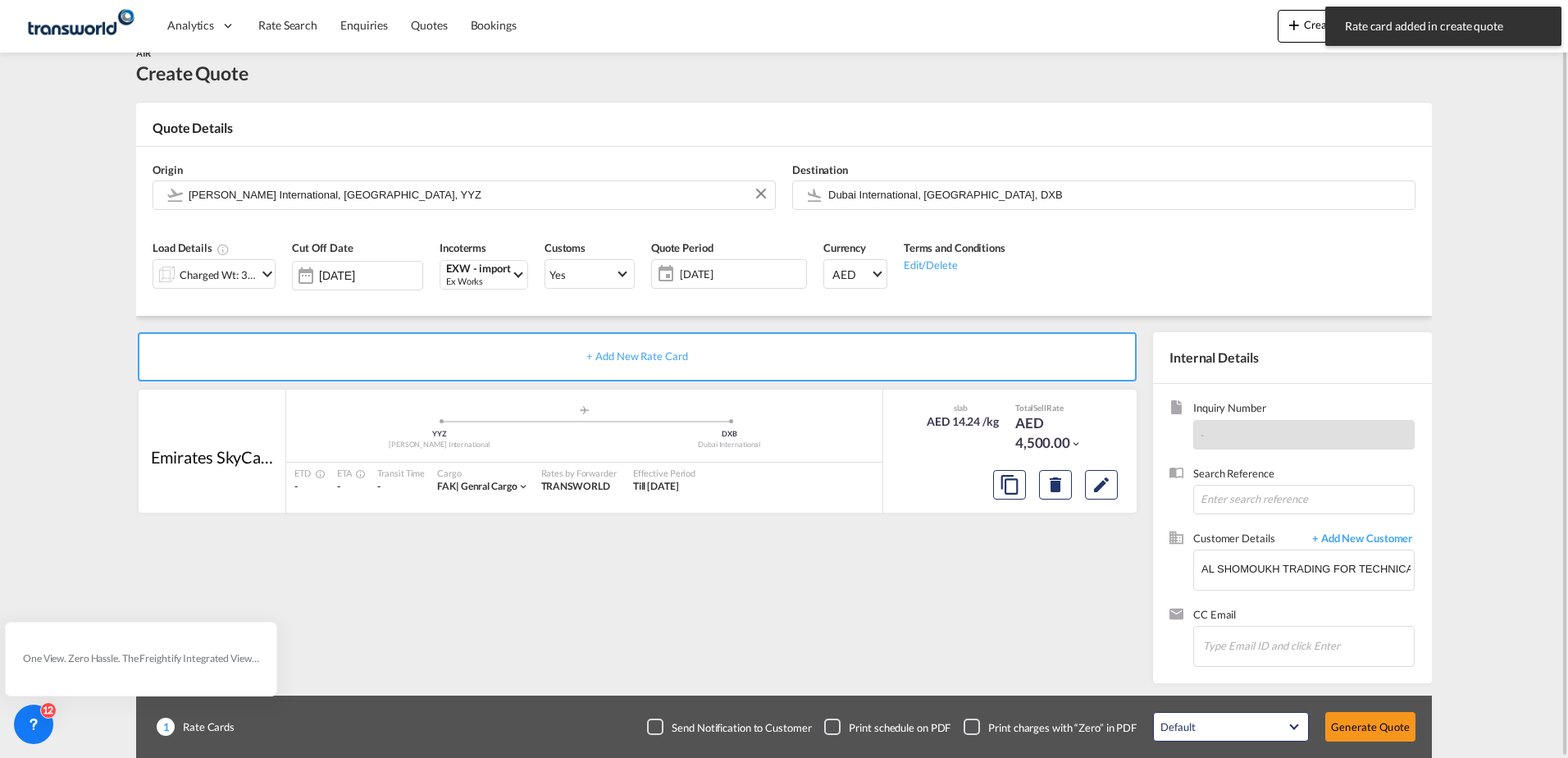
click at [1365, 741] on div "Default All in Leg Totals Default Generate Quote" at bounding box center [1284, 727] width 279 height 46
click at [1392, 732] on button "Generate Quote" at bounding box center [1370, 727] width 90 height 30
click at [1396, 730] on button "Generate Quote" at bounding box center [1370, 727] width 90 height 30
click at [316, 465] on div "ETD -" at bounding box center [307, 479] width 43 height 34
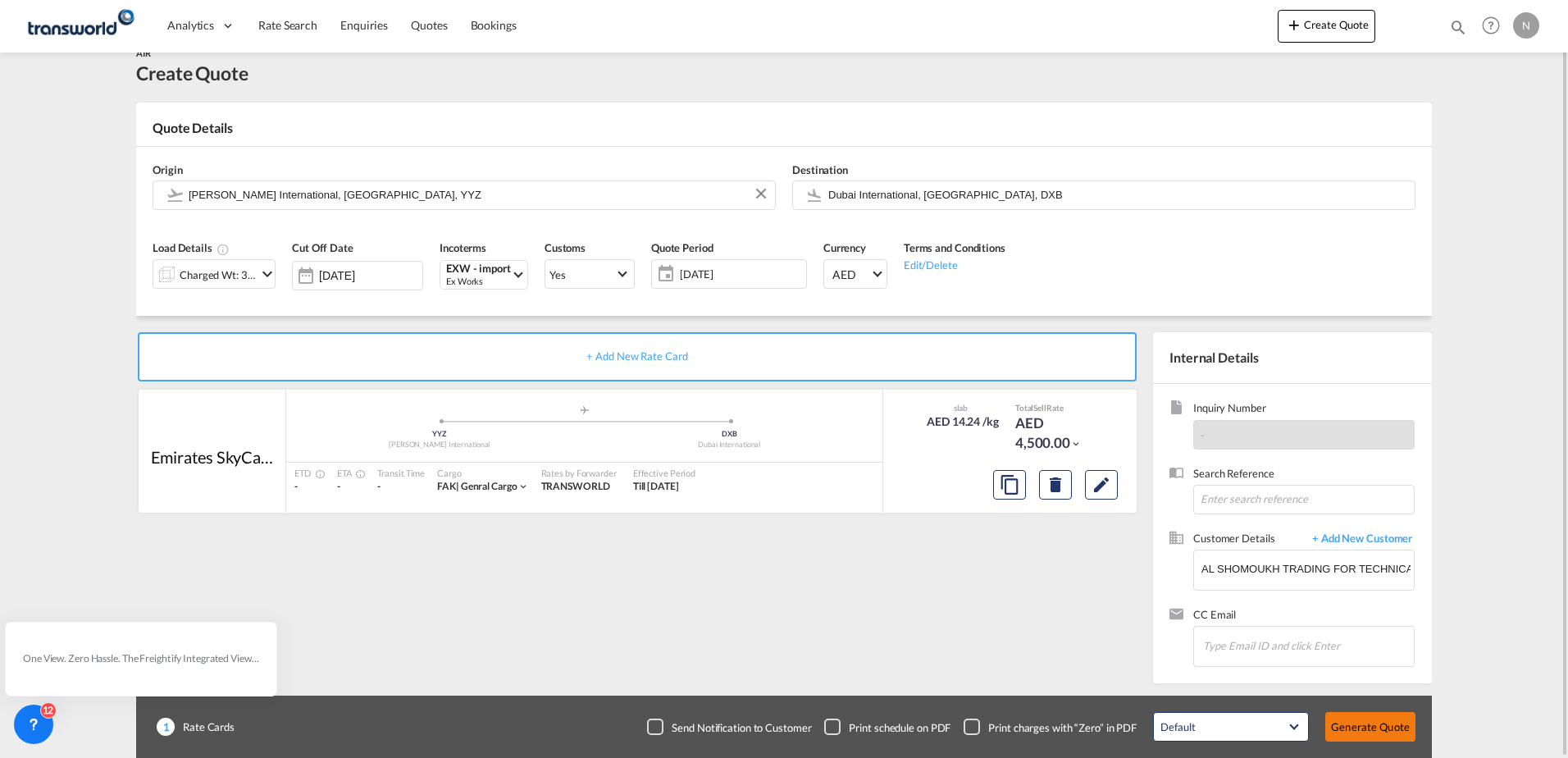
click at [1348, 727] on button "Generate Quote" at bounding box center [1370, 727] width 90 height 30
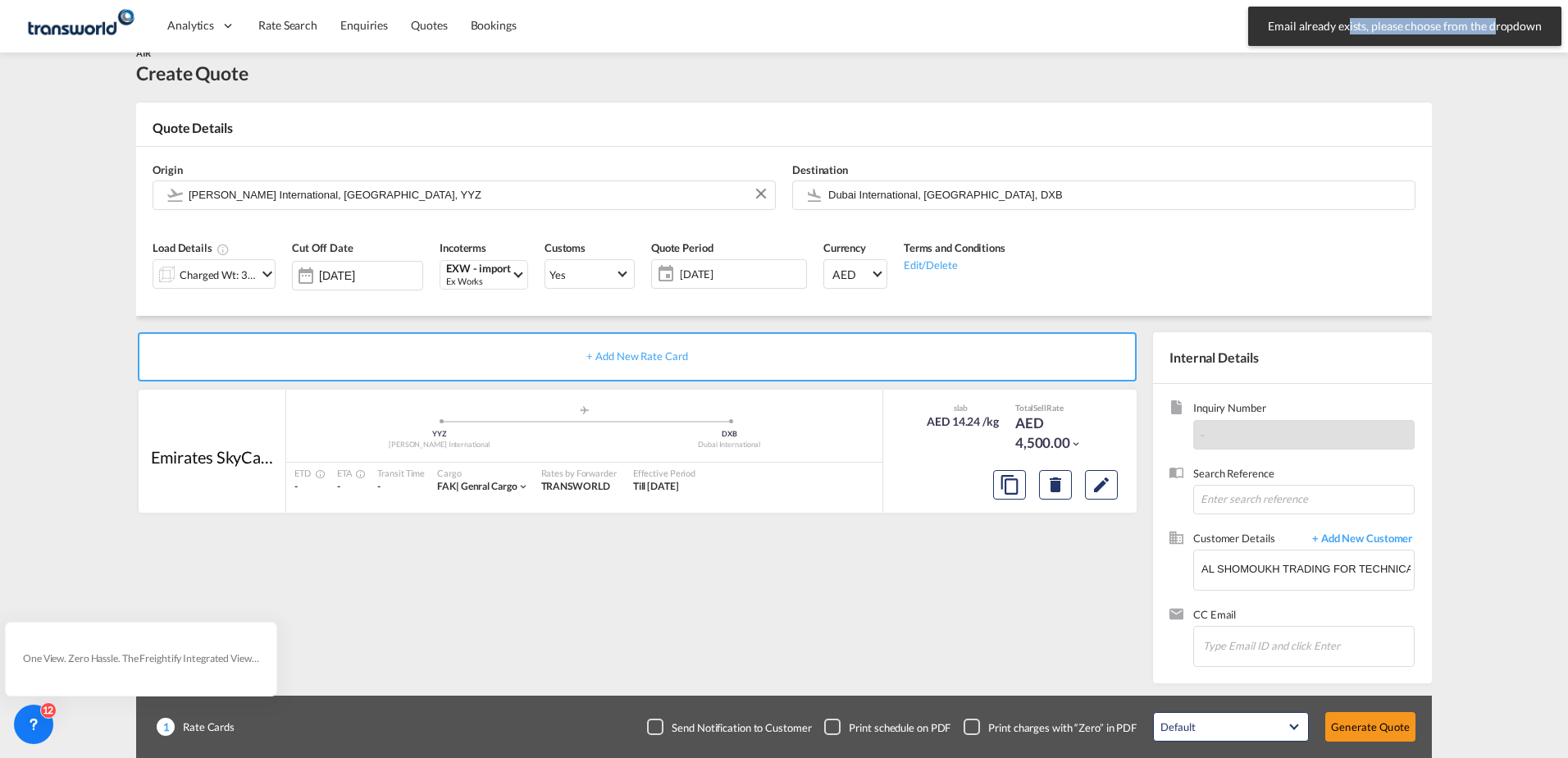
drag, startPoint x: 1322, startPoint y: 32, endPoint x: 1487, endPoint y: 31, distance: 165.0
click at [1487, 31] on span "Email already exists, please choose from the dropdown" at bounding box center [1405, 26] width 284 height 17
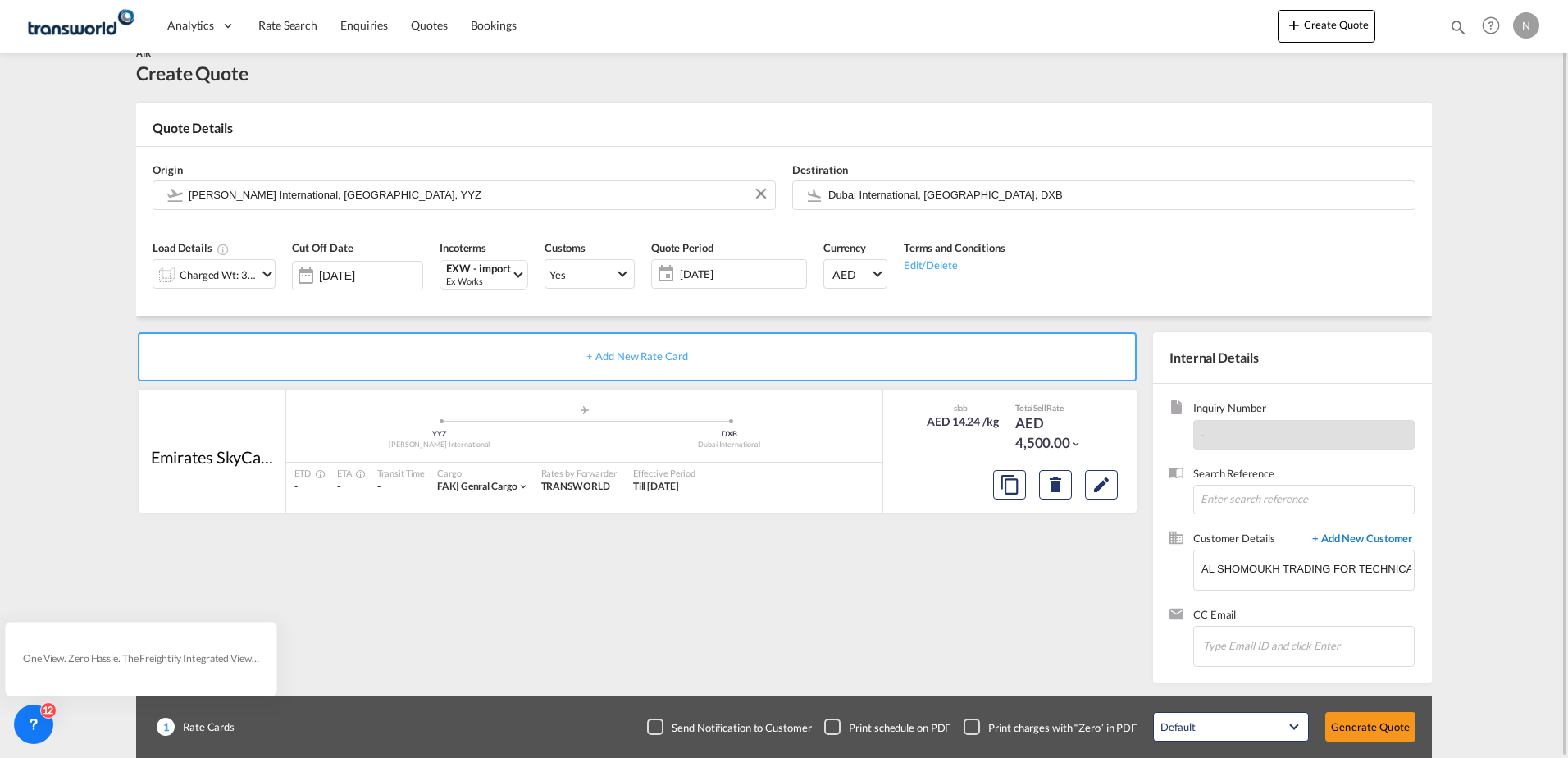
click at [1356, 539] on span "+ Add New Customer" at bounding box center [1359, 540] width 111 height 19
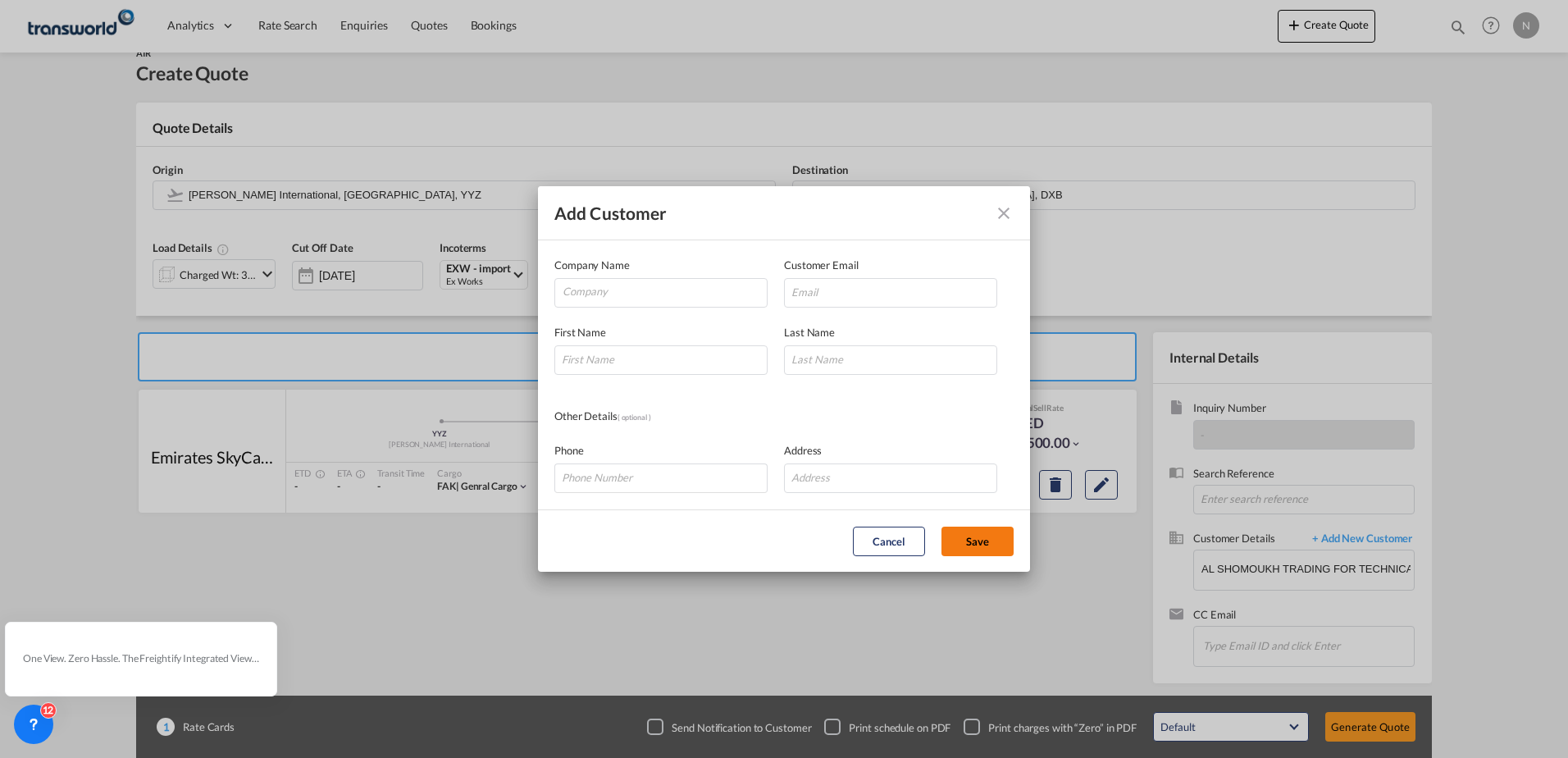
click at [1003, 551] on button "Save" at bounding box center [977, 541] width 73 height 30
click at [644, 296] on input "Company" at bounding box center [665, 291] width 205 height 24
paste input "[EMAIL_ADDRESS][DOMAIN_NAME]"
type input "[EMAIL_ADDRESS][DOMAIN_NAME]"
drag, startPoint x: 690, startPoint y: 302, endPoint x: -3, endPoint y: 335, distance: 693.8
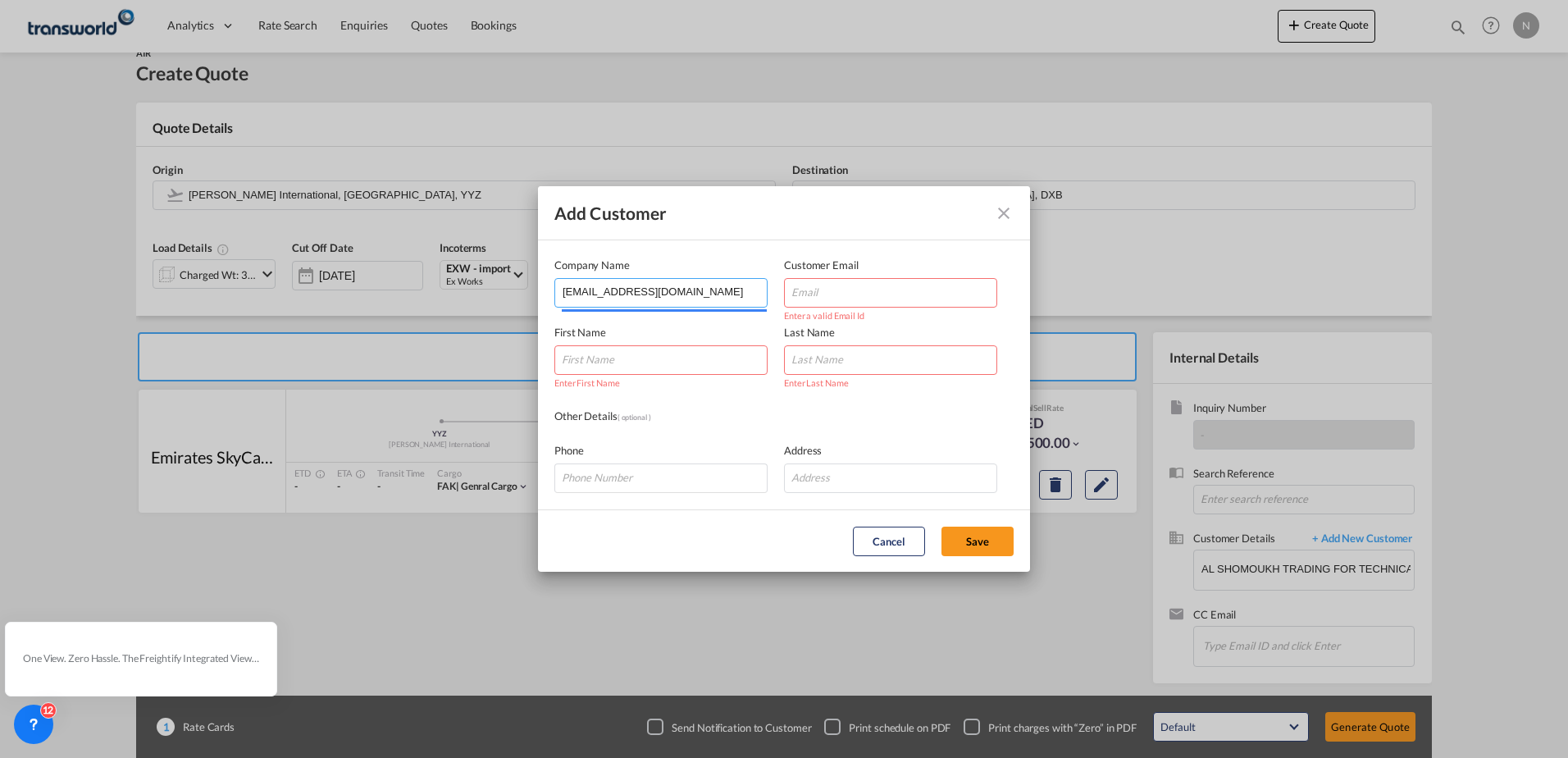
click at [0, 335] on html "Analytics Dashboard Rate Search Enquiries Quotes Bookings Analytics" at bounding box center [784, 379] width 1568 height 758
click at [1011, 205] on md-icon "icon-close" at bounding box center [1003, 213] width 20 height 20
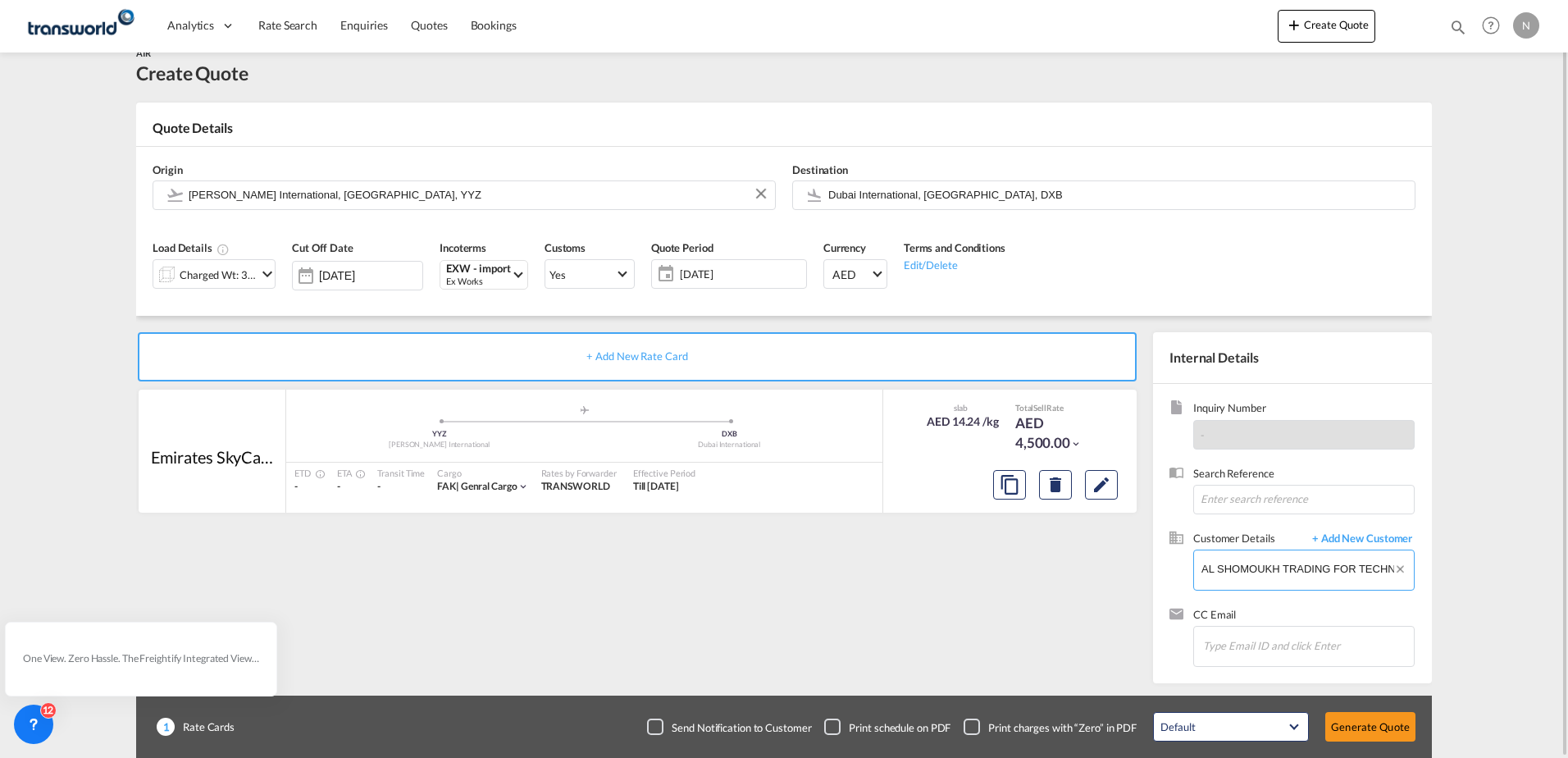
click at [1372, 570] on input "AL SHOMOUKH TRADING FOR TECHNICAL & MEDIAL SUPPLIES - ASTEMED LLC, [GEOGRAPHIC_…" at bounding box center [1308, 569] width 212 height 37
click at [1333, 567] on input "AL SHOMOUKH TRADING FOR TECHNICAL & MEDIAL SUPPLIES - ASTEMED LLC, [GEOGRAPHIC_…" at bounding box center [1308, 569] width 212 height 37
click at [1348, 532] on span "+ Add New Customer" at bounding box center [1359, 540] width 111 height 19
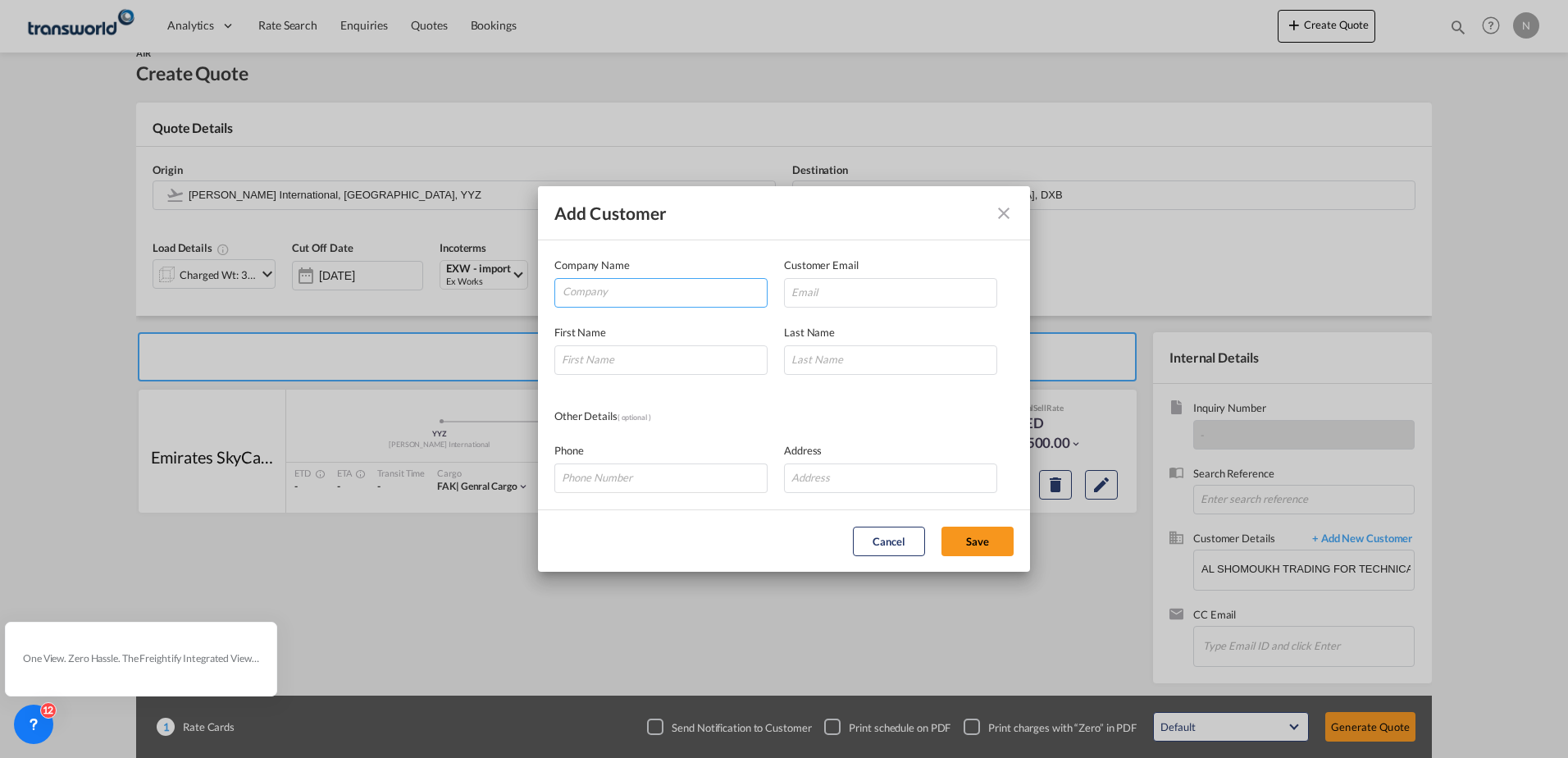
click at [661, 294] on input "Company" at bounding box center [665, 291] width 205 height 24
paste input "AL SHOMOUKH TRADING FOR TECHNICAL & MEDIAL SUPPLIES - ASTEMED LLC, [GEOGRAPHIC_…"
type input "AL SHOMOUKH TRADING FOR TECHNICAL & MEDIAL SUPPLIES - ASTEMED LLC, [GEOGRAPHIC_…"
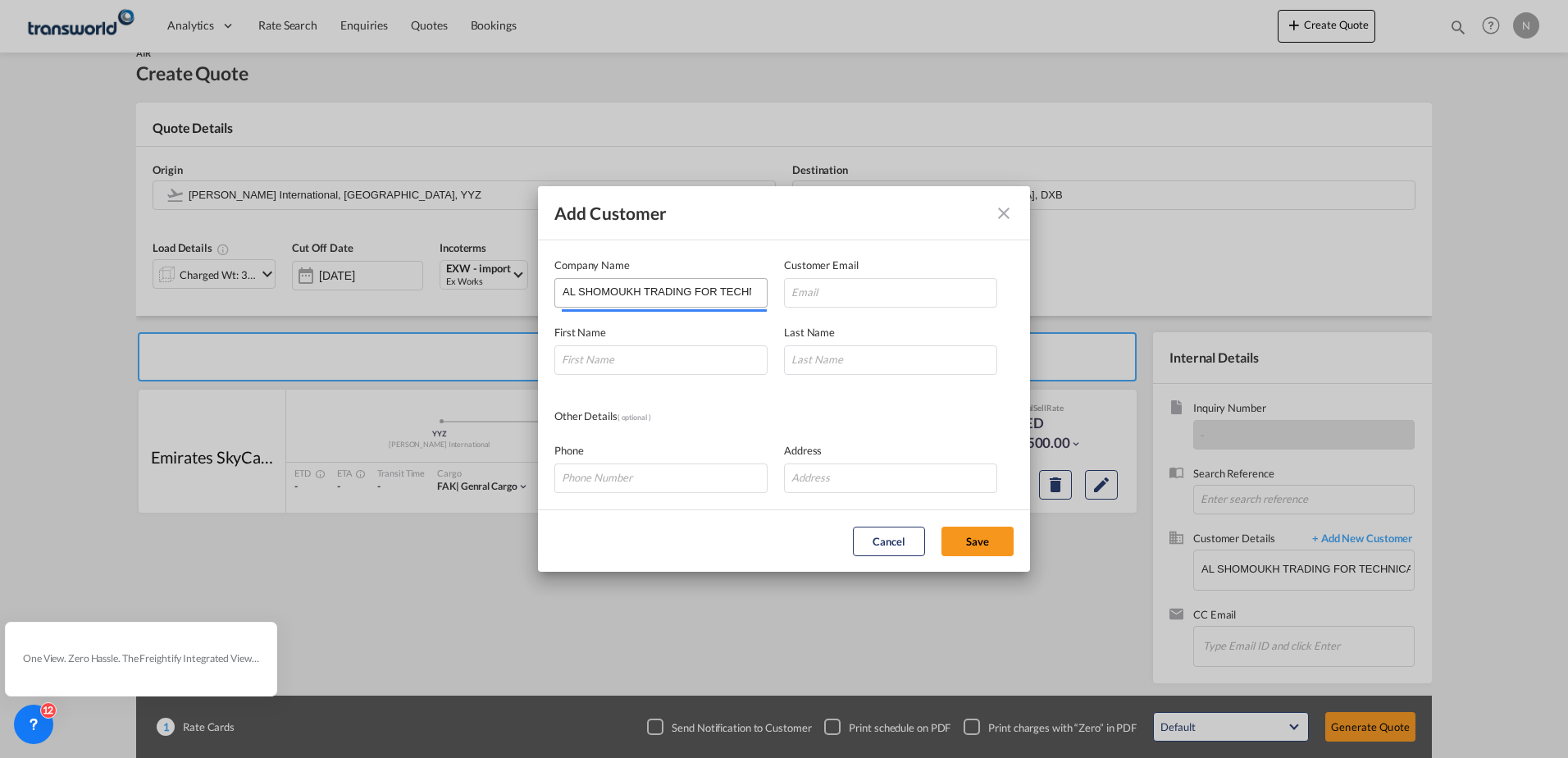
click at [767, 293] on div "Company Name AL SHOMOUKH TRADING FOR TECHNICAL & MEDIAL SUPPLIES - ASTEMED LLC,…" at bounding box center [669, 282] width 230 height 51
click at [736, 295] on input "AL SHOMOUKH TRADING FOR TECHNICAL & MEDIAL SUPPLIES - ASTEMED LLC, [GEOGRAPHIC_…" at bounding box center [665, 291] width 205 height 24
drag, startPoint x: 843, startPoint y: 293, endPoint x: 854, endPoint y: 294, distance: 11.0
click at [843, 293] on input "Add Customer Company ..." at bounding box center [891, 293] width 213 height 30
paste input "AL SHOMOUKH TRADING FOR TECHNICAL & MEDIAL SUPPLIES - ASTEMED LLC, [GEOGRAPHIC_…"
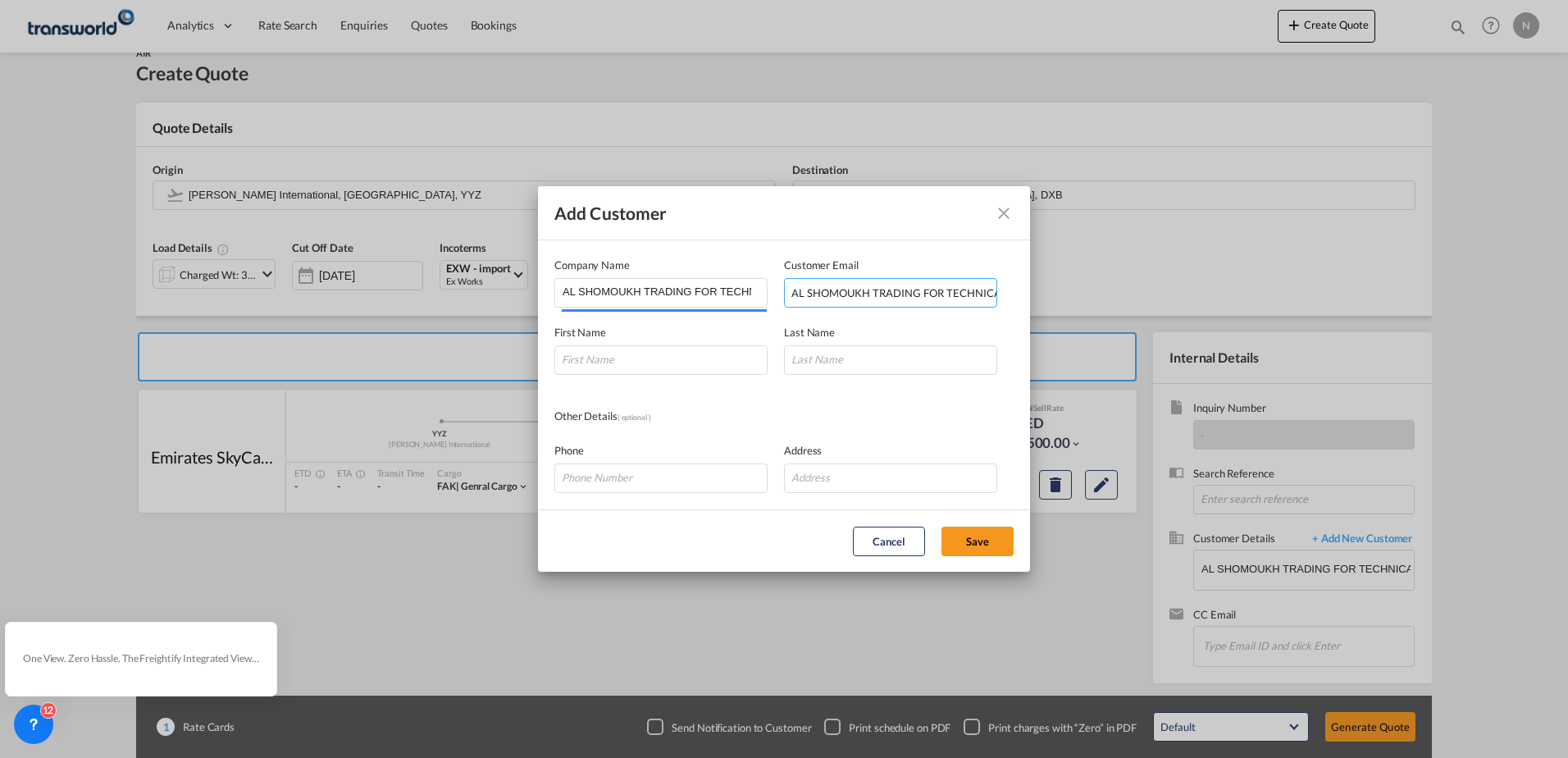
scroll to position [0, 375]
type input "AL SHOMOUKH TRADING FOR TECHNICAL & MEDIAL SUPPLIES - ASTEMED LLC, [GEOGRAPHIC_…"
click at [706, 292] on input "AL SHOMOUKH TRADING FOR TECHNICAL & MEDIAL SUPPLIES - ASTEMED LLC, [GEOGRAPHIC_…" at bounding box center [665, 291] width 205 height 24
type input "AL SHOMOUKH TRADING FOR TECHNICAL & MEDIAL SUPPLIES - ASTEMED LLC"
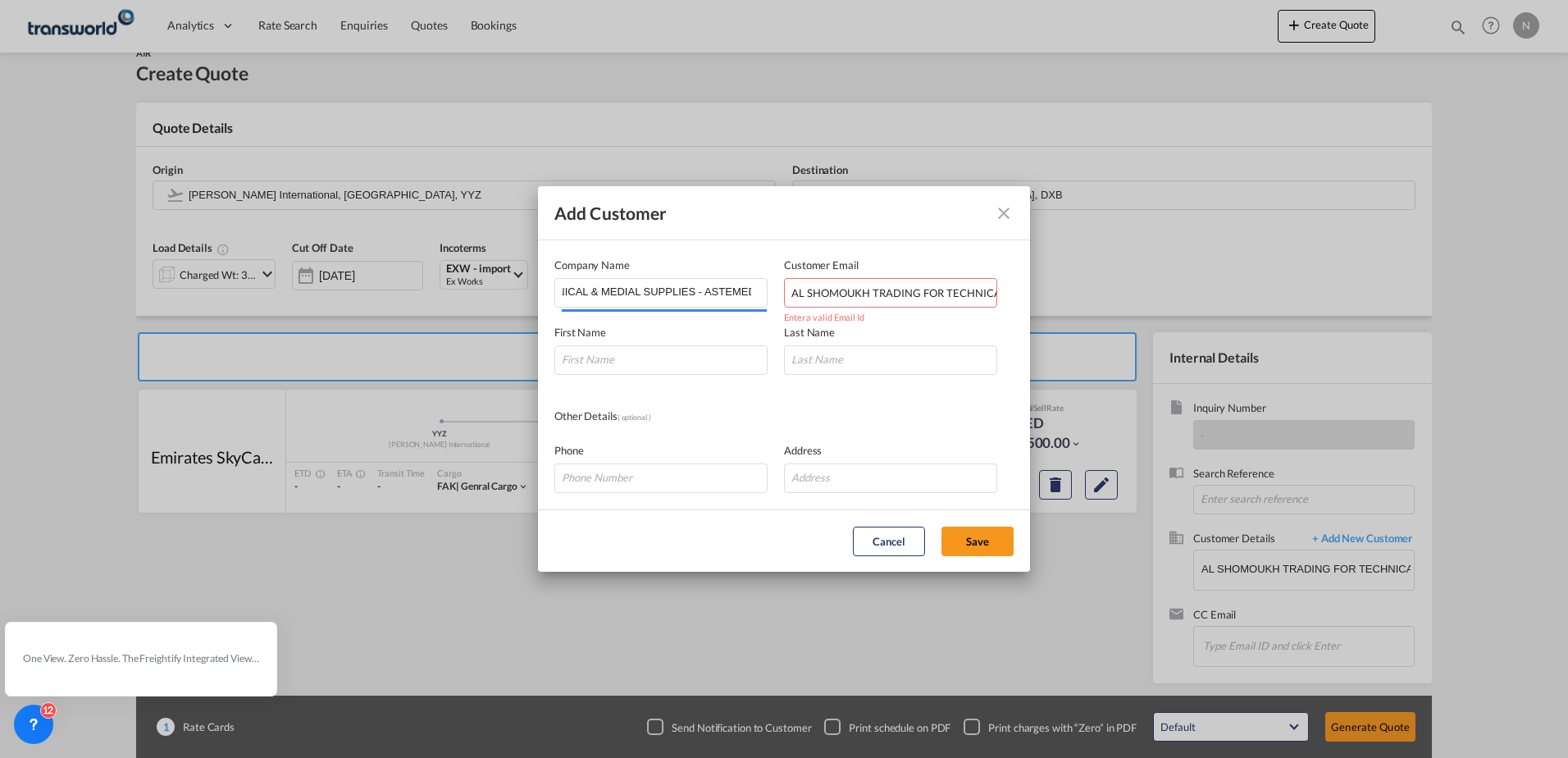
click at [861, 293] on input "AL SHOMOUKH TRADING FOR TECHNICAL & MEDIAL SUPPLIES - ASTEMED LLC, [GEOGRAPHIC_…" at bounding box center [891, 293] width 213 height 30
type input "[EMAIL_ADDRESS][DOMAIN_NAME]"
click at [644, 360] on input "Add Customer Company ..." at bounding box center [661, 360] width 213 height 30
type input "Rawaha"
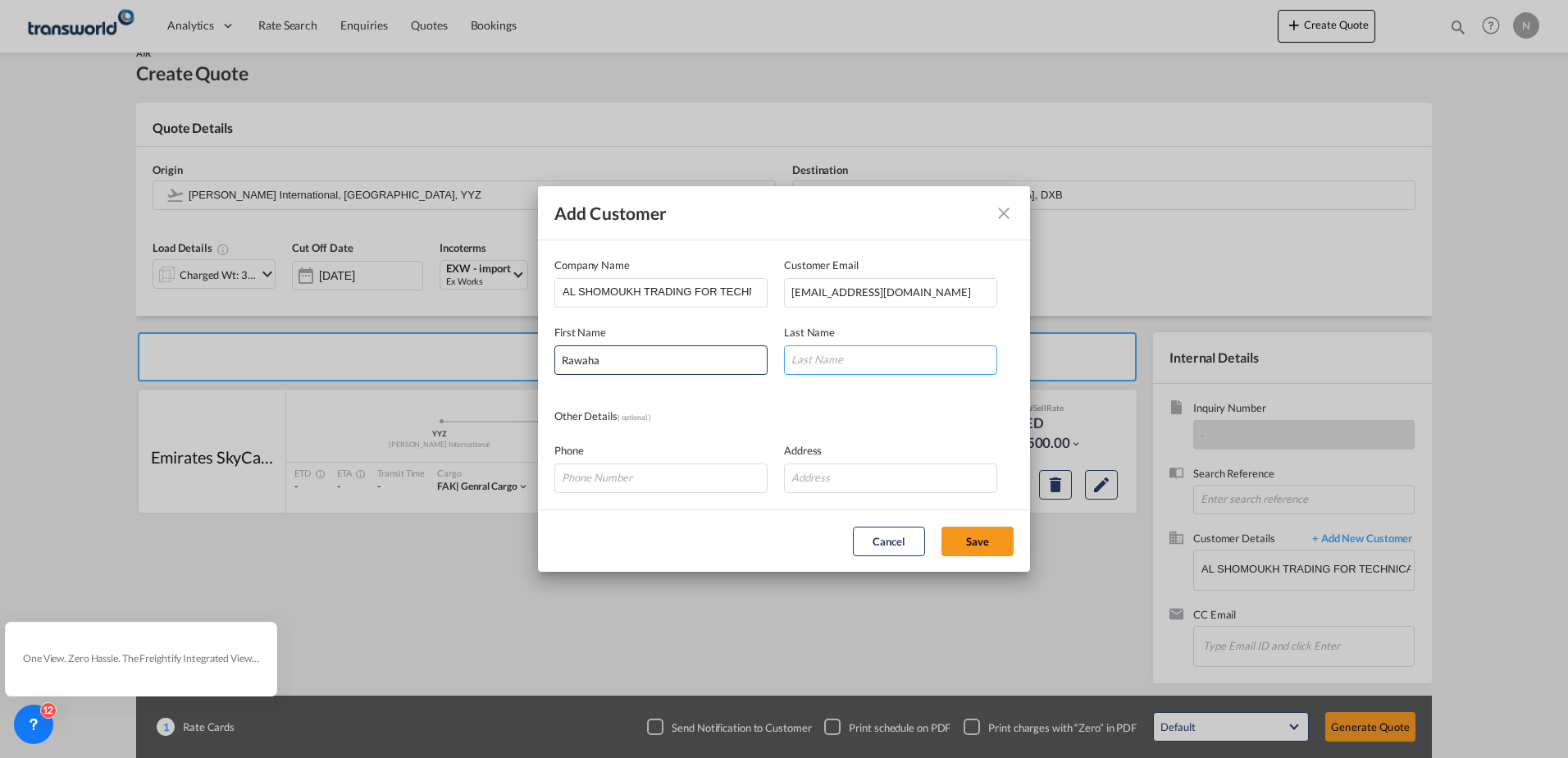
type input "Rawaha"
click at [987, 537] on button "Save" at bounding box center [977, 541] width 73 height 30
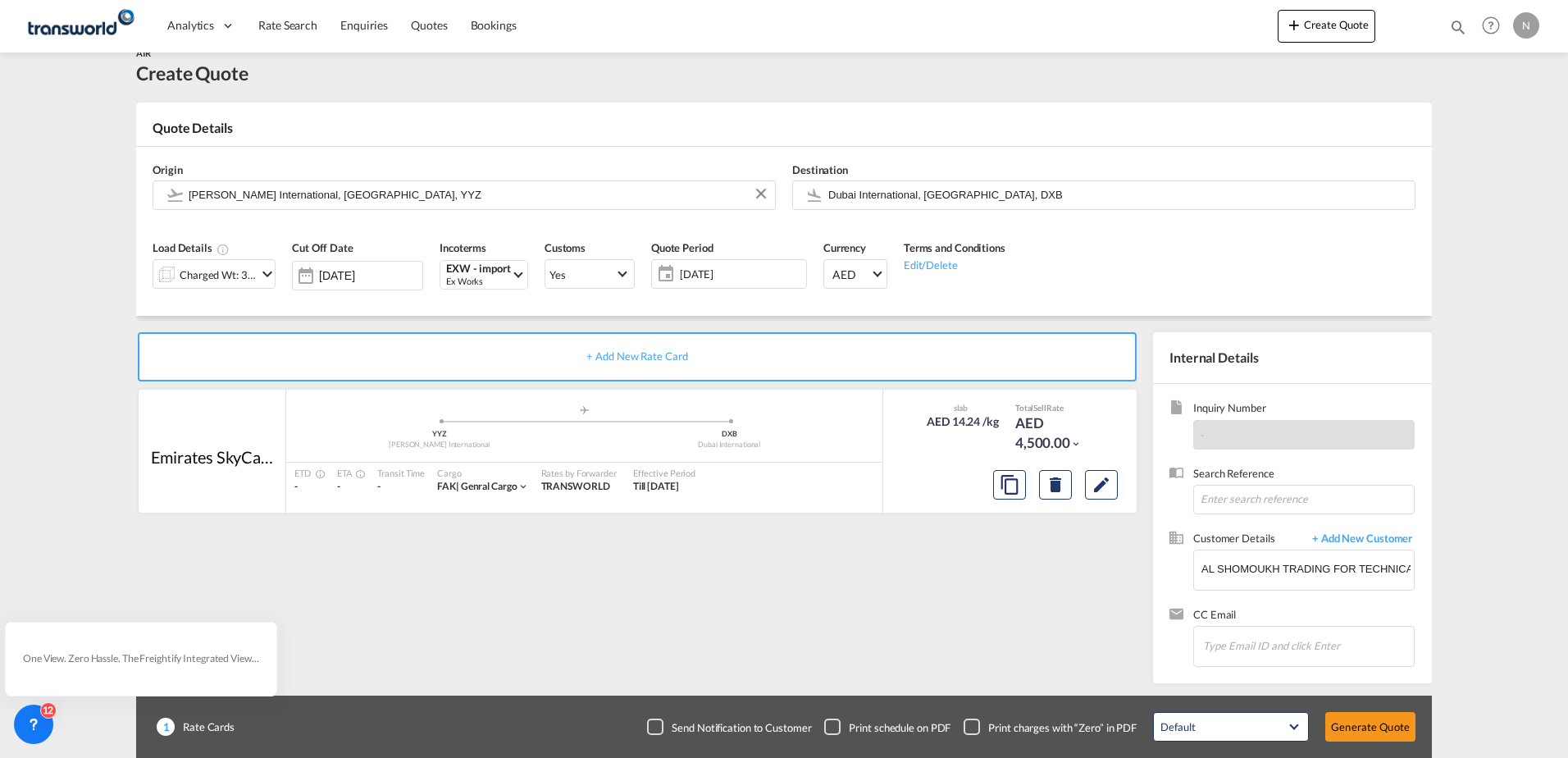
type input "AL SHOMOUKH TRADING FOR TECHNICAL & MEDIAL SUPPLIES - ASTEMED LLC, [GEOGRAPHIC_…"
click at [1394, 722] on button "Generate Quote" at bounding box center [1370, 727] width 90 height 30
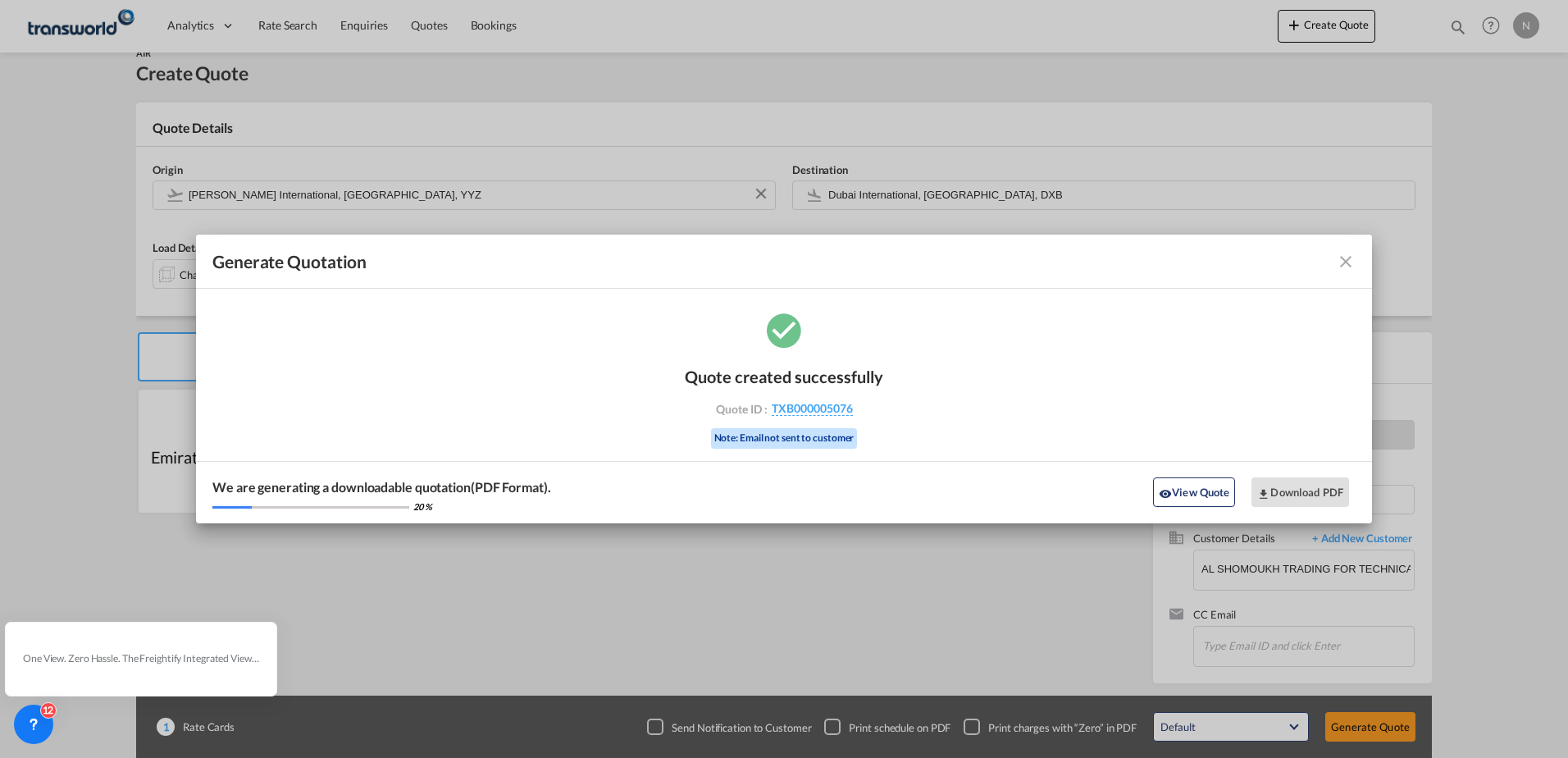
drag, startPoint x: 813, startPoint y: 404, endPoint x: 264, endPoint y: 372, distance: 549.9
click at [812, 404] on span "TXB000005076" at bounding box center [812, 408] width 81 height 15
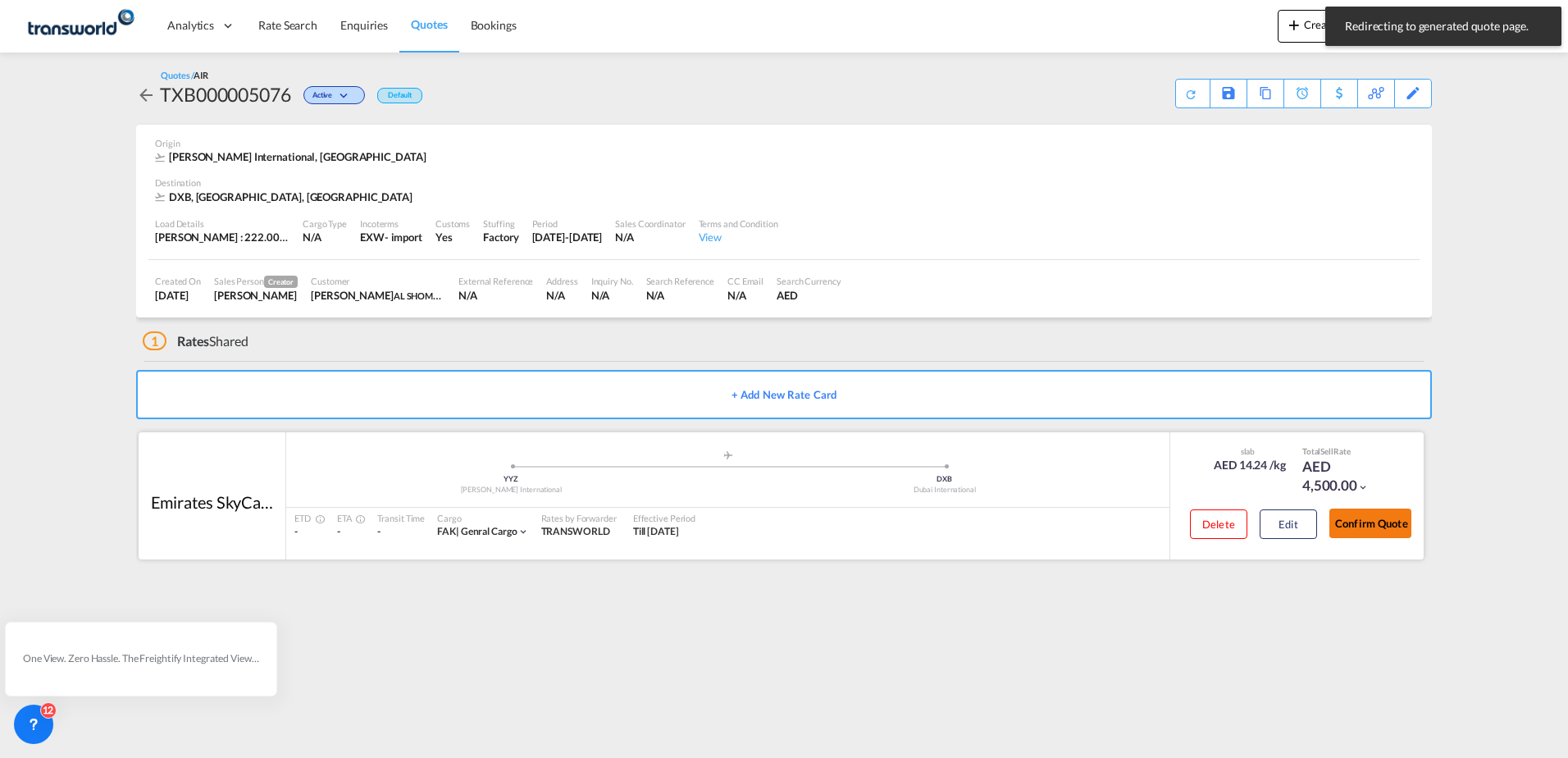
click at [1375, 522] on button "Confirm Quote" at bounding box center [1370, 524] width 82 height 30
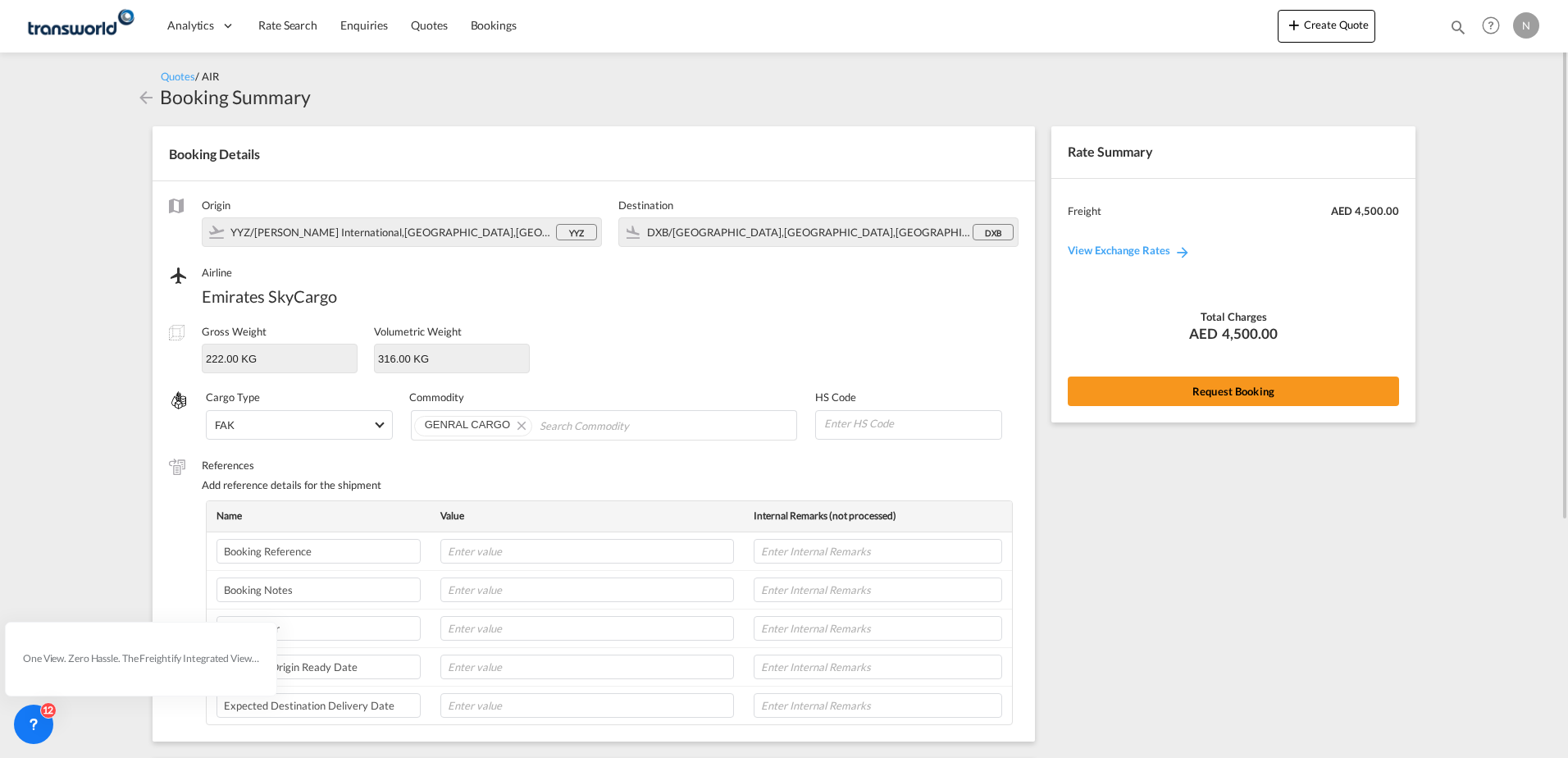
click at [1153, 435] on div "Rate Summary Freight AED 4,500.00 View Exchange Rates Total Charges AED 4,500.0…" at bounding box center [1237, 610] width 389 height 1001
click at [1193, 386] on button "Request Booking" at bounding box center [1233, 392] width 331 height 30
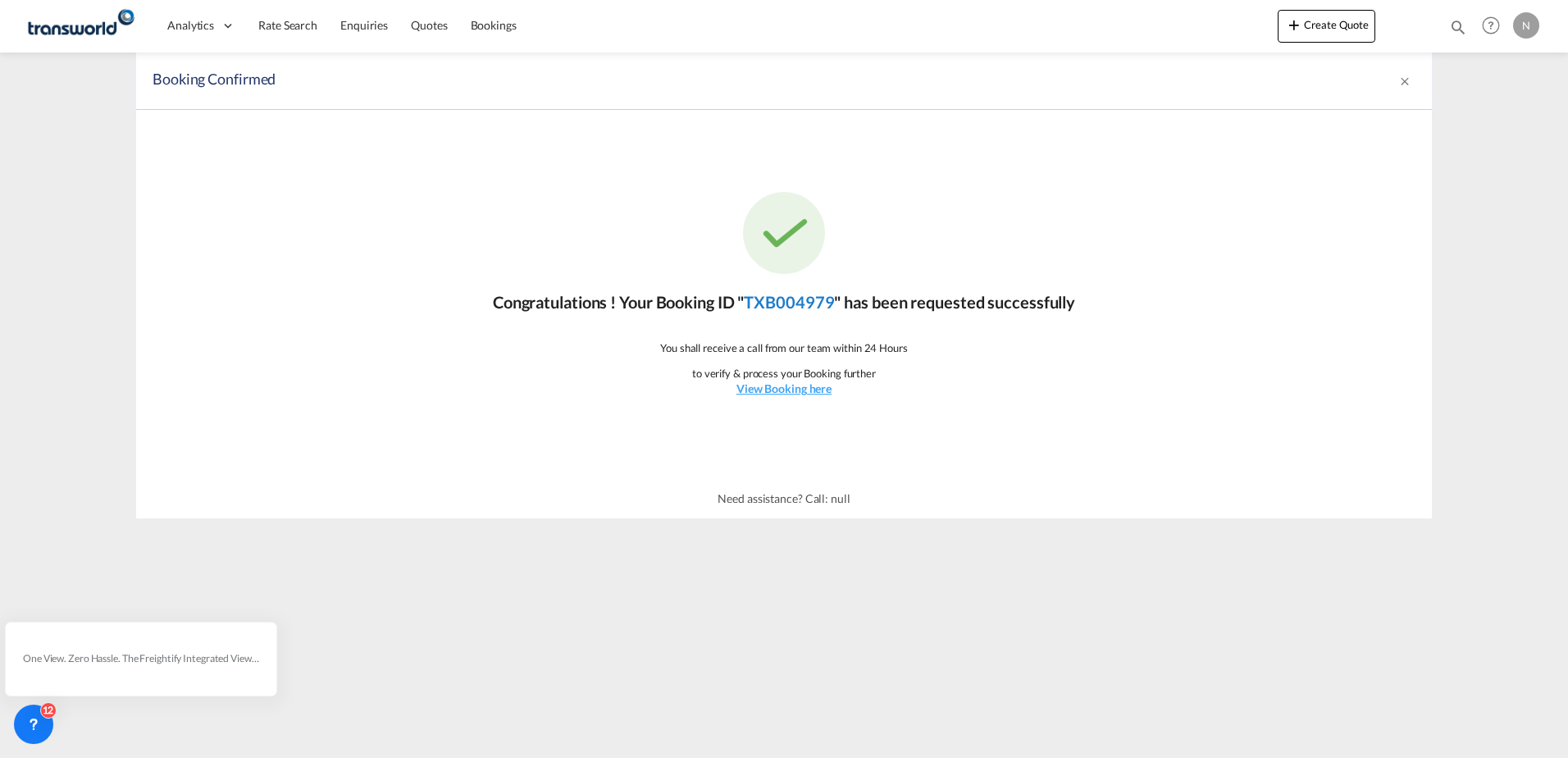
click at [764, 299] on link "TXB004979" at bounding box center [788, 302] width 90 height 20
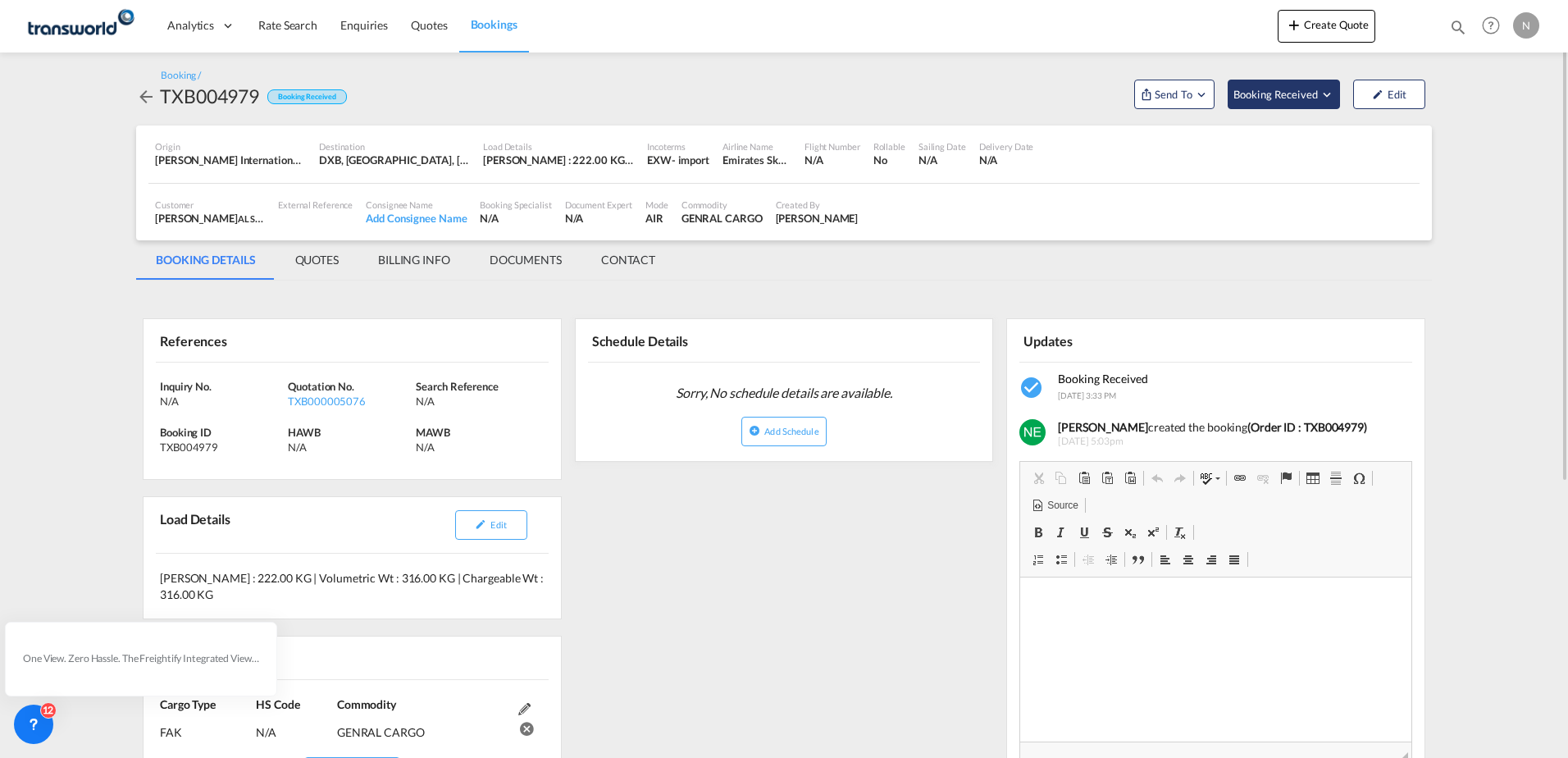
click at [1257, 90] on span "Booking Received" at bounding box center [1276, 94] width 87 height 17
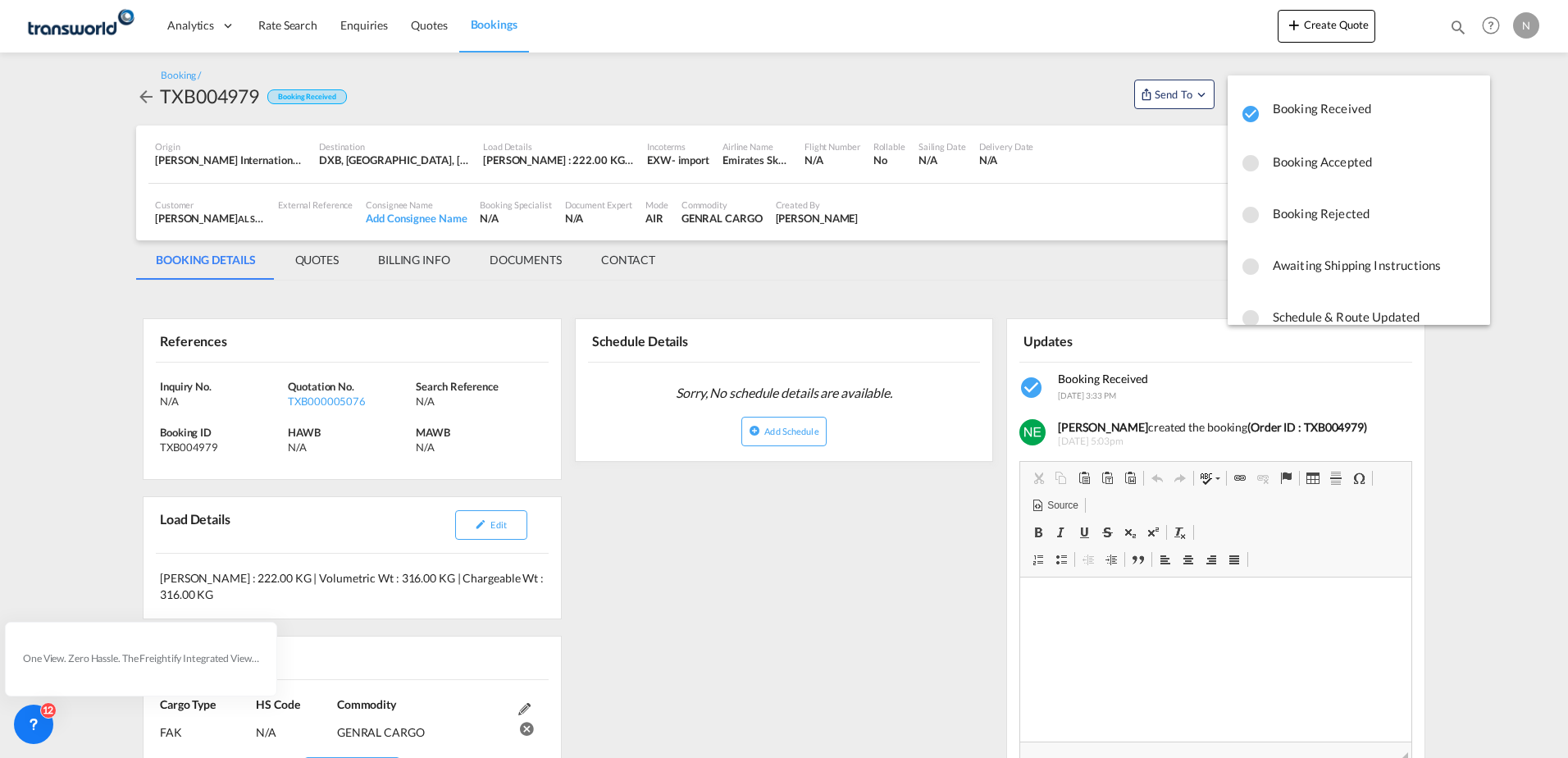
click at [1172, 87] on md-backdrop at bounding box center [784, 379] width 1568 height 758
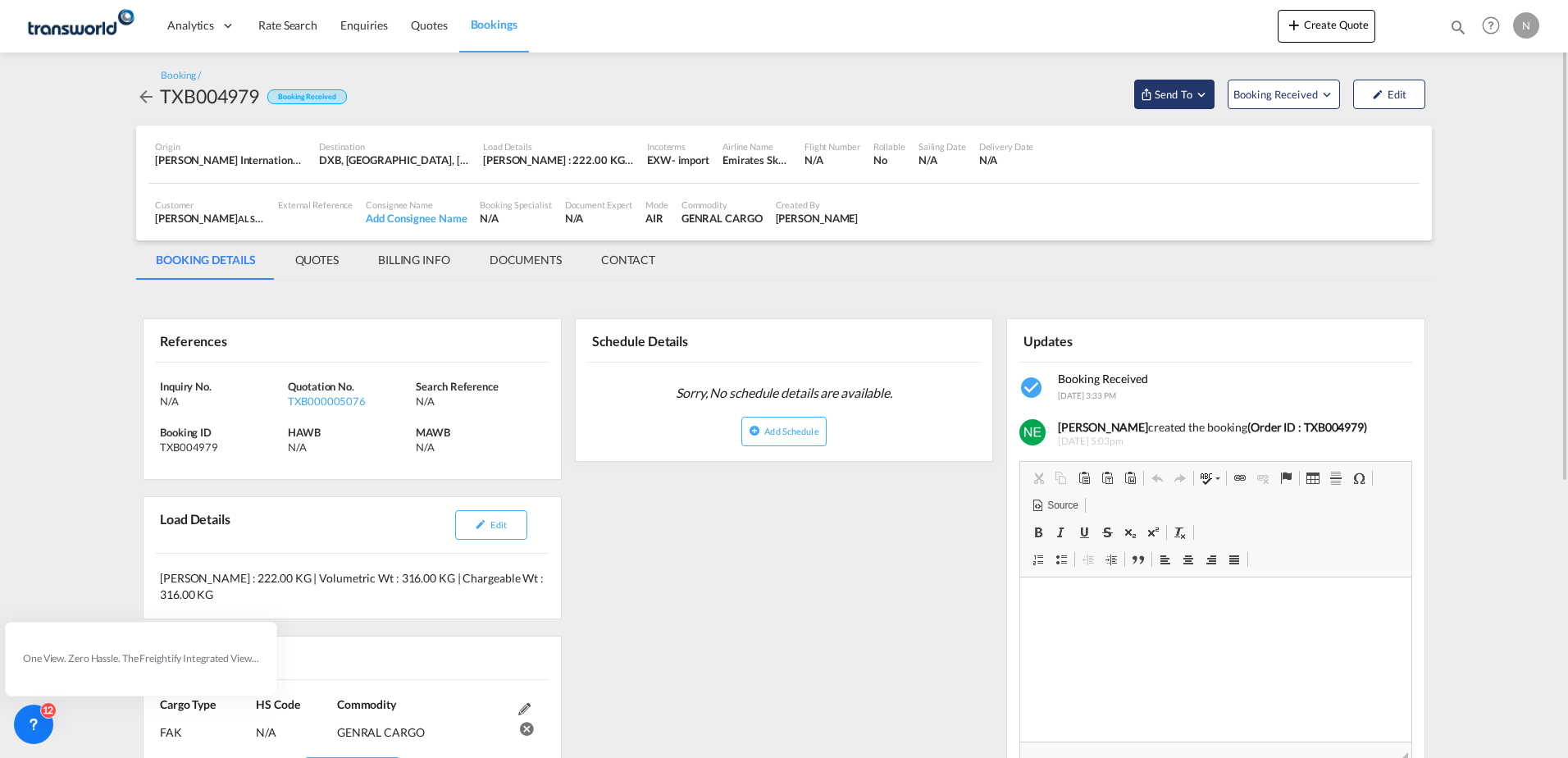
click at [1179, 89] on span "Send To" at bounding box center [1173, 94] width 41 height 17
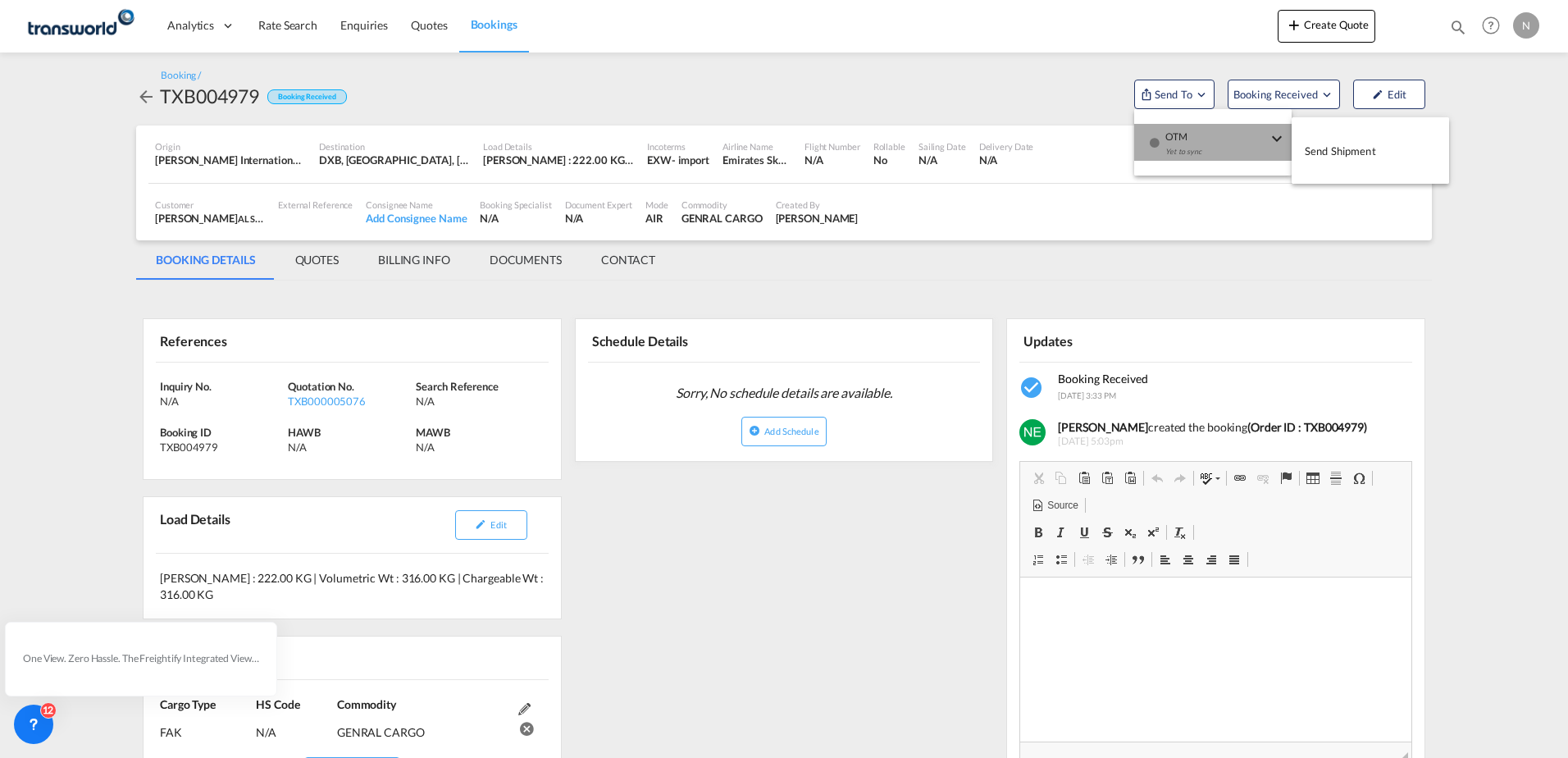
click at [1203, 140] on div "Yet to sync" at bounding box center [1216, 156] width 101 height 34
click at [1374, 143] on span "Send Shipment" at bounding box center [1341, 151] width 72 height 26
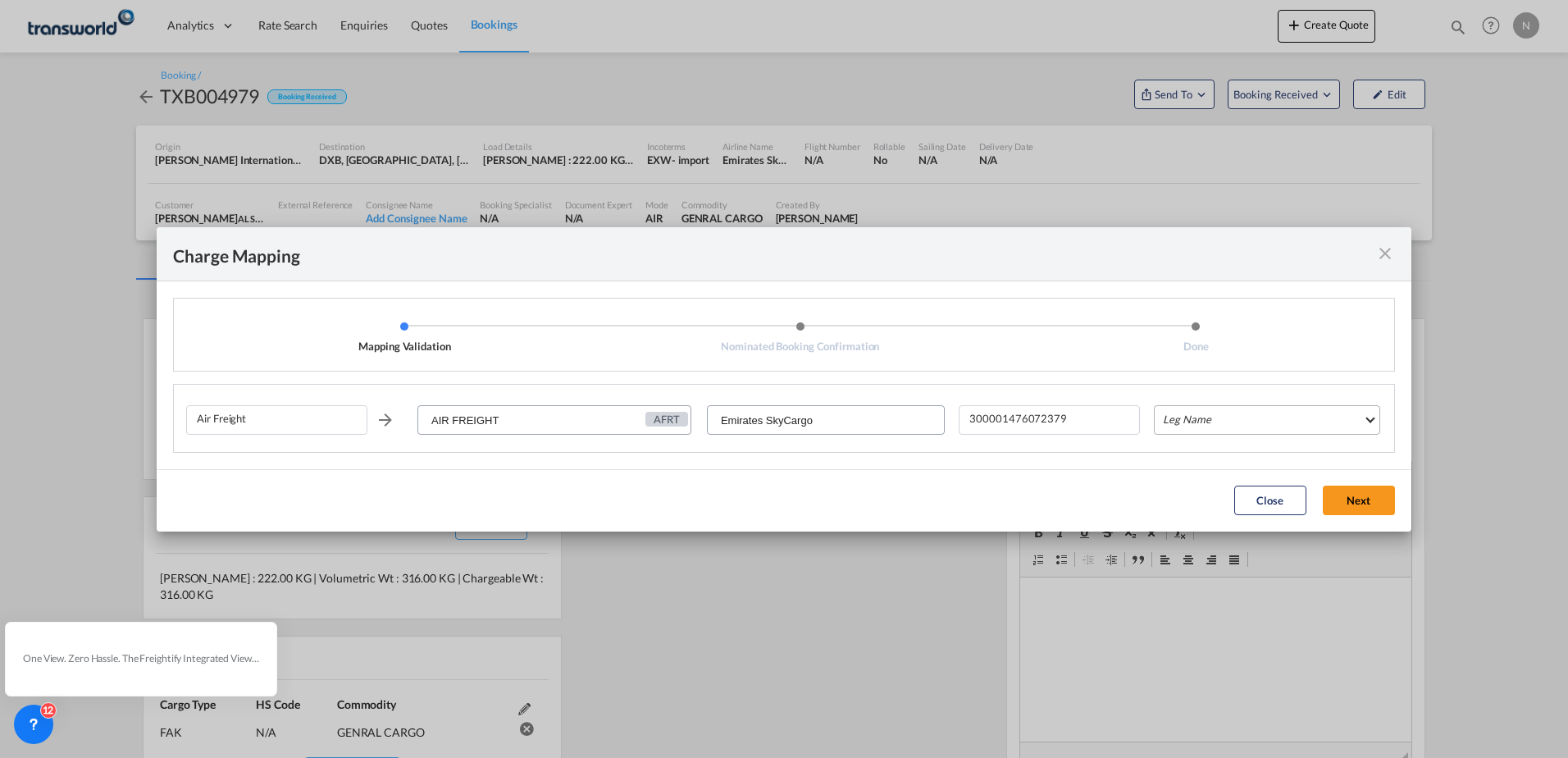
click at [1230, 426] on md-select "Leg Name HANDLING ORIGIN HANDLING DESTINATION OTHERS TL PICK UP CUSTOMS ORIGIN …" at bounding box center [1266, 420] width 226 height 30
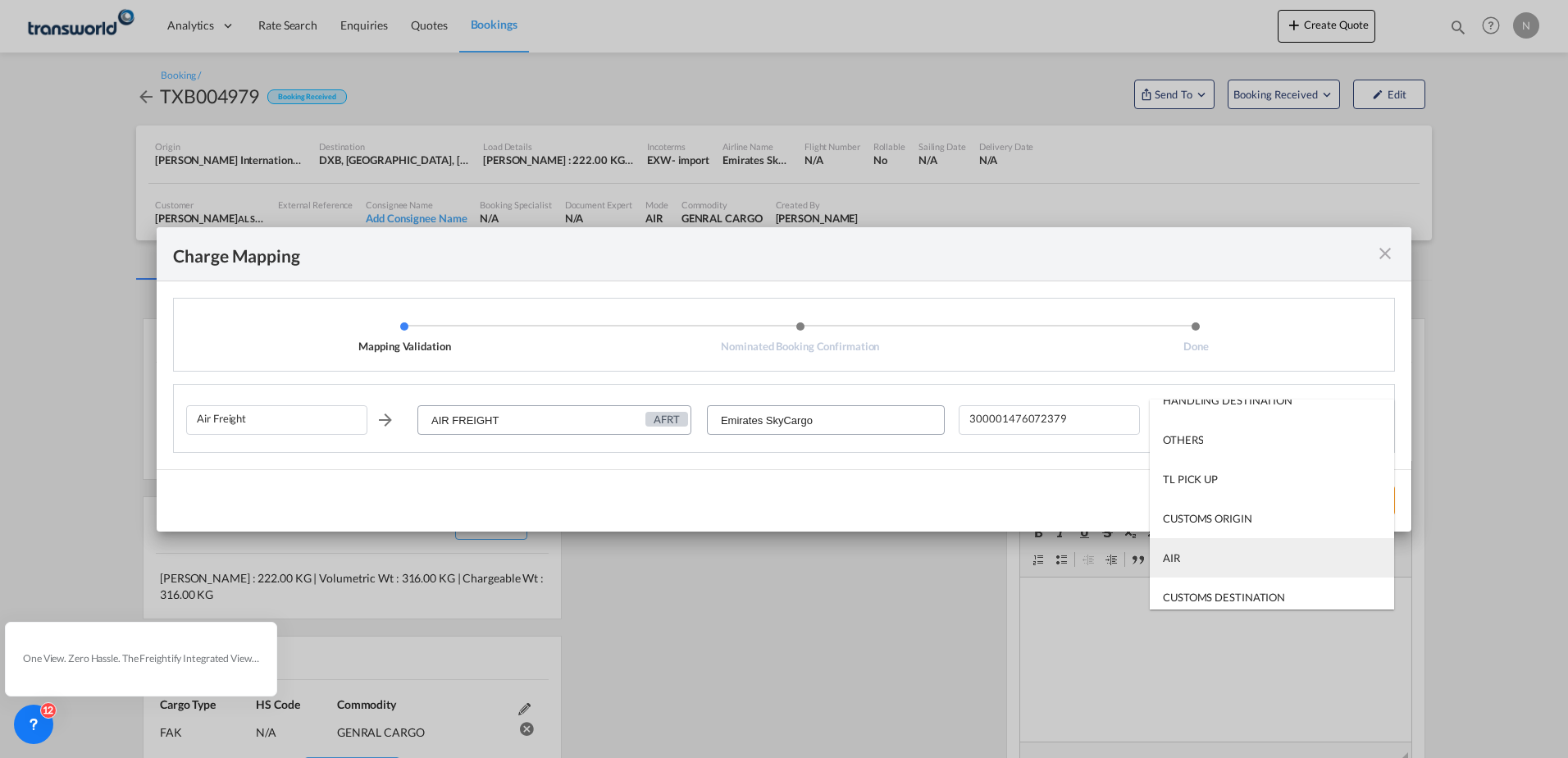
scroll to position [105, 0]
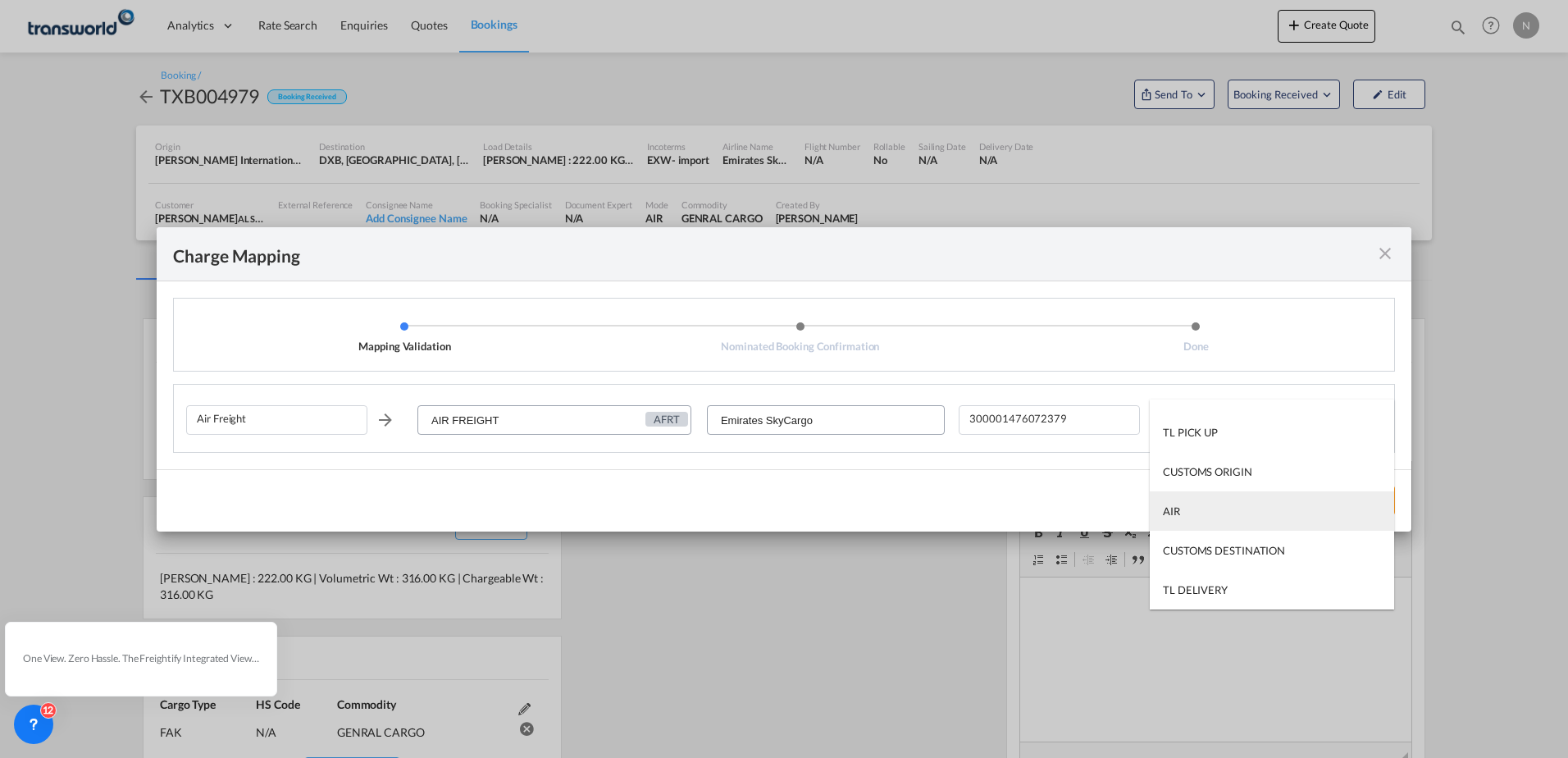
click at [1215, 511] on md-option "AIR" at bounding box center [1272, 511] width 245 height 39
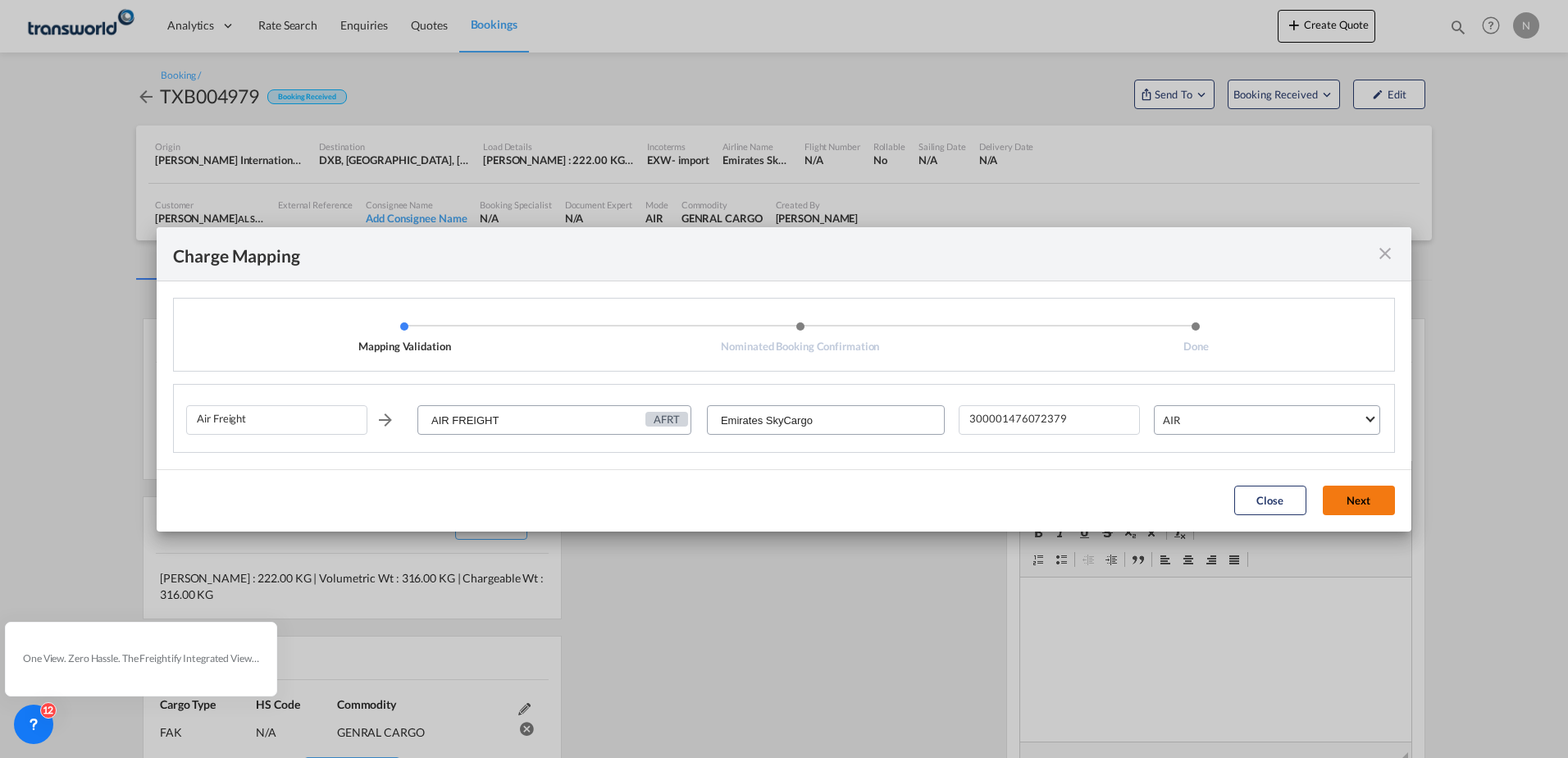
click at [1357, 494] on button "Next" at bounding box center [1358, 500] width 73 height 30
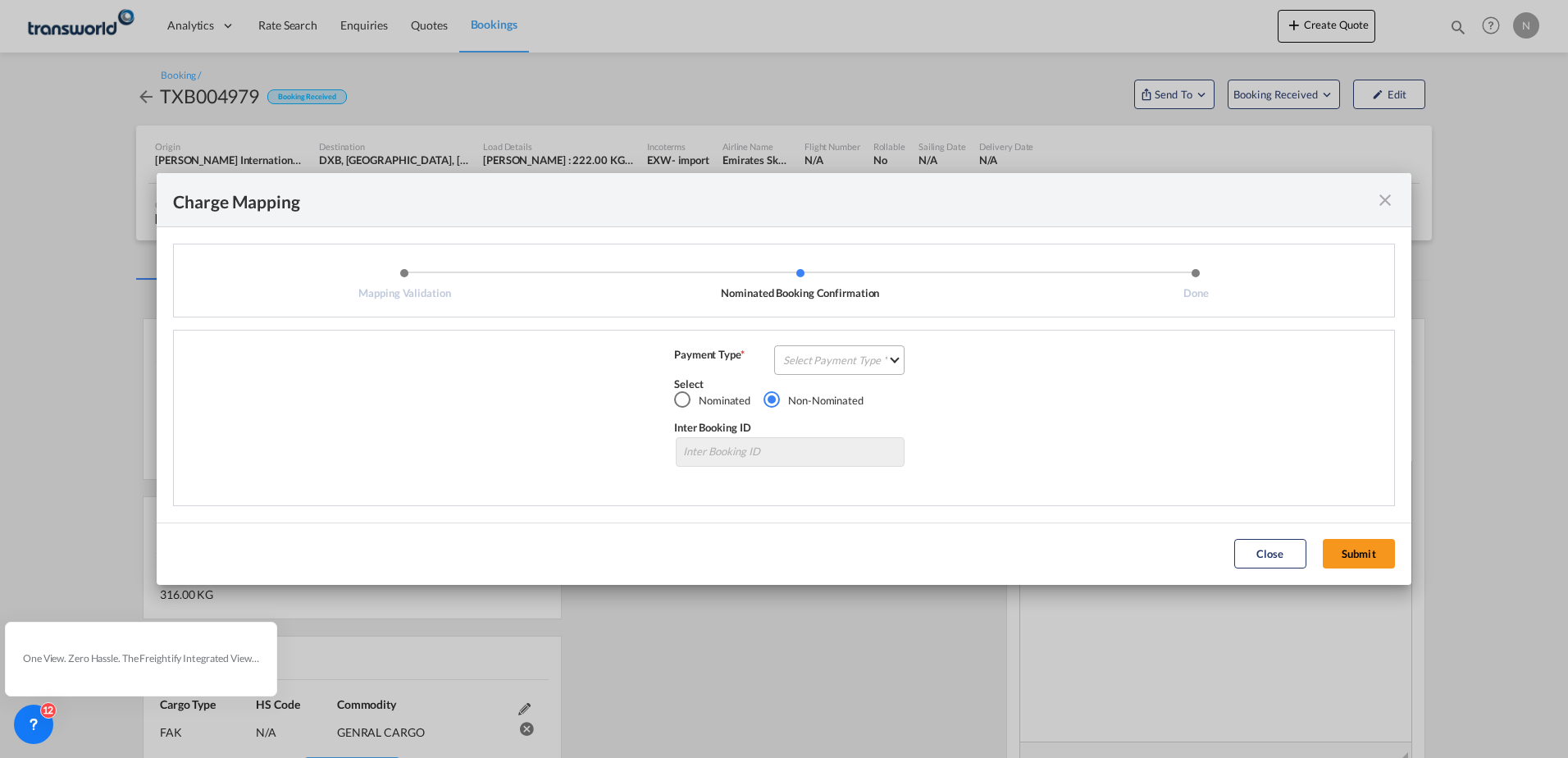
click at [808, 369] on md-select "Select Payment Type COLLECT PREPAID" at bounding box center [839, 360] width 130 height 30
click at [814, 358] on div "COLLECT" at bounding box center [808, 359] width 46 height 15
drag, startPoint x: 1363, startPoint y: 546, endPoint x: 936, endPoint y: 442, distance: 439.5
click at [1363, 545] on button "Submit" at bounding box center [1358, 553] width 73 height 30
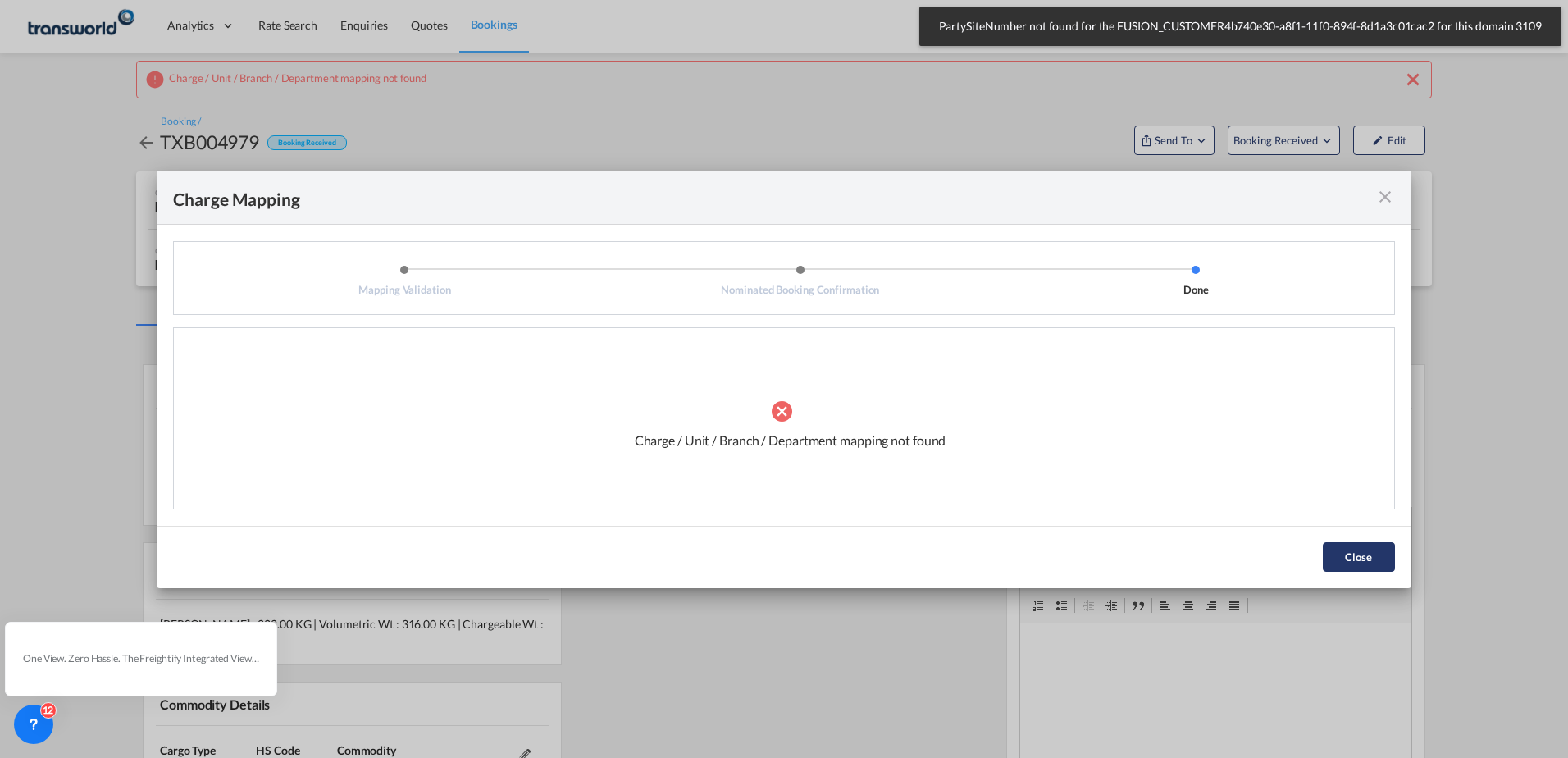
click at [1400, 565] on div "Close" at bounding box center [1358, 557] width 88 height 30
click at [1387, 559] on button "Close" at bounding box center [1358, 557] width 73 height 30
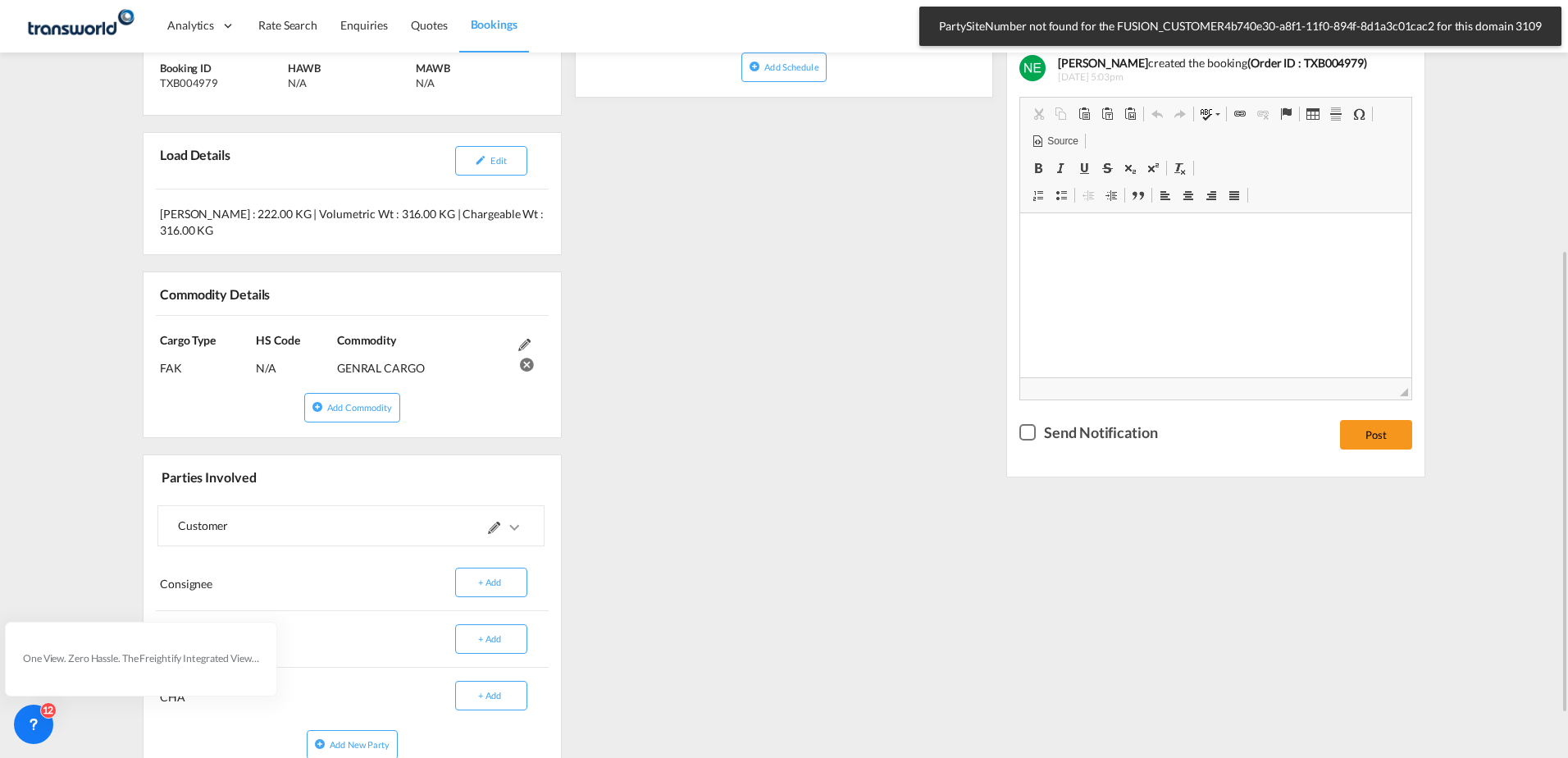
scroll to position [482, 0]
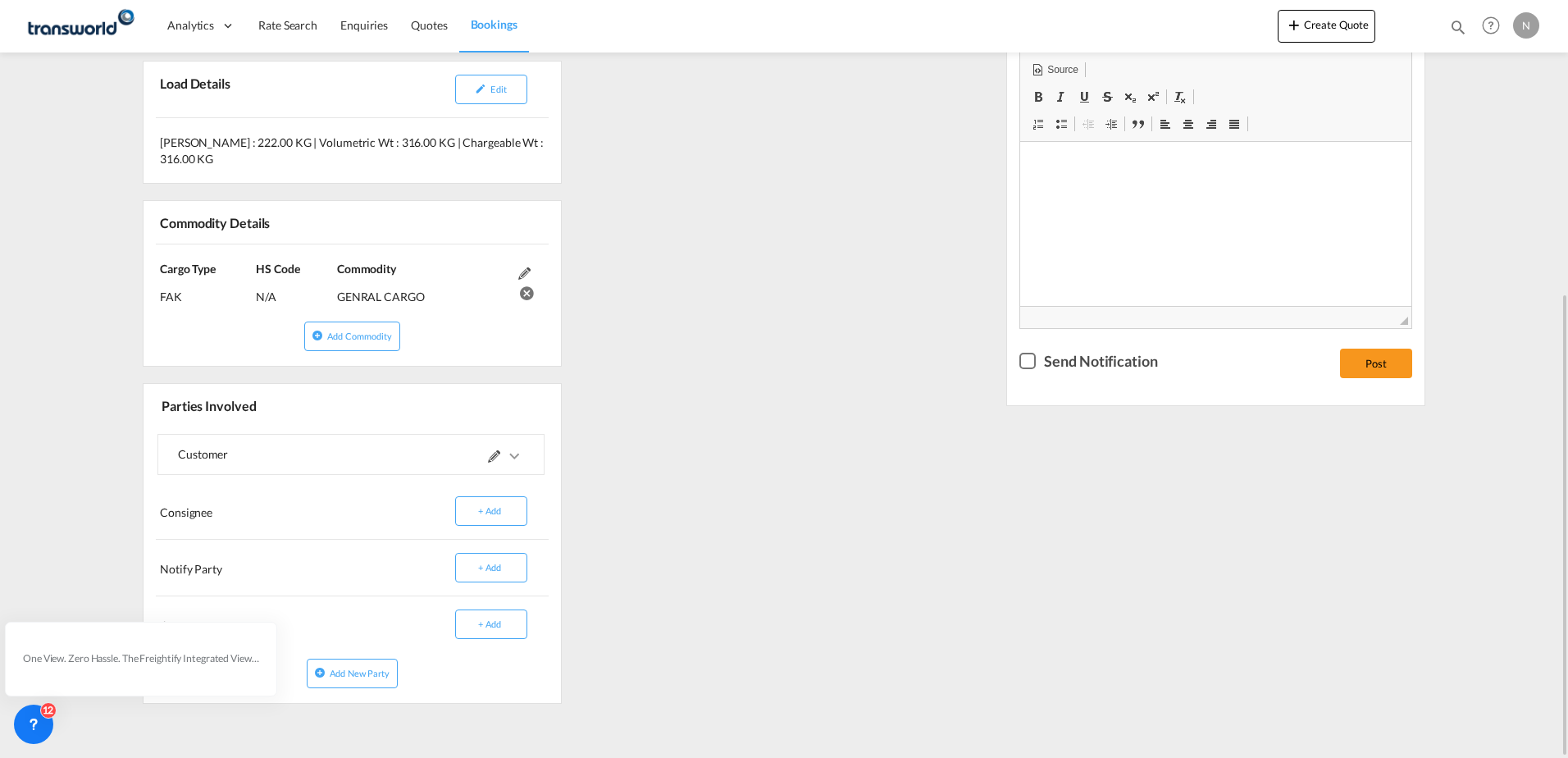
click at [492, 450] on md-icon at bounding box center [494, 456] width 12 height 12
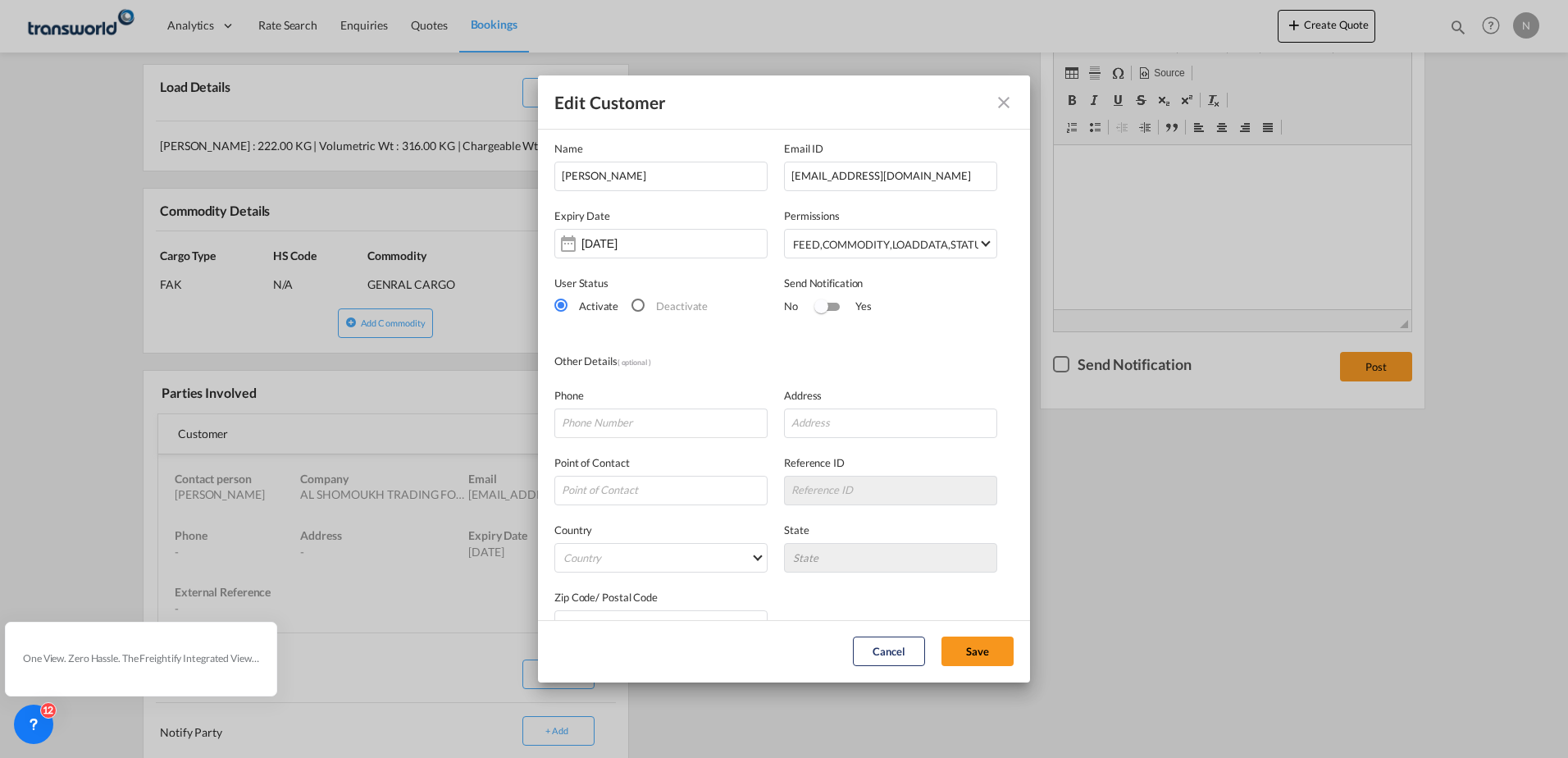
scroll to position [0, 0]
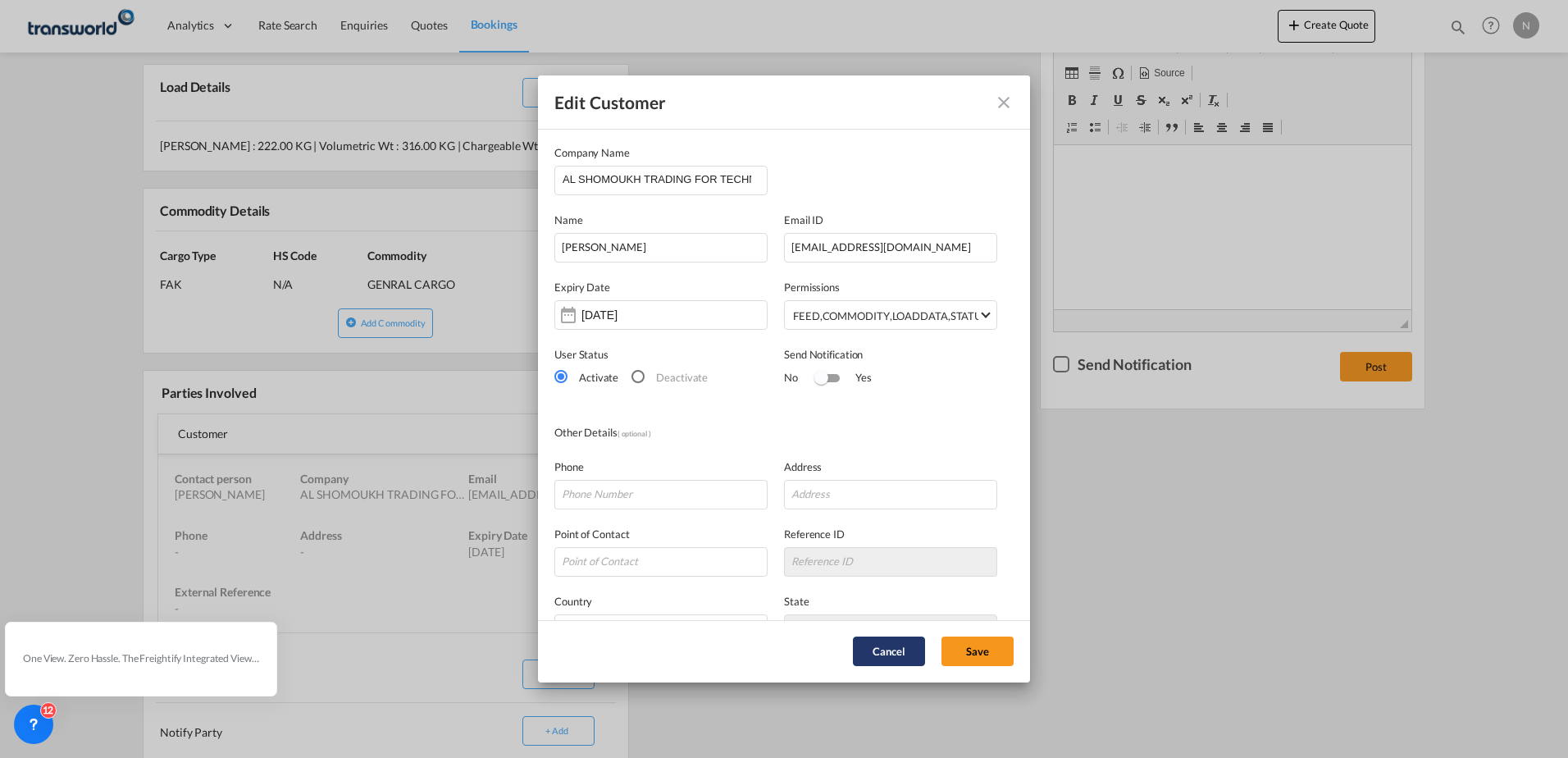
click at [885, 653] on button "Cancel" at bounding box center [889, 651] width 73 height 30
